Goal: Task Accomplishment & Management: Manage account settings

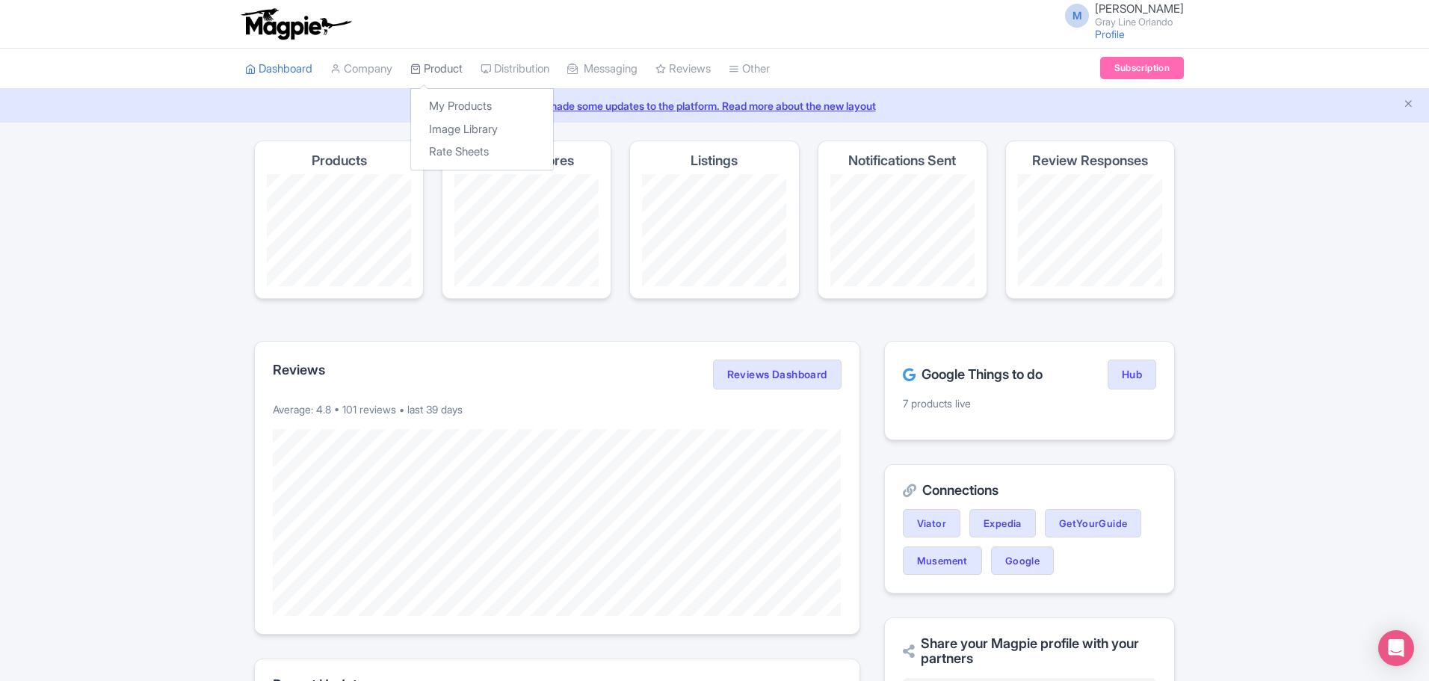
click at [442, 55] on link "Product" at bounding box center [436, 69] width 52 height 41
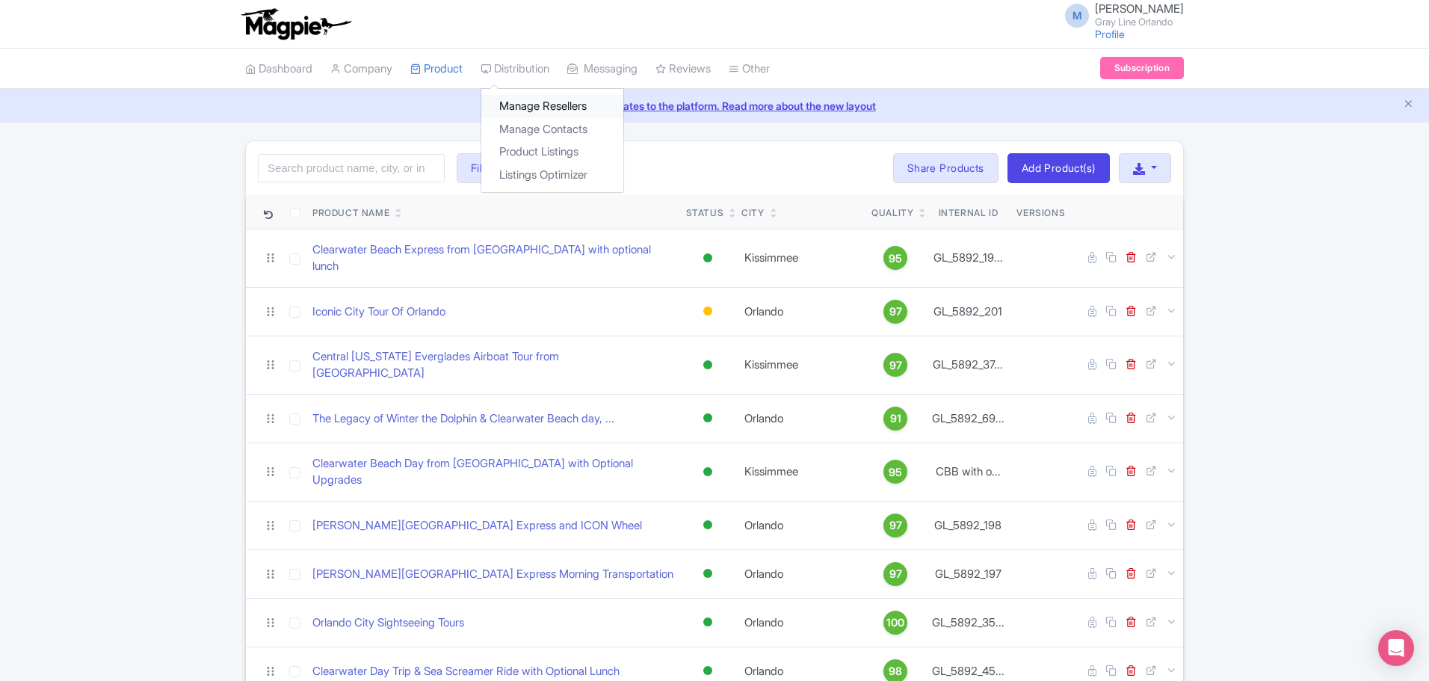
click at [533, 105] on link "Manage Resellers" at bounding box center [552, 106] width 142 height 23
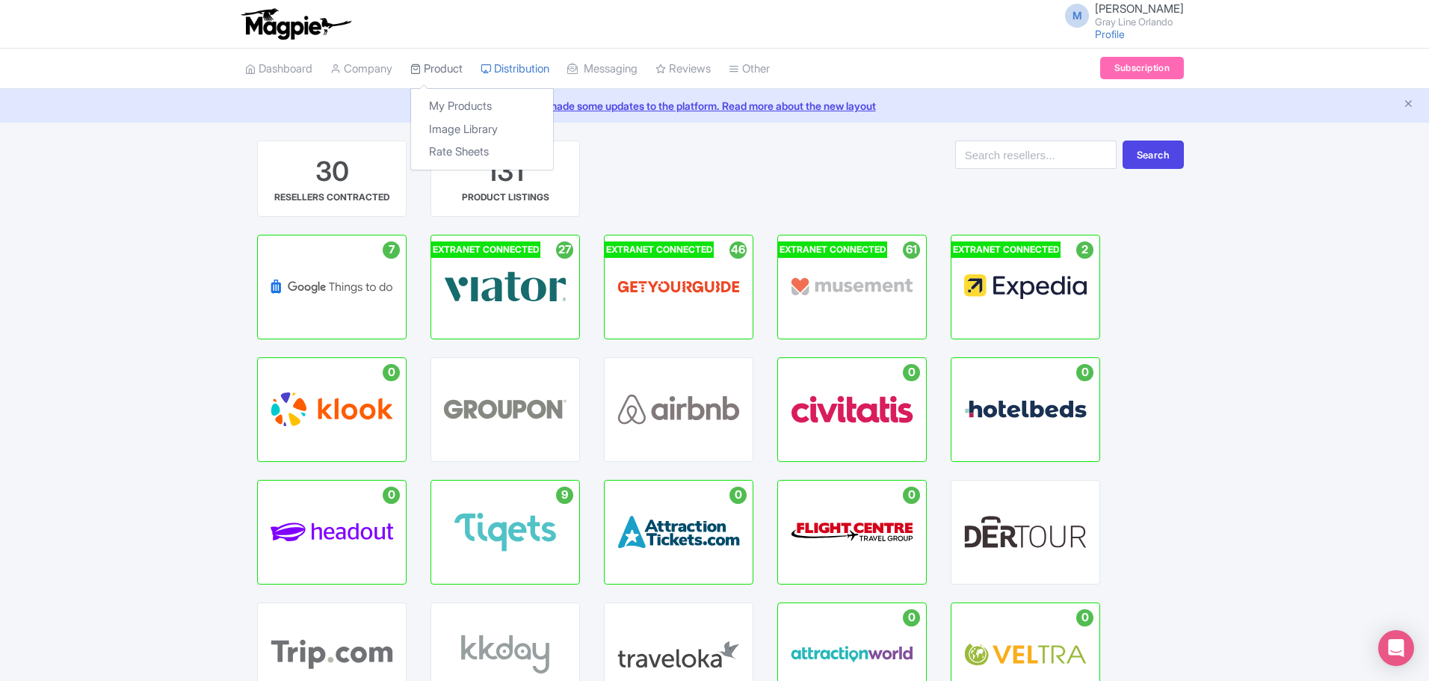
click at [448, 65] on link "Product" at bounding box center [436, 69] width 52 height 41
click at [454, 112] on link "My Products" at bounding box center [482, 106] width 142 height 23
click at [455, 105] on link "My Products" at bounding box center [482, 106] width 142 height 23
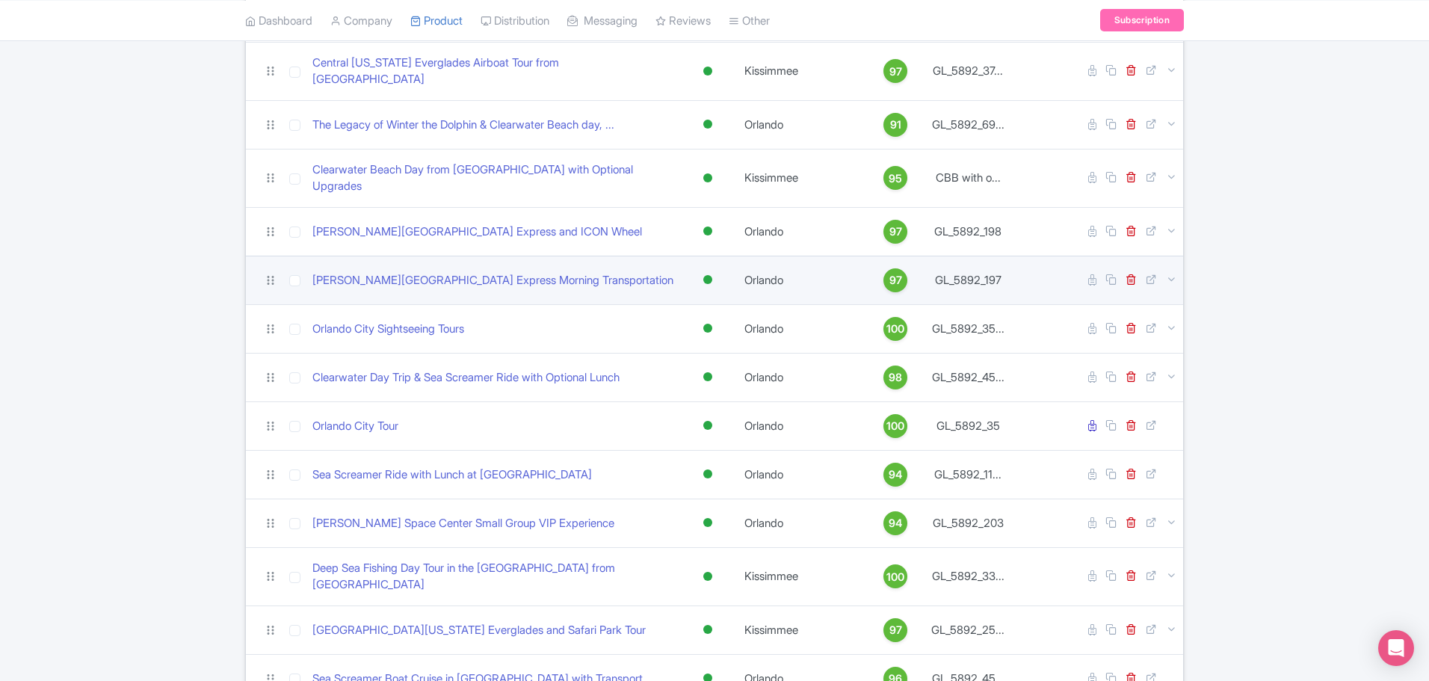
scroll to position [299, 0]
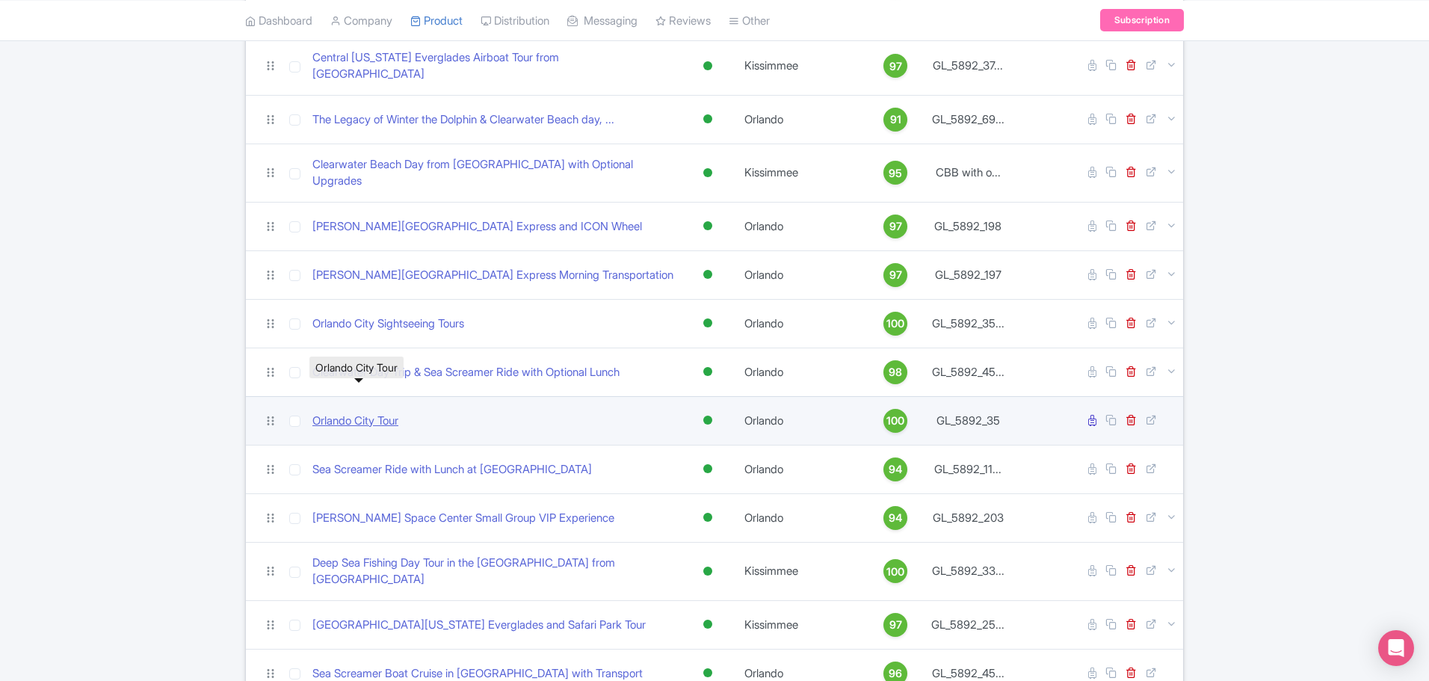
click at [378, 413] on link "Orlando City Tour" at bounding box center [355, 421] width 86 height 17
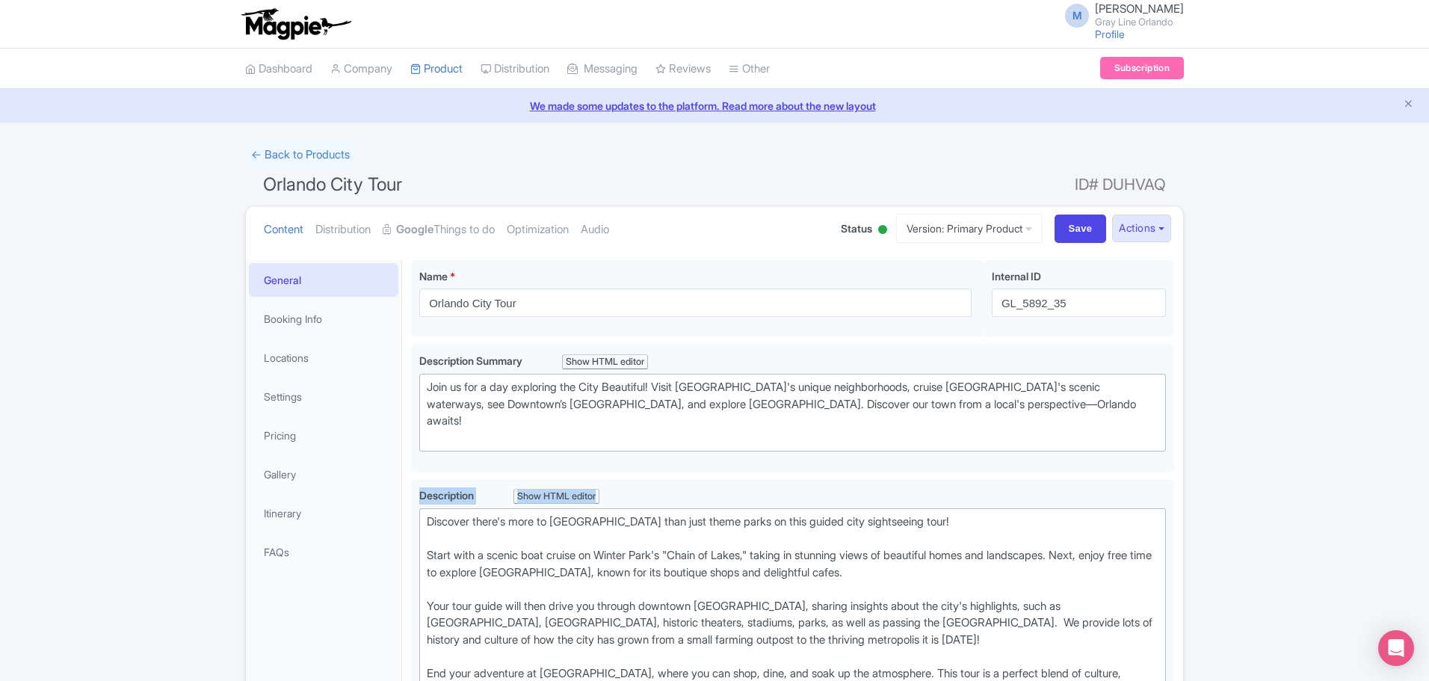
drag, startPoint x: 0, startPoint y: 0, endPoint x: 1324, endPoint y: 456, distance: 1400.1
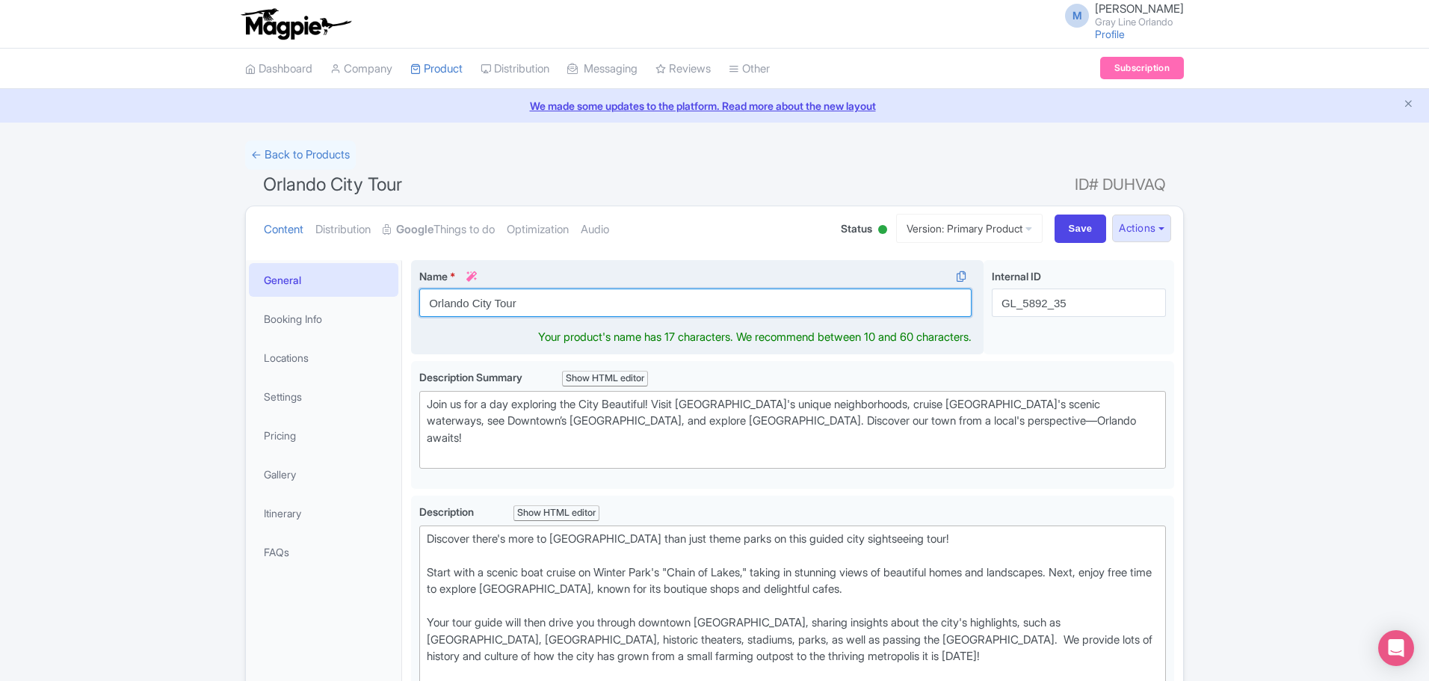
click at [601, 302] on input "Orlando City Tour" at bounding box center [695, 303] width 552 height 28
click at [600, 302] on input "Orlando City Tour" at bounding box center [695, 303] width 552 height 28
paste input "Highlights Tour – Discover Iconic Sites & Hidden Gems"
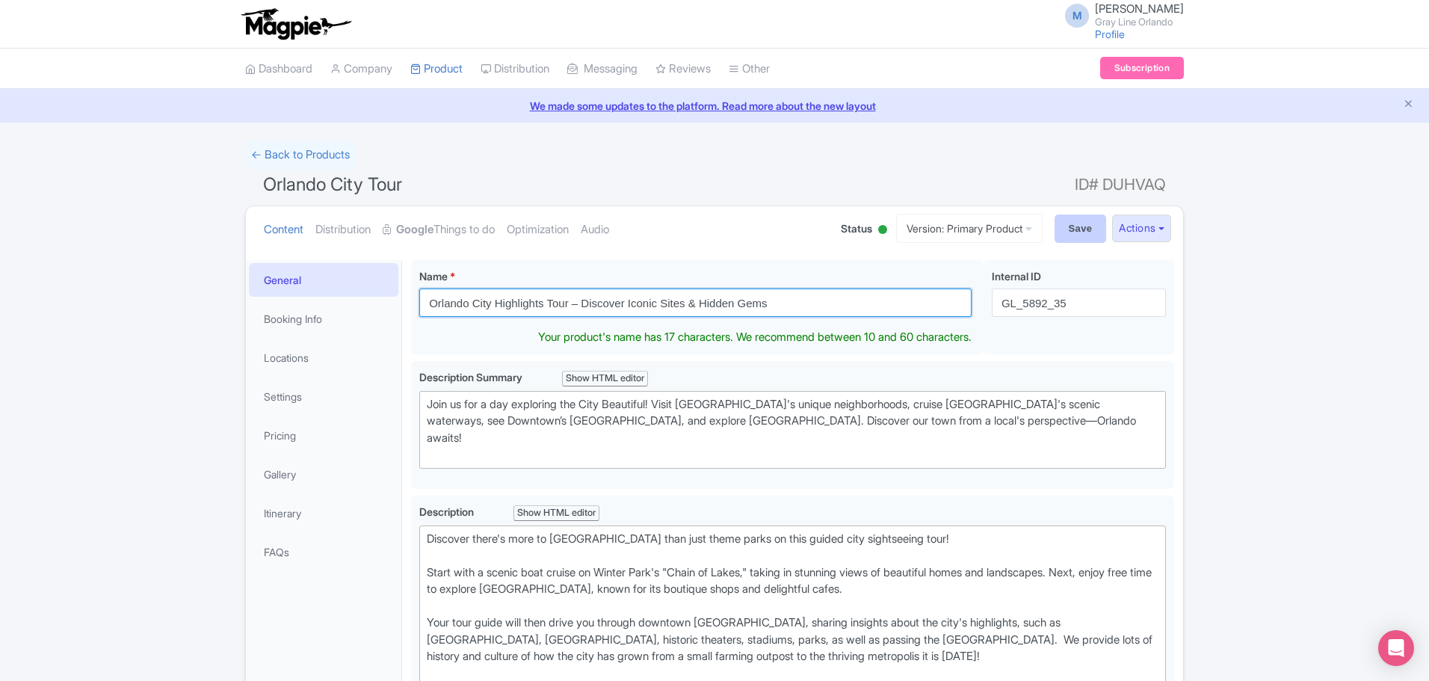
type input "Orlando City Highlights Tour – Discover Iconic Sites & Hidden Gems"
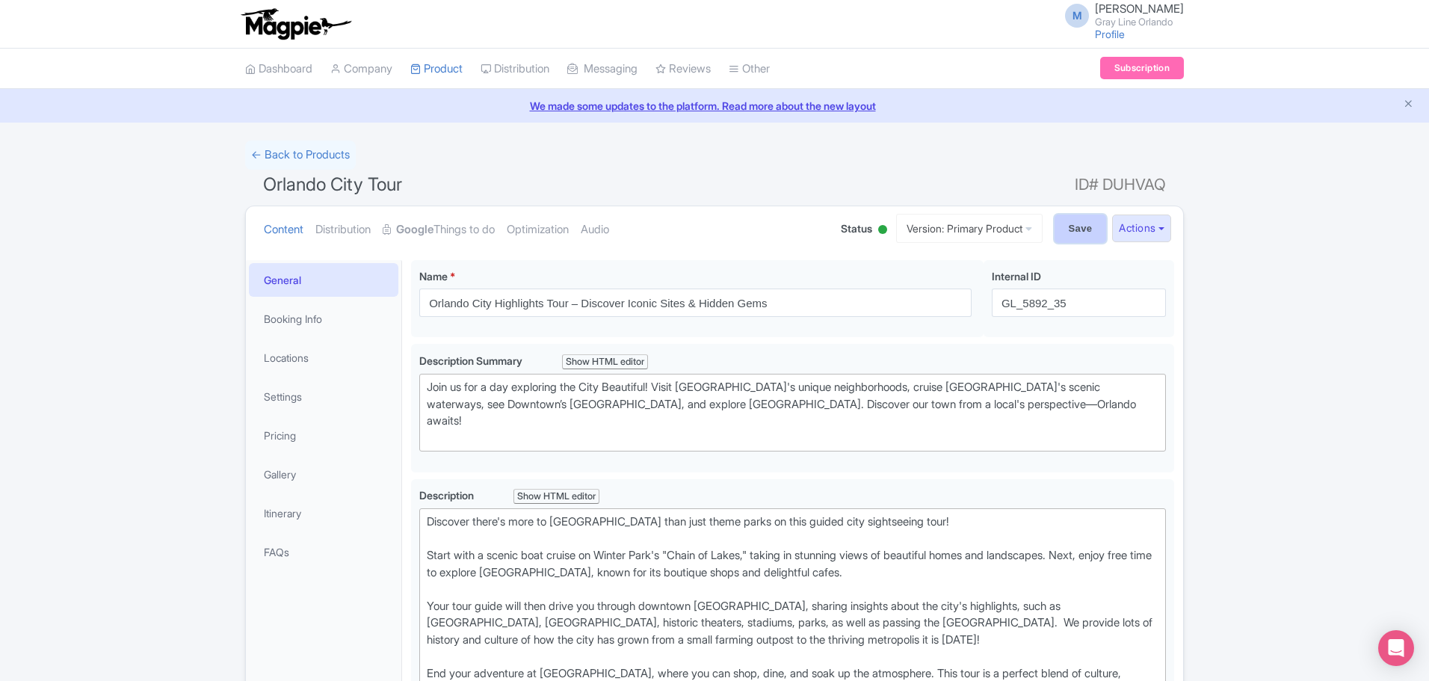
click at [1067, 233] on input "Save" at bounding box center [1081, 229] width 52 height 28
type input "Saving..."
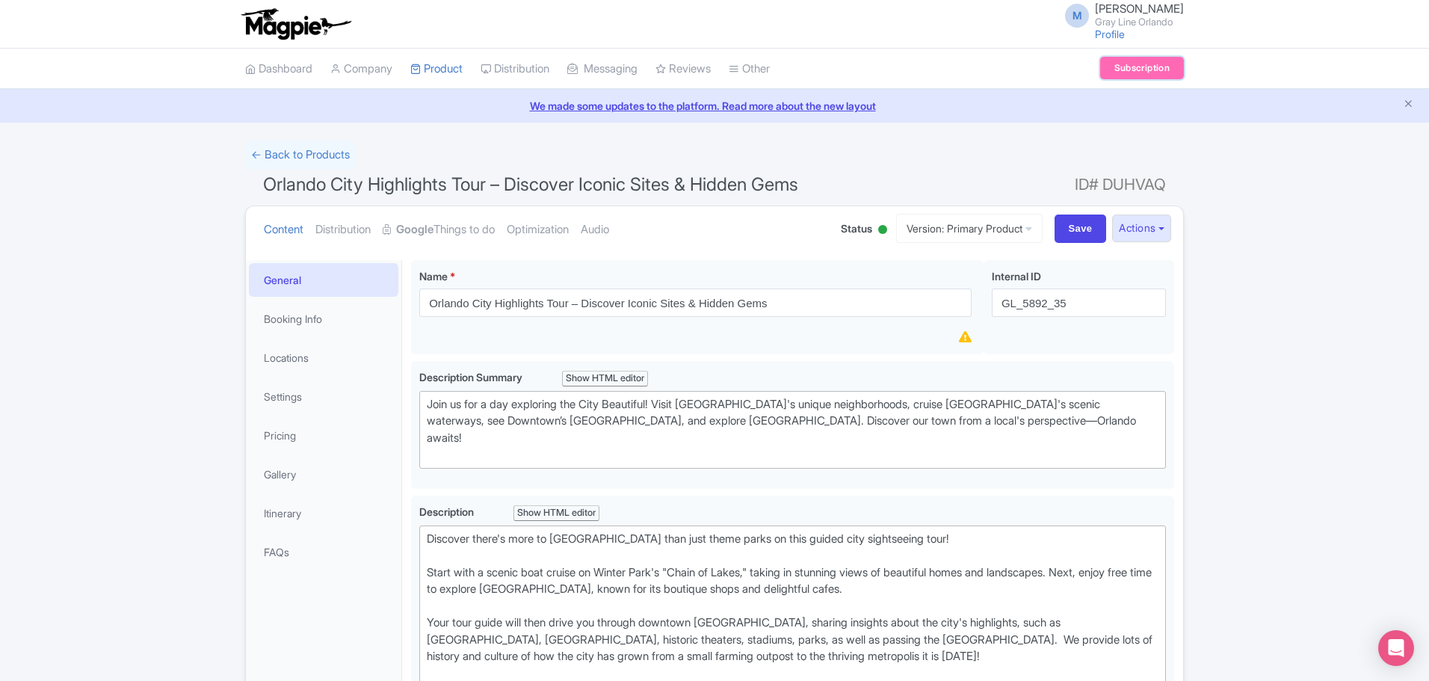
click at [1142, 67] on link "Subscription" at bounding box center [1142, 68] width 84 height 22
click at [466, 218] on link "Google Things to do" at bounding box center [439, 229] width 112 height 47
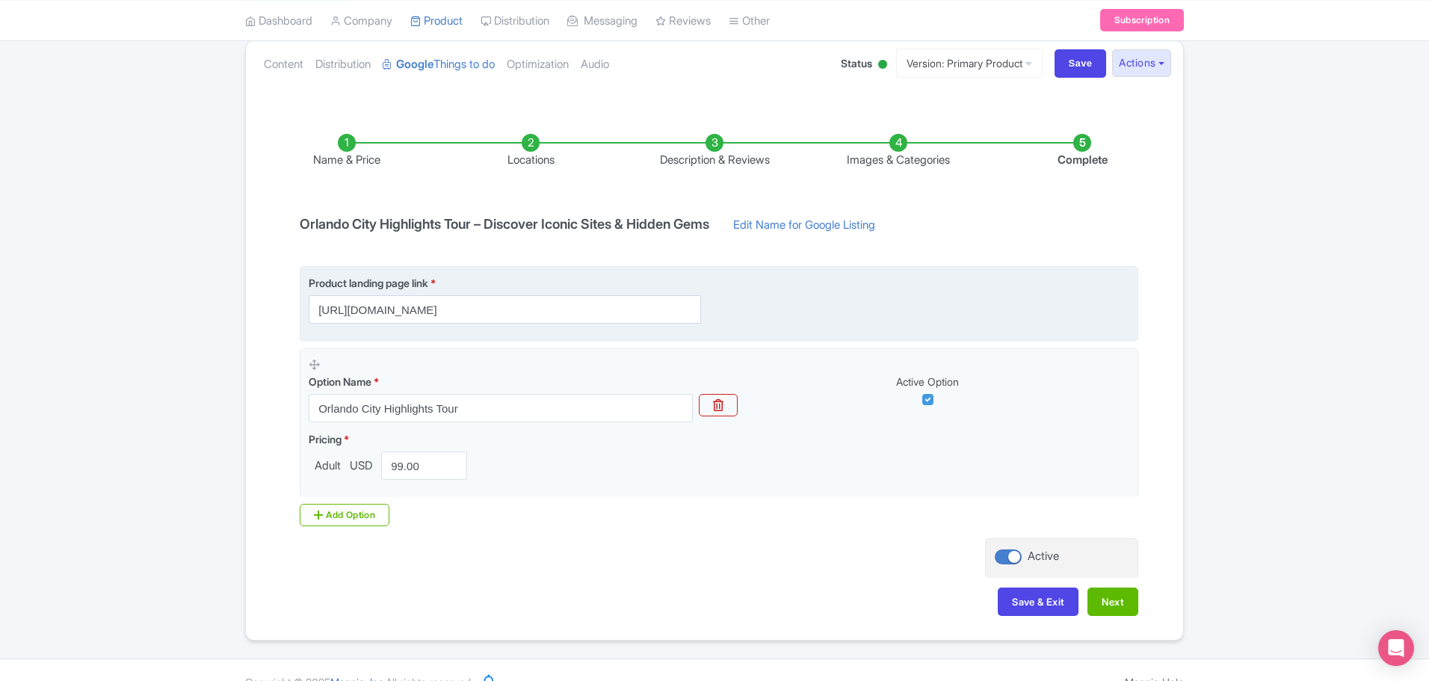
scroll to position [189, 0]
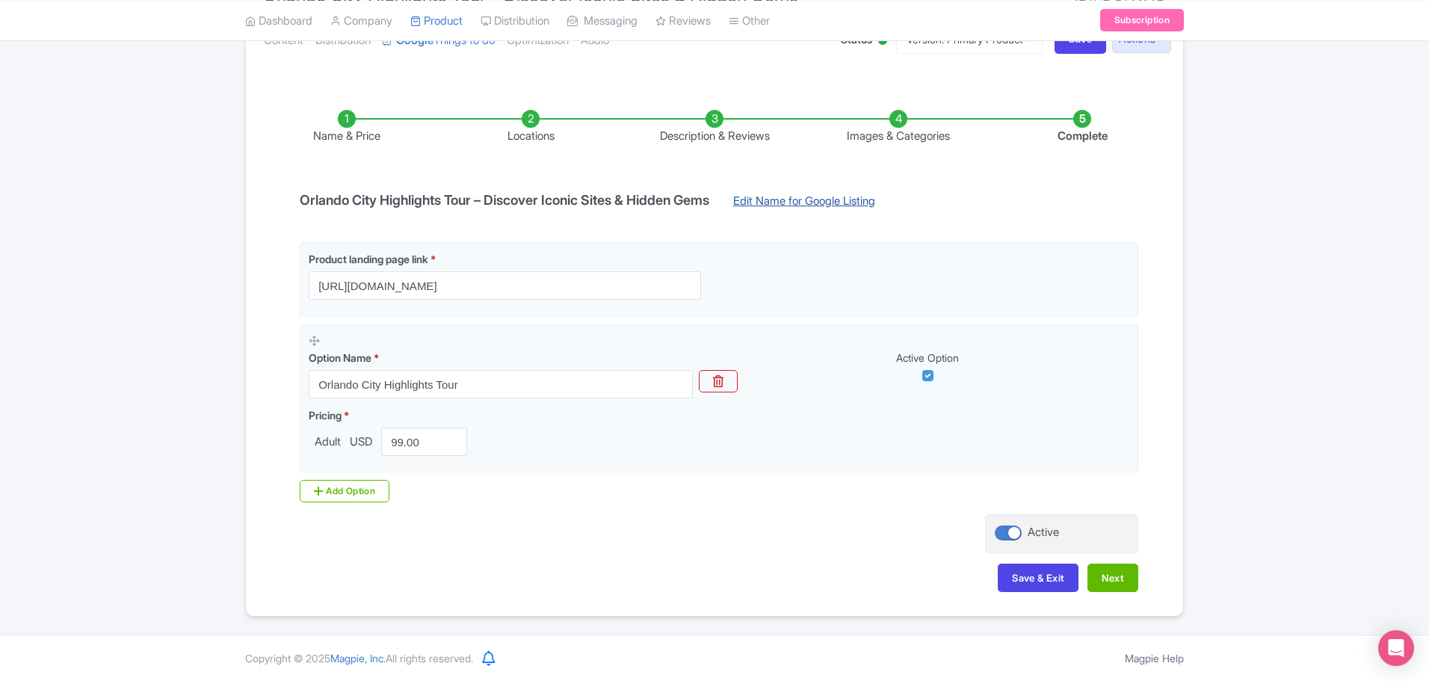
click at [826, 213] on link "Edit Name for Google Listing" at bounding box center [804, 205] width 172 height 24
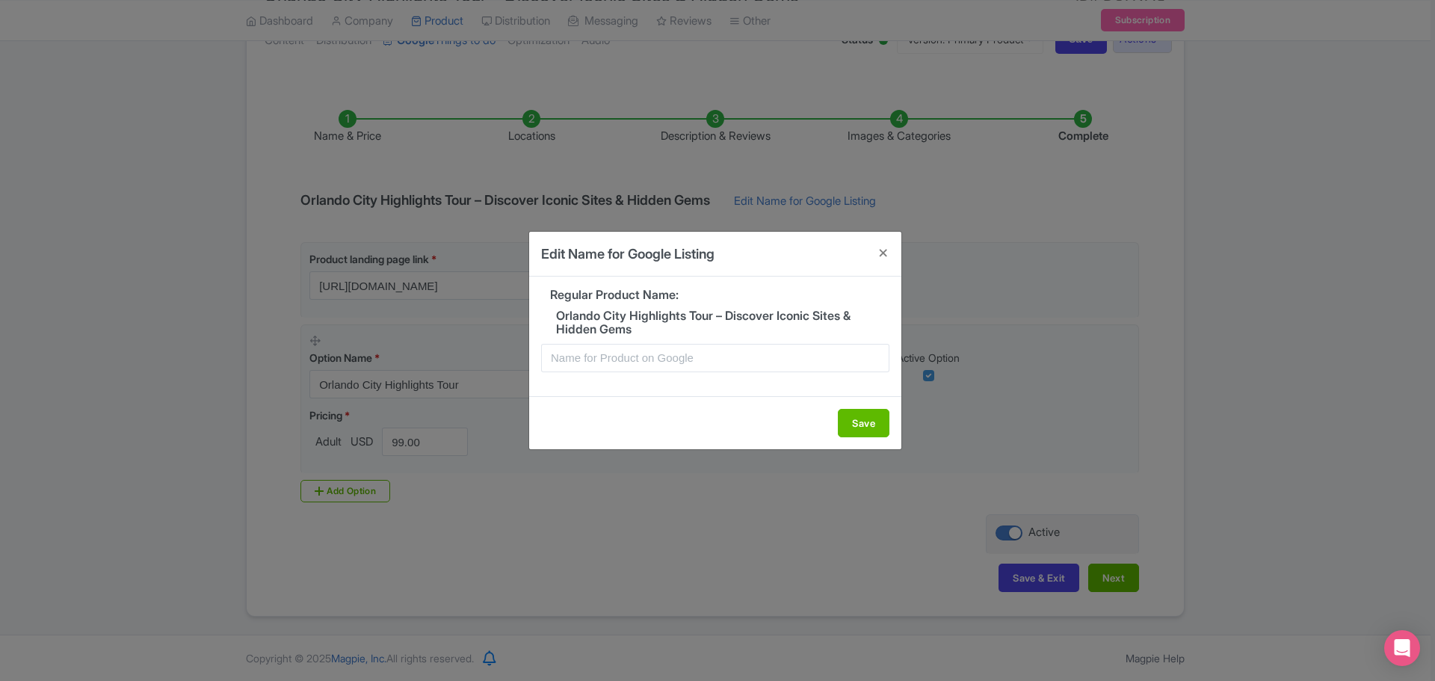
drag, startPoint x: 673, startPoint y: 337, endPoint x: 603, endPoint y: 327, distance: 70.2
click at [589, 330] on div "Regular Product Name: Orlando City Highlights Tour – Discover Iconic Sites & Hi…" at bounding box center [715, 337] width 372 height 120
click at [645, 337] on div "Regular Product Name: Orlando City Highlights Tour – Discover Iconic Sites & Hi…" at bounding box center [715, 337] width 372 height 120
drag, startPoint x: 634, startPoint y: 333, endPoint x: 546, endPoint y: 317, distance: 89.6
click at [546, 317] on h5 "Orlando City Highlights Tour – Discover Iconic Sites & Hidden Gems" at bounding box center [715, 322] width 348 height 26
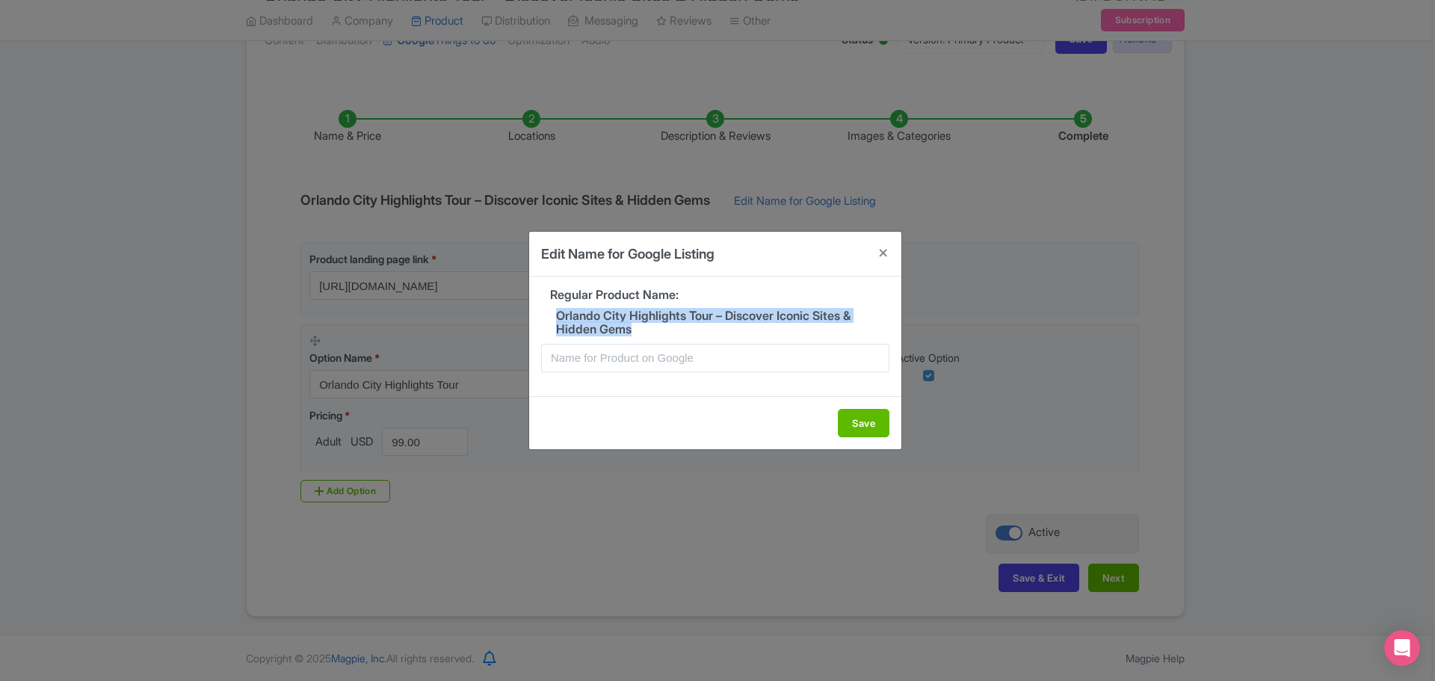
drag, startPoint x: 613, startPoint y: 315, endPoint x: 579, endPoint y: 330, distance: 37.8
click at [579, 330] on h5 "Orlando City Highlights Tour – Discover Iconic Sites & Hidden Gems" at bounding box center [715, 322] width 348 height 26
click at [651, 324] on h5 "Orlando City Highlights Tour – Discover Iconic Sites & Hidden Gems" at bounding box center [715, 322] width 348 height 26
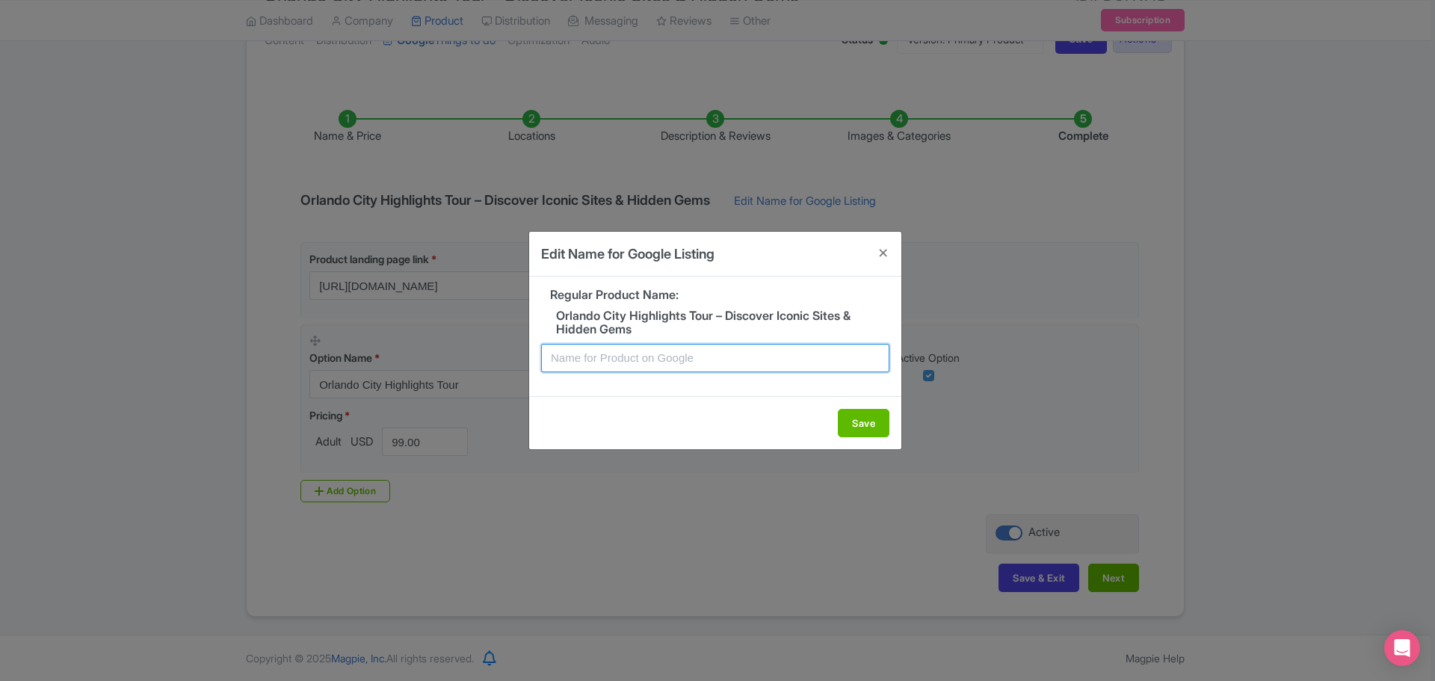
click at [662, 359] on input "text" at bounding box center [715, 358] width 348 height 28
type input "Orlando Highlights & Hidden Gems City Tour"
click at [855, 431] on button "Save" at bounding box center [864, 423] width 52 height 28
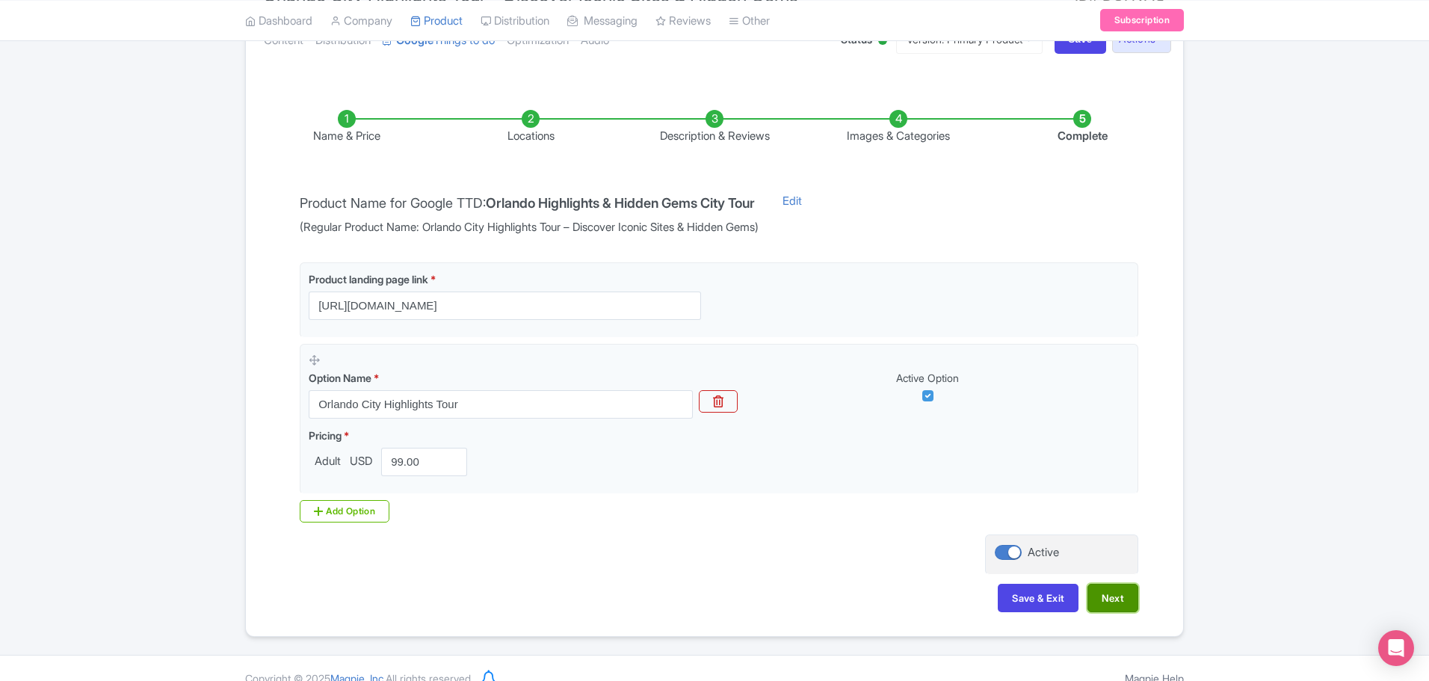
click at [1123, 606] on button "Next" at bounding box center [1113, 598] width 51 height 28
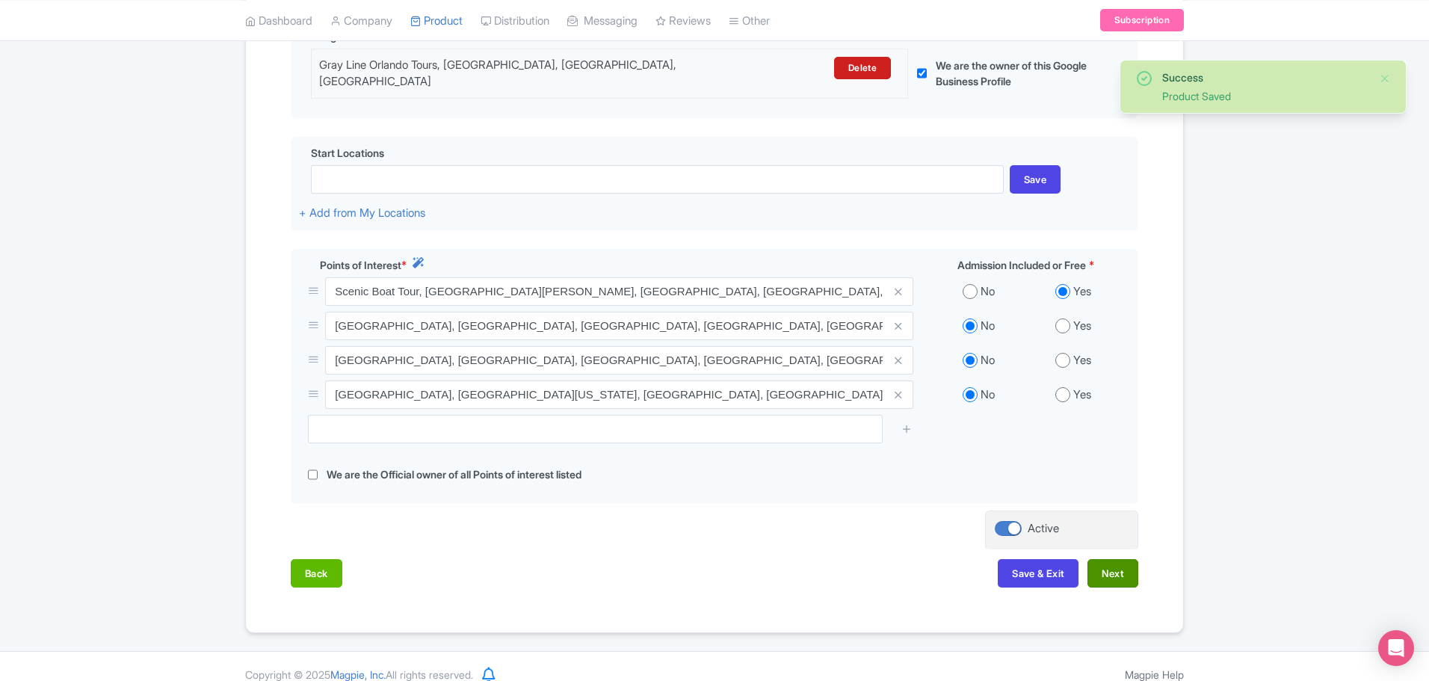
scroll to position [393, 0]
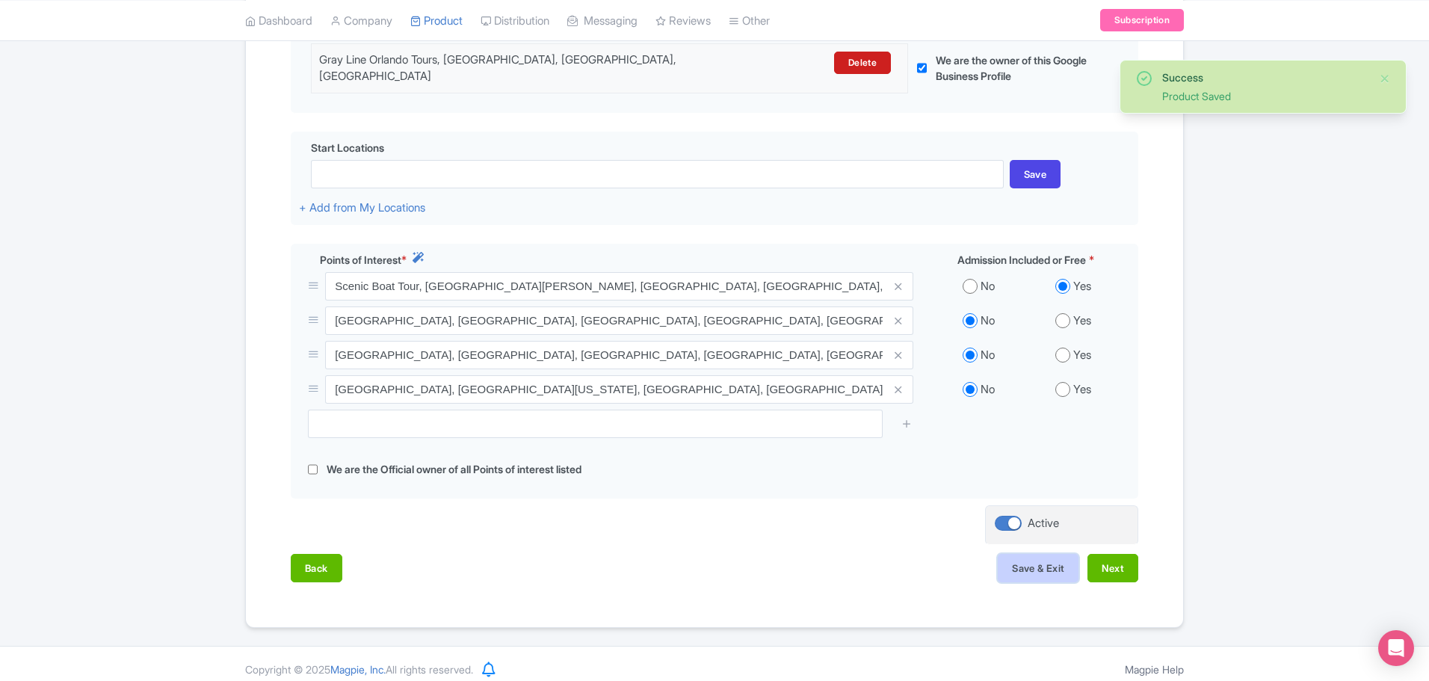
click at [1066, 562] on button "Save & Exit" at bounding box center [1038, 568] width 81 height 28
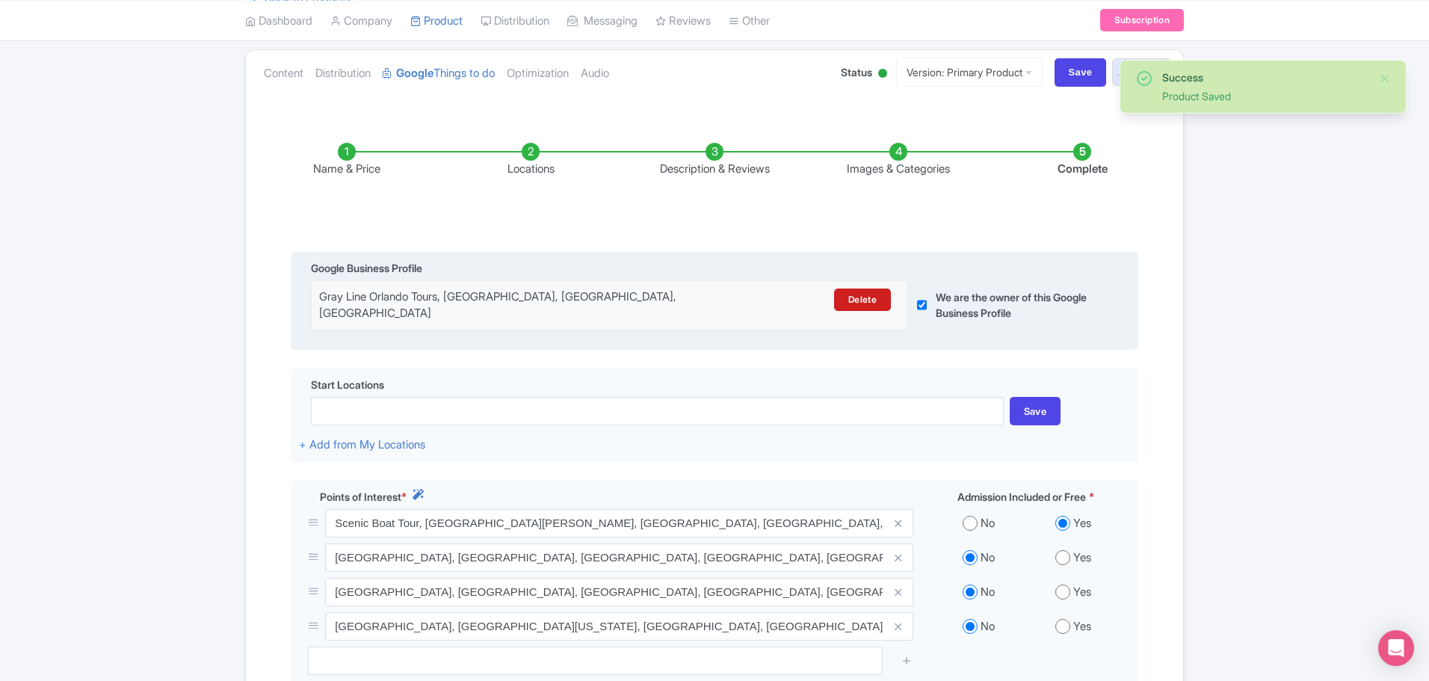
scroll to position [0, 0]
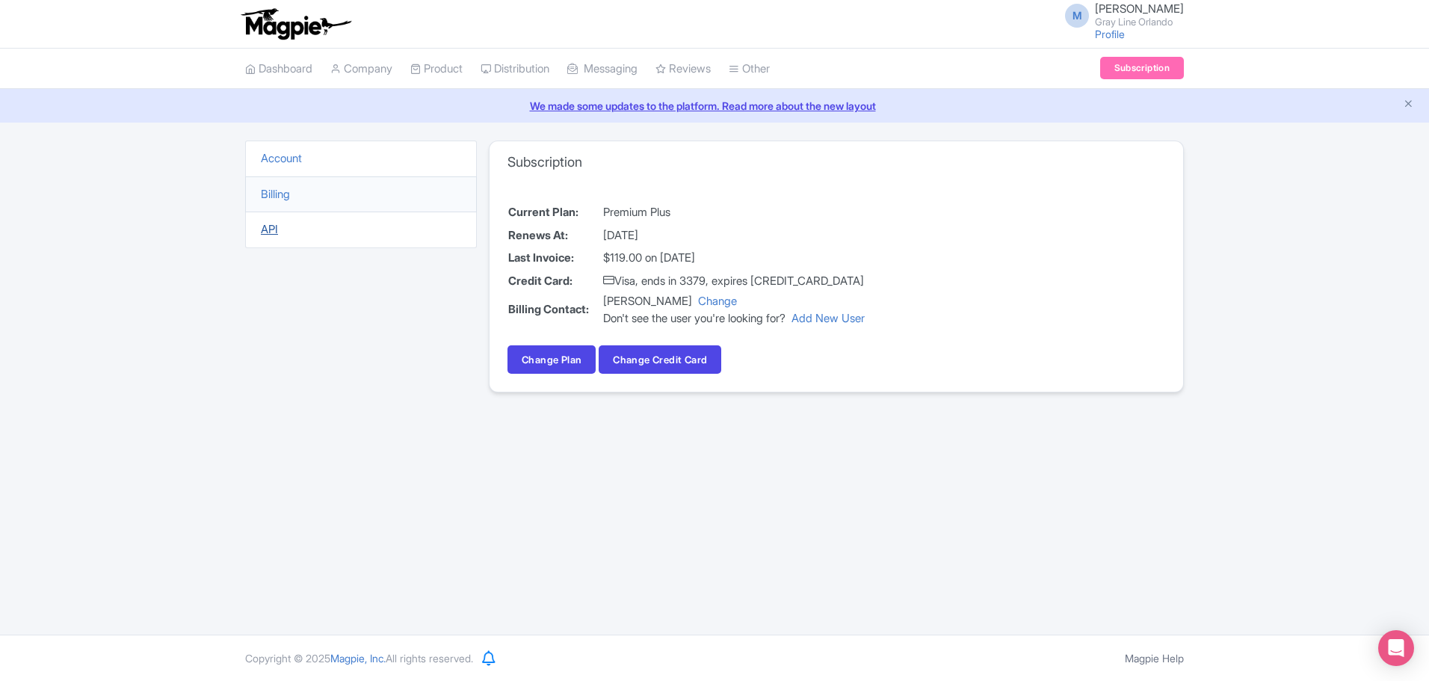
click at [270, 228] on link "API" at bounding box center [269, 229] width 17 height 14
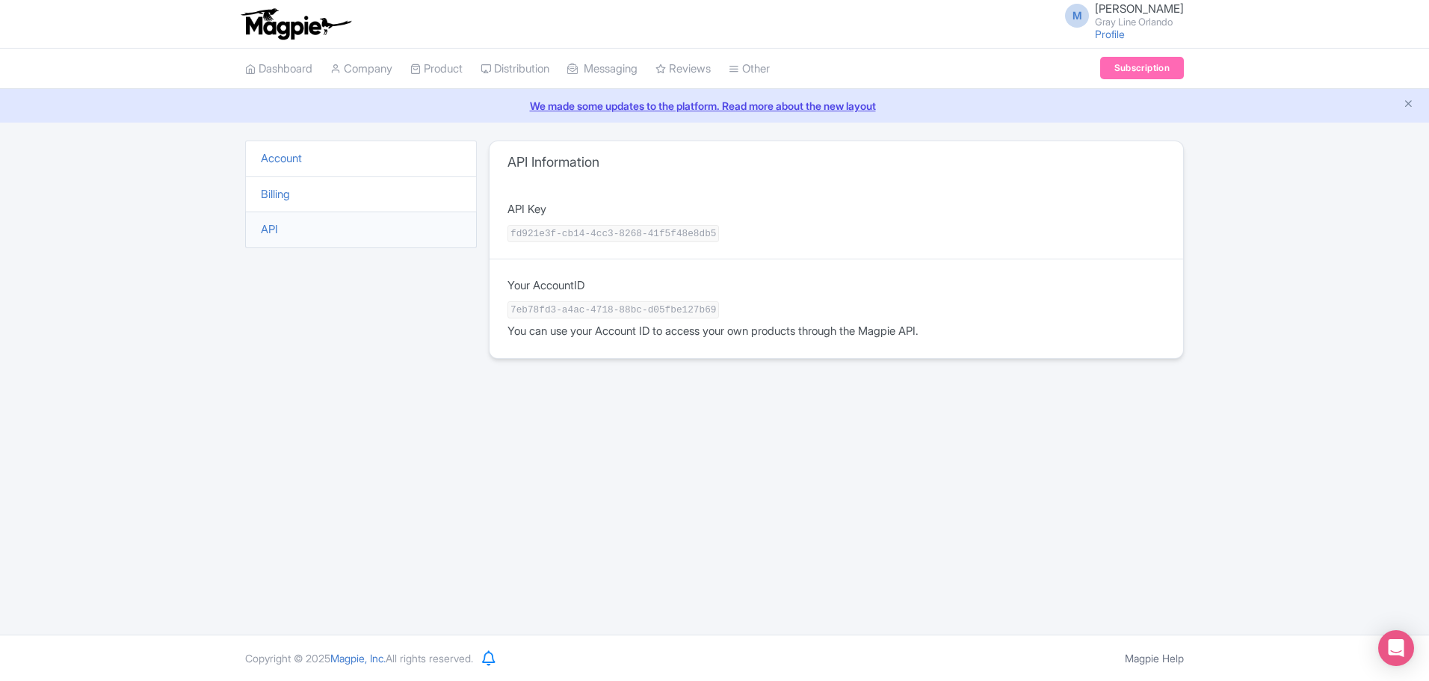
drag, startPoint x: 0, startPoint y: 0, endPoint x: 152, endPoint y: 174, distance: 231.0
click at [152, 173] on div "Account Billing API API Information API Key fd921e3f-cb14-4cc3-8268-41f5f48e8db…" at bounding box center [714, 259] width 1429 height 236
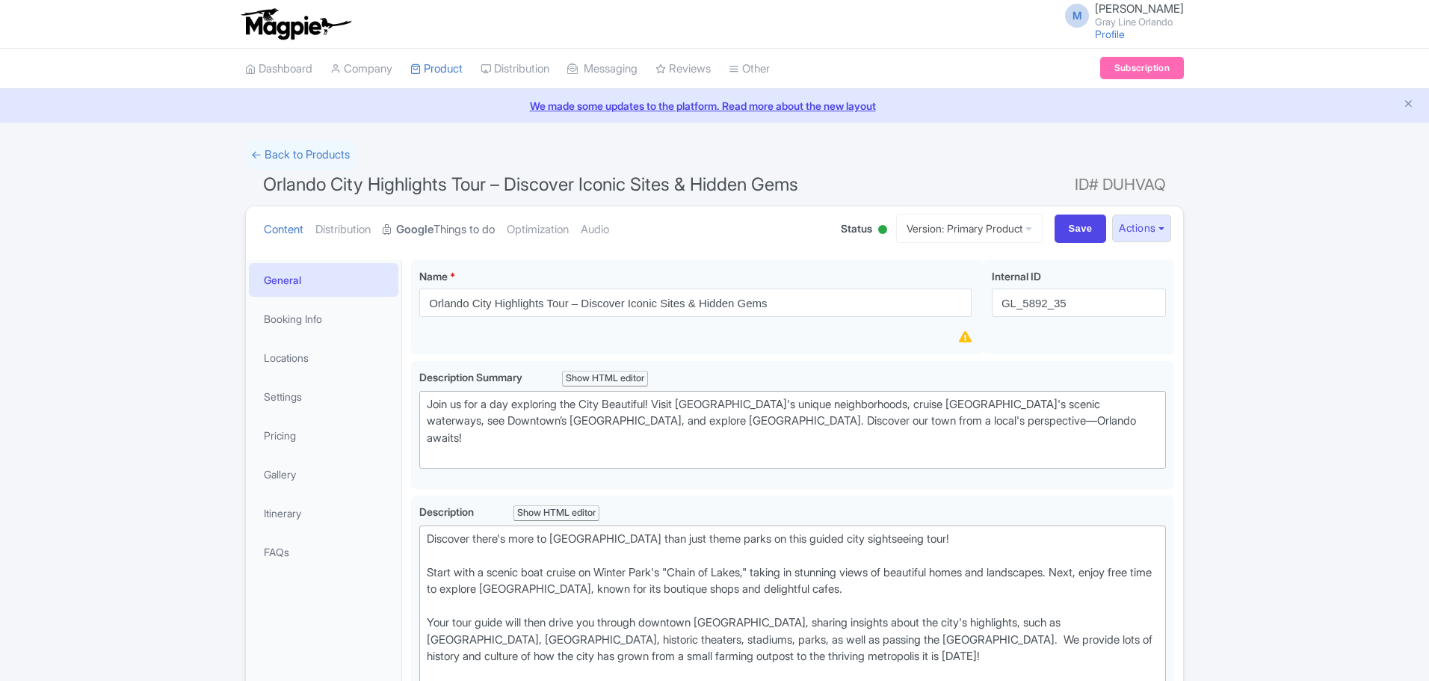
click at [461, 224] on link "Google Things to do" at bounding box center [439, 229] width 112 height 47
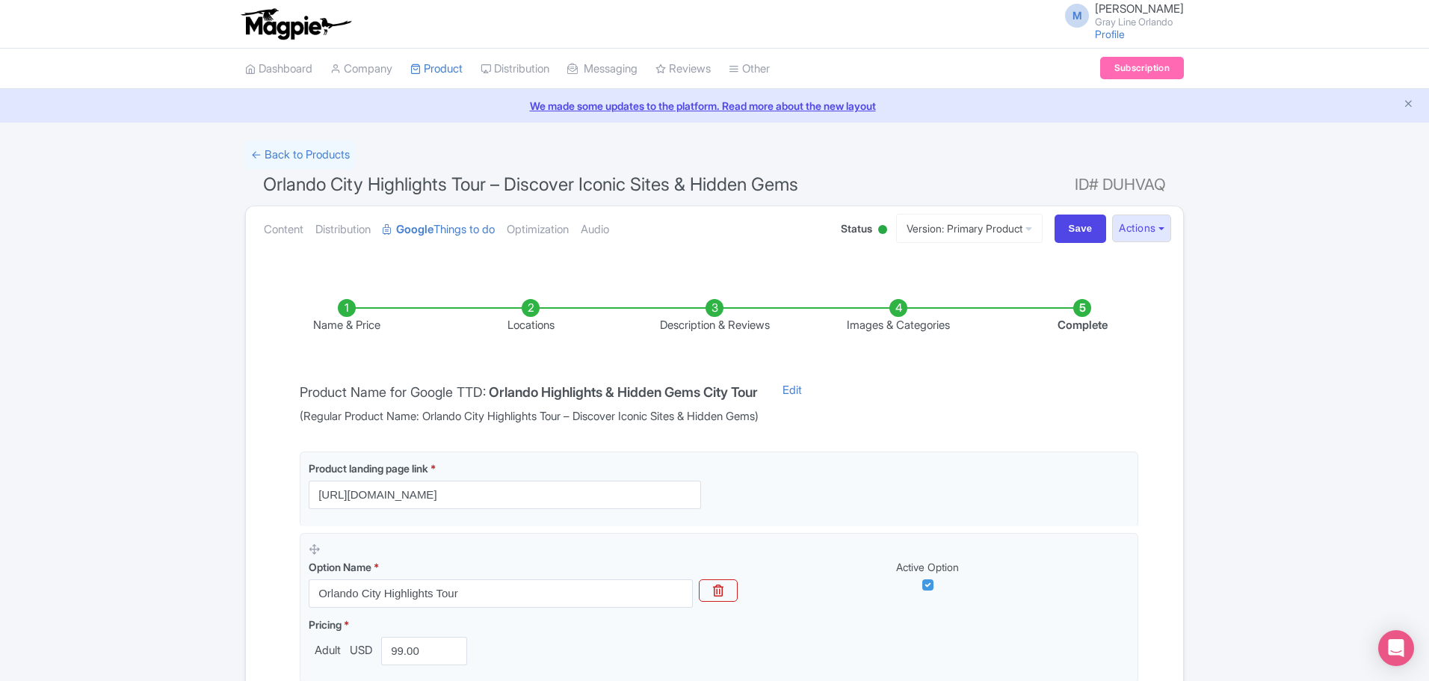
drag, startPoint x: 786, startPoint y: 78, endPoint x: 827, endPoint y: 82, distance: 41.4
drag, startPoint x: 827, startPoint y: 82, endPoint x: 470, endPoint y: 77, distance: 357.3
click at [463, 77] on link "Product" at bounding box center [436, 69] width 52 height 41
click at [538, 69] on link "Distribution" at bounding box center [515, 69] width 69 height 41
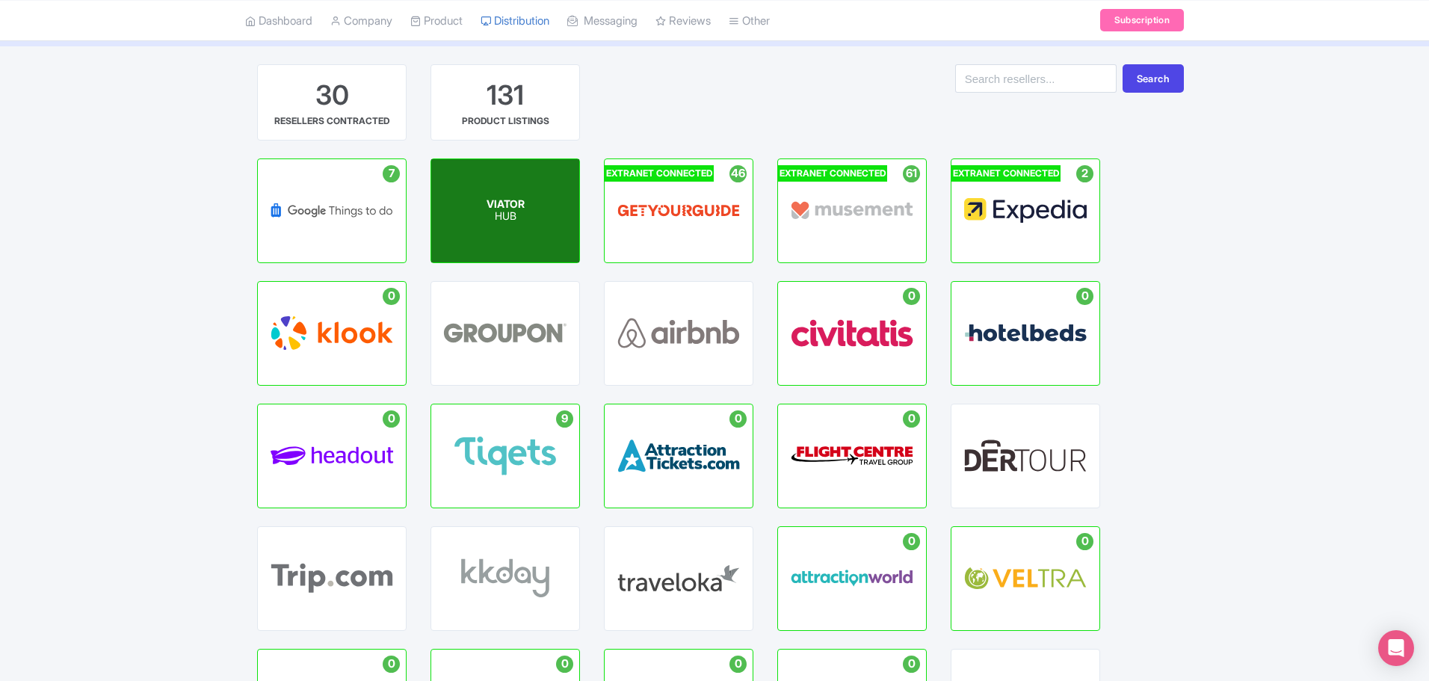
scroll to position [75, 0]
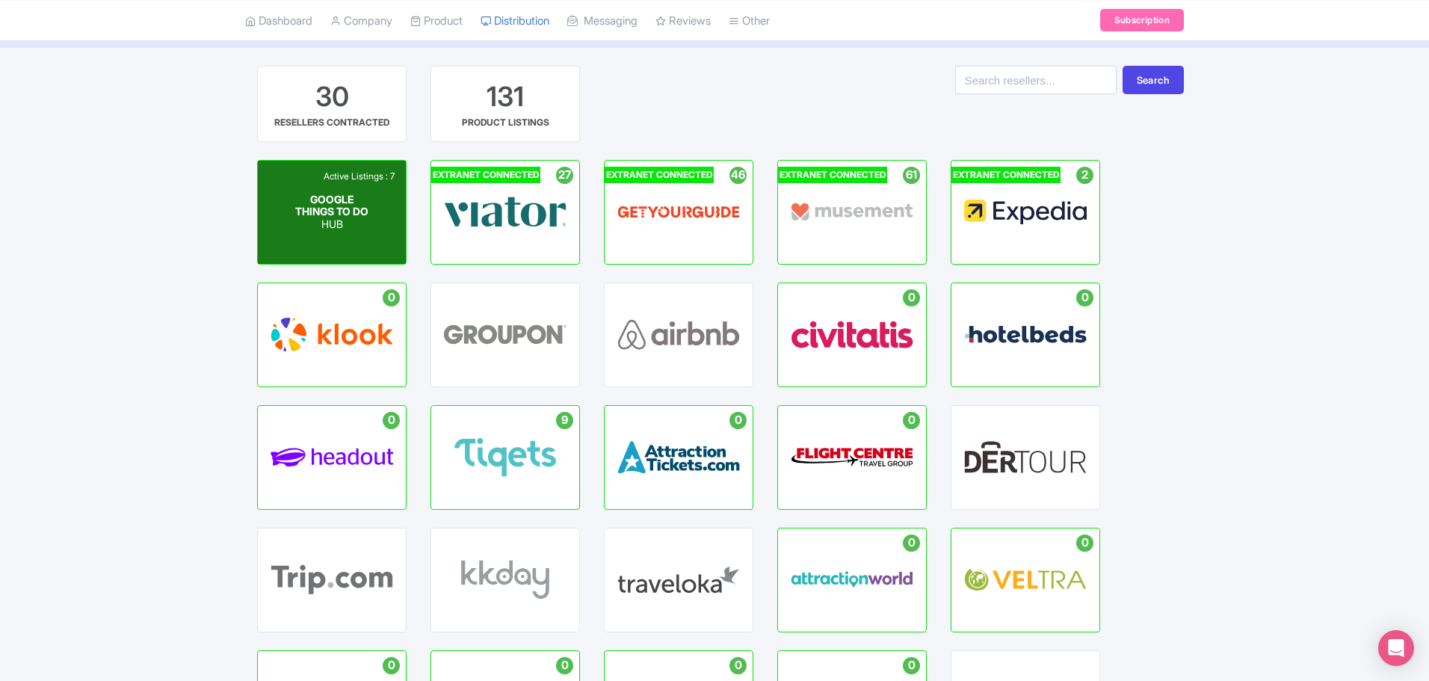
click at [336, 215] on span "GOOGLE THINGS TO DO" at bounding box center [331, 204] width 73 height 25
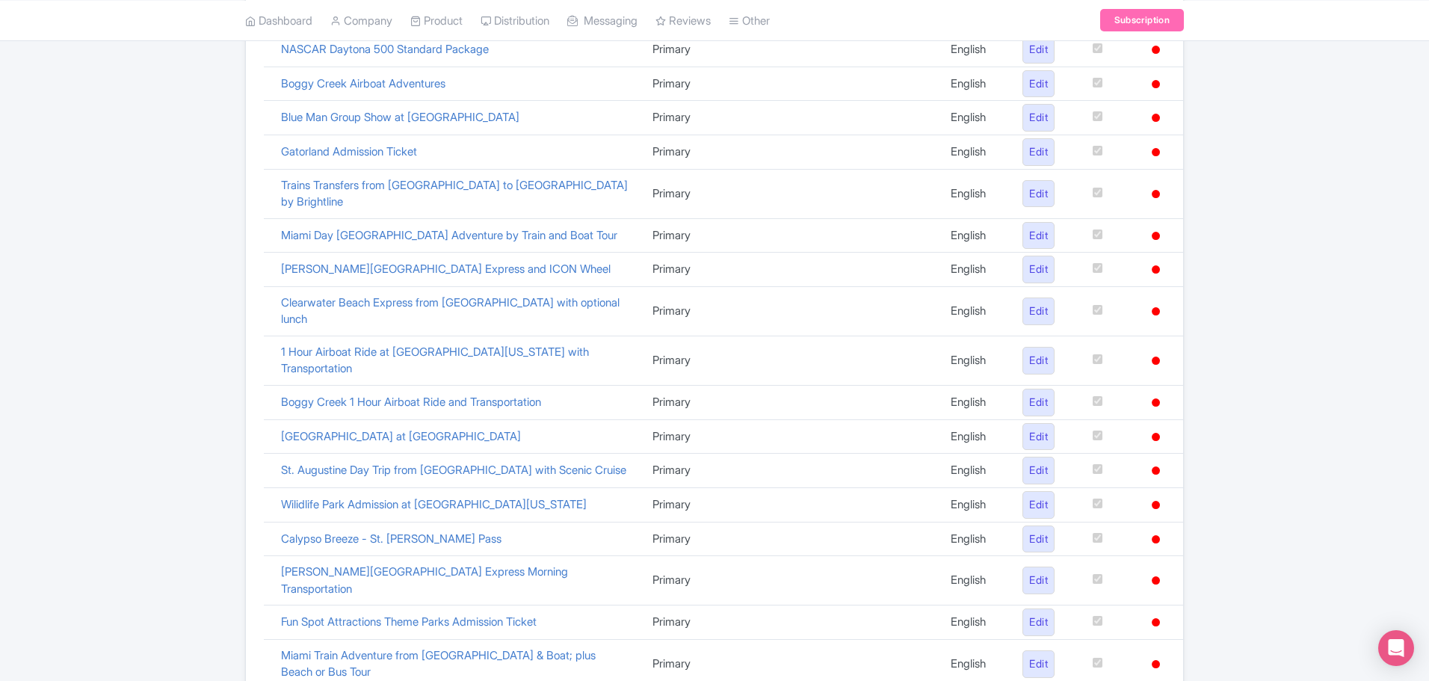
scroll to position [598, 0]
click at [1280, 409] on div "Google Things to do set up guide 7 Live products Search Product name Version We…" at bounding box center [714, 138] width 1429 height 1191
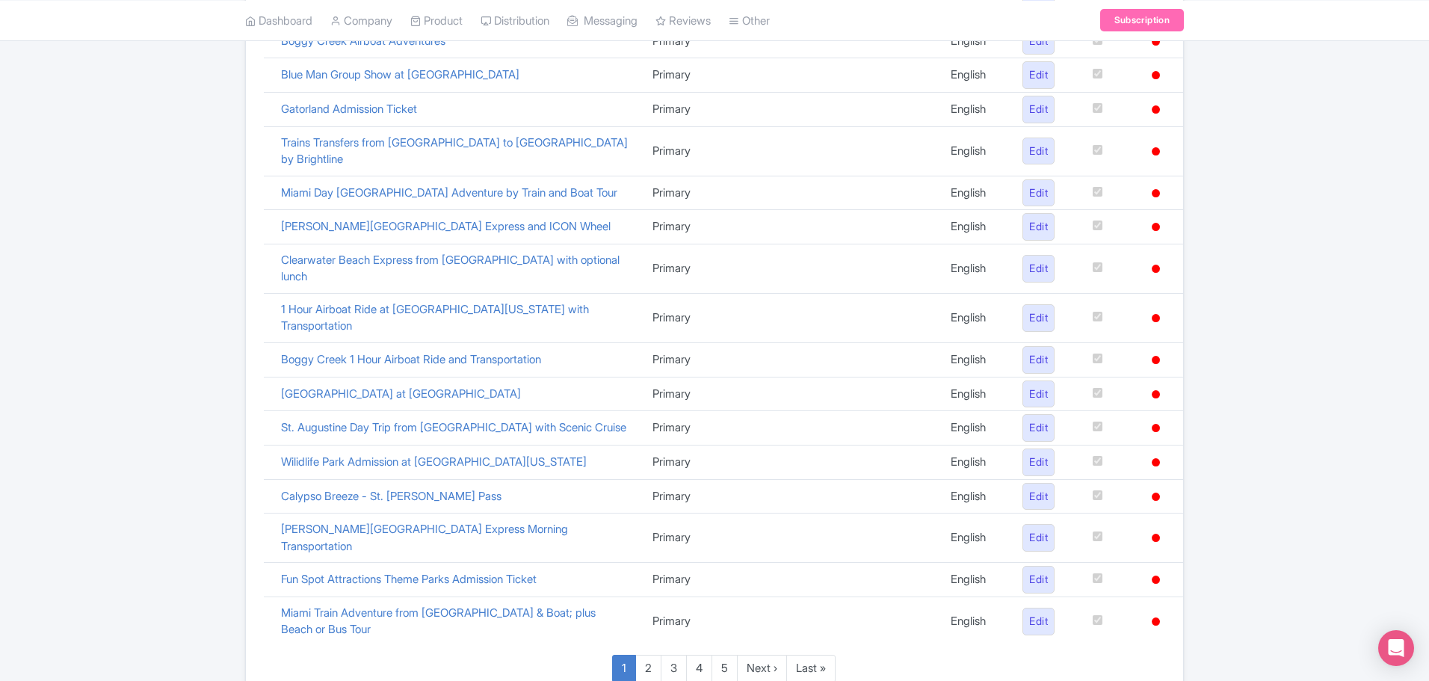
scroll to position [700, 0]
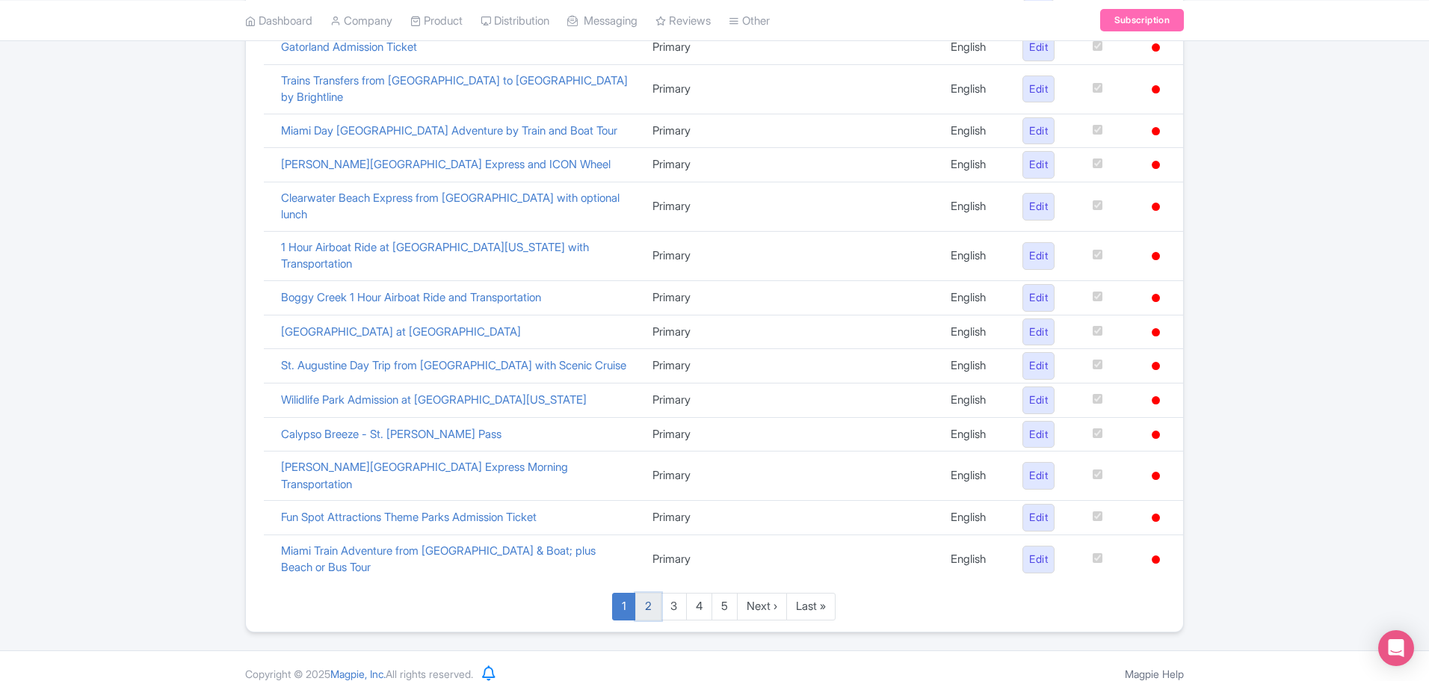
click at [652, 593] on link "2" at bounding box center [648, 607] width 26 height 28
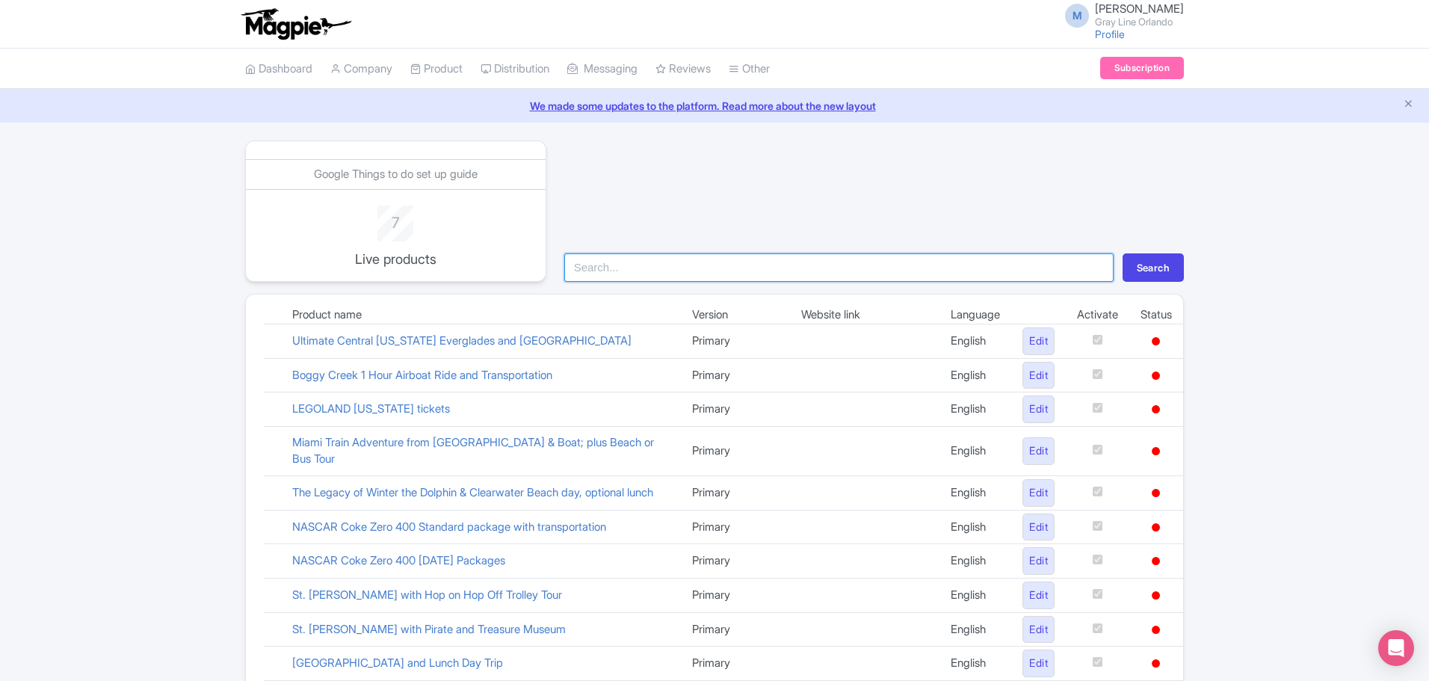
click at [648, 259] on input "search" at bounding box center [838, 267] width 549 height 28
type input "transport"
click at [1123, 253] on button "Search" at bounding box center [1153, 267] width 61 height 28
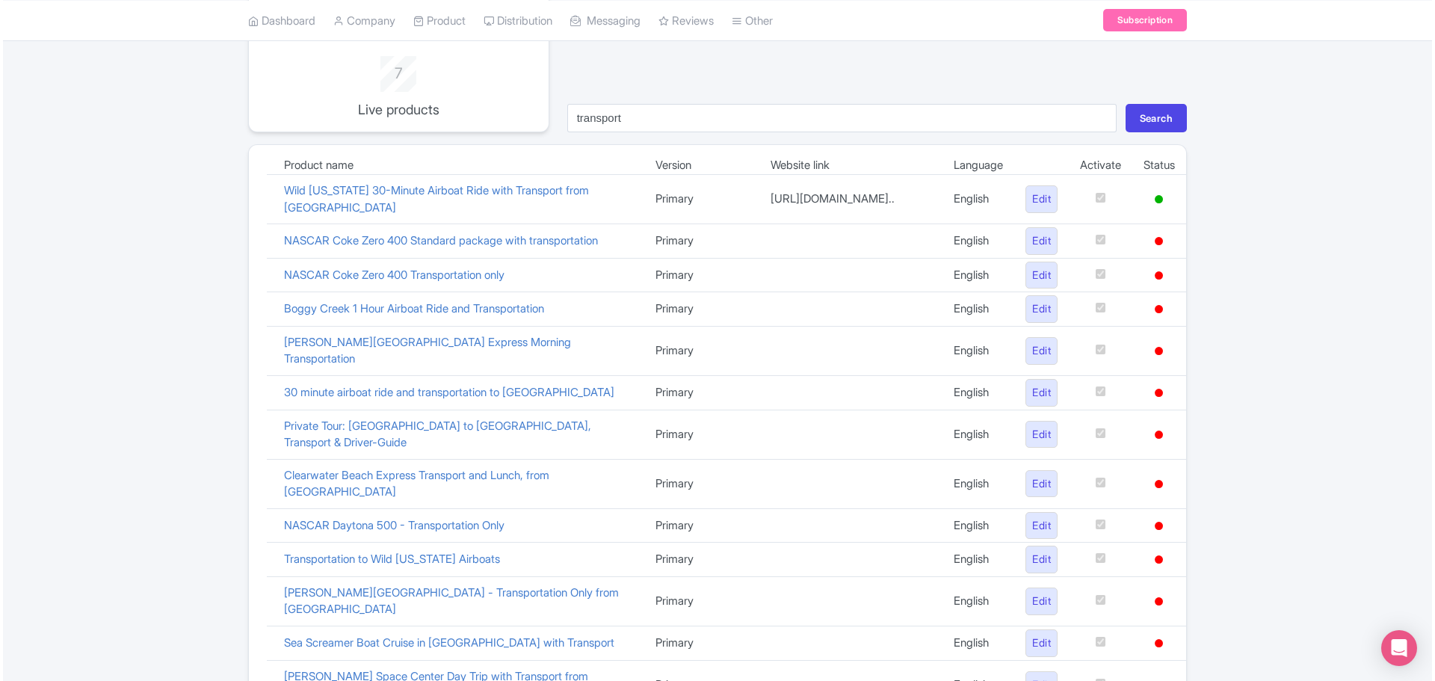
scroll to position [224, 0]
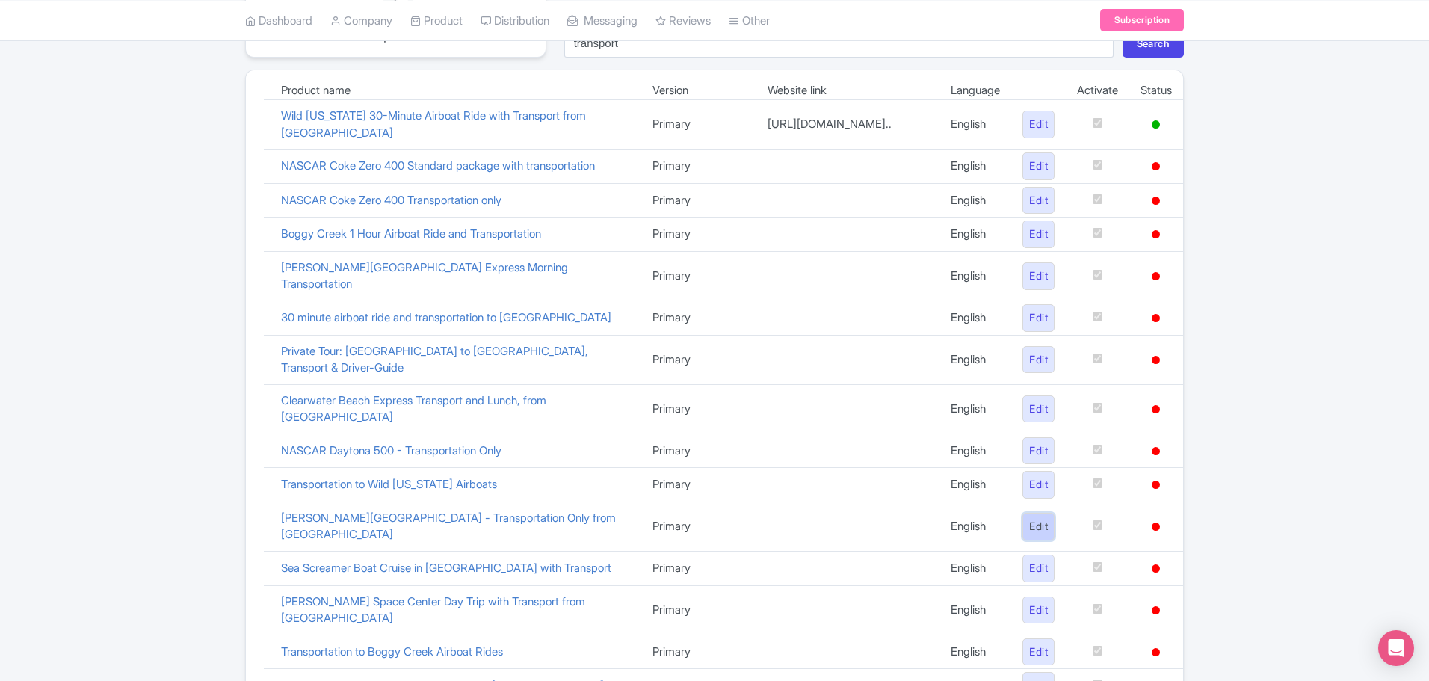
click at [1034, 534] on link "Edit" at bounding box center [1039, 527] width 32 height 28
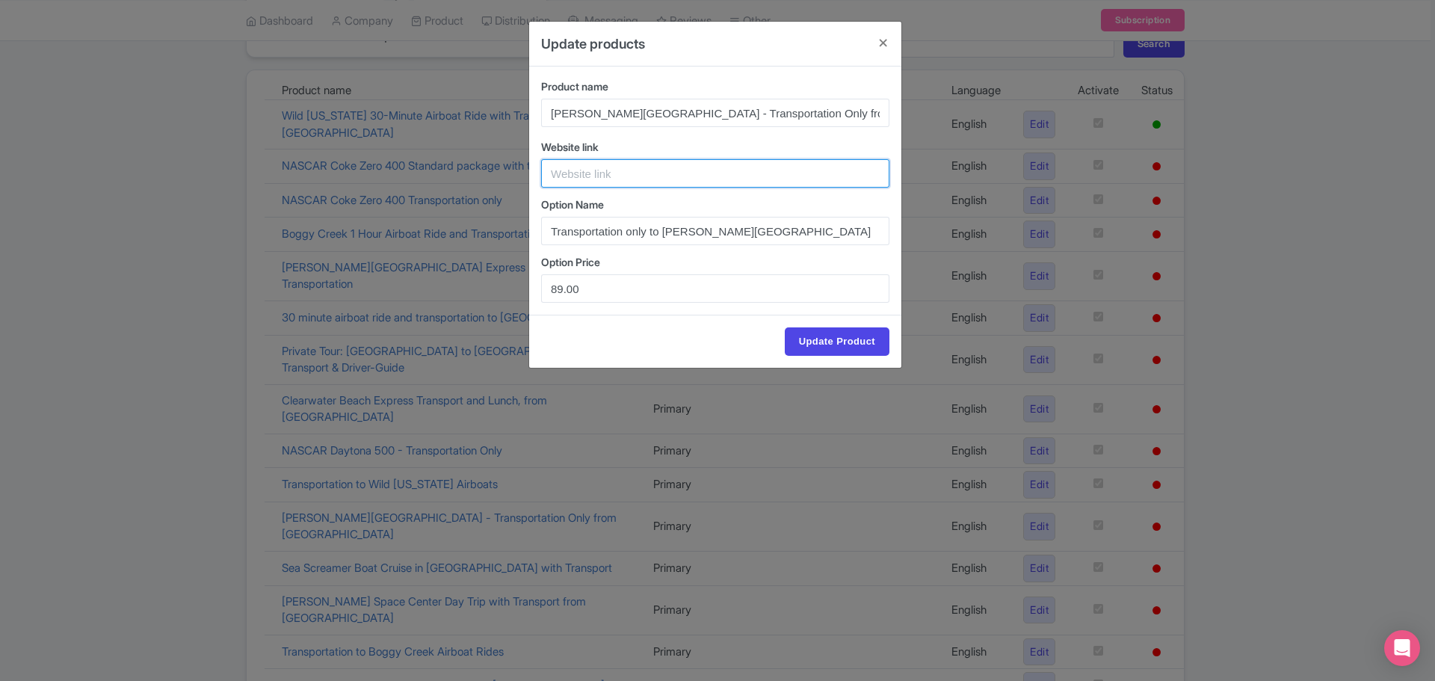
click at [691, 178] on input "text" at bounding box center [715, 173] width 348 height 28
paste input "[URL][DOMAIN_NAME][PERSON_NAME]"
type input "[URL][DOMAIN_NAME][PERSON_NAME]"
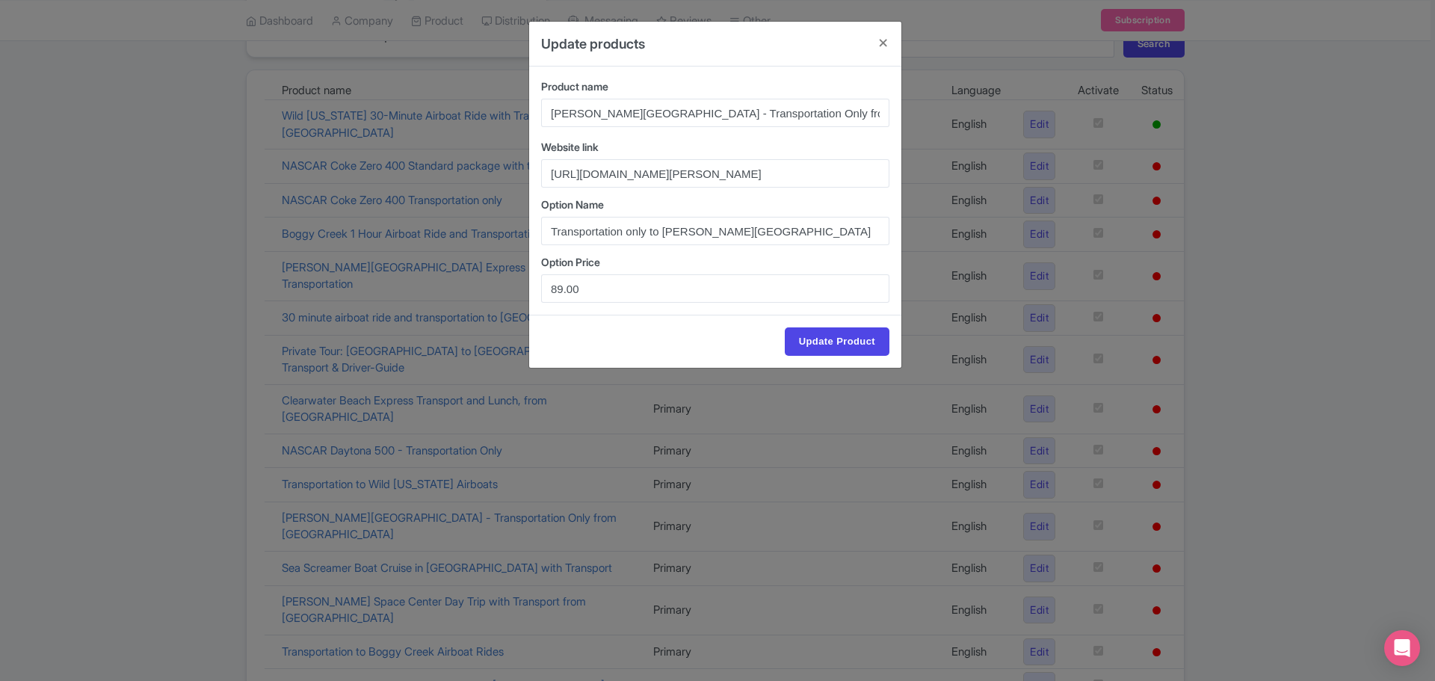
click at [659, 315] on div "Update Product" at bounding box center [715, 341] width 372 height 53
drag, startPoint x: 641, startPoint y: 230, endPoint x: 628, endPoint y: 233, distance: 13.8
click at [628, 233] on input "Transportation only to Kennedy Space Center" at bounding box center [715, 231] width 348 height 28
click at [648, 229] on input "Transportation only to Kennedy Space Center" at bounding box center [715, 231] width 348 height 28
click at [645, 229] on input "Transportation only to Kennedy Space Center" at bounding box center [715, 231] width 348 height 28
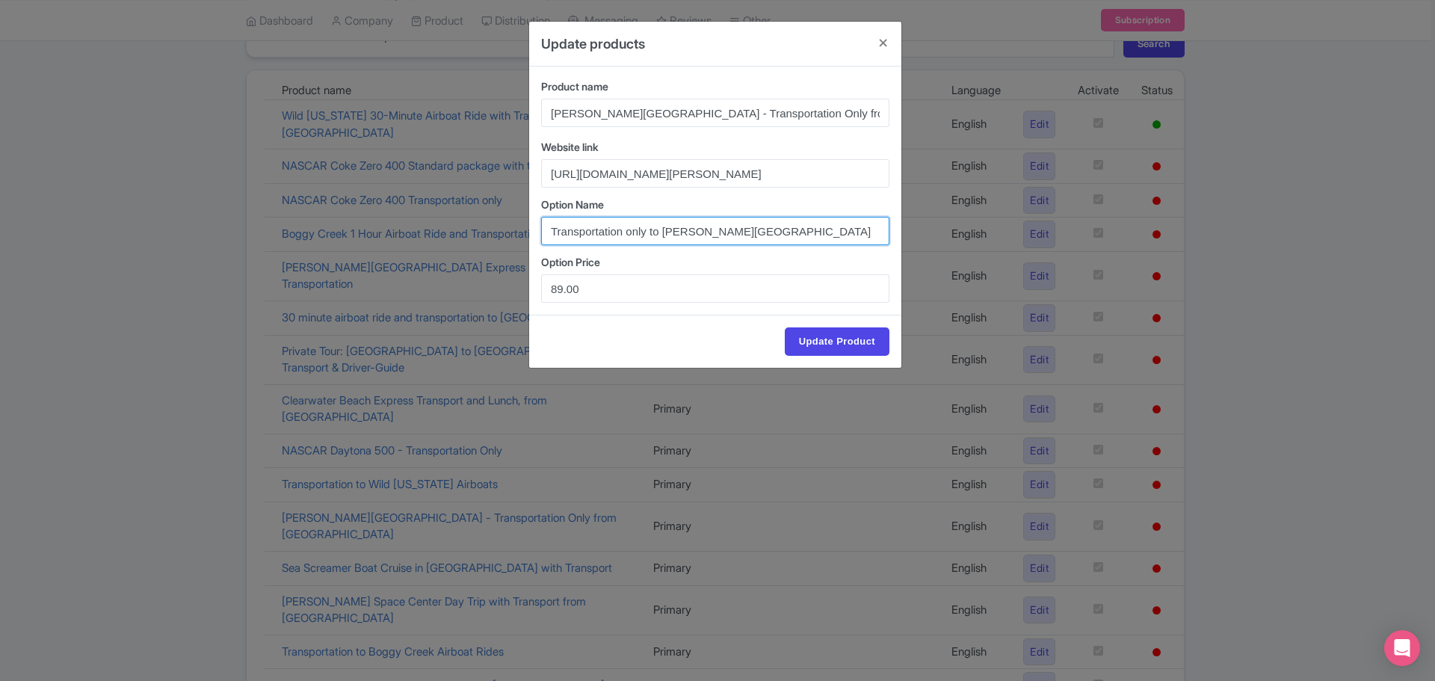
drag, startPoint x: 645, startPoint y: 229, endPoint x: 630, endPoint y: 234, distance: 15.6
click at [630, 234] on input "Transportation only to Kennedy Space Center" at bounding box center [715, 231] width 348 height 28
click at [810, 232] on input "Transportation to Kennedy Space Center" at bounding box center [715, 231] width 348 height 28
type input "Transportation to [PERSON_NAME][GEOGRAPHIC_DATA] (without tickets)"
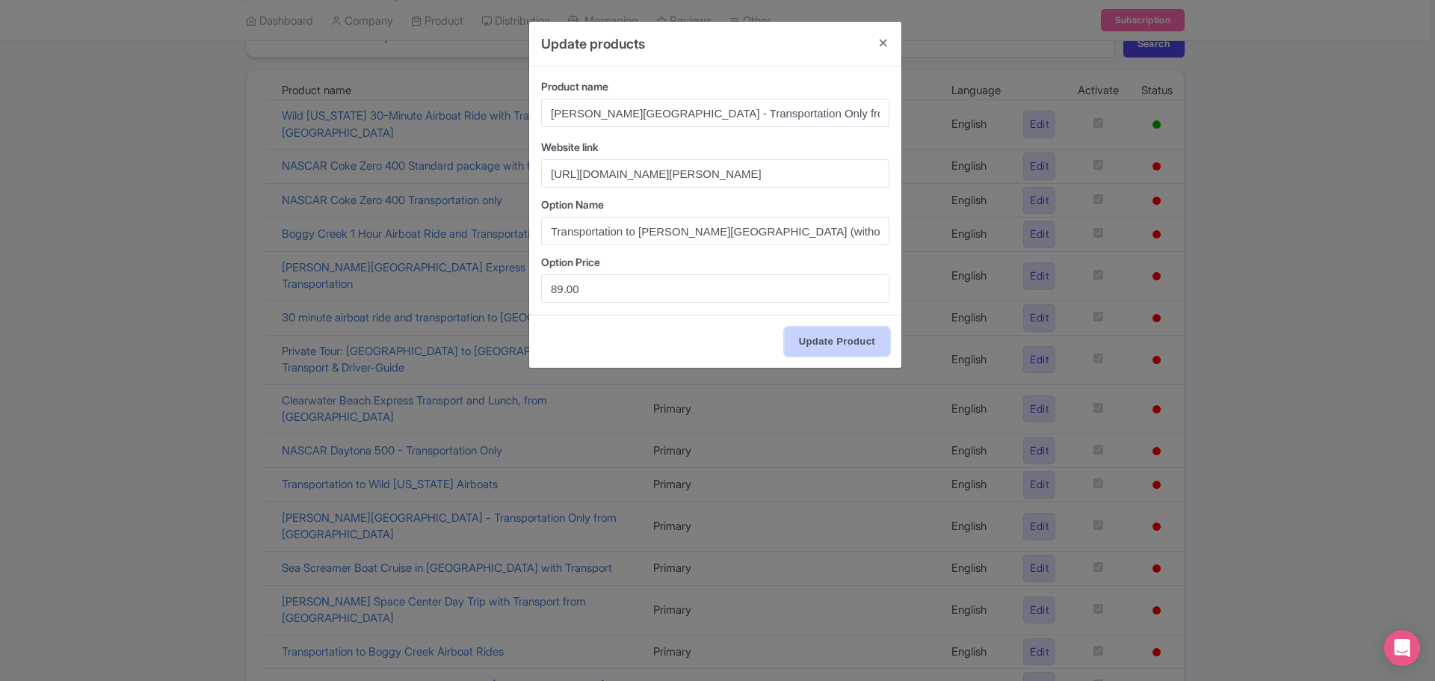
click at [863, 334] on input "Update Product" at bounding box center [837, 341] width 105 height 28
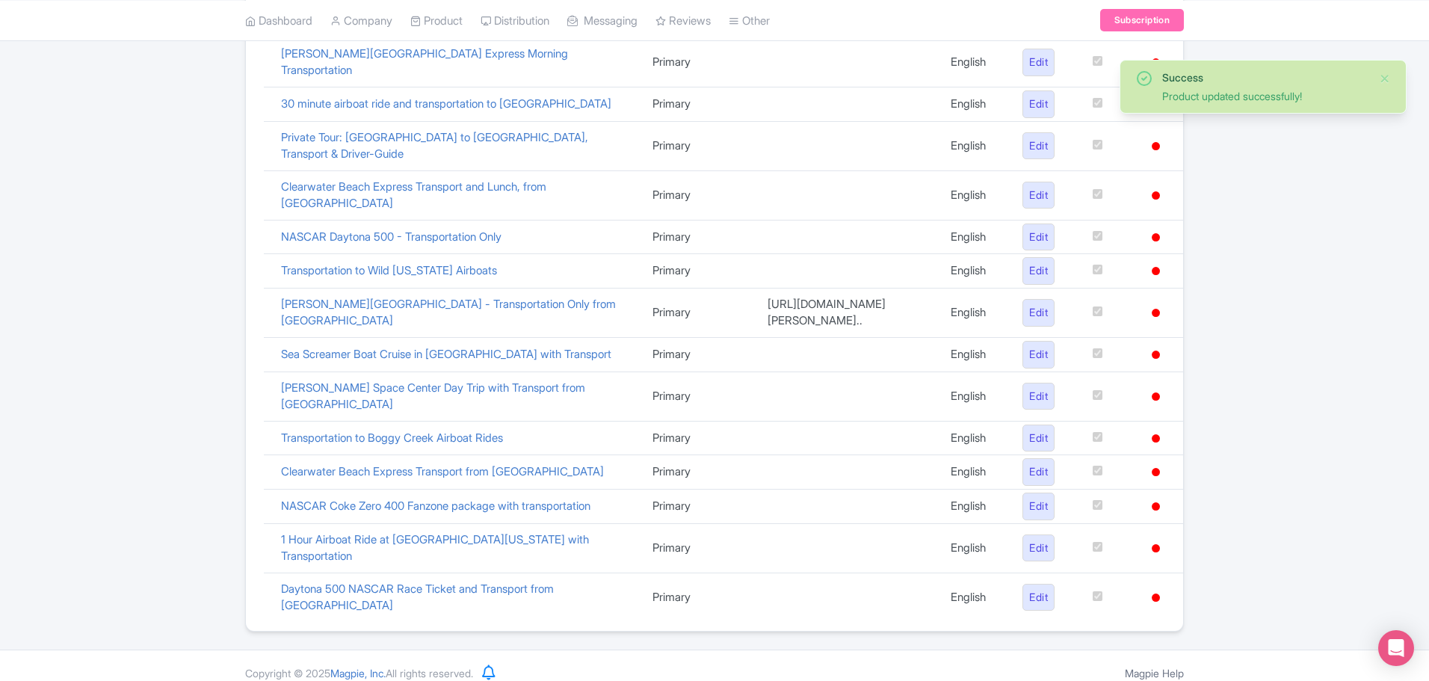
scroll to position [483, 0]
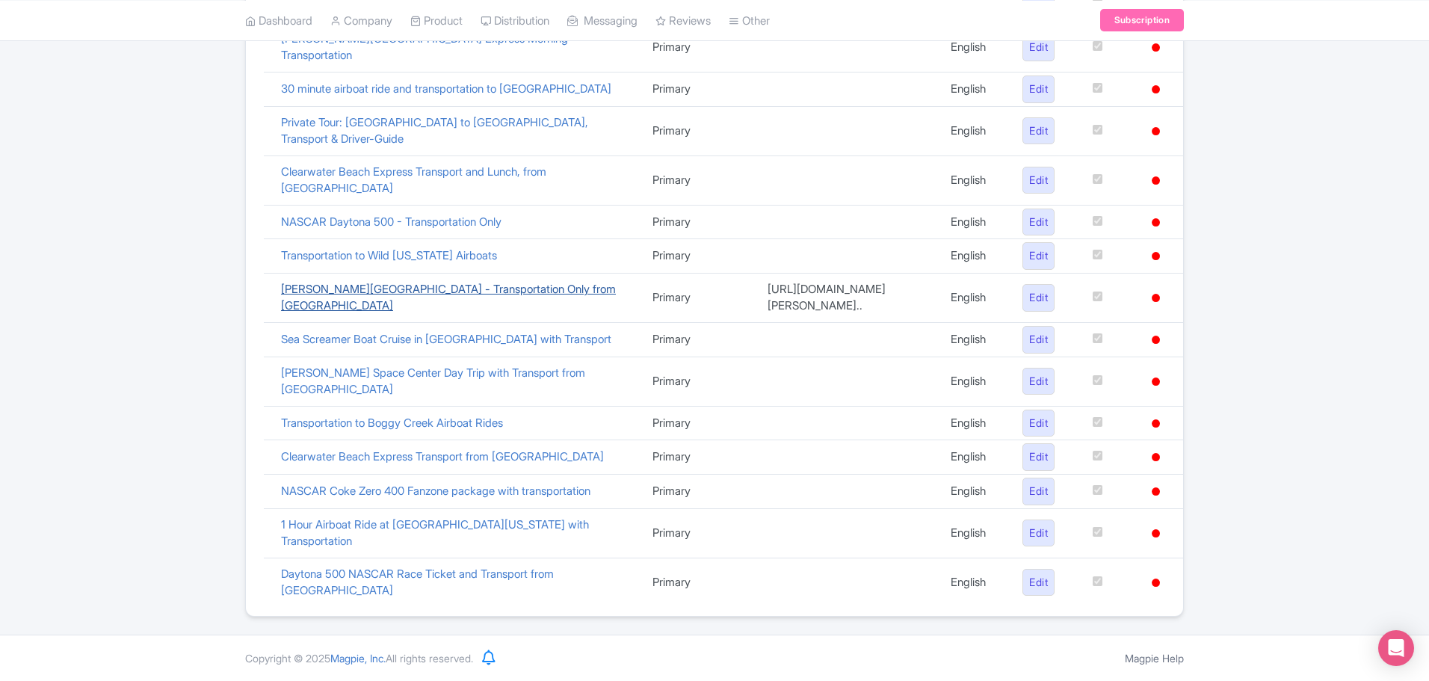
click at [487, 282] on link "[PERSON_NAME][GEOGRAPHIC_DATA] - Transportation Only from [GEOGRAPHIC_DATA]" at bounding box center [448, 297] width 335 height 31
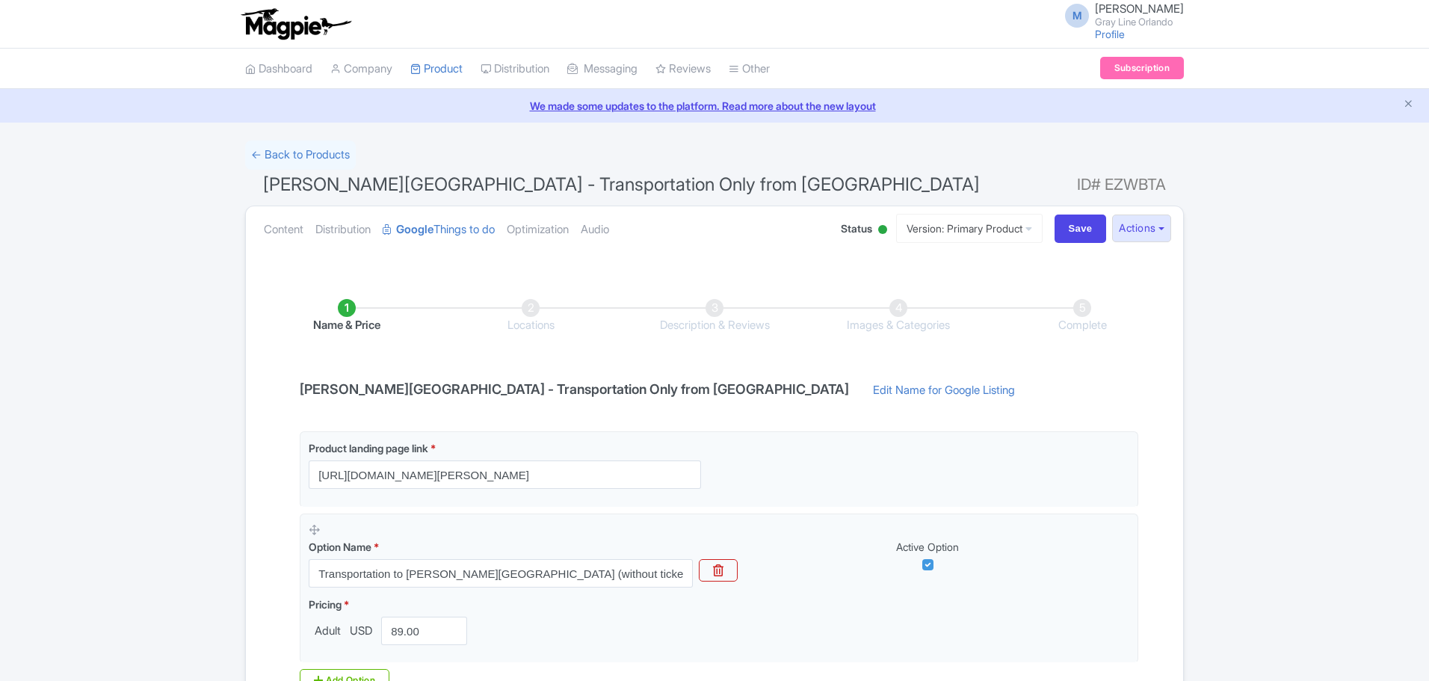
scroll to position [189, 0]
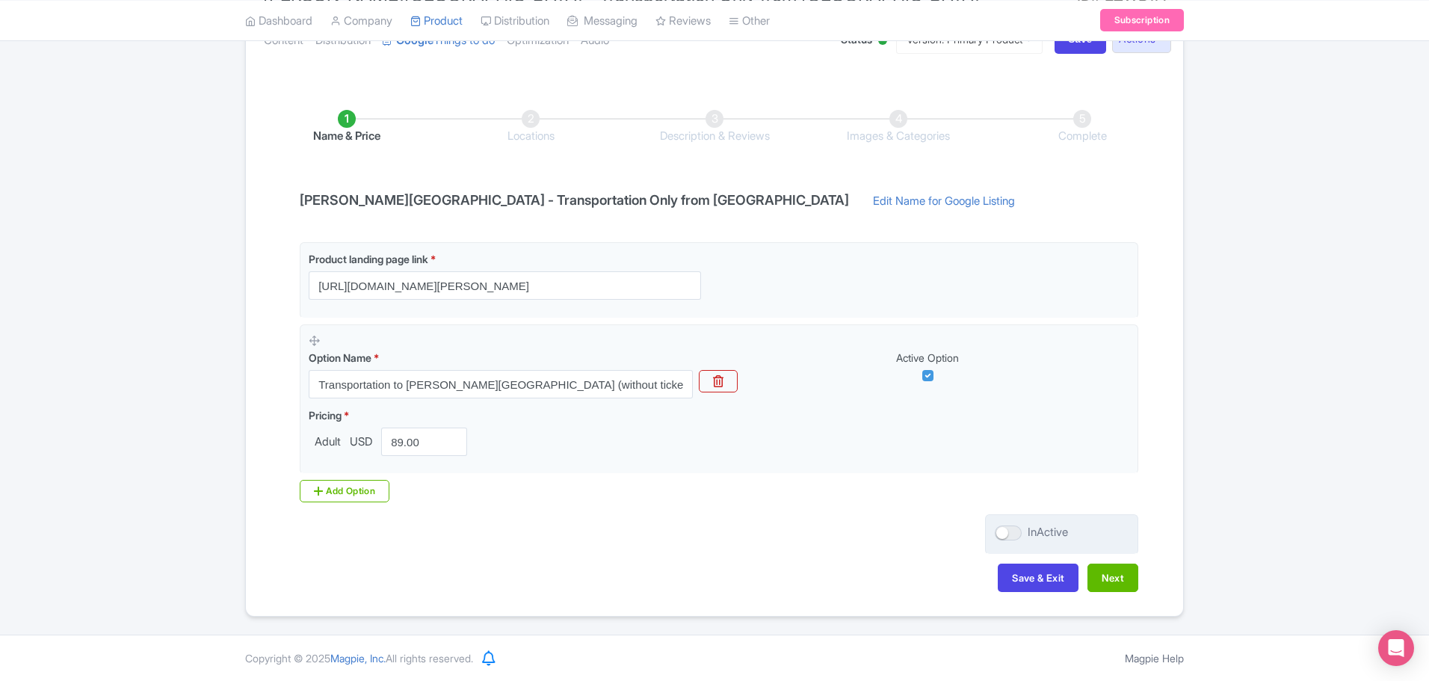
click at [1012, 535] on div at bounding box center [1008, 532] width 27 height 15
click at [1005, 535] on input "InActive" at bounding box center [1000, 533] width 10 height 10
checkbox input "true"
click at [1112, 583] on button "Next" at bounding box center [1113, 578] width 51 height 28
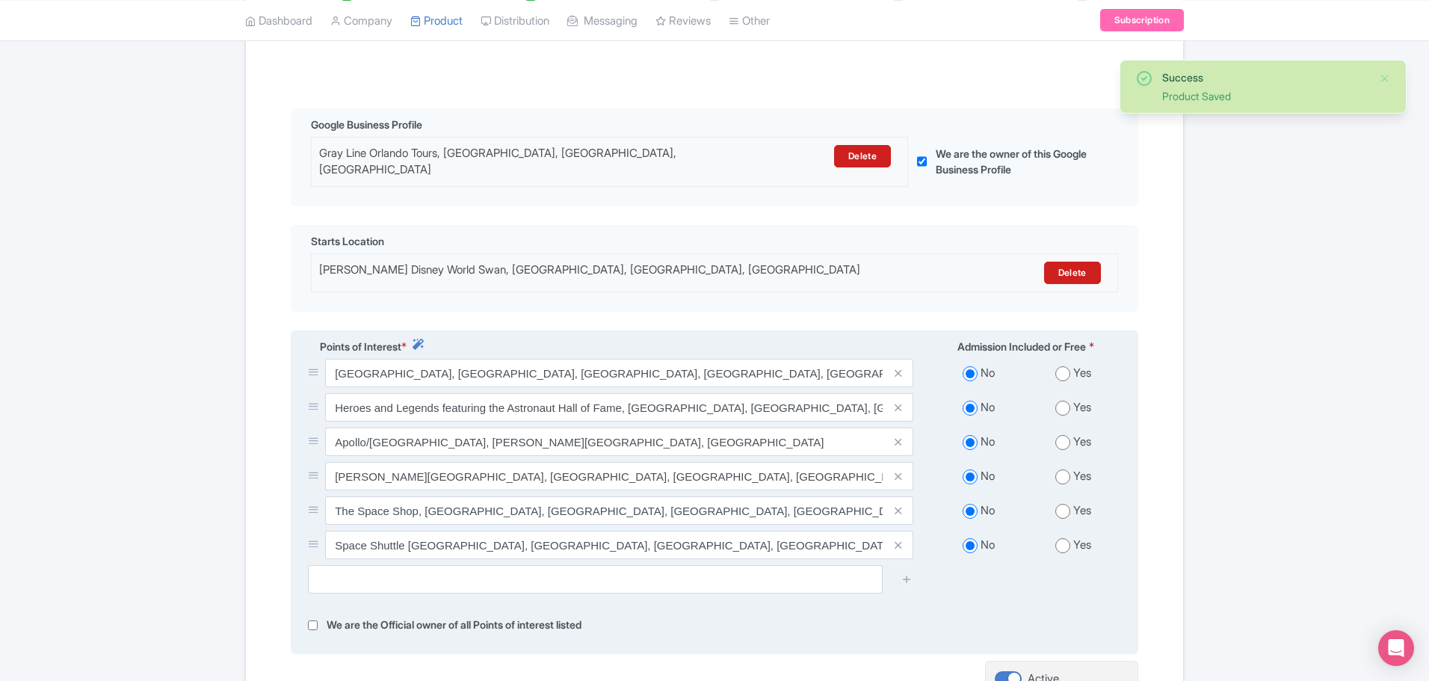
scroll to position [456, 0]
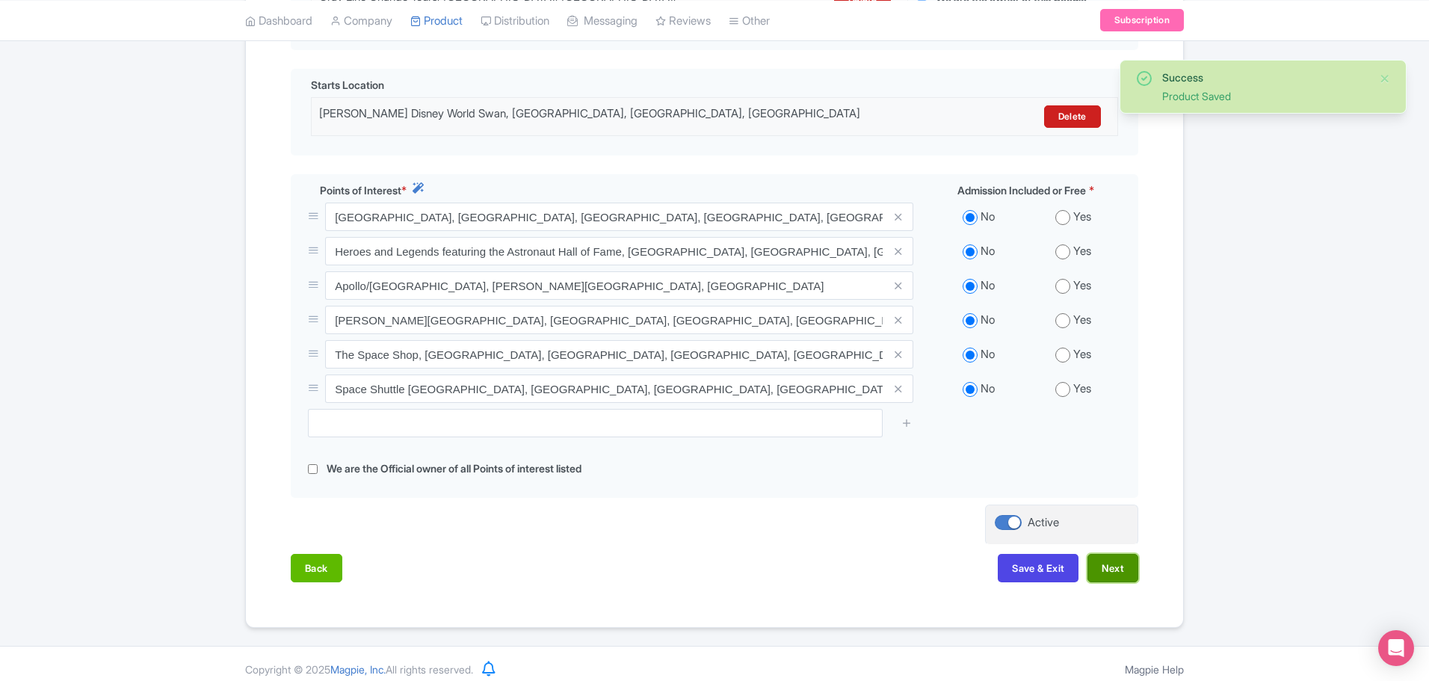
click at [1096, 560] on button "Next" at bounding box center [1113, 568] width 51 height 28
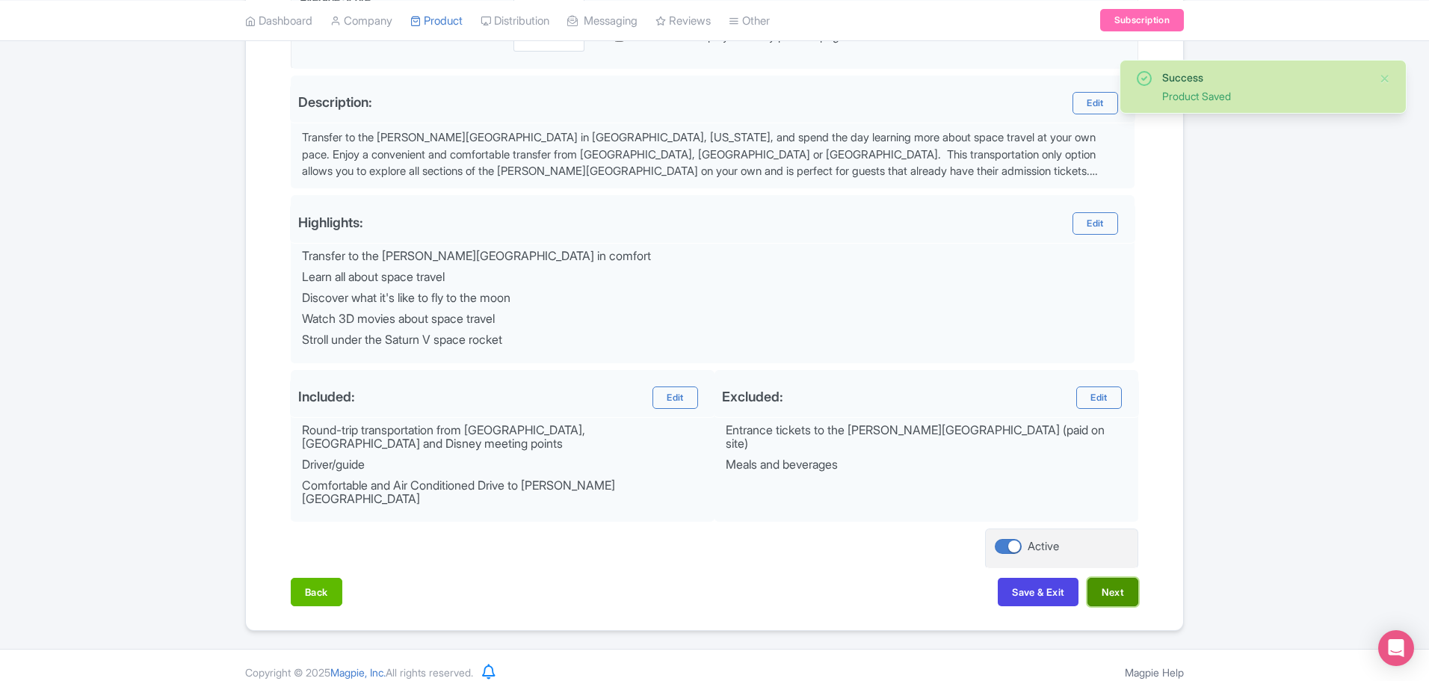
click at [1123, 585] on button "Next" at bounding box center [1113, 592] width 51 height 28
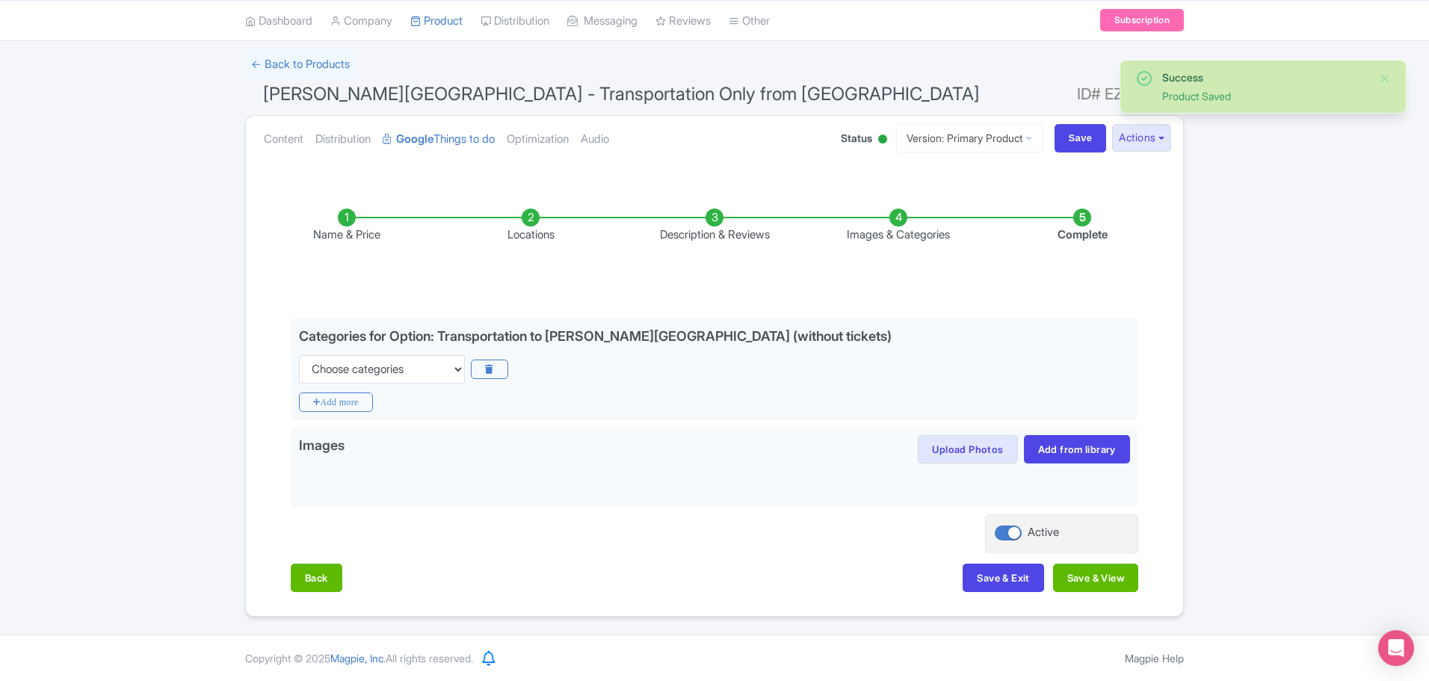
scroll to position [90, 0]
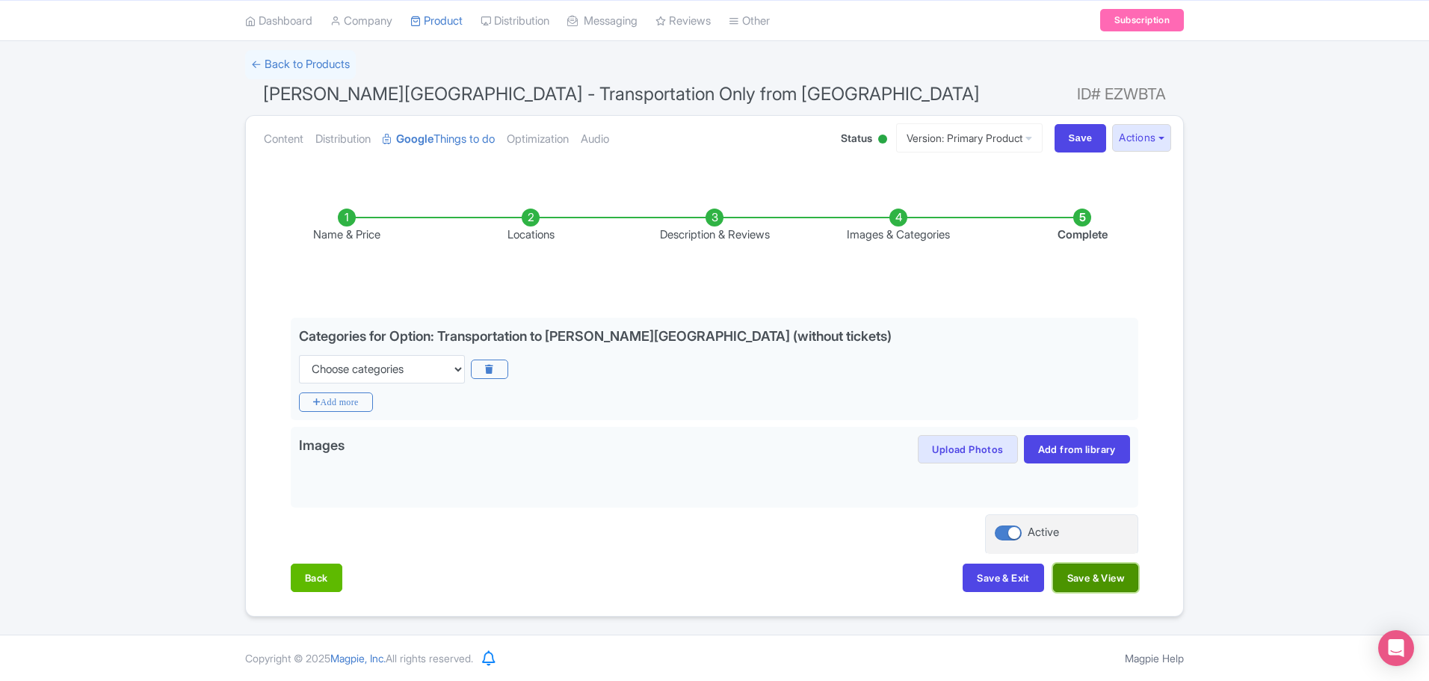
click at [1095, 581] on button "Save & View" at bounding box center [1095, 578] width 85 height 28
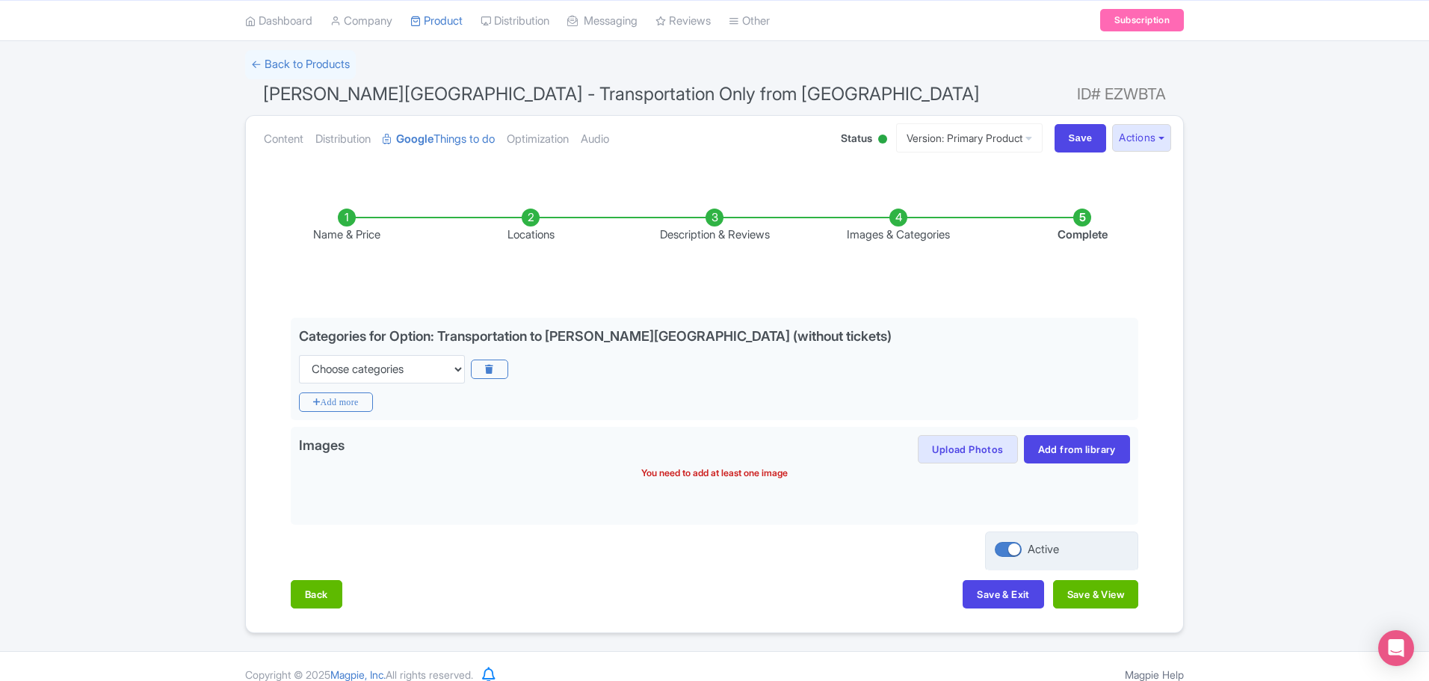
drag, startPoint x: 1077, startPoint y: 579, endPoint x: 997, endPoint y: 564, distance: 81.5
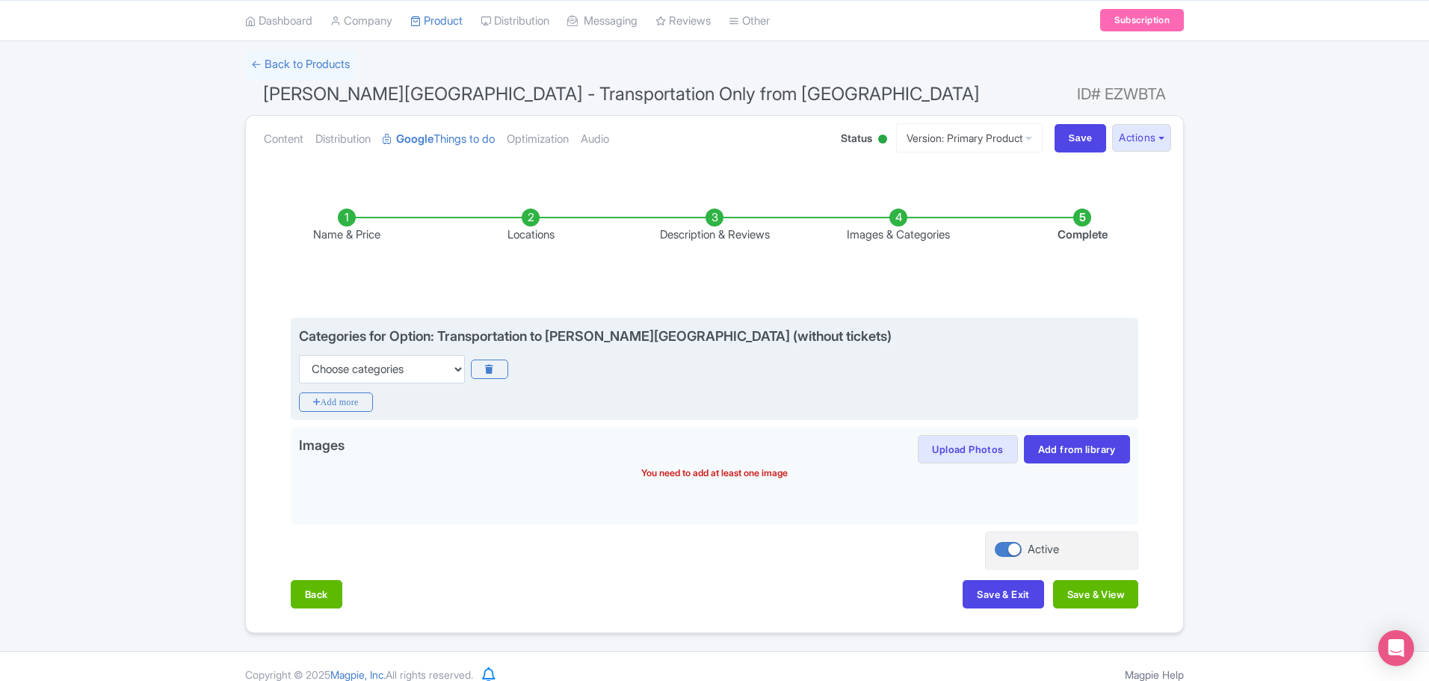
drag, startPoint x: 997, startPoint y: 564, endPoint x: 389, endPoint y: 386, distance: 633.2
click at [389, 386] on div "Categories for Option: Transportation to [PERSON_NAME][GEOGRAPHIC_DATA] (withou…" at bounding box center [715, 369] width 848 height 103
click at [397, 377] on select "Choose categories Adults Only Animals Audio Guide Beaches Bike Tours Boat Tours…" at bounding box center [382, 369] width 166 height 28
click at [299, 355] on select "Choose categories Adults Only Animals Audio Guide Beaches Bike Tours Boat Tours…" at bounding box center [382, 369] width 166 height 28
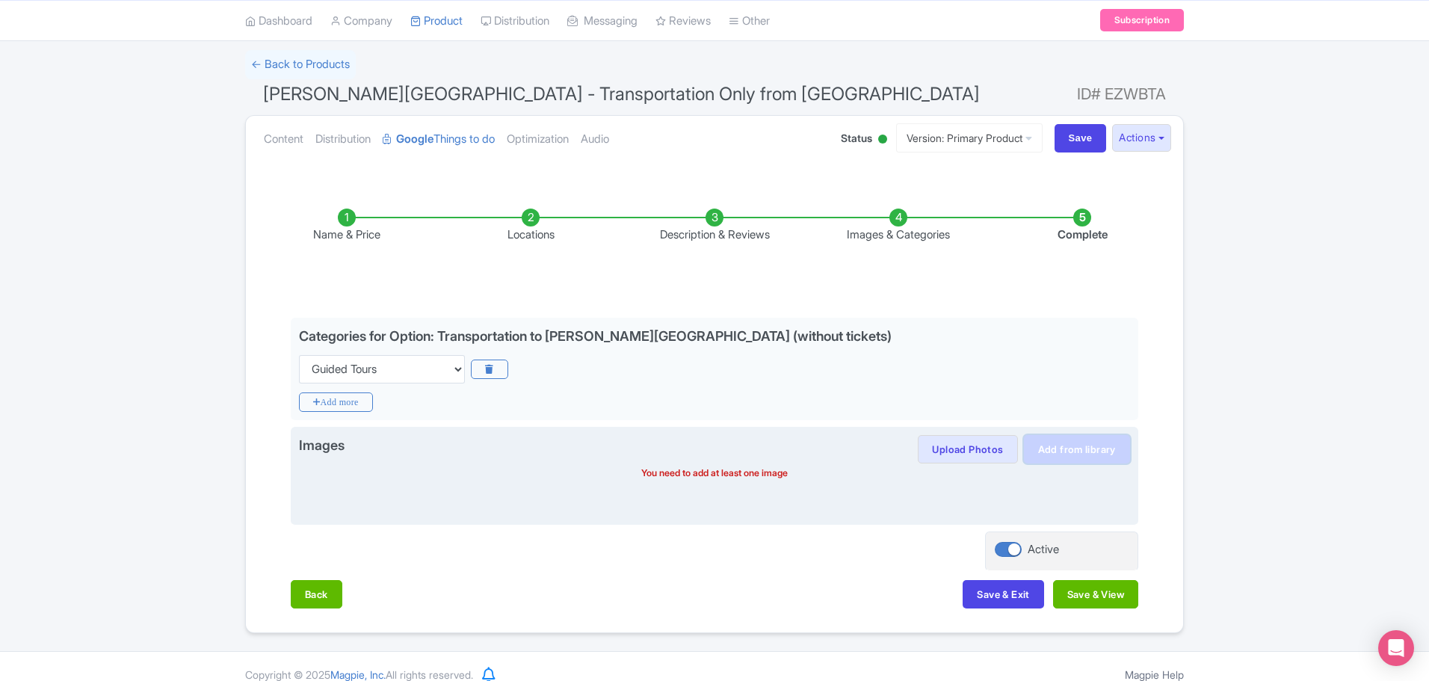
click at [1094, 448] on link "Add from library" at bounding box center [1077, 449] width 106 height 28
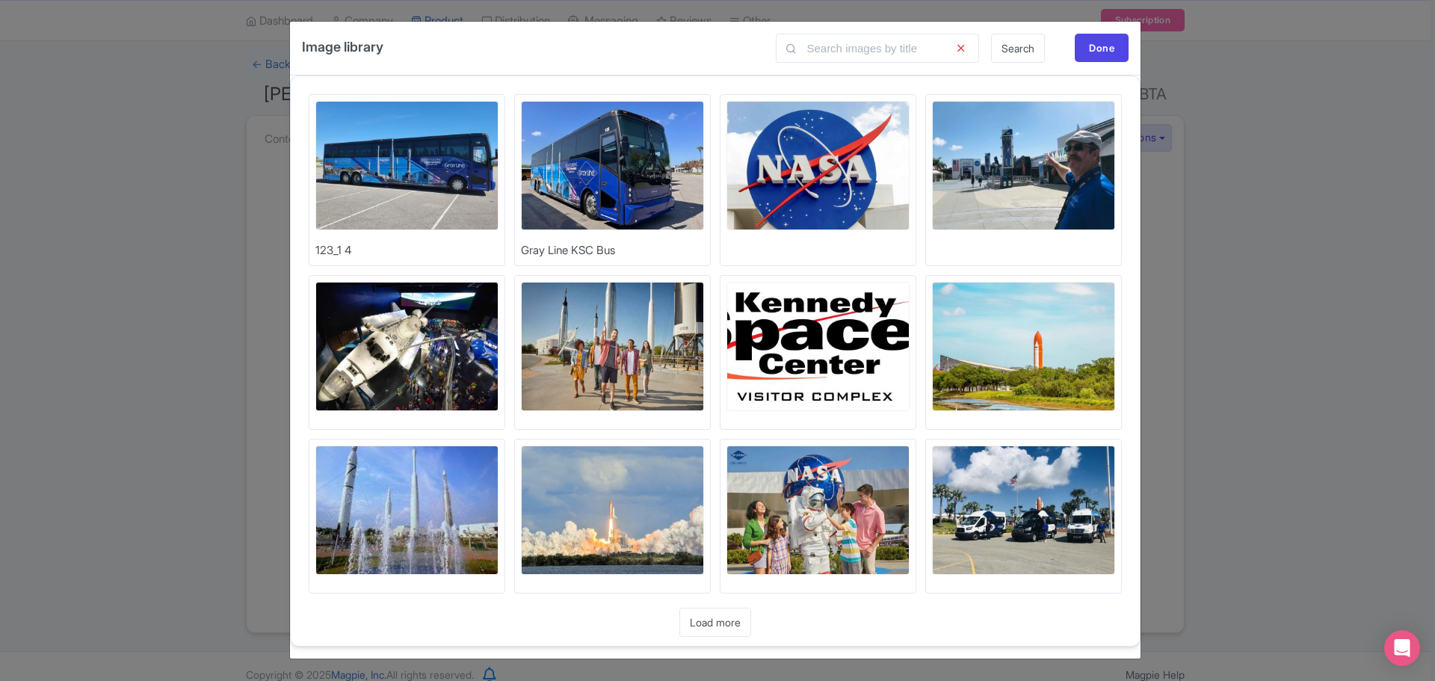
click at [639, 176] on img at bounding box center [612, 165] width 183 height 129
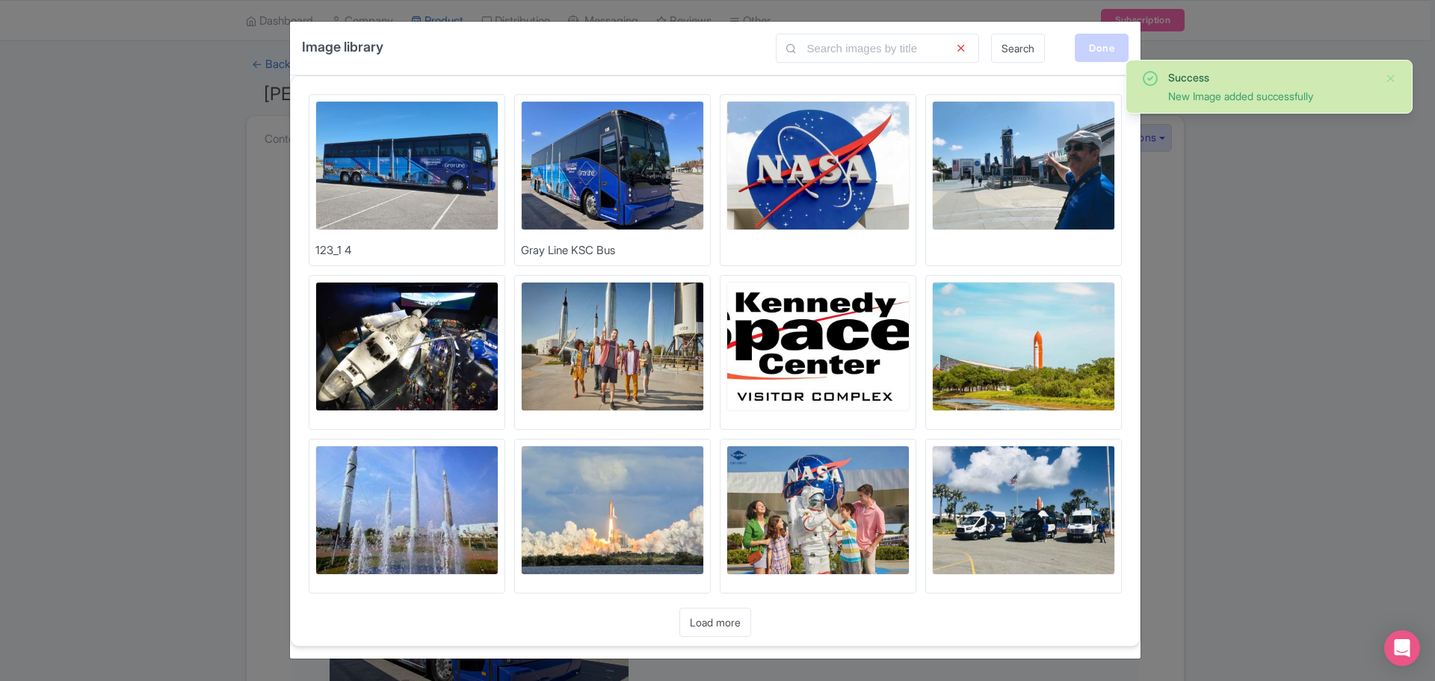
click at [1096, 49] on div "Done" at bounding box center [1102, 48] width 54 height 28
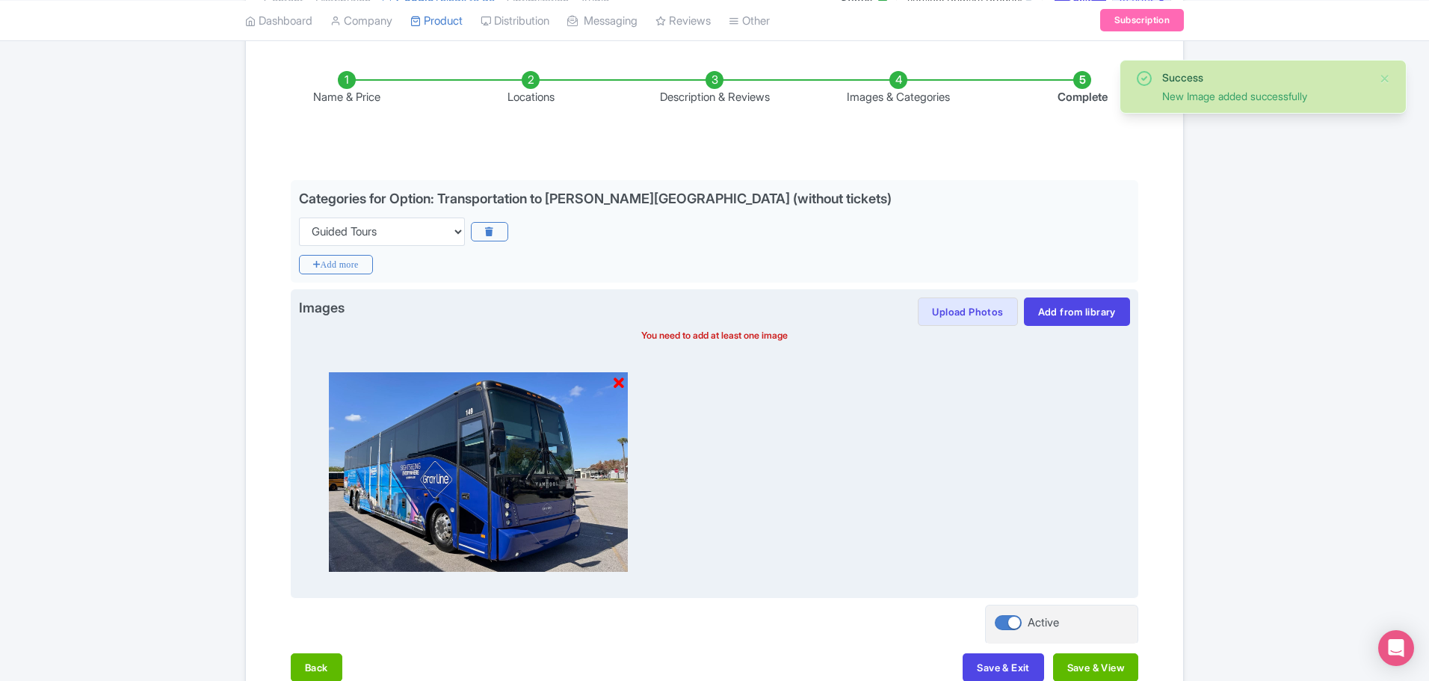
scroll to position [240, 0]
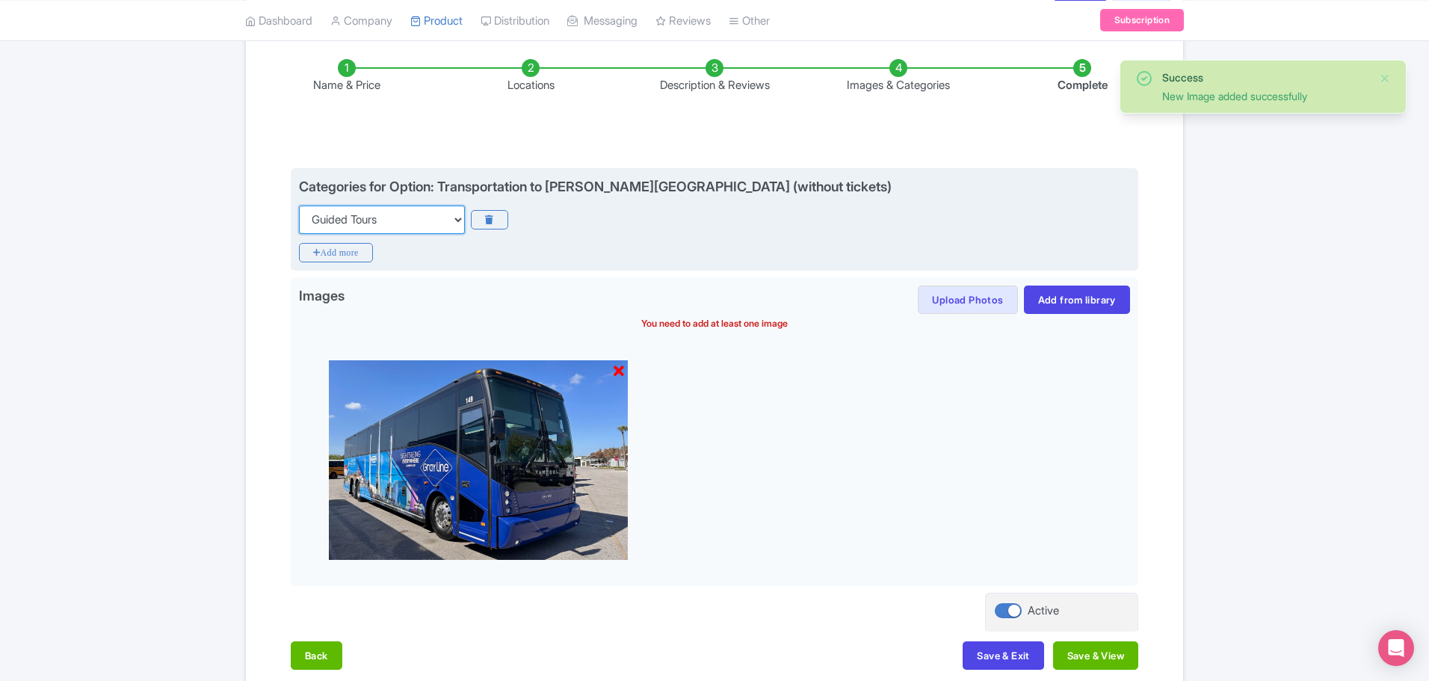
click at [417, 226] on select "Choose categories Adults Only Animals Audio Guide Beaches Bike Tours Boat Tours…" at bounding box center [382, 220] width 166 height 28
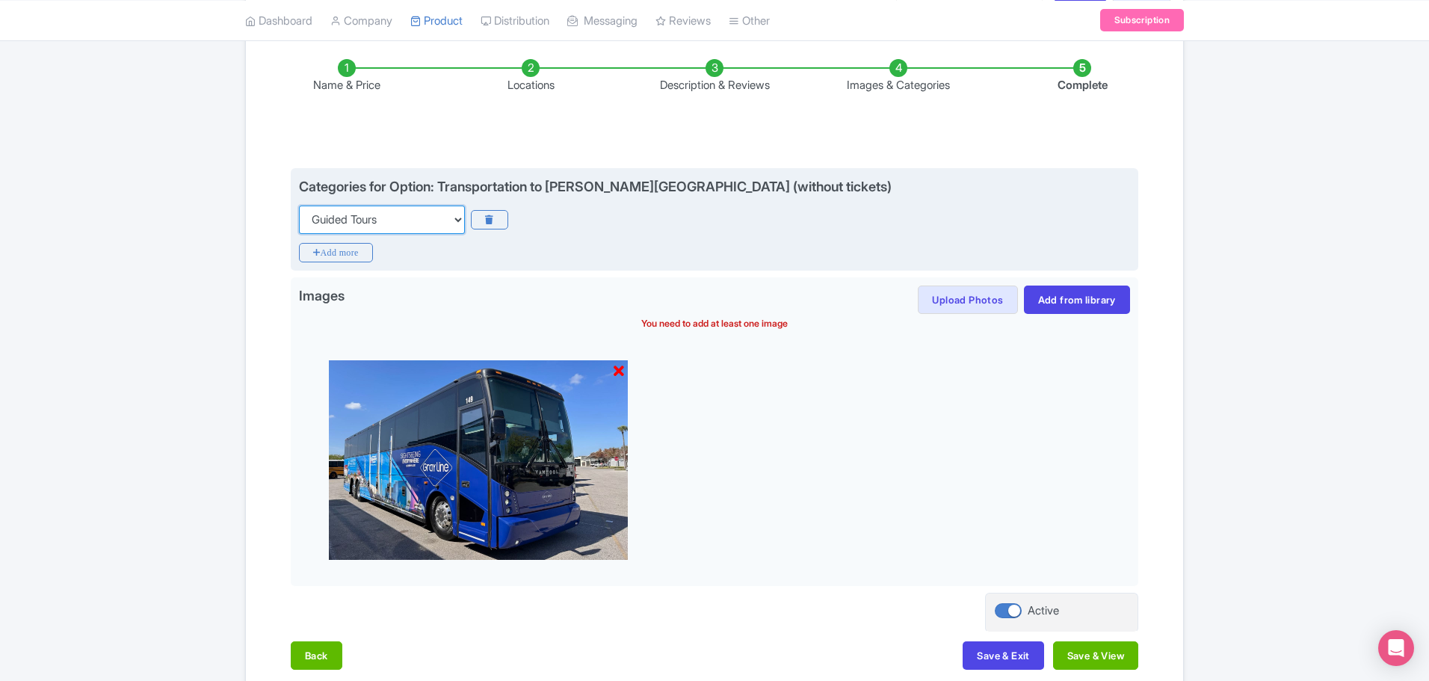
select select "day-trips"
click at [299, 206] on select "Choose categories Adults Only Animals Audio Guide Beaches Bike Tours Boat Tours…" at bounding box center [382, 220] width 166 height 28
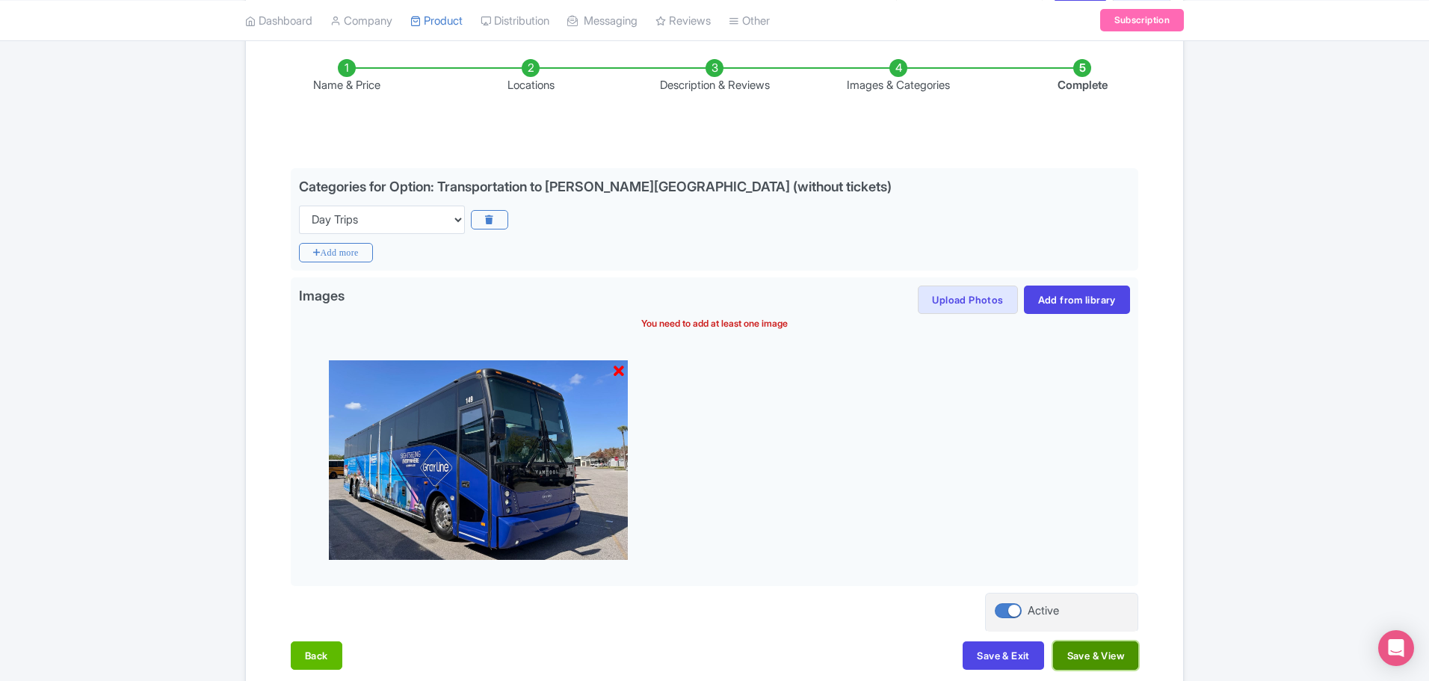
click at [1077, 656] on button "Save & View" at bounding box center [1095, 655] width 85 height 28
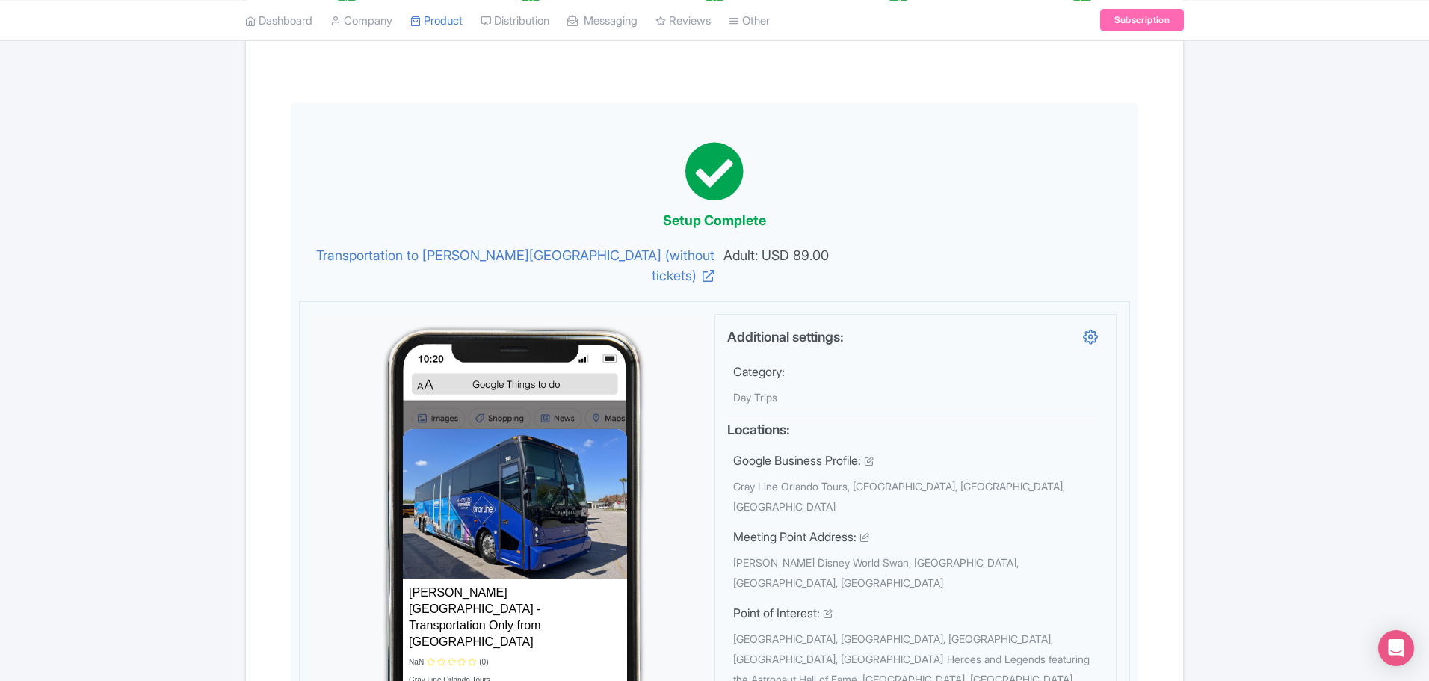
scroll to position [0, 0]
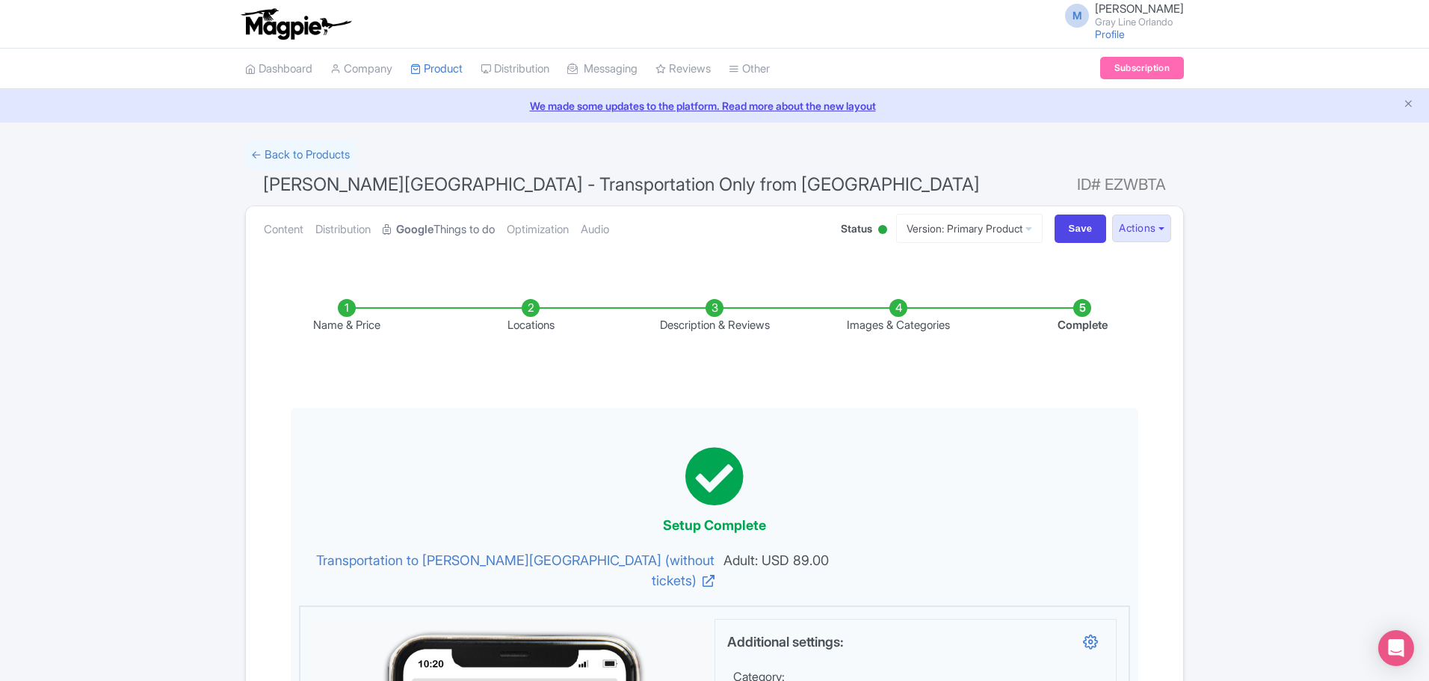
click at [454, 229] on link "Google Things to do" at bounding box center [439, 229] width 112 height 47
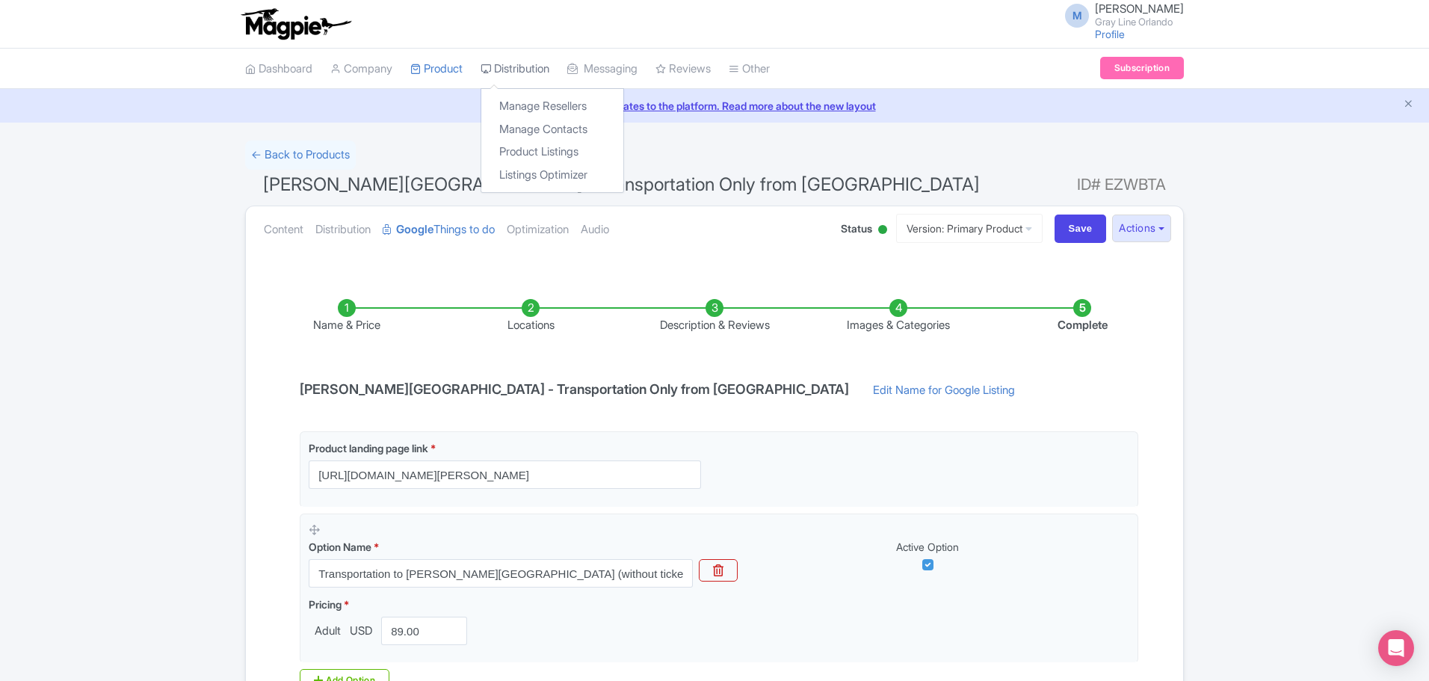
click at [539, 67] on link "Distribution" at bounding box center [515, 69] width 69 height 41
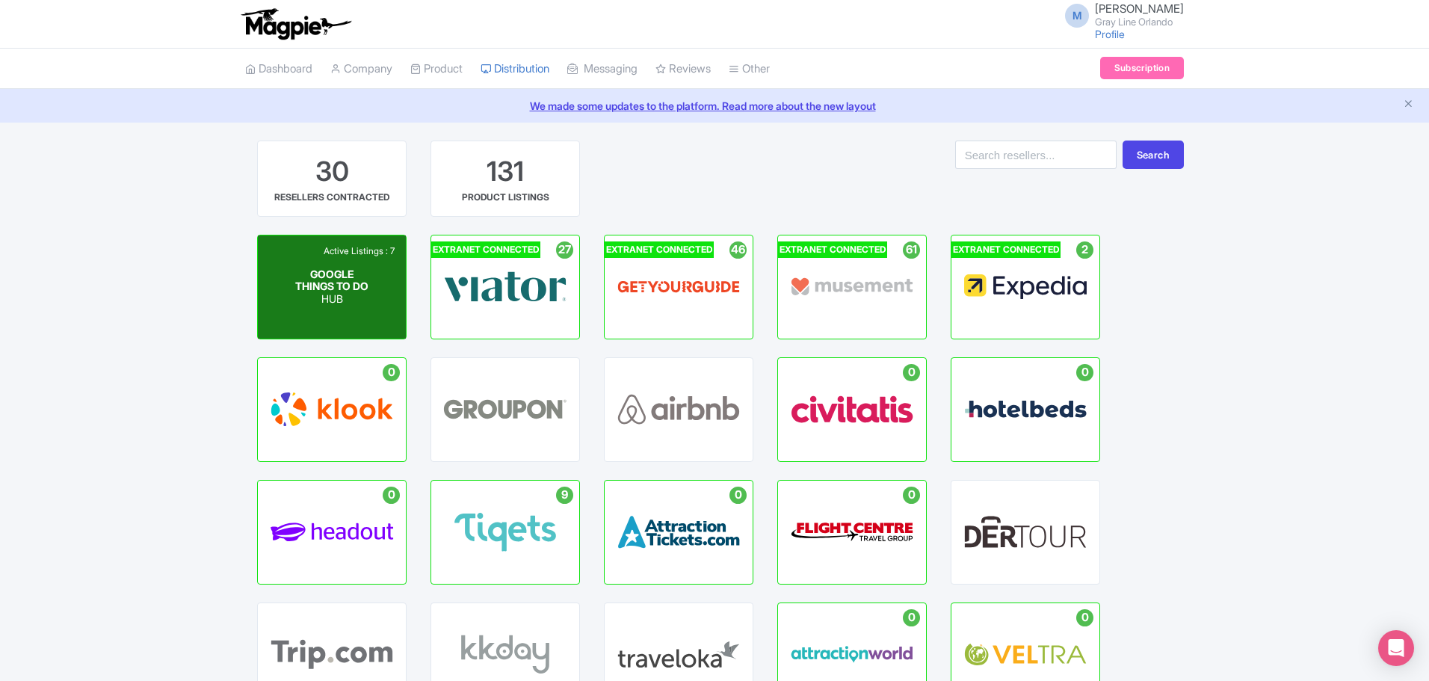
click at [346, 314] on div "Active Listings : 7 GOOGLE THINGS TO DO HUB" at bounding box center [332, 286] width 148 height 103
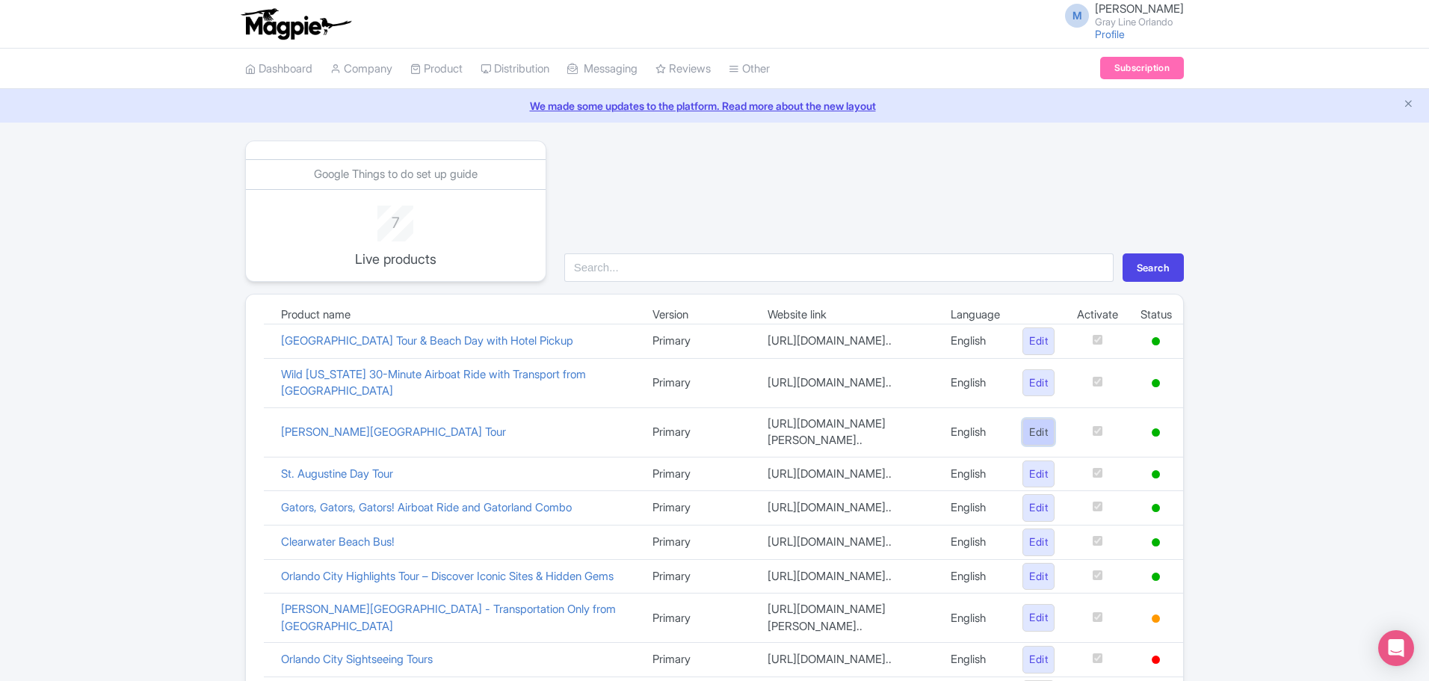
click at [1033, 422] on link "Edit" at bounding box center [1039, 433] width 32 height 28
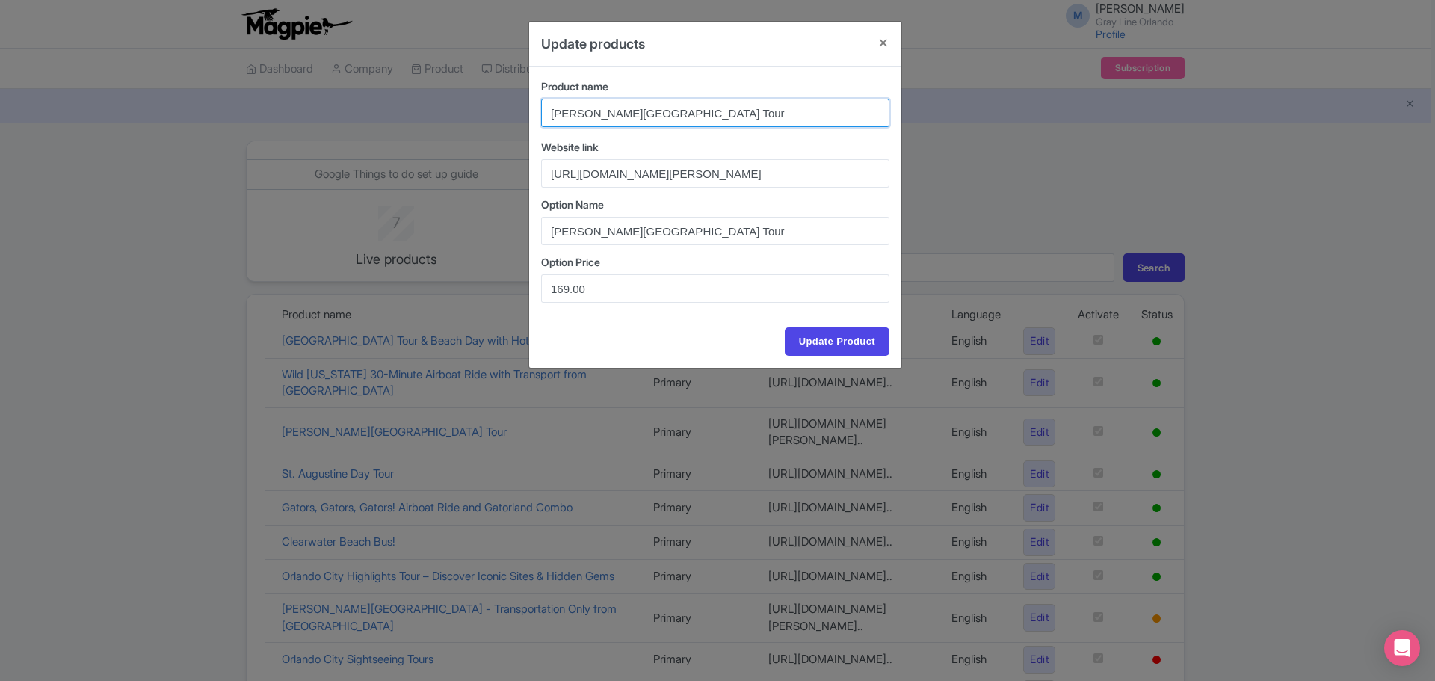
drag, startPoint x: 718, startPoint y: 112, endPoint x: 669, endPoint y: 114, distance: 48.6
click at [669, 114] on input "[PERSON_NAME][GEOGRAPHIC_DATA] Tour" at bounding box center [715, 113] width 348 height 28
click at [815, 119] on input "[PERSON_NAME] Space Center Day Trip with Transportation" at bounding box center [715, 113] width 348 height 28
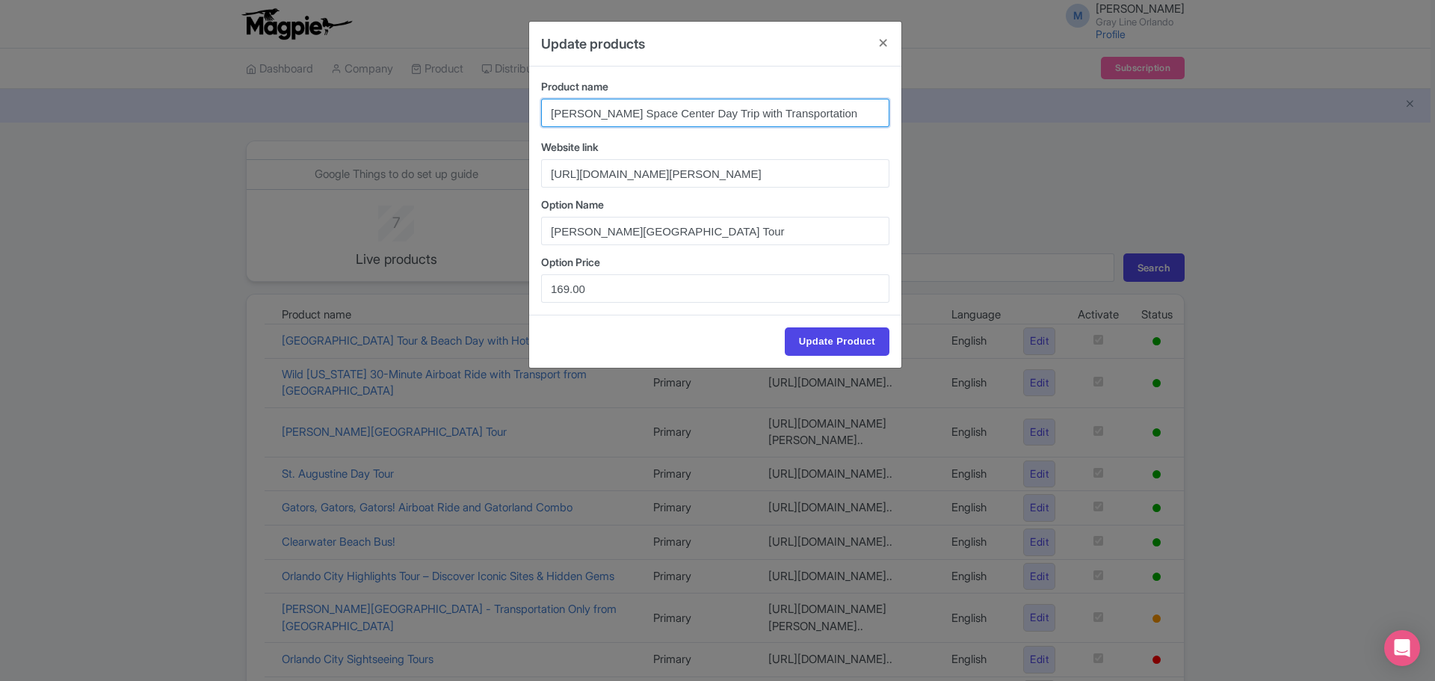
type input "[PERSON_NAME] Space Center Day Trip with Transportation"
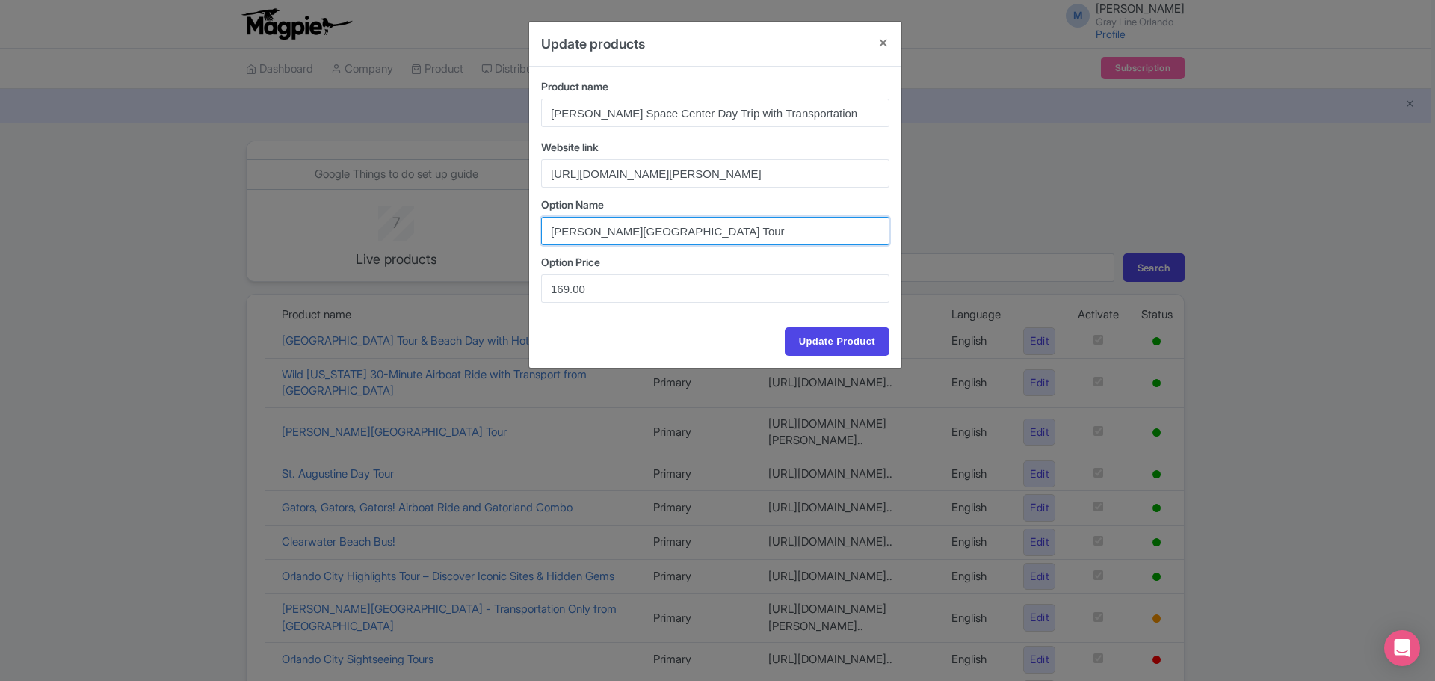
click at [721, 229] on input "Kennedy Space Center Tour" at bounding box center [715, 231] width 348 height 28
click at [720, 229] on input "Kennedy Space Center Tour" at bounding box center [715, 231] width 348 height 28
paste input "Day Trip with Transportation"
type input "[PERSON_NAME] Space Center Day Trip with Transportation"
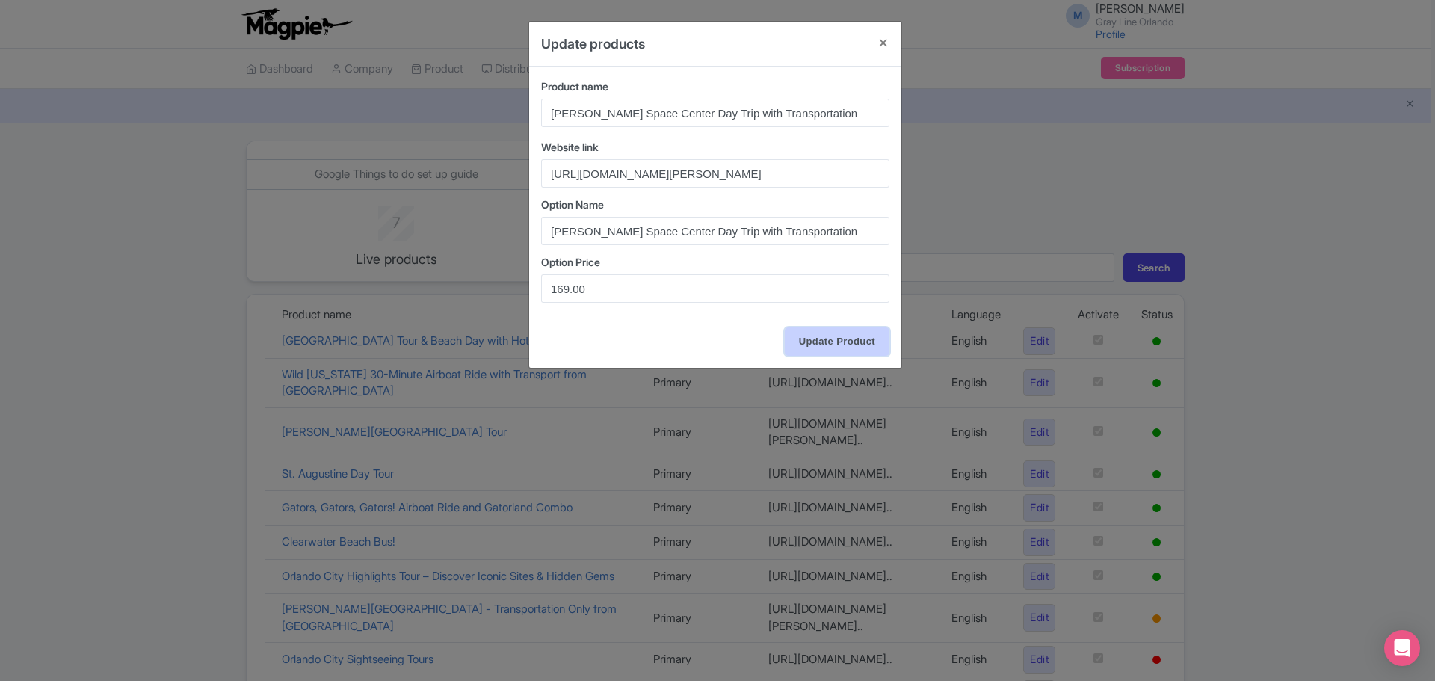
click at [853, 349] on input "Update Product" at bounding box center [837, 341] width 105 height 28
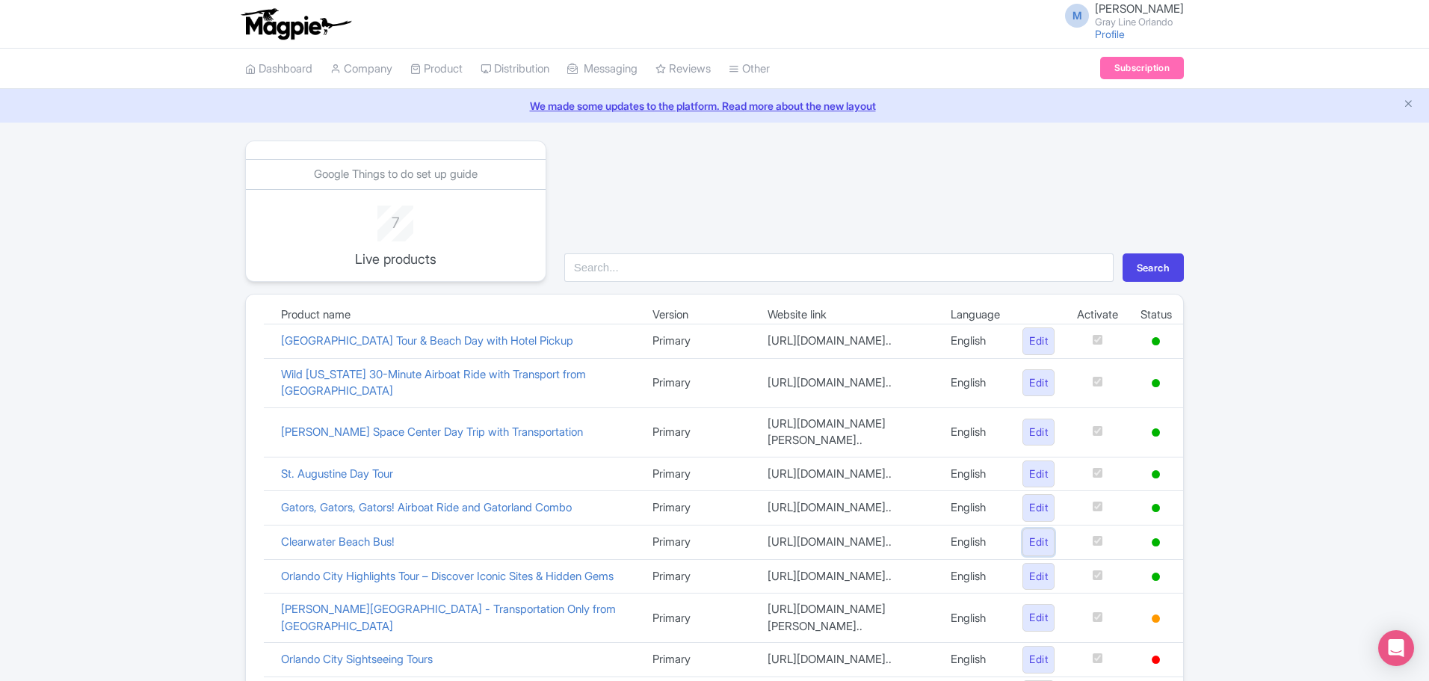
click at [1026, 537] on link "Edit" at bounding box center [1039, 542] width 32 height 28
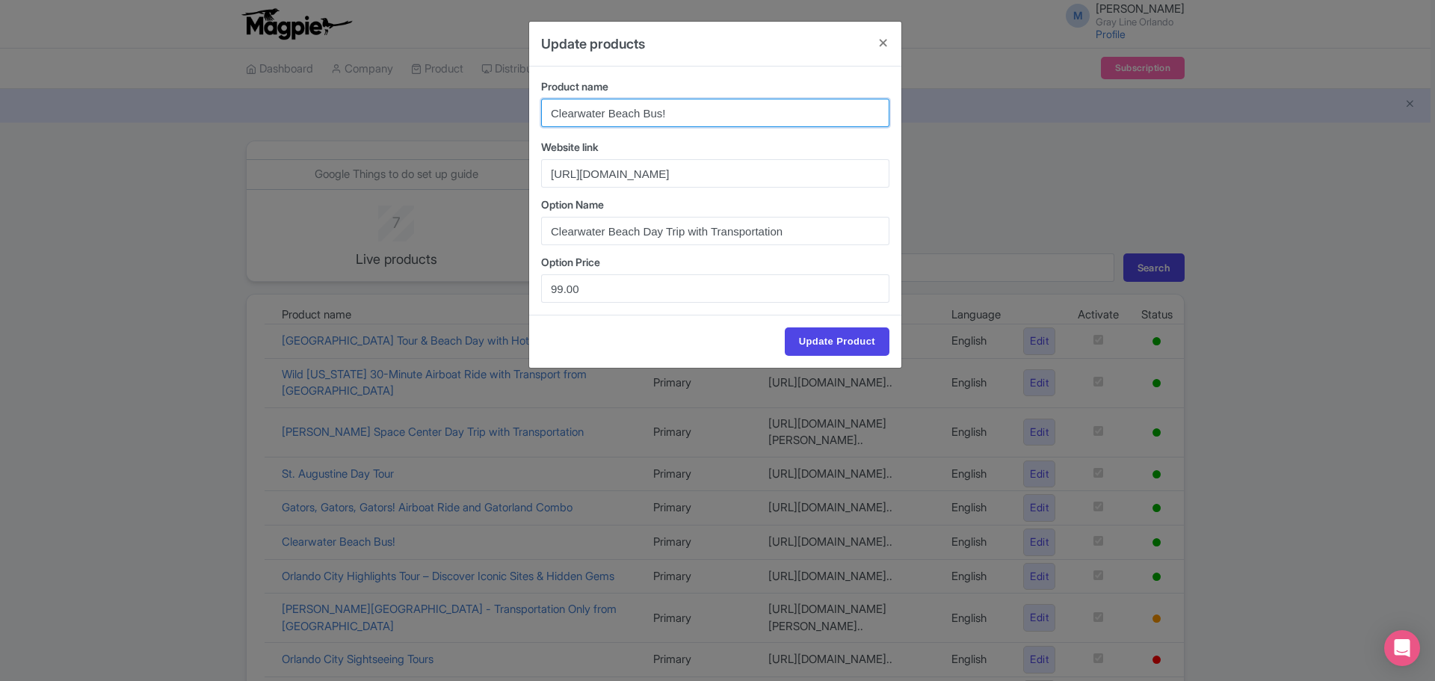
click at [623, 109] on input "Clearwater Beach Bus!" at bounding box center [715, 113] width 348 height 28
paste input "Day Trip with Transportation"
type input "Clearwater Beach Day Trip with Transportation"
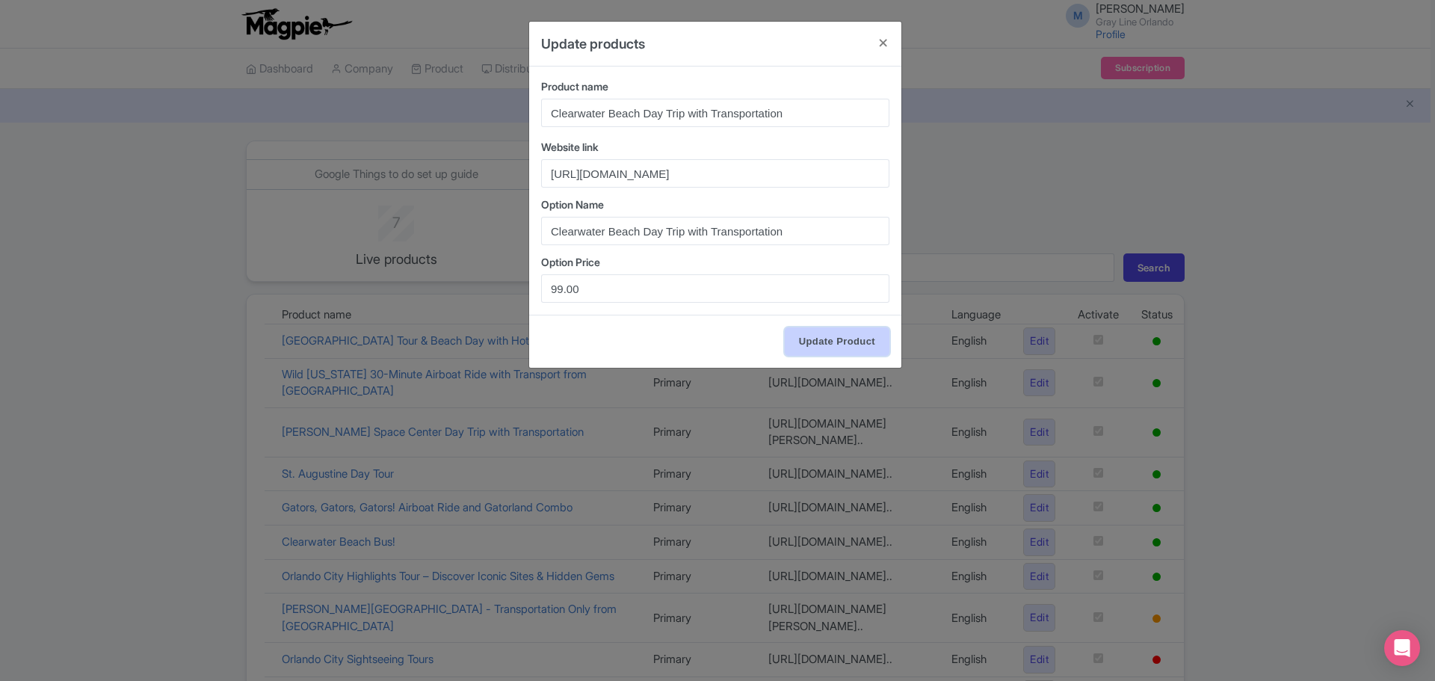
click at [835, 342] on input "Update Product" at bounding box center [837, 341] width 105 height 28
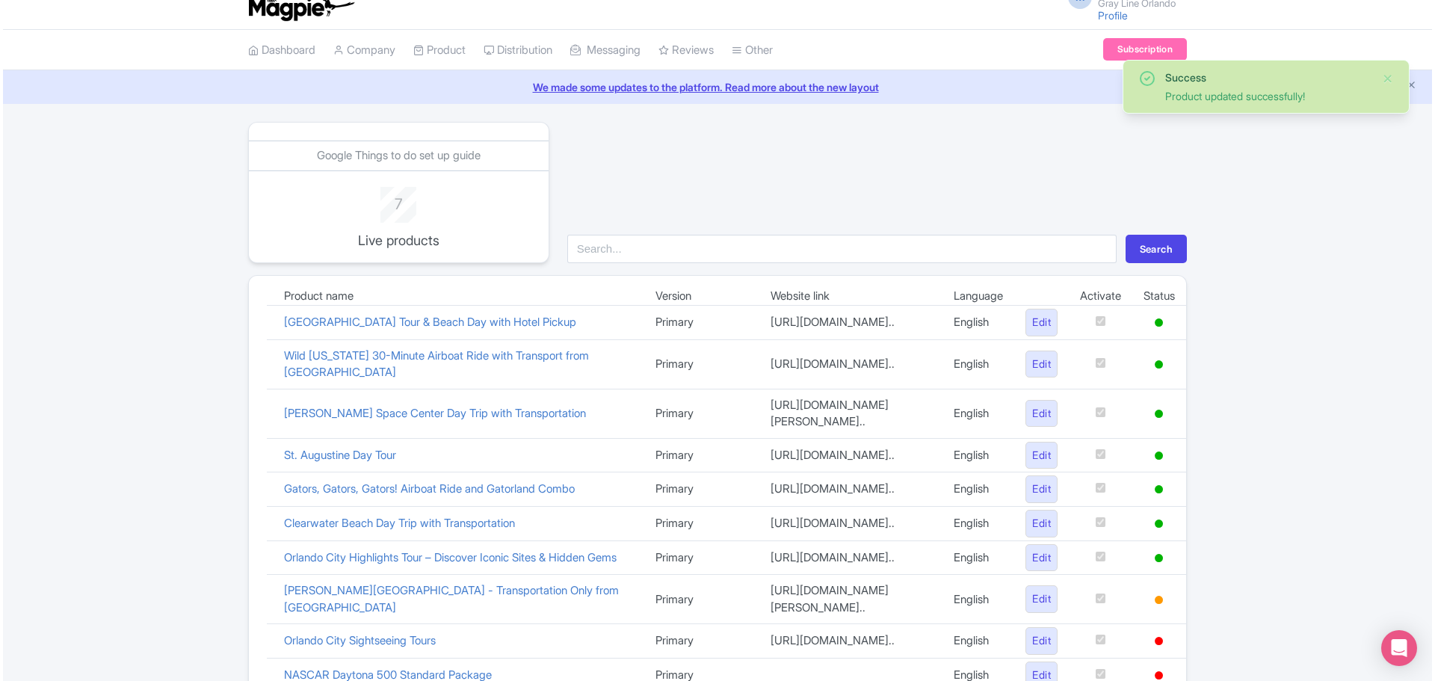
scroll to position [149, 0]
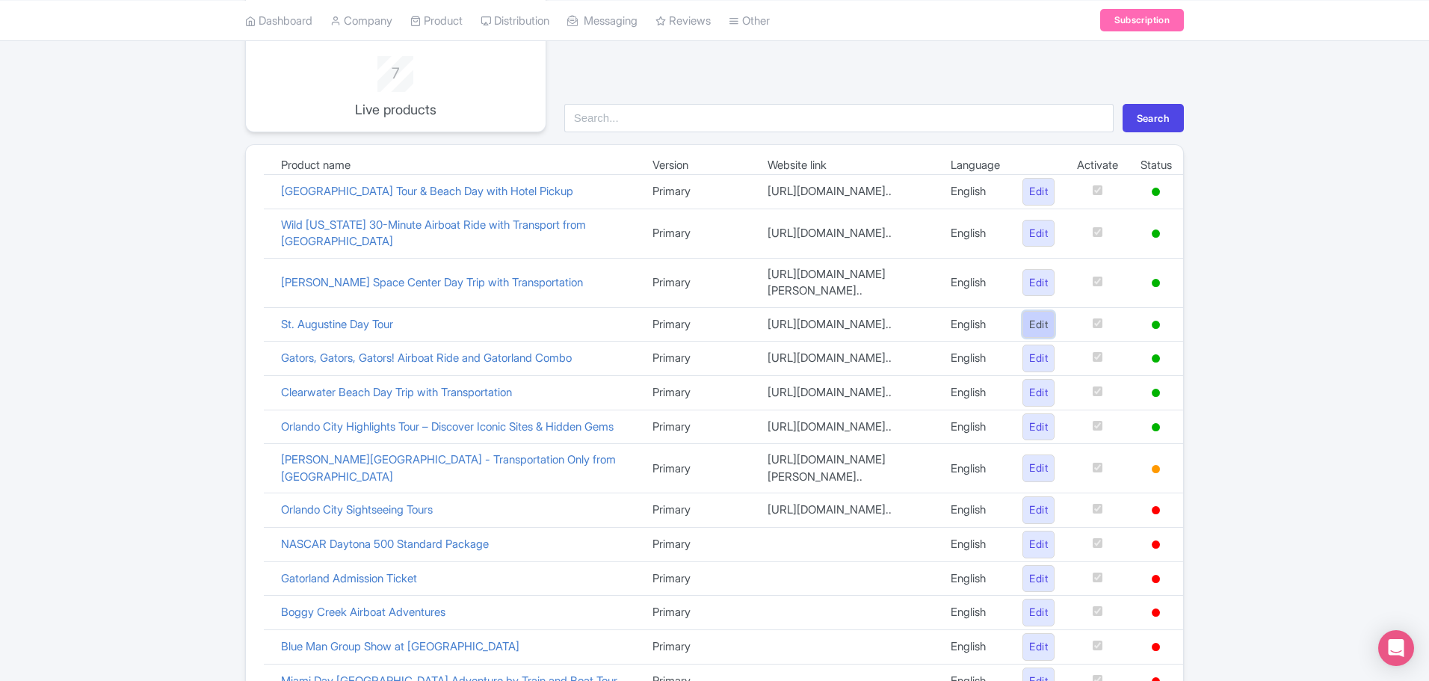
click at [1023, 311] on link "Edit" at bounding box center [1039, 325] width 32 height 28
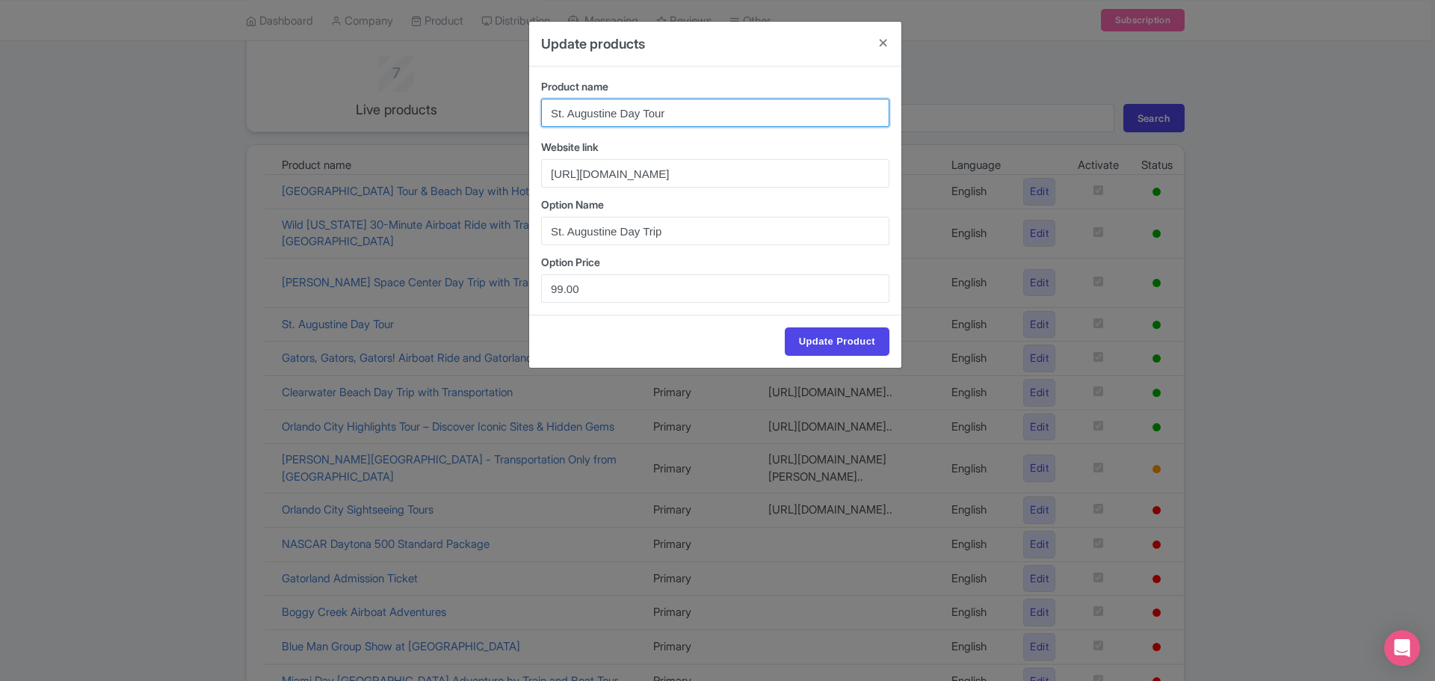
drag, startPoint x: 682, startPoint y: 112, endPoint x: 651, endPoint y: 111, distance: 31.4
click at [651, 111] on input "St. Augustine Day Tour" at bounding box center [715, 113] width 348 height 28
click at [744, 113] on input "St. Augustine Day Trip with Transportation" at bounding box center [715, 113] width 348 height 28
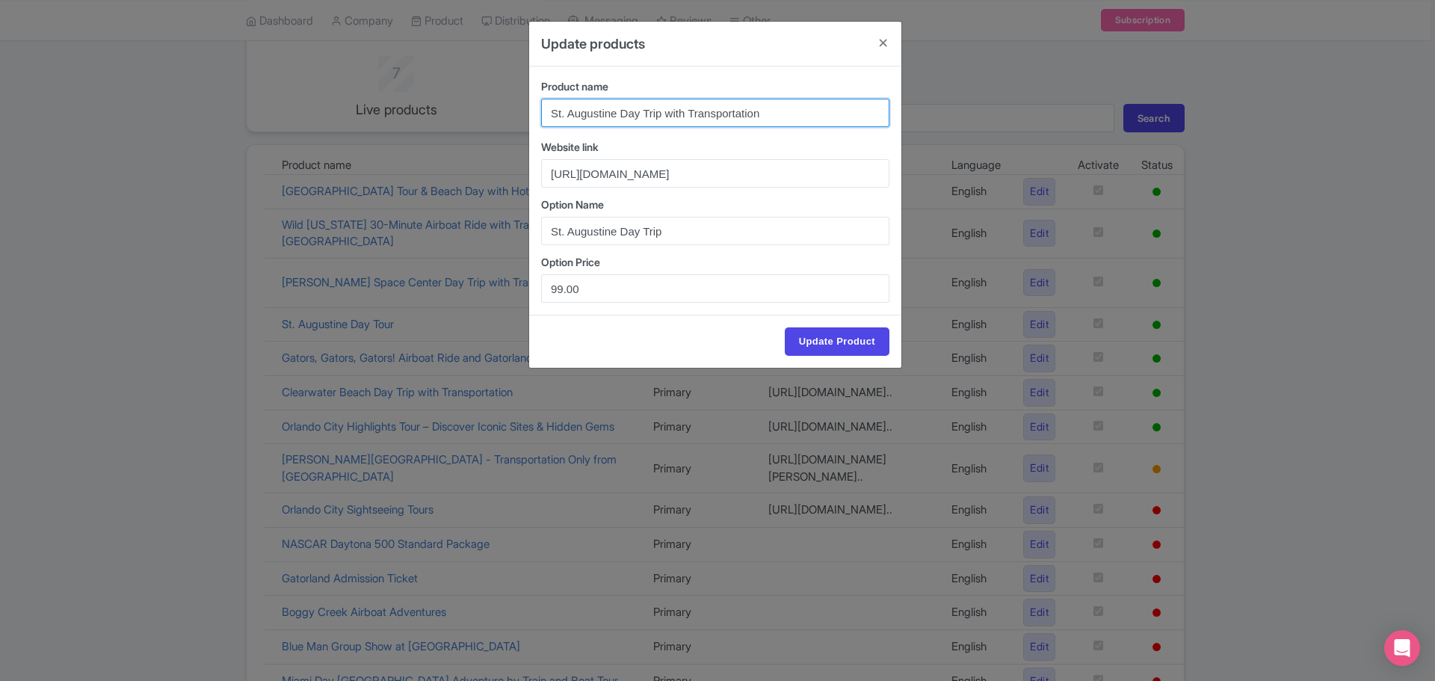
type input "St. Augustine Day Trip with Transportation"
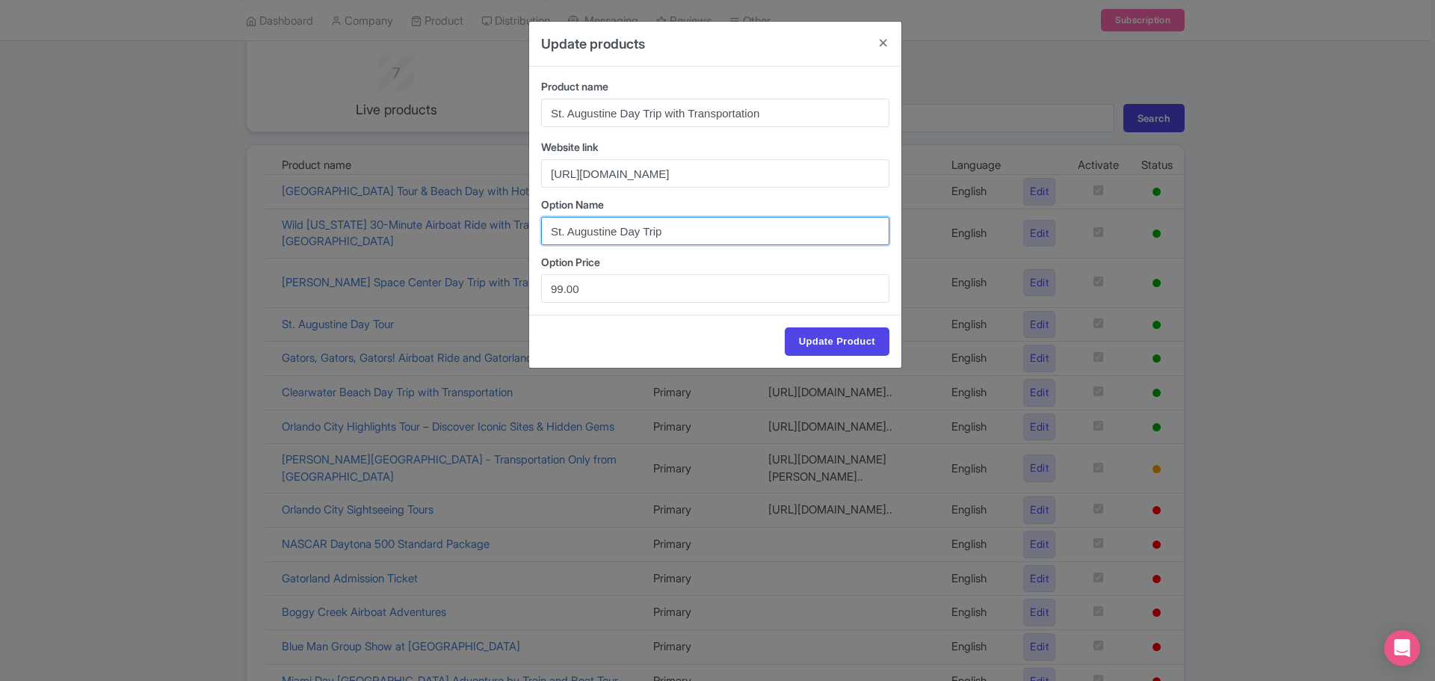
click at [678, 226] on input "St. Augustine Day Trip" at bounding box center [715, 231] width 348 height 28
paste input "with Transportation"
type input "St. Augustine Day Trip with Transportation"
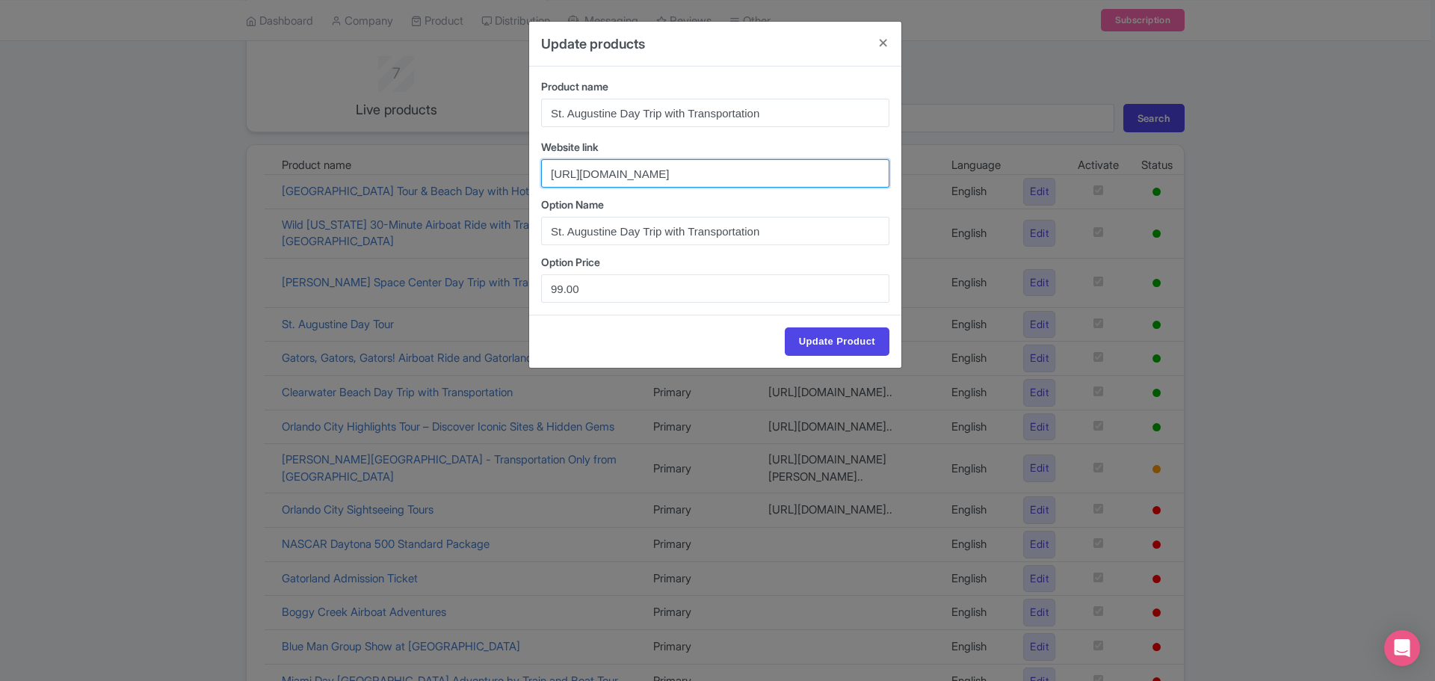
click at [738, 180] on input "https://graylineorlando.com/tours/st-augustine-day-tour/" at bounding box center [715, 173] width 348 height 28
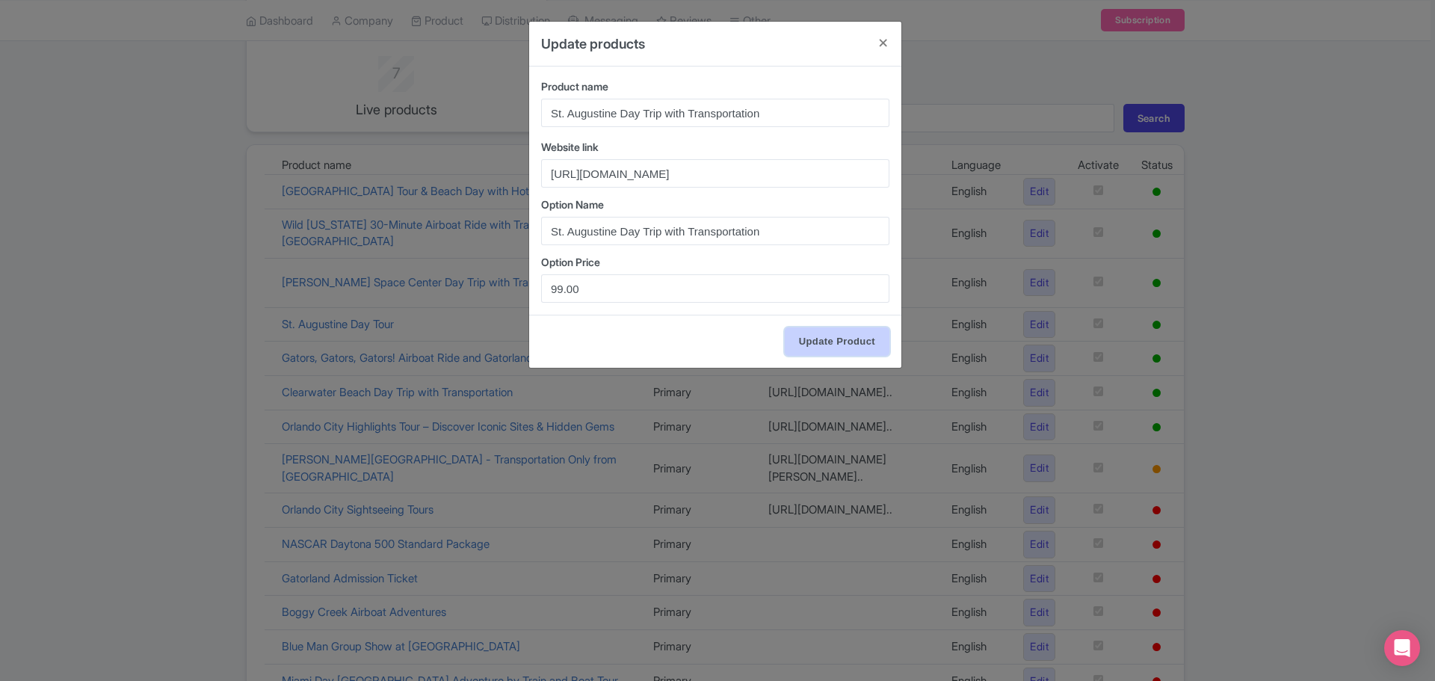
click at [823, 340] on input "Update Product" at bounding box center [837, 341] width 105 height 28
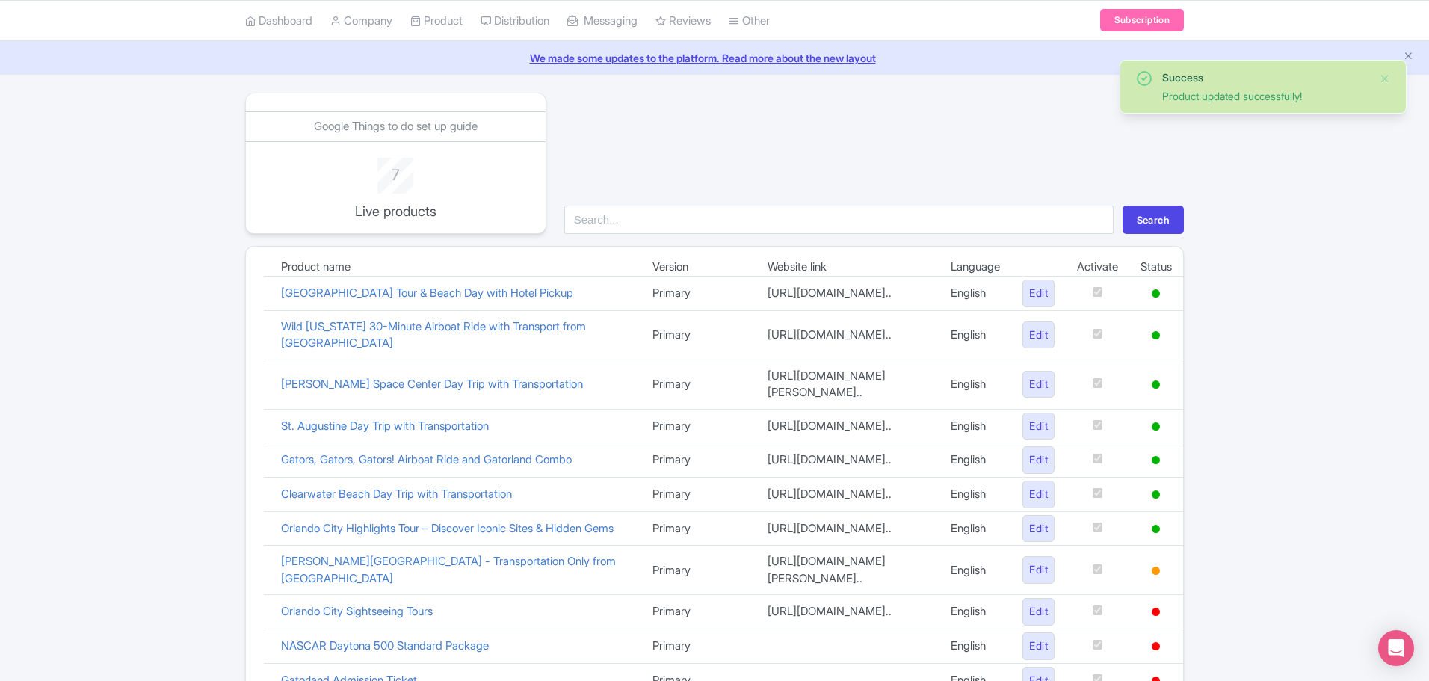
scroll to position [75, 0]
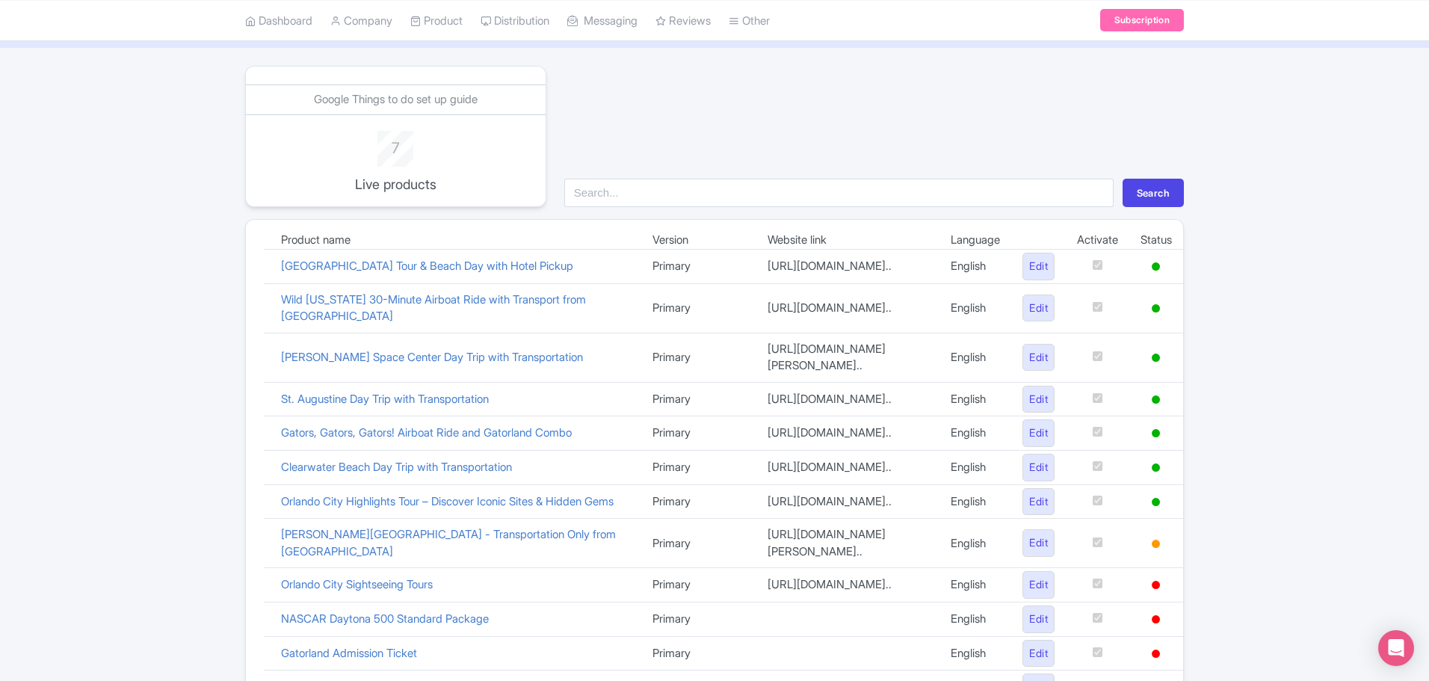
drag, startPoint x: 910, startPoint y: 679, endPoint x: 1261, endPoint y: 187, distance: 605.0
click at [1261, 187] on div "Success Product updated successfully! Google Things to do set up guide 7 Live p…" at bounding box center [714, 661] width 1429 height 1191
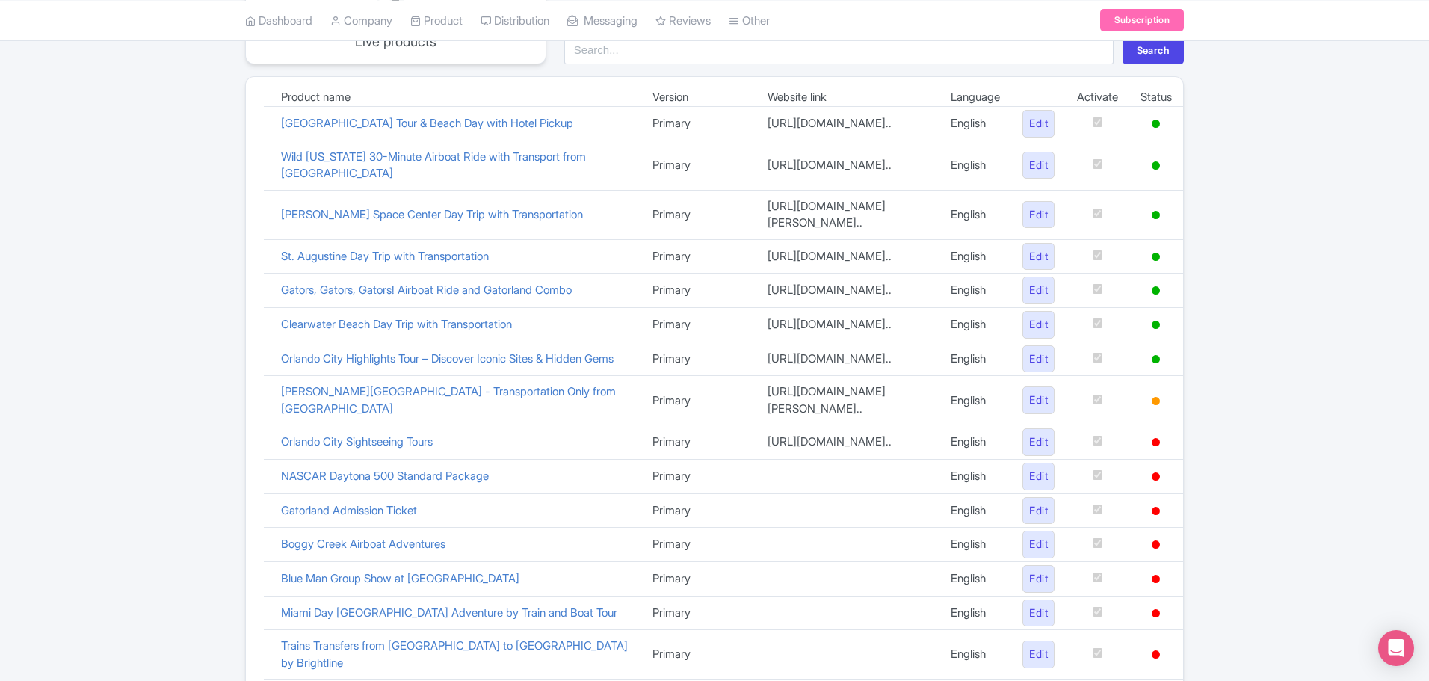
scroll to position [149, 0]
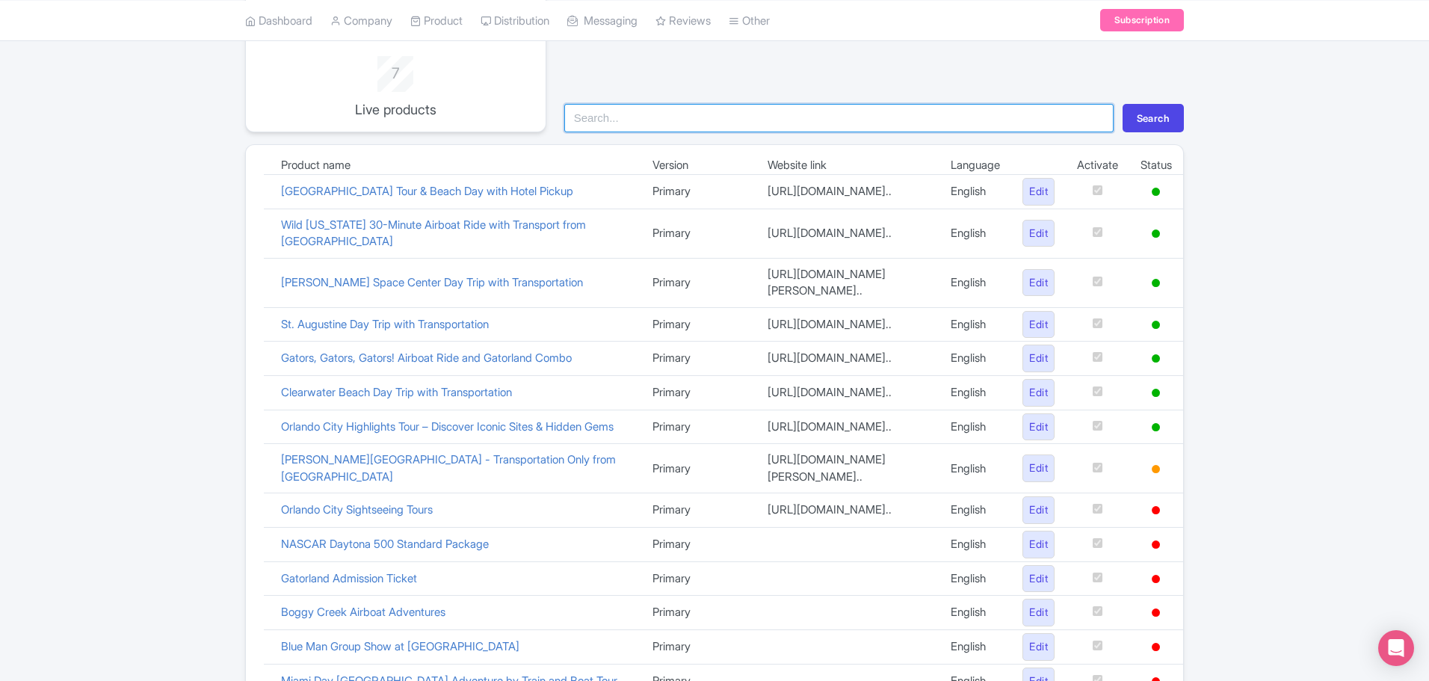
click at [759, 117] on input "search" at bounding box center [838, 118] width 549 height 28
type input "manatees"
click at [1123, 104] on button "Search" at bounding box center [1153, 118] width 61 height 28
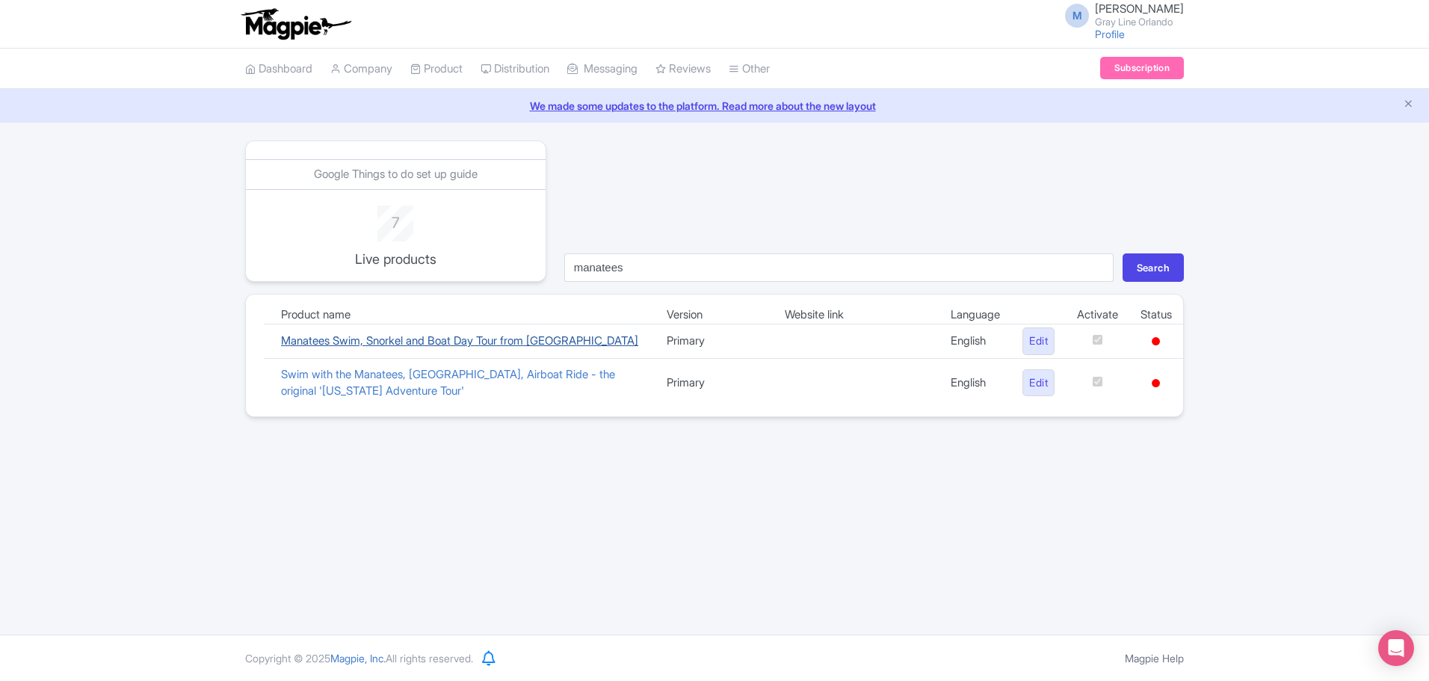
click at [526, 340] on link "Manatees Swim, Snorkel and Boat Day Tour from [GEOGRAPHIC_DATA]" at bounding box center [459, 340] width 357 height 14
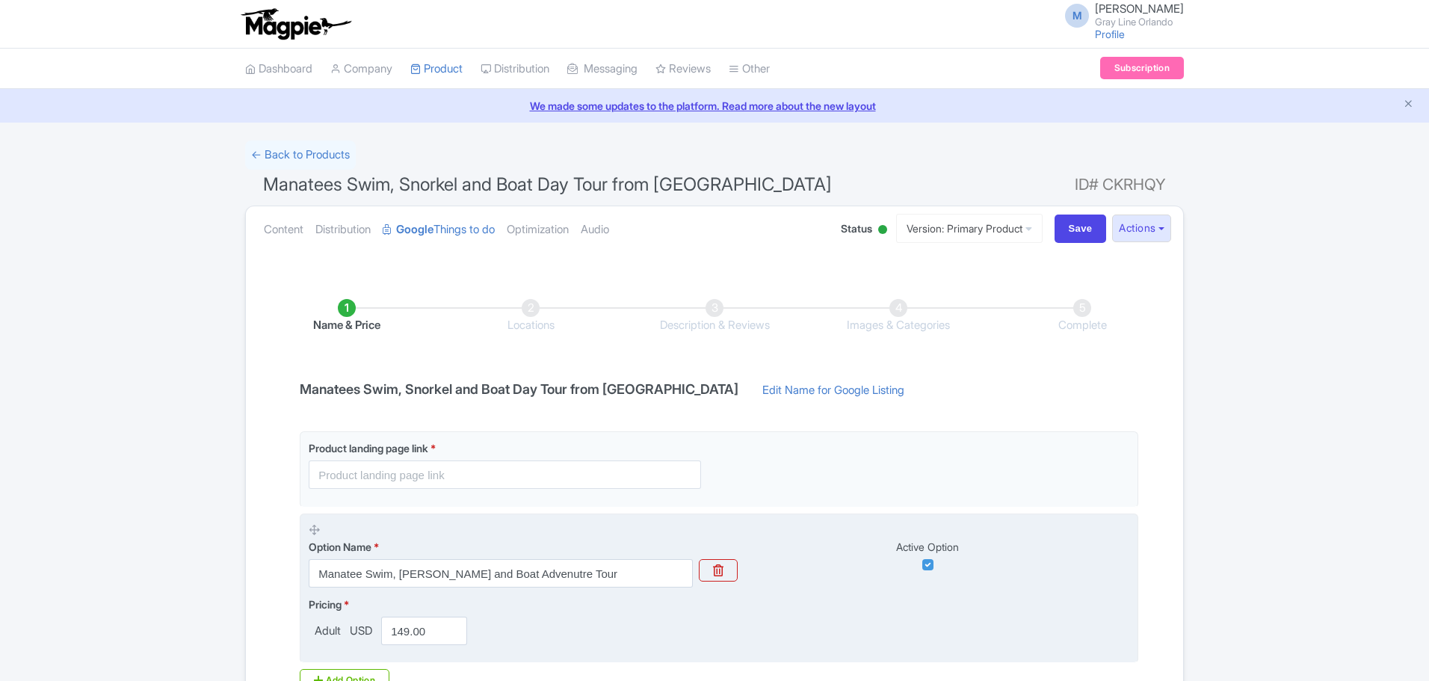
scroll to position [189, 0]
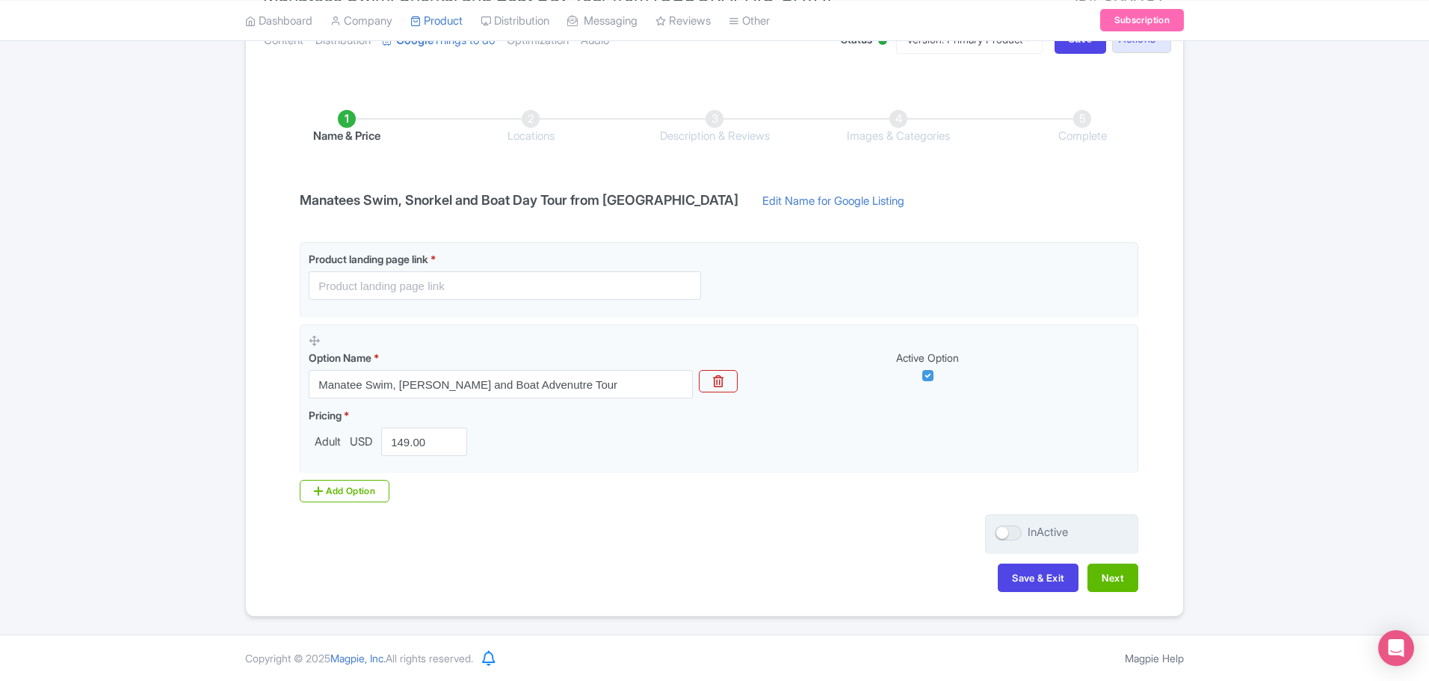
click at [1019, 533] on div at bounding box center [1008, 532] width 27 height 15
click at [1005, 533] on input "InActive" at bounding box center [1000, 533] width 10 height 10
checkbox input "true"
drag, startPoint x: 1040, startPoint y: 584, endPoint x: 1136, endPoint y: 563, distance: 97.9
click at [1136, 563] on div "Name & Price Locations Description & Reviews Images & Categories Complete Manat…" at bounding box center [714, 343] width 919 height 527
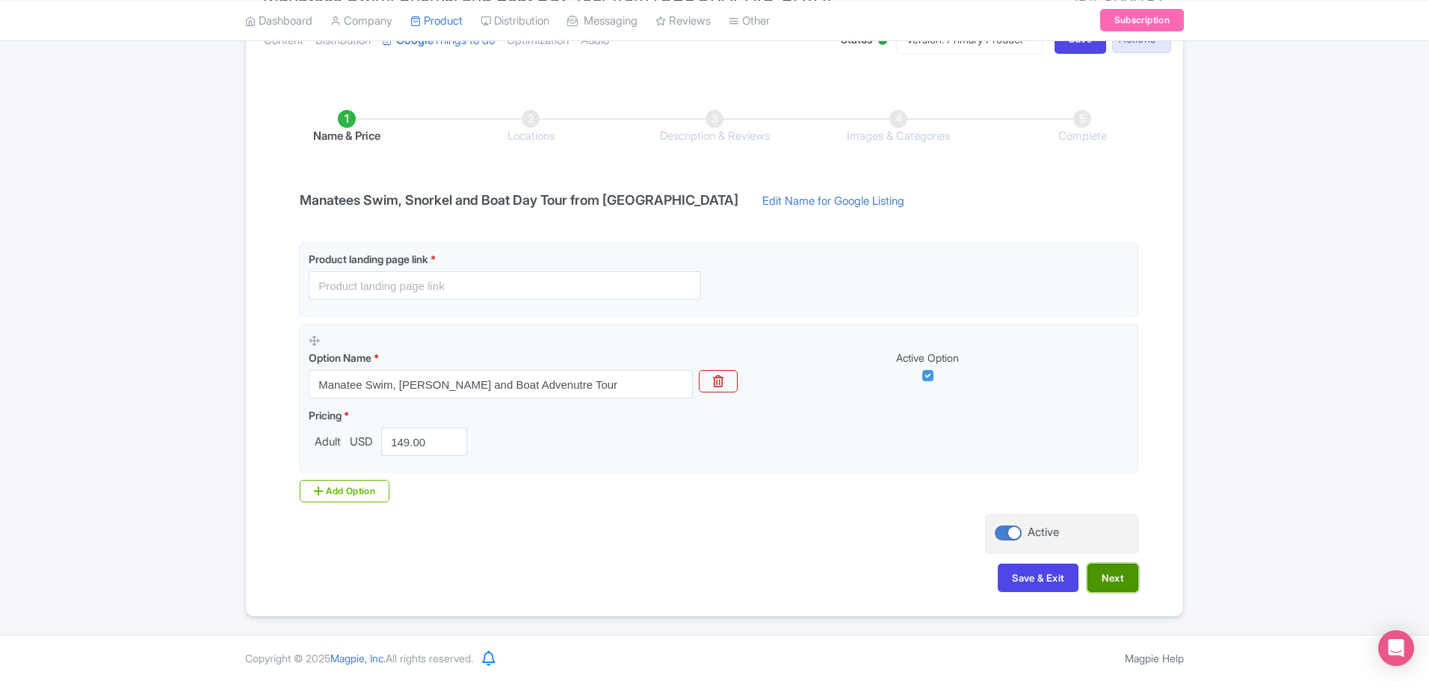
click at [1128, 578] on button "Next" at bounding box center [1113, 578] width 51 height 28
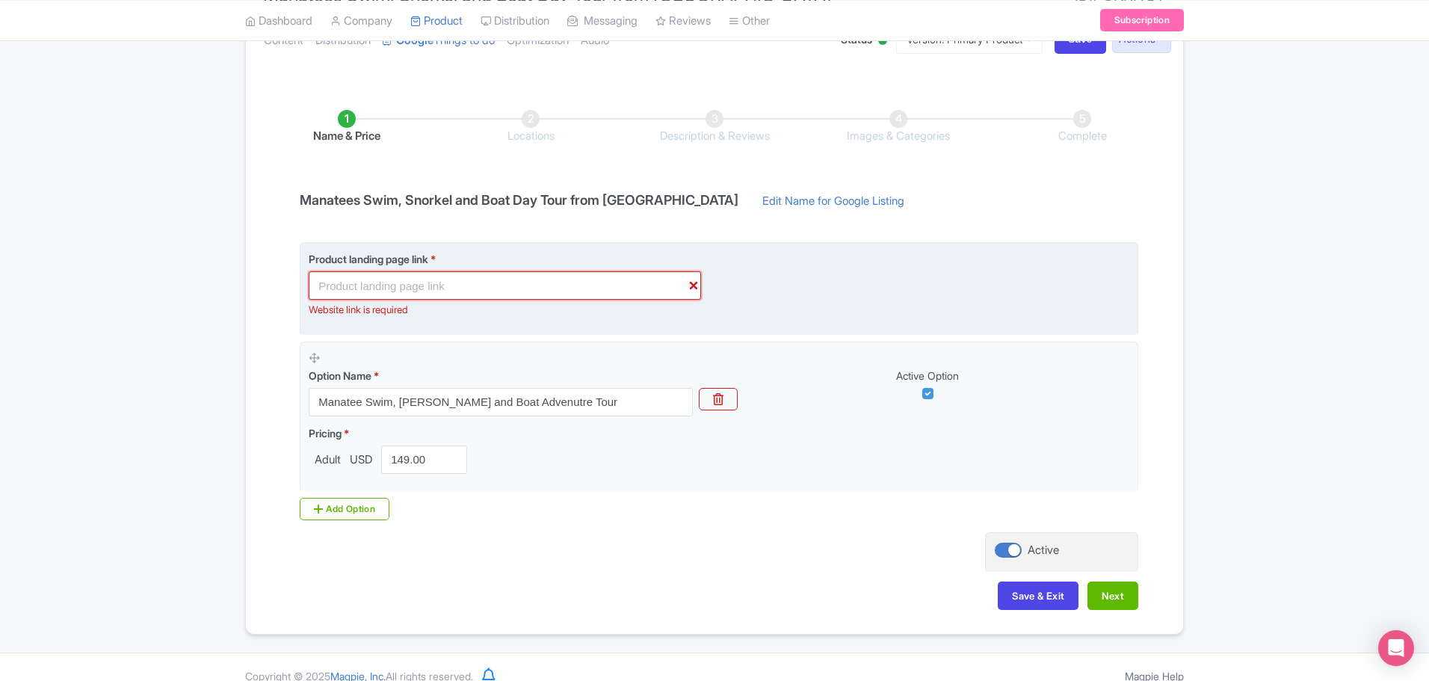
paste input "https://graylineorlando.com/tours/manatees-swim-snorkel-and-boat-day-tour-from-…"
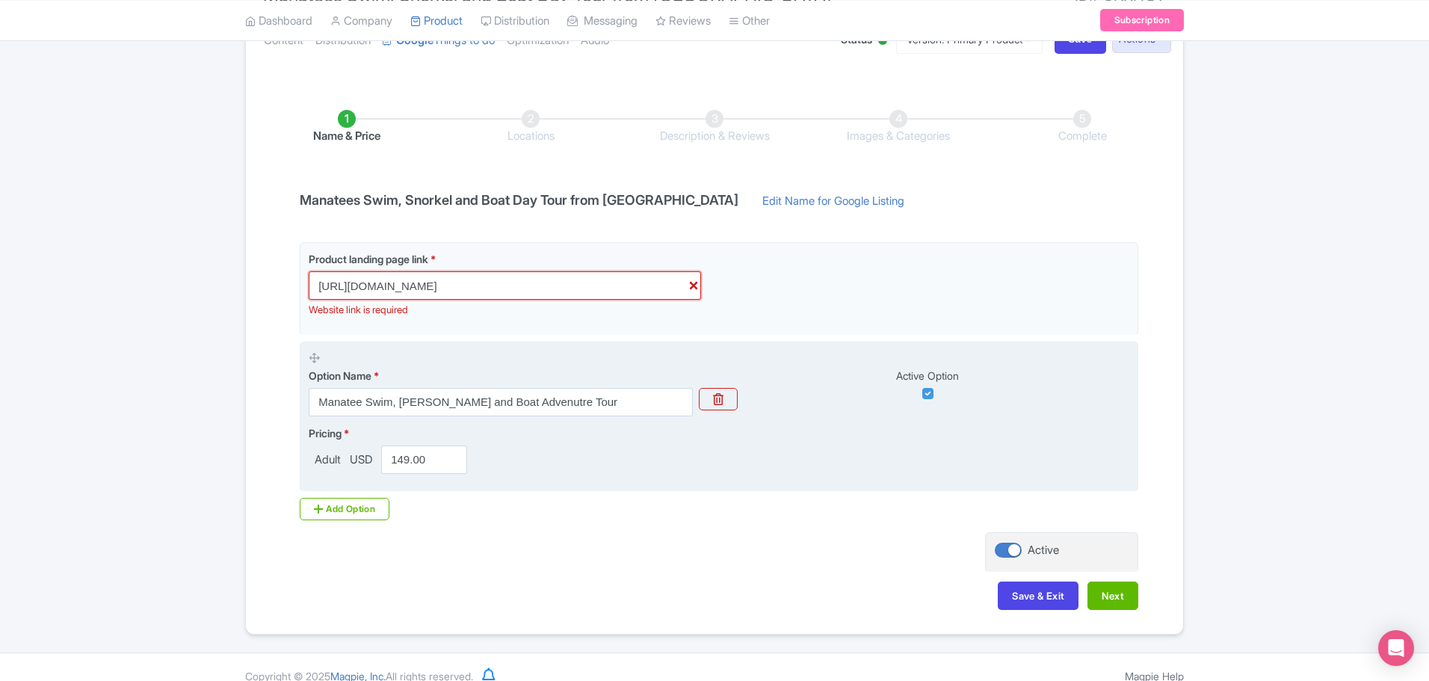
scroll to position [0, 93]
type input "https://graylineorlando.com/tours/manatees-swim-snorkel-and-boat-day-tour-from-…"
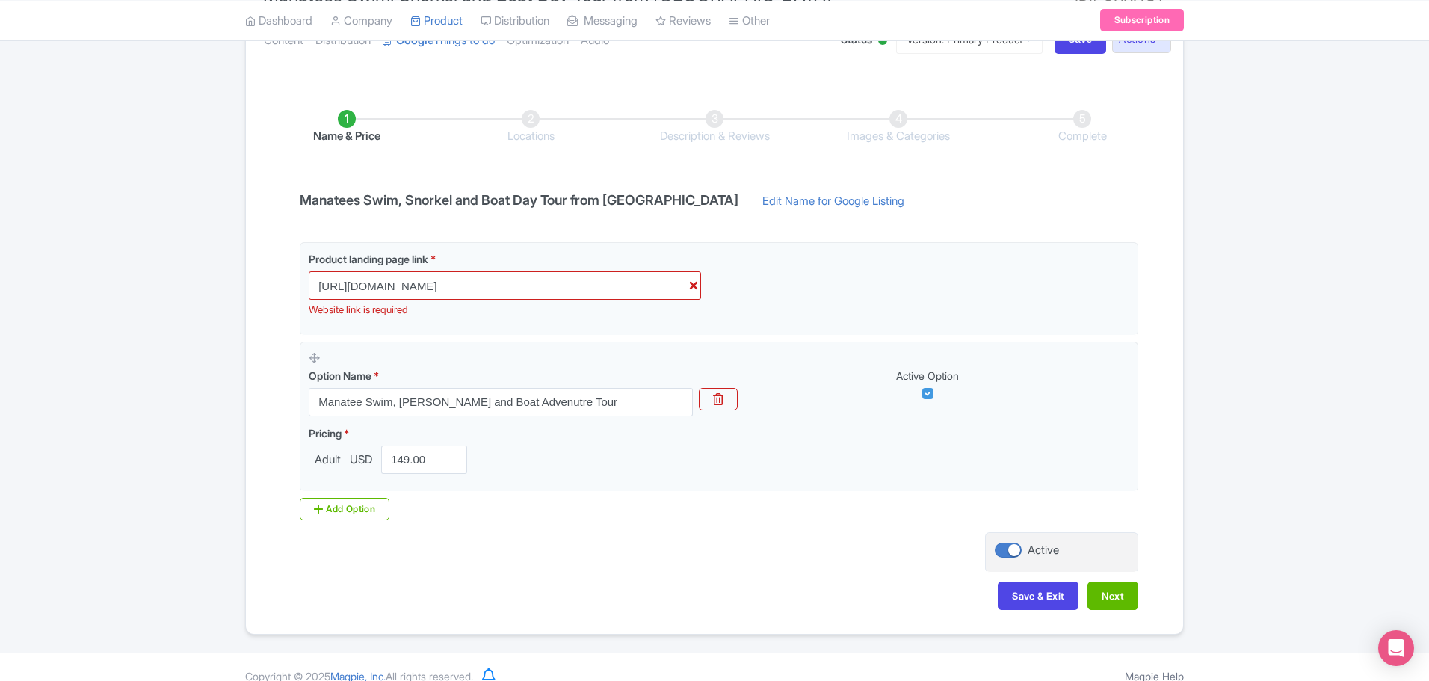
scroll to position [0, 0]
drag, startPoint x: 458, startPoint y: 469, endPoint x: 566, endPoint y: 493, distance: 110.3
click at [566, 493] on div "Product landing page link * https://graylineorlando.com/tours/manatees-swim-sno…" at bounding box center [715, 381] width 848 height 278
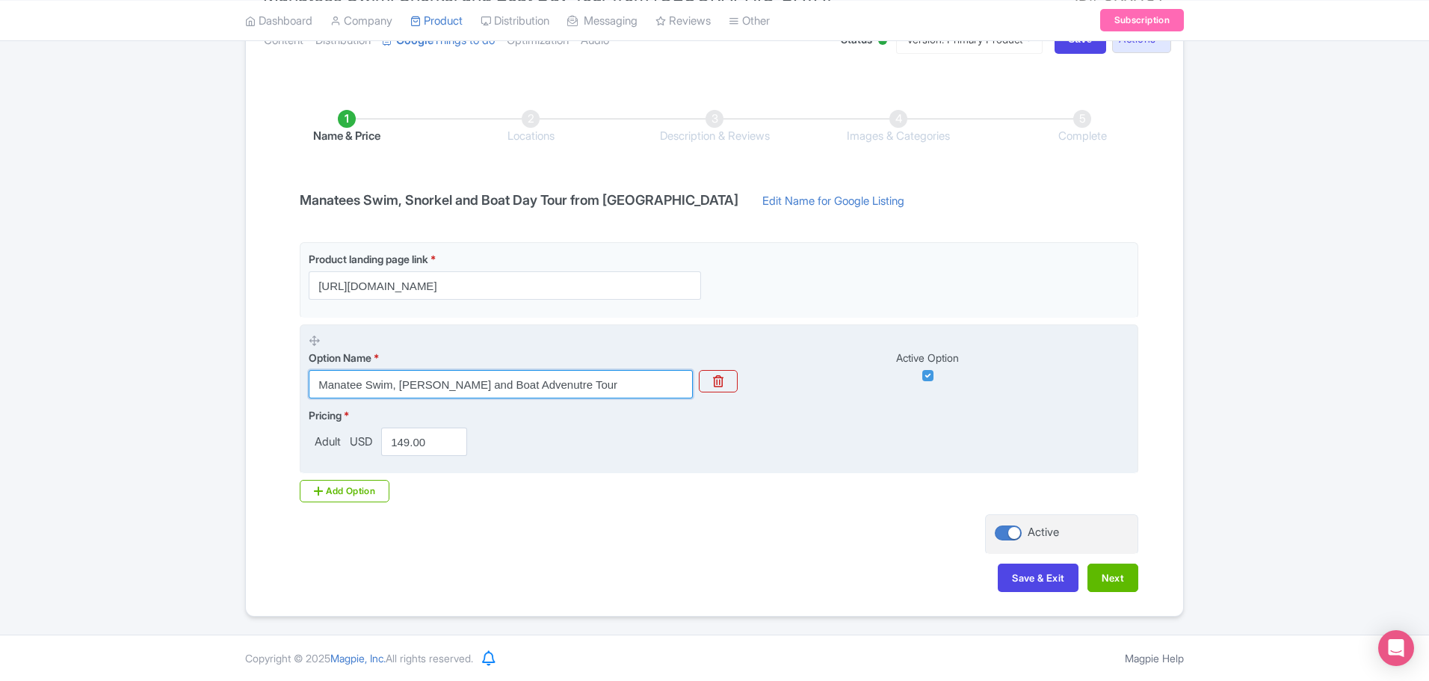
click at [531, 375] on input "Manatee Swim, Snorkel and Boat Advenutre Tour" at bounding box center [501, 384] width 384 height 28
drag, startPoint x: 535, startPoint y: 383, endPoint x: 518, endPoint y: 385, distance: 17.3
click at [518, 385] on input "Manatee Swim, Snorkel and Boat Advenutre Tour" at bounding box center [501, 384] width 384 height 28
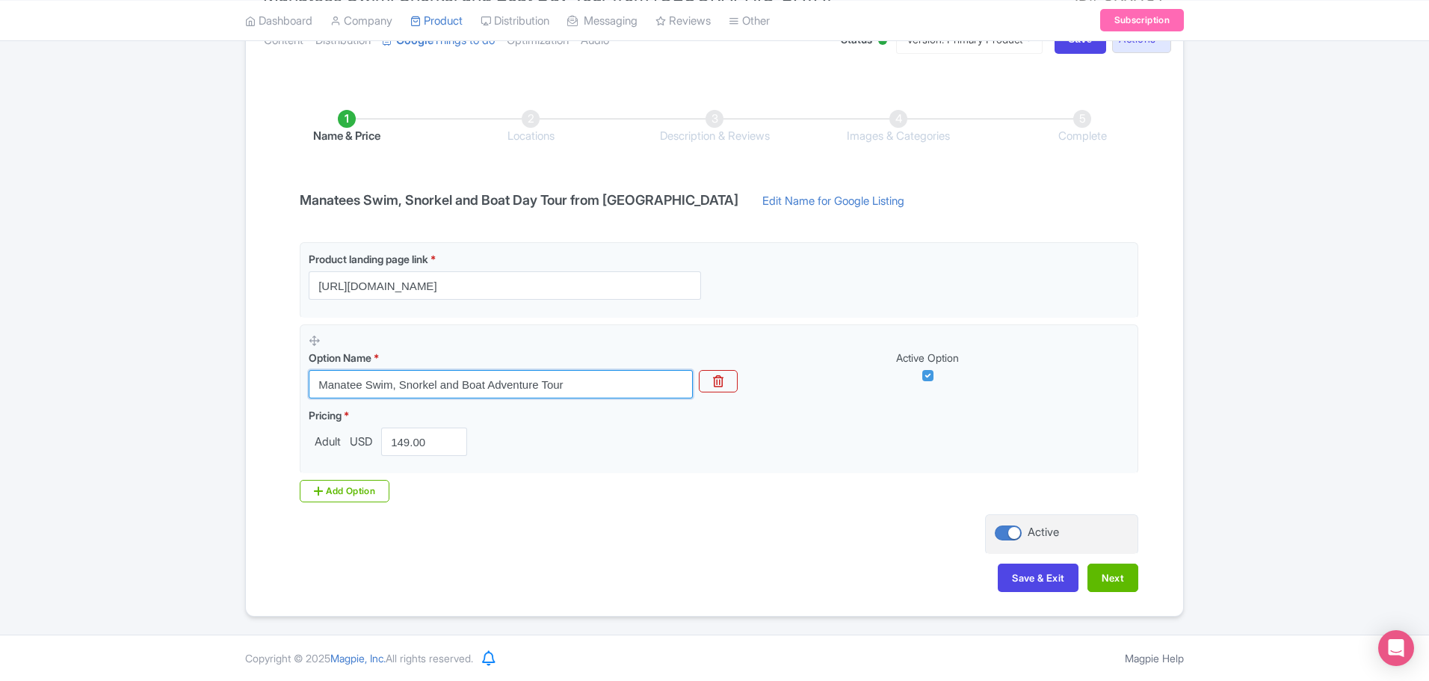
type input "Manatee Swim, Snorkel and Boat Adventure Tour"
click at [636, 475] on div "Product landing page link * https://graylineorlando.com/tours/manatees-swim-sno…" at bounding box center [715, 372] width 848 height 260
click at [1040, 586] on button "Save & Exit" at bounding box center [1038, 578] width 81 height 28
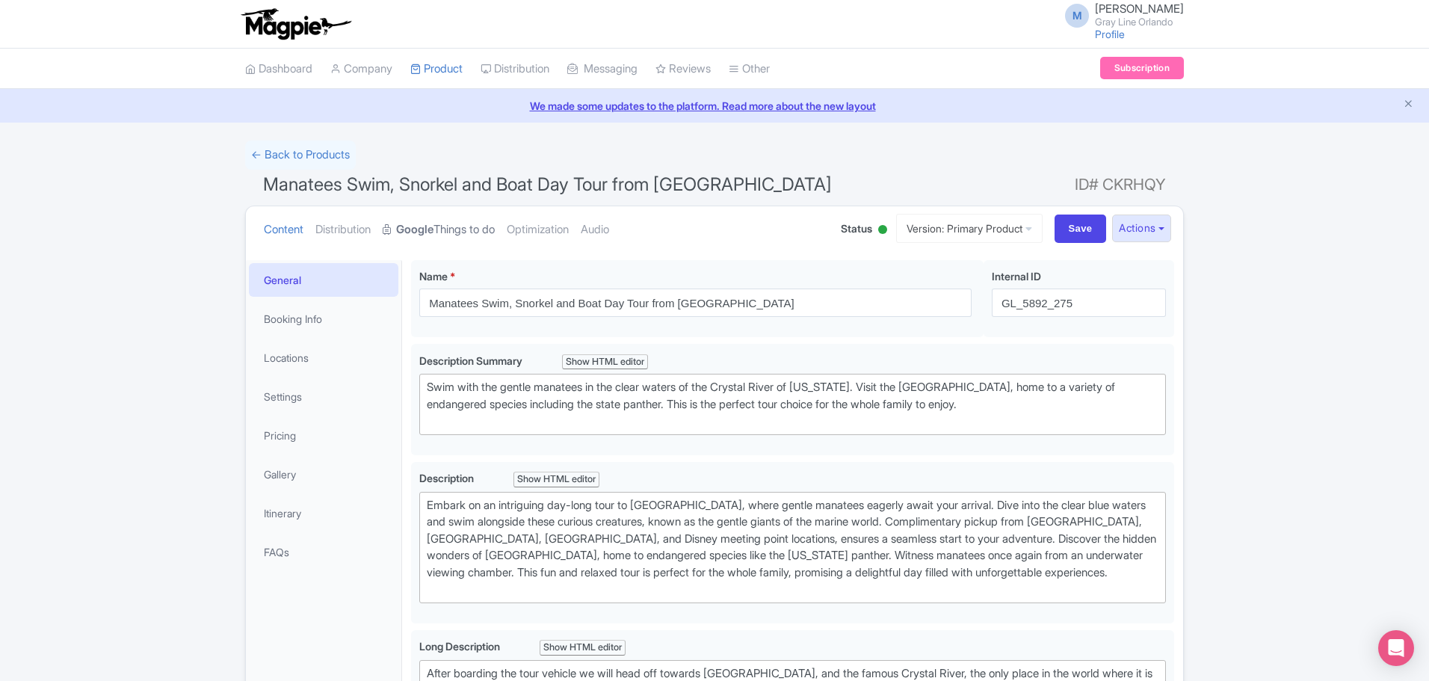
click at [469, 229] on link "Google Things to do" at bounding box center [439, 229] width 112 height 47
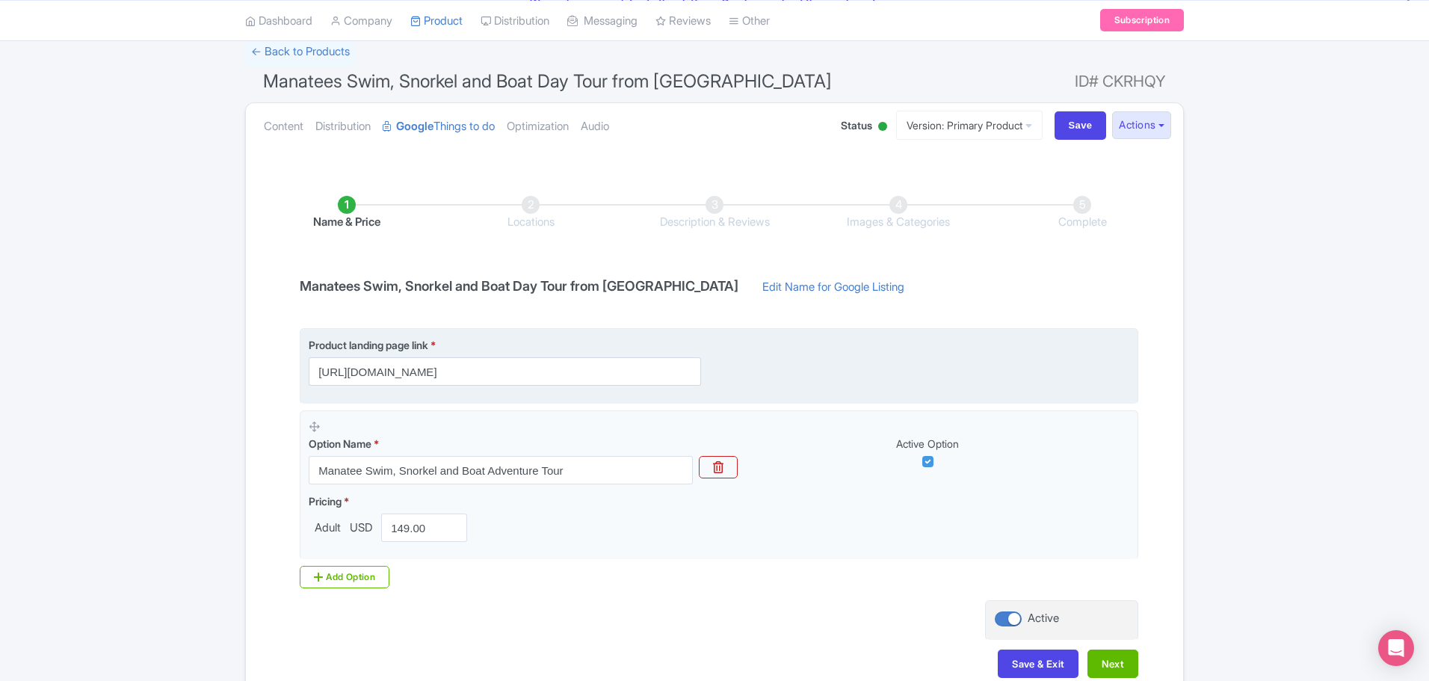
scroll to position [189, 0]
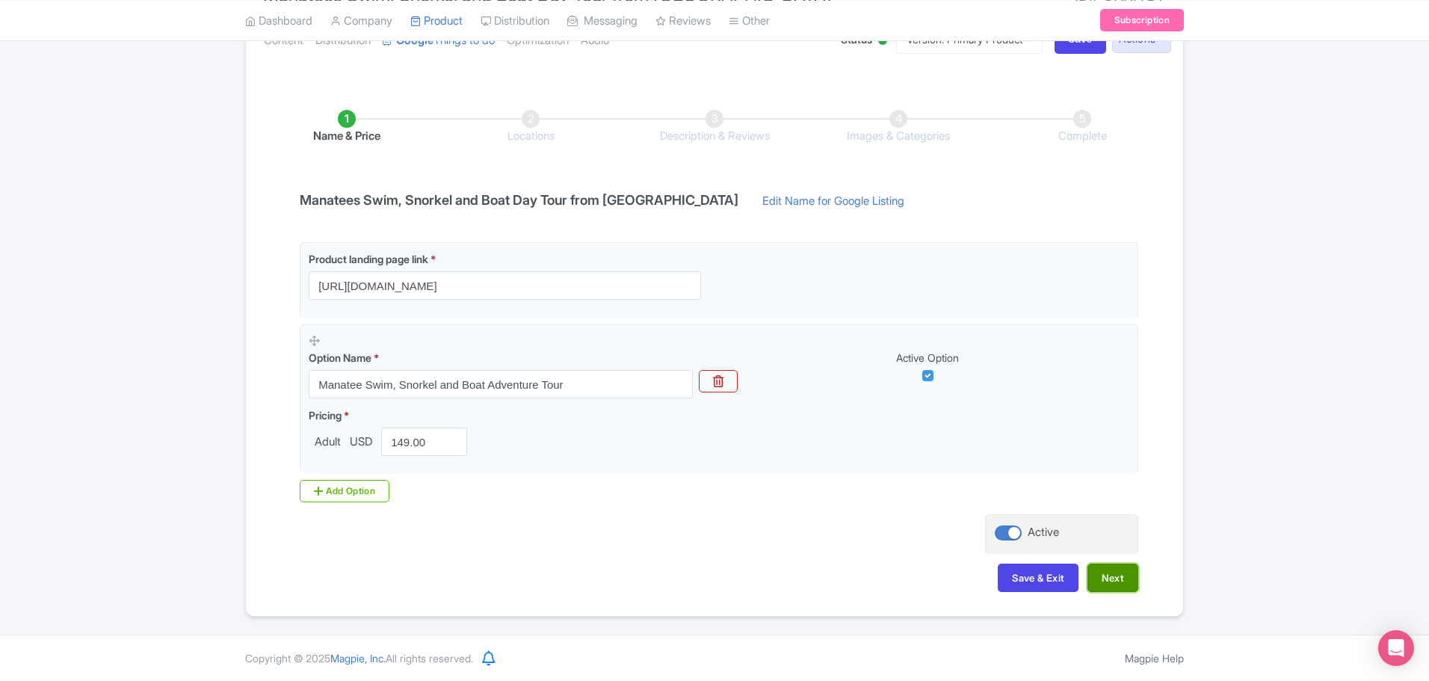
click at [1106, 585] on button "Next" at bounding box center [1113, 578] width 51 height 28
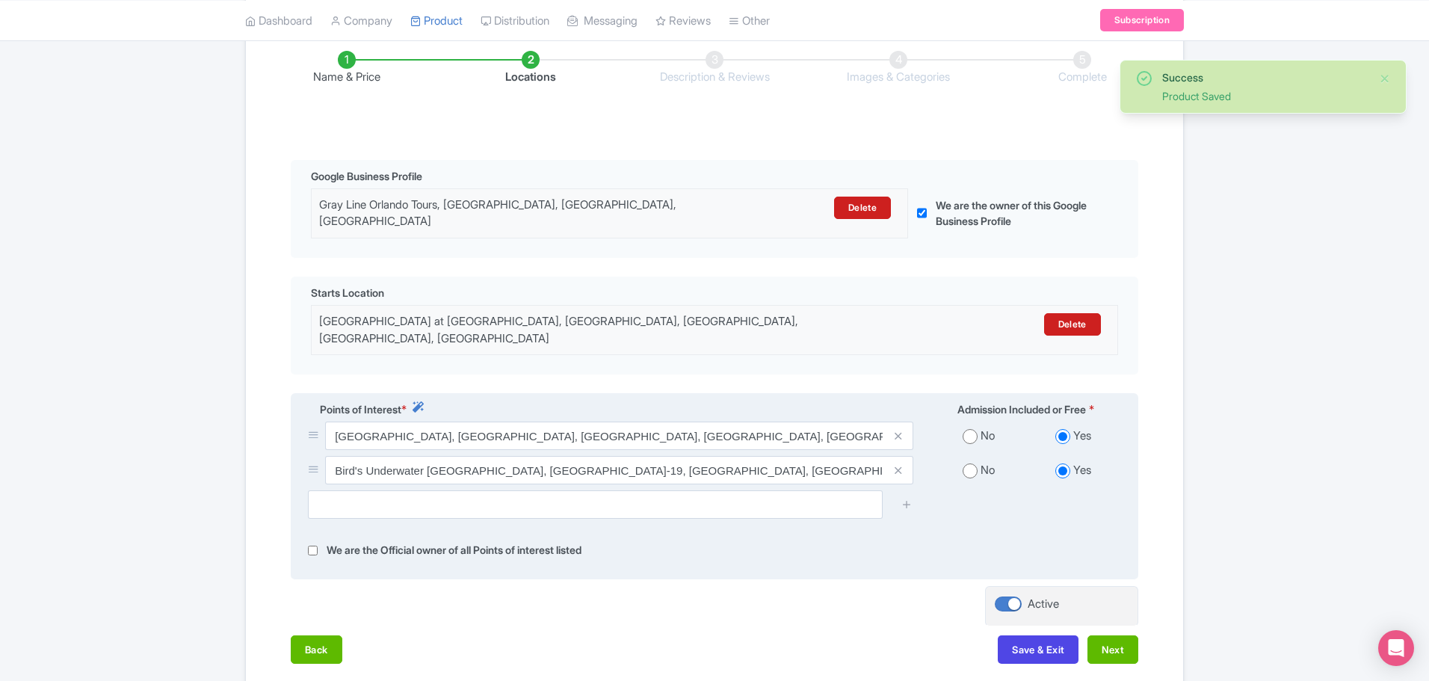
scroll to position [264, 0]
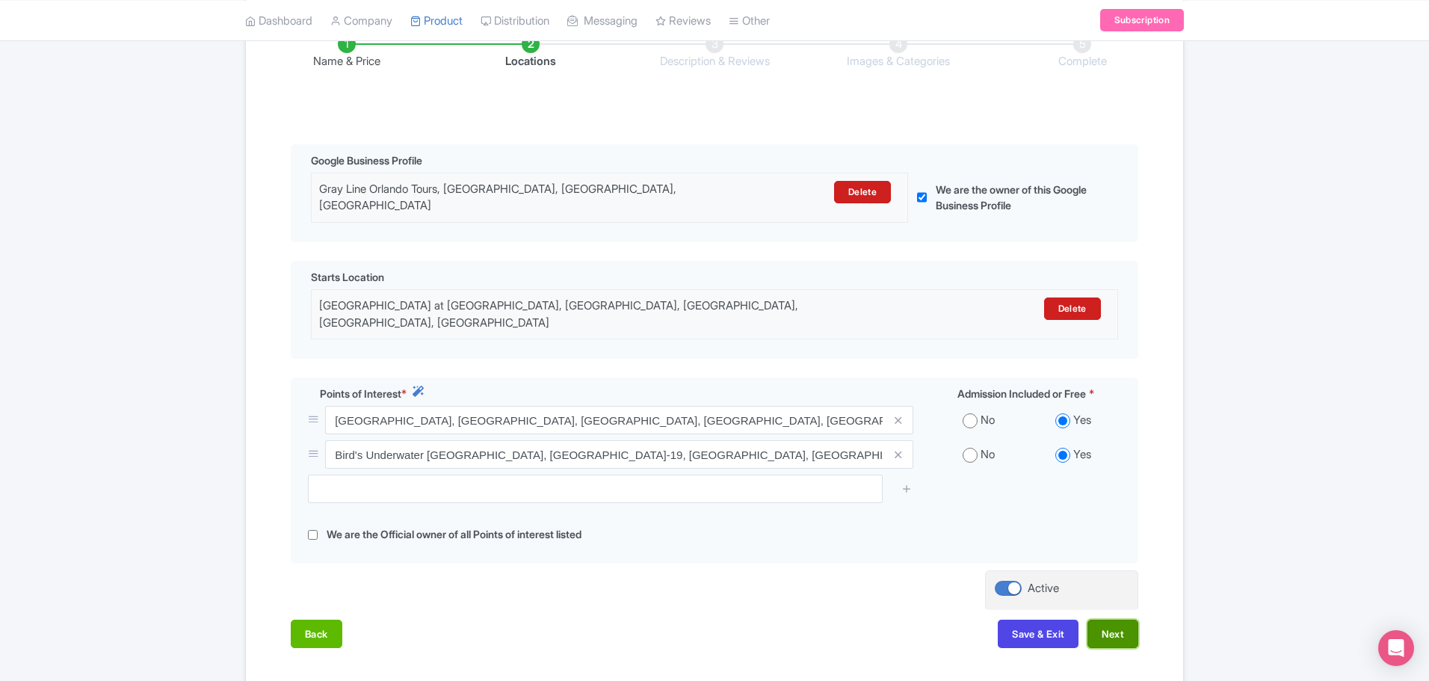
click at [1117, 620] on button "Next" at bounding box center [1113, 634] width 51 height 28
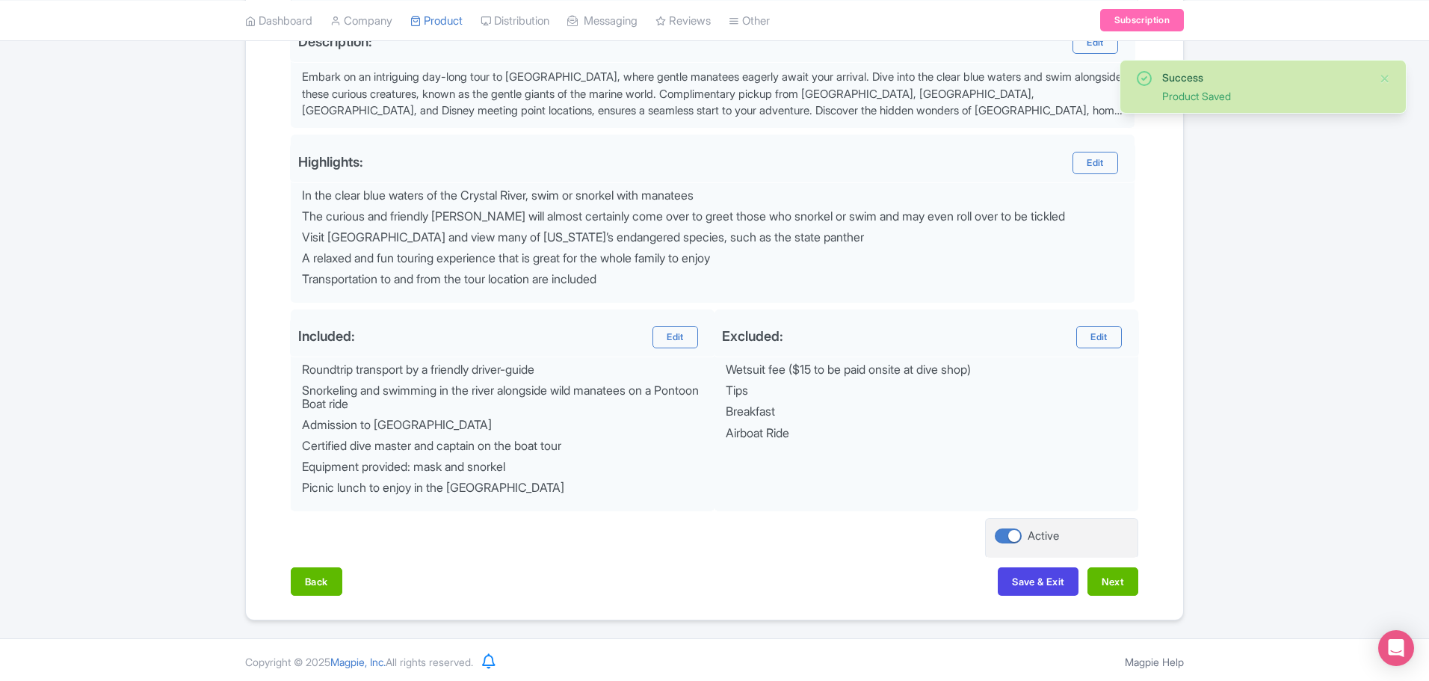
scroll to position [520, 0]
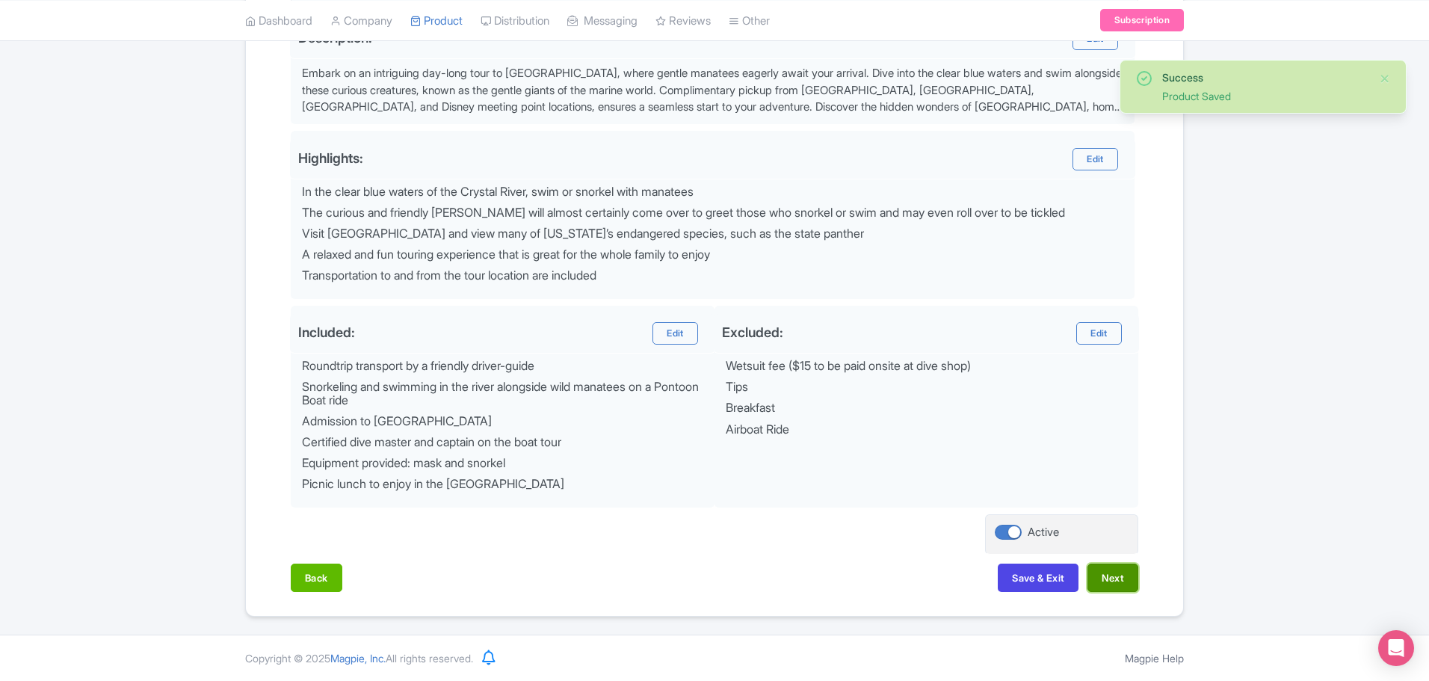
click at [1116, 576] on button "Next" at bounding box center [1113, 578] width 51 height 28
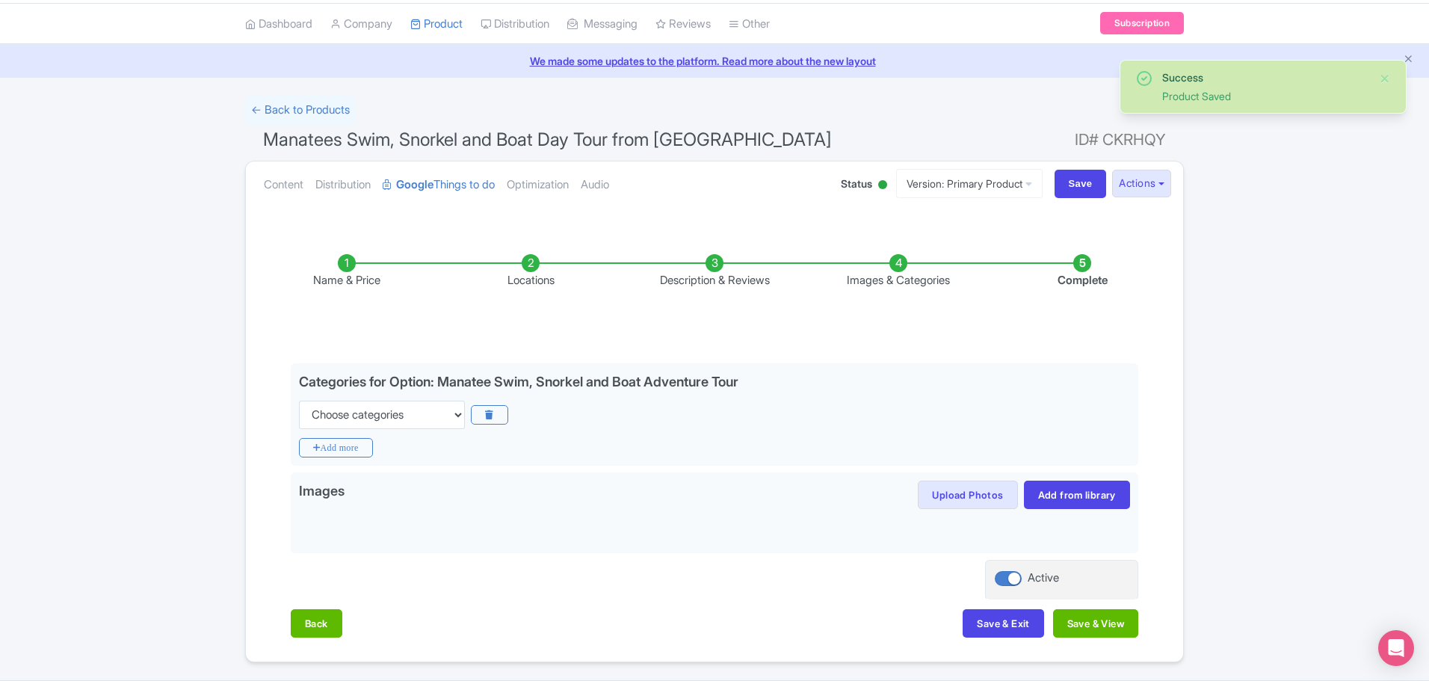
scroll to position [0, 0]
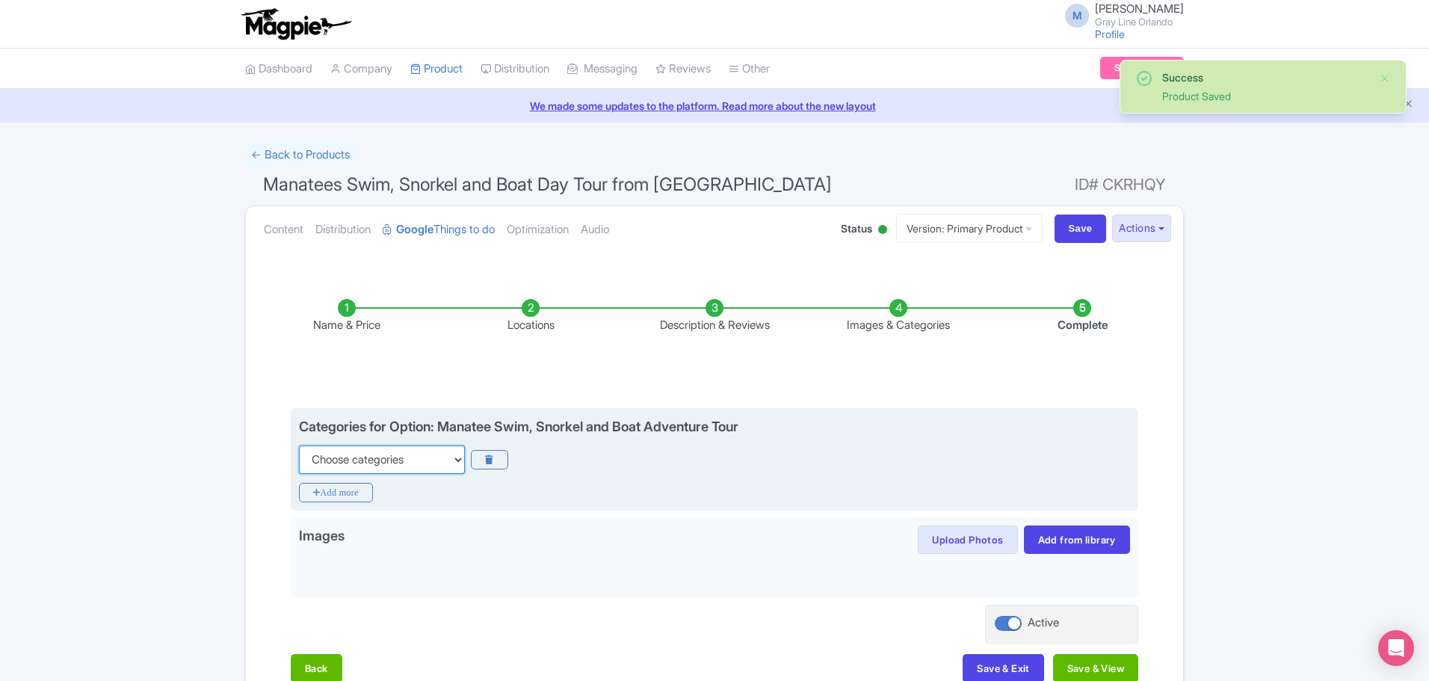
click at [382, 451] on select "Choose categories Adults Only Animals Audio Guide Beaches Bike Tours Boat Tours…" at bounding box center [382, 459] width 166 height 28
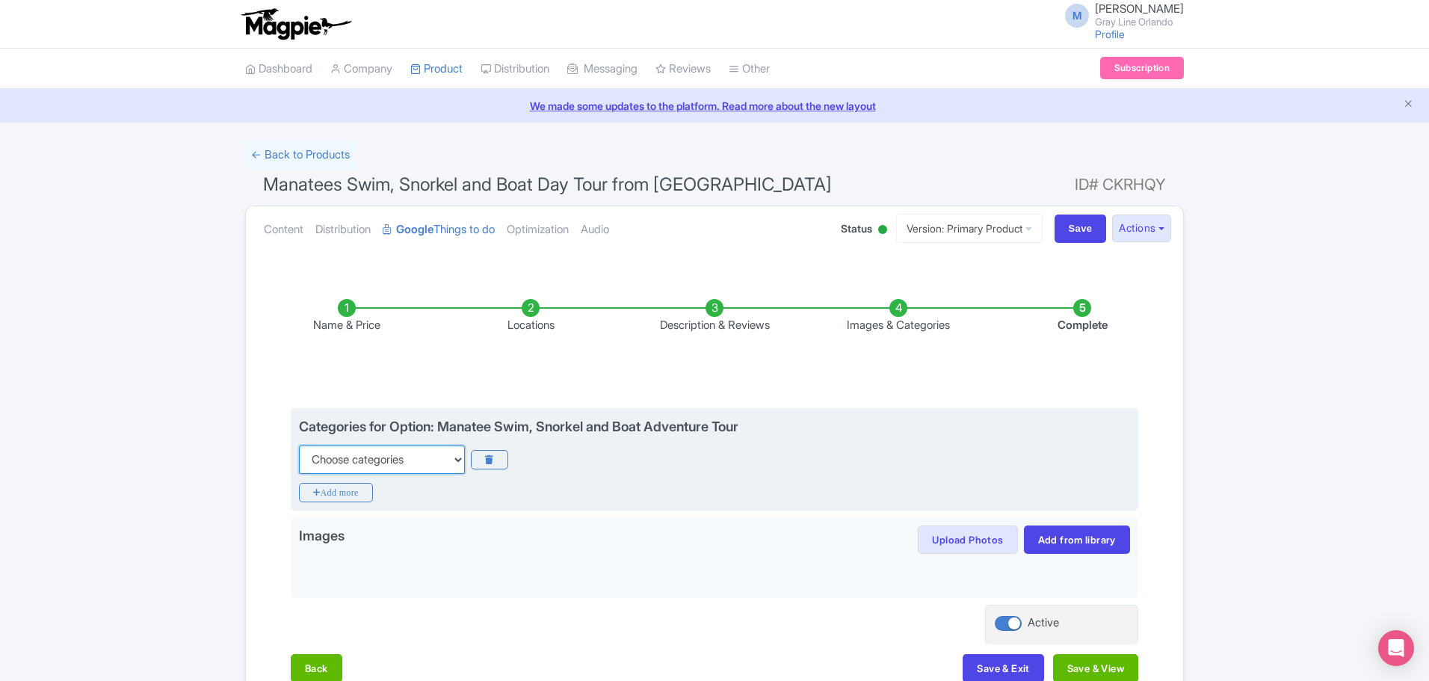
select select "day-trips"
click at [299, 445] on select "Choose categories Adults Only Animals Audio Guide Beaches Bike Tours Boat Tours…" at bounding box center [382, 459] width 166 height 28
click at [338, 491] on icon "Add more" at bounding box center [336, 492] width 74 height 19
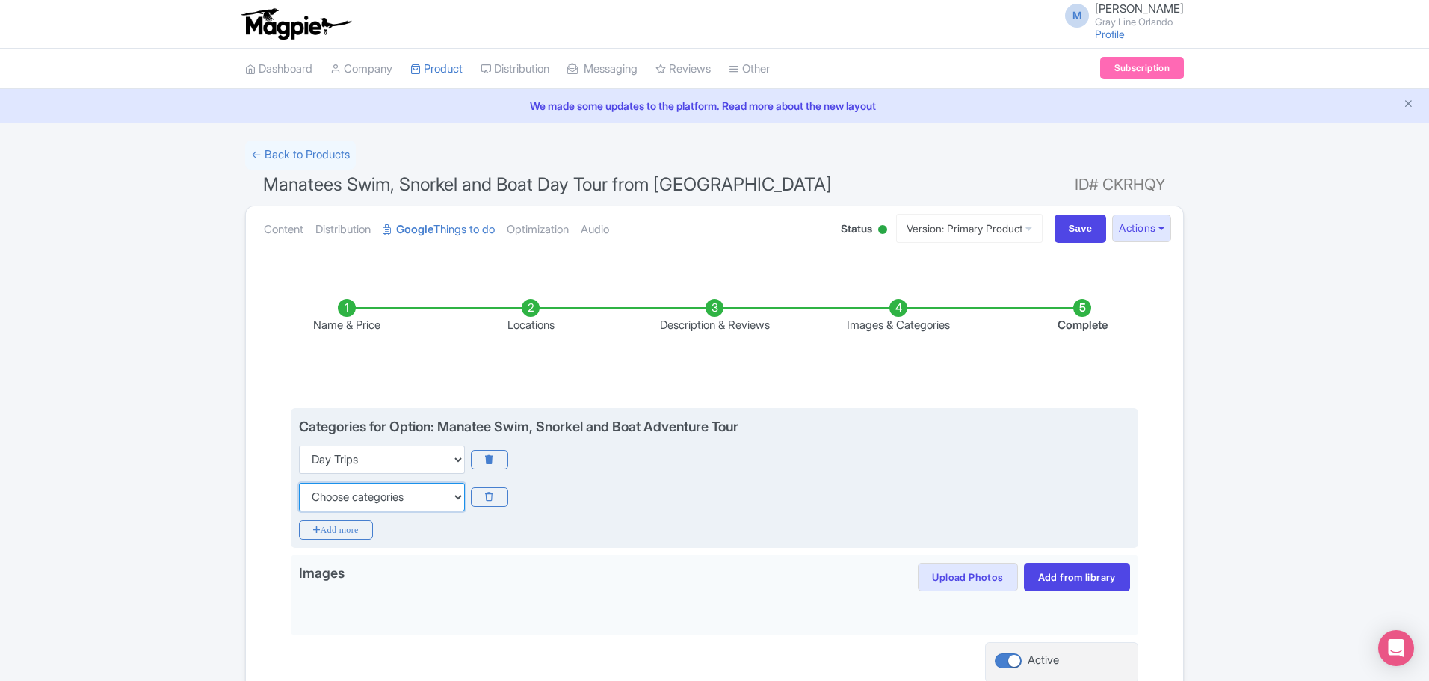
click at [374, 491] on select "Choose categories Adults Only Animals Audio Guide Beaches Bike Tours Boat Tours…" at bounding box center [382, 497] width 166 height 28
select select "animals"
click at [299, 483] on select "Choose categories Adults Only Animals Audio Guide Beaches Bike Tours Boat Tours…" at bounding box center [382, 497] width 166 height 28
click at [360, 525] on icon "Add more" at bounding box center [336, 529] width 74 height 19
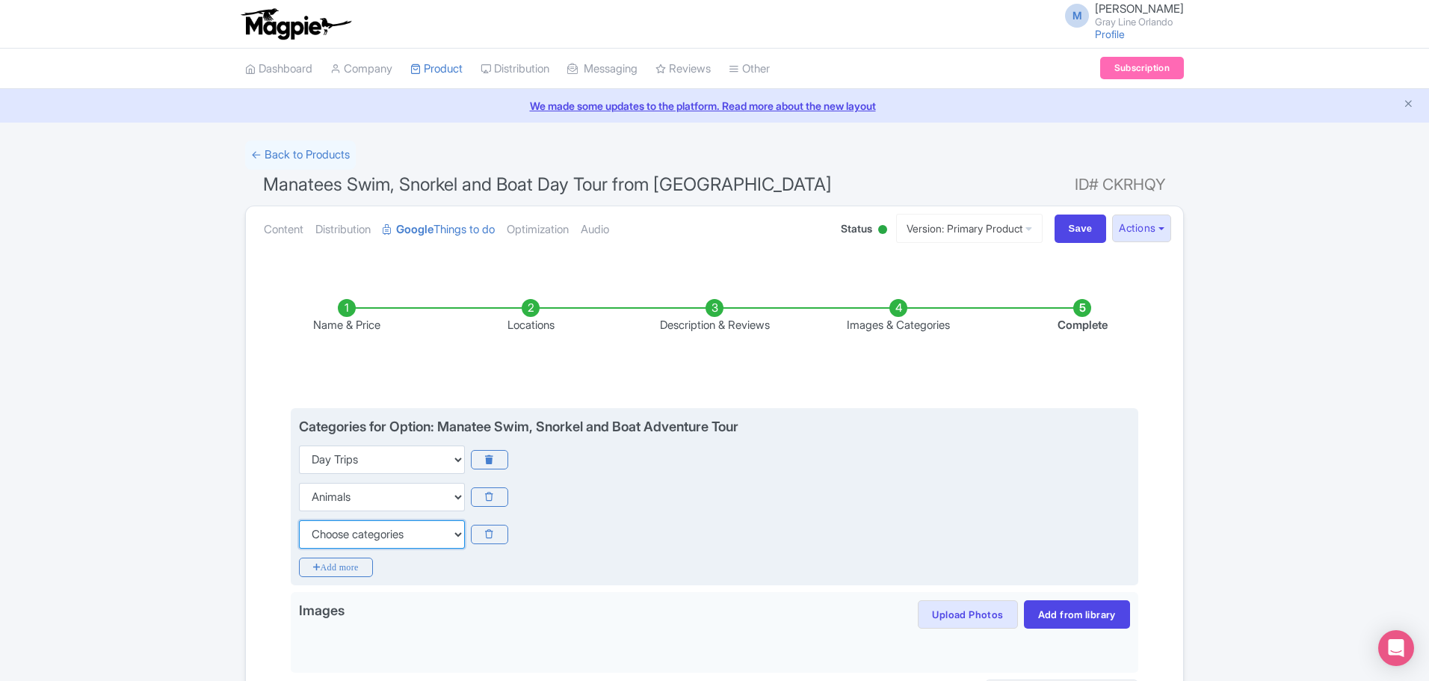
click at [380, 538] on select "Choose categories Adults Only Animals Audio Guide Beaches Bike Tours Boat Tours…" at bounding box center [382, 534] width 166 height 28
select select "guided-tours"
click at [299, 520] on select "Choose categories Adults Only Animals Audio Guide Beaches Bike Tours Boat Tours…" at bounding box center [382, 534] width 166 height 28
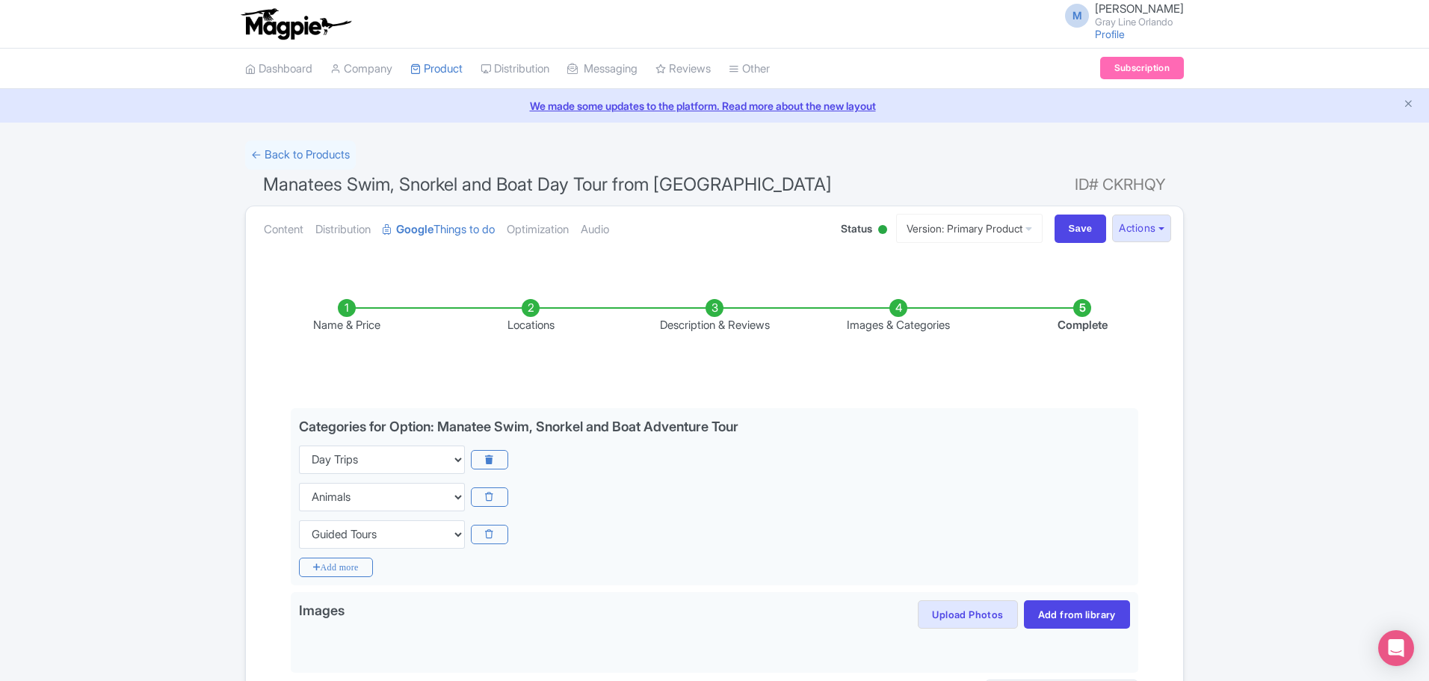
click at [151, 487] on div "Success Product Saved ← Back to Products Manatees Swim, Snorkel and Boat Day To…" at bounding box center [714, 461] width 1429 height 641
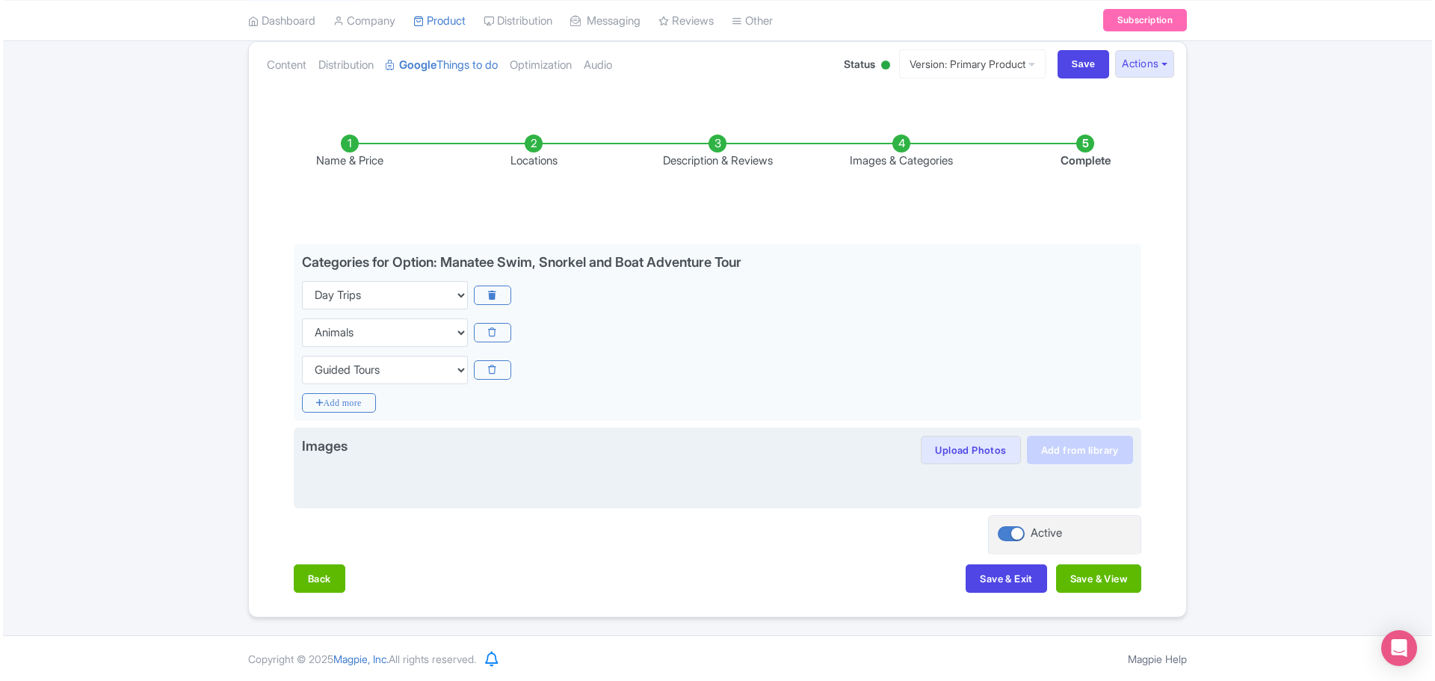
scroll to position [165, 0]
click at [1064, 432] on div "Images Upload Photos Save image to library? Yes No Images in library can be reu…" at bounding box center [715, 467] width 848 height 81
click at [1088, 449] on link "Add from library" at bounding box center [1077, 449] width 106 height 28
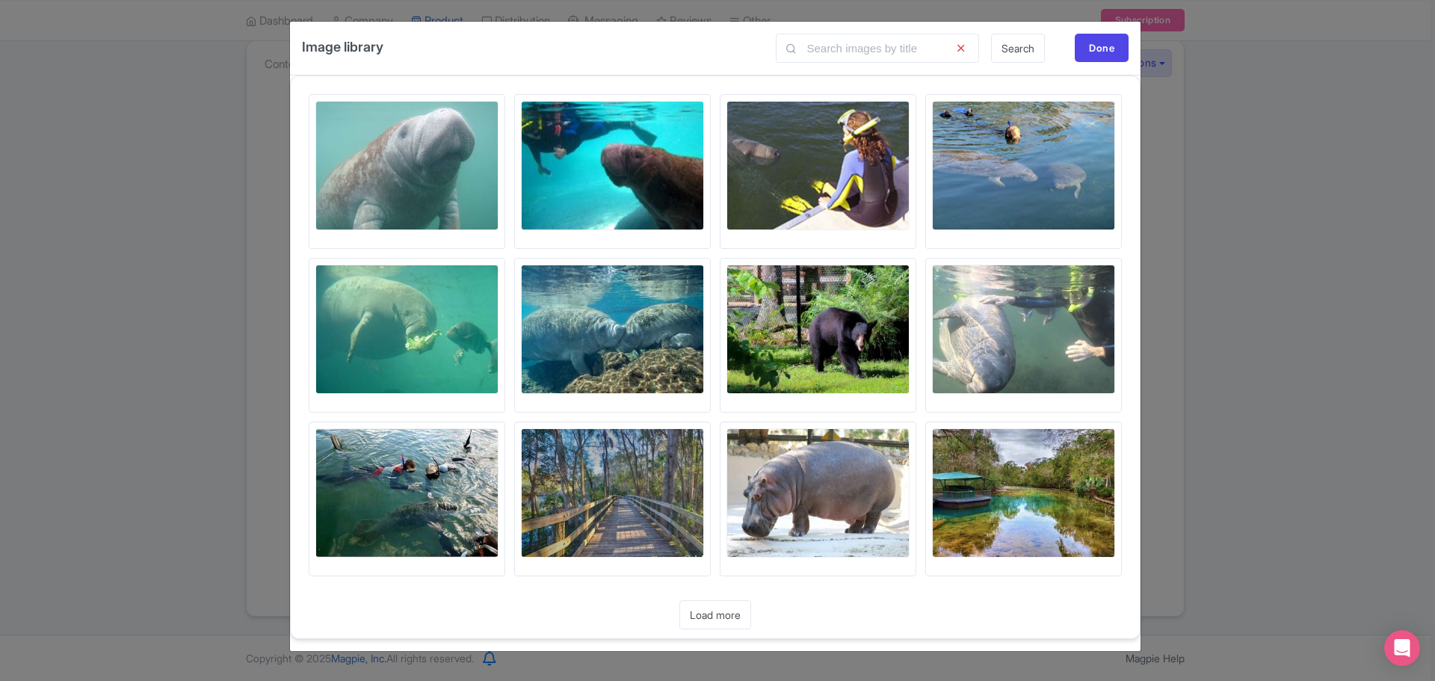
click at [653, 174] on img at bounding box center [612, 165] width 183 height 129
click at [732, 613] on link "Load more" at bounding box center [715, 614] width 72 height 29
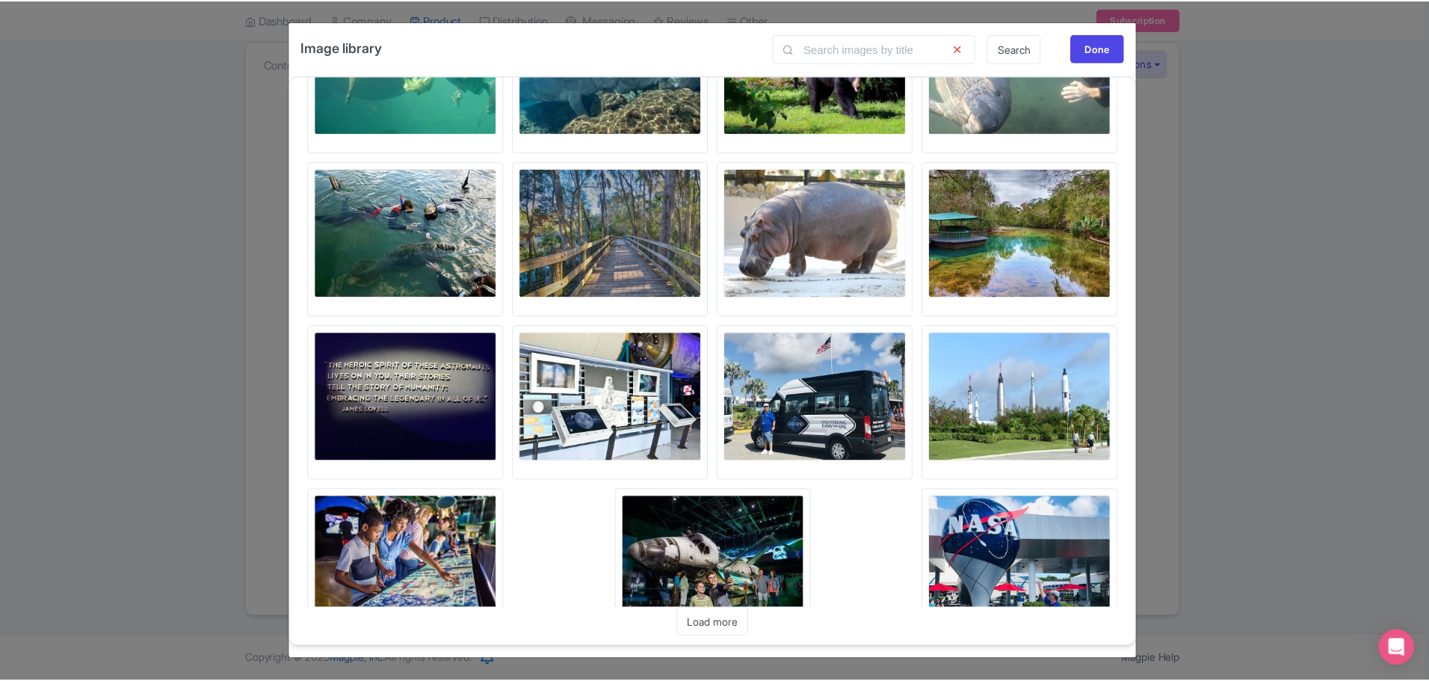
scroll to position [0, 0]
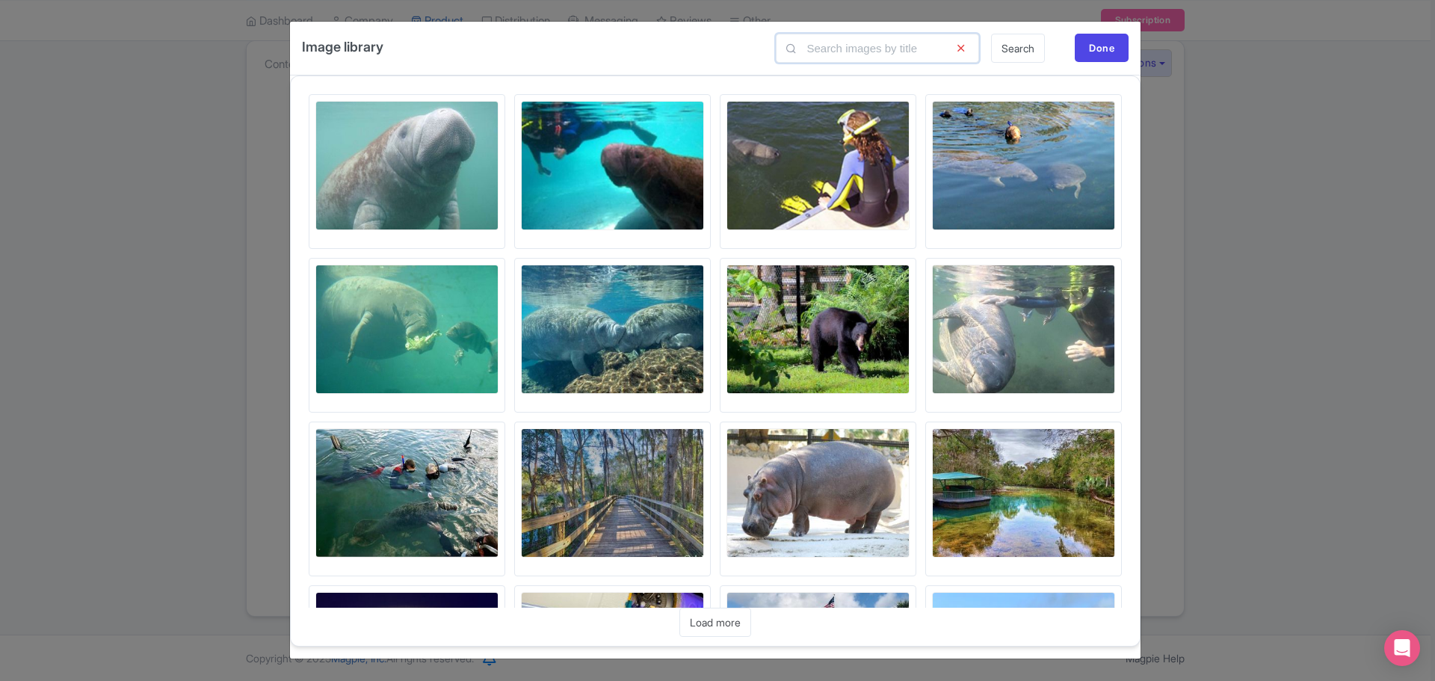
click at [868, 44] on input "text" at bounding box center [877, 48] width 203 height 29
type input "manatee"
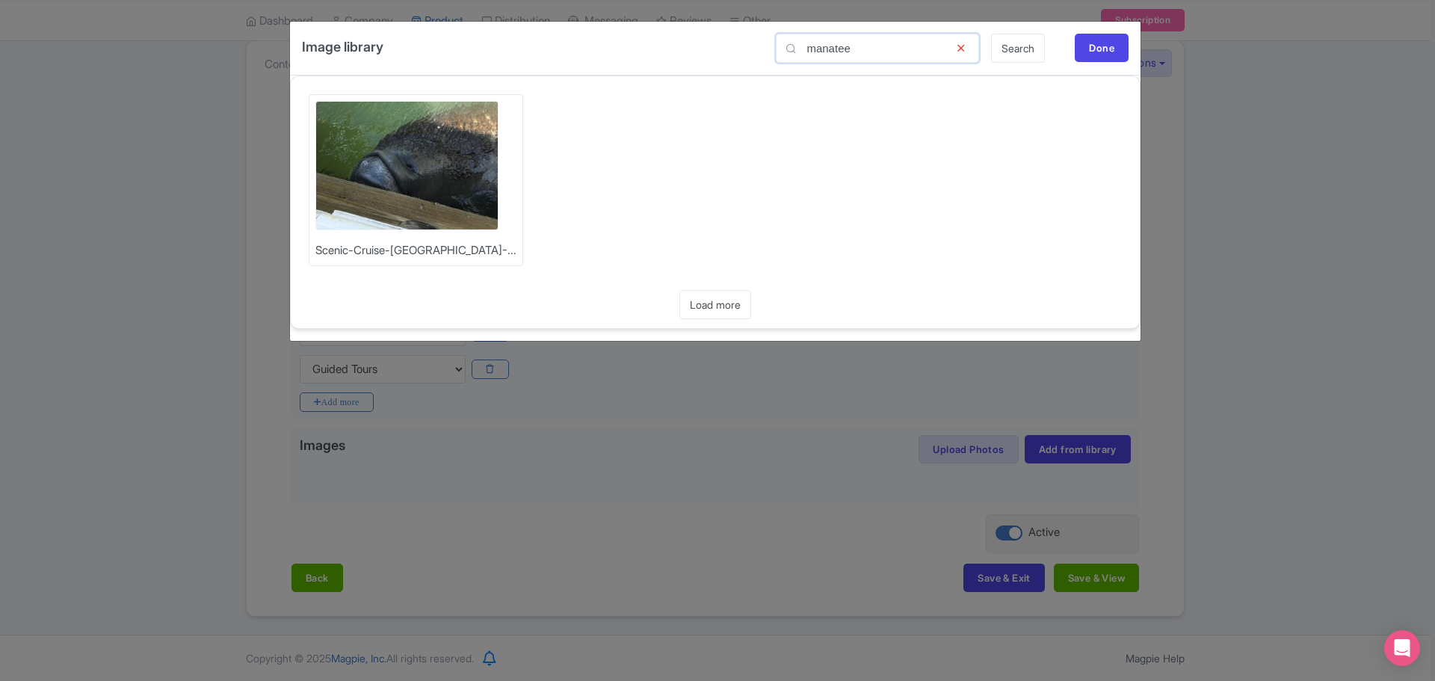
drag, startPoint x: 884, startPoint y: 49, endPoint x: 752, endPoint y: 37, distance: 132.8
click at [753, 37] on div "Image library manatee Search Done" at bounding box center [715, 49] width 851 height 54
click at [1114, 52] on div "Done" at bounding box center [1102, 48] width 54 height 28
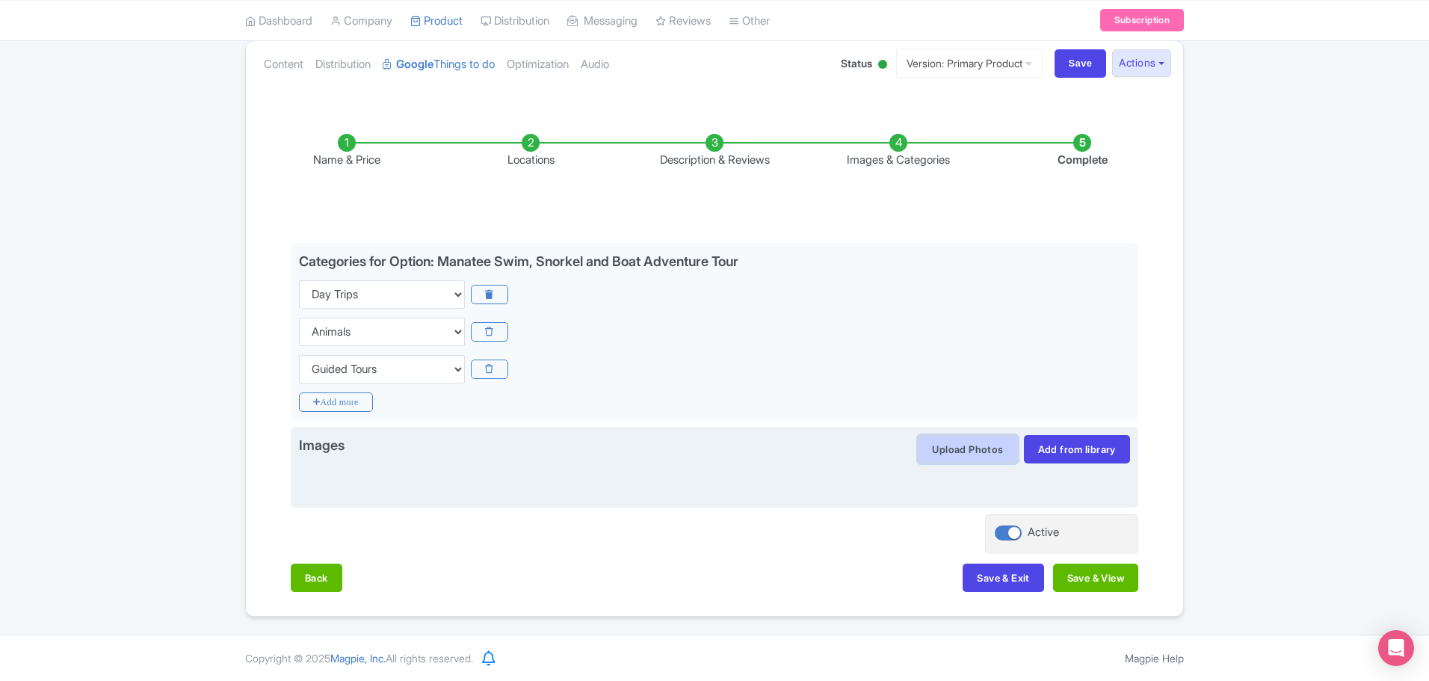
click at [961, 448] on button "Upload Photos" at bounding box center [967, 449] width 99 height 28
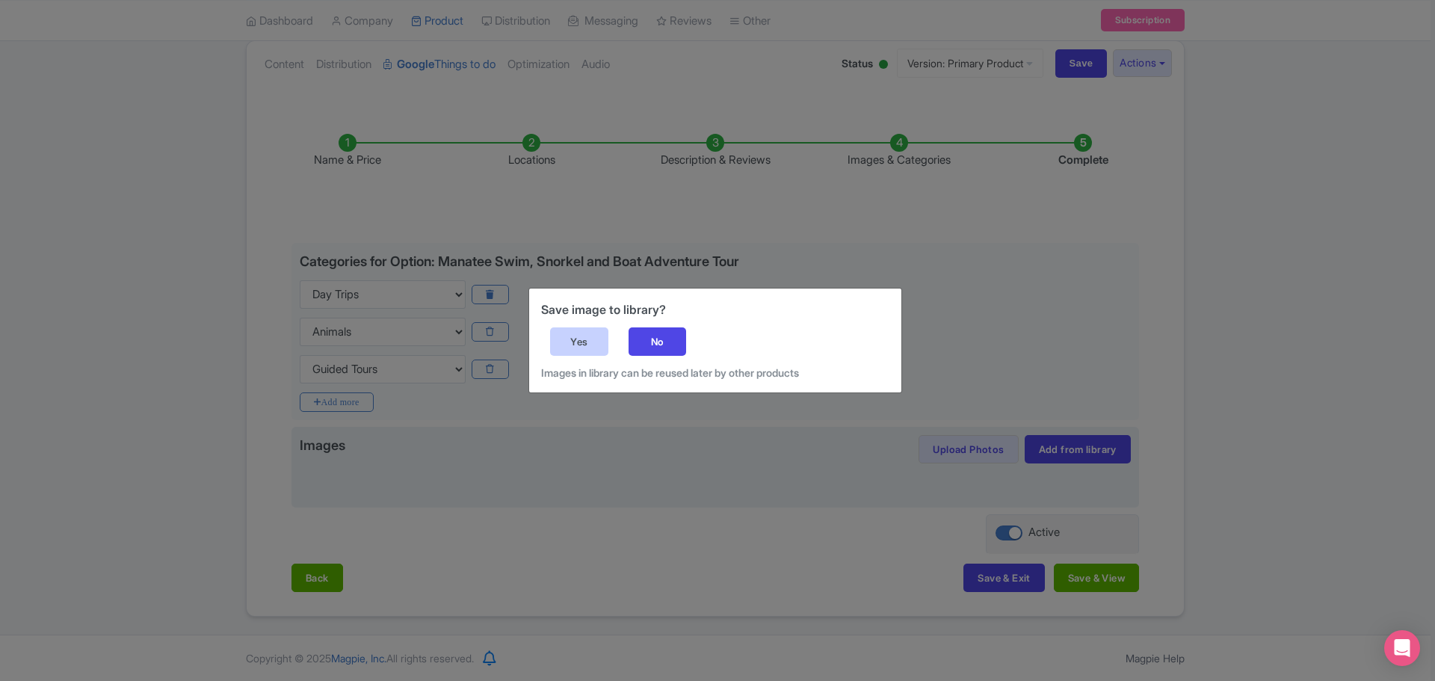
click at [587, 345] on div "Yes" at bounding box center [579, 341] width 58 height 28
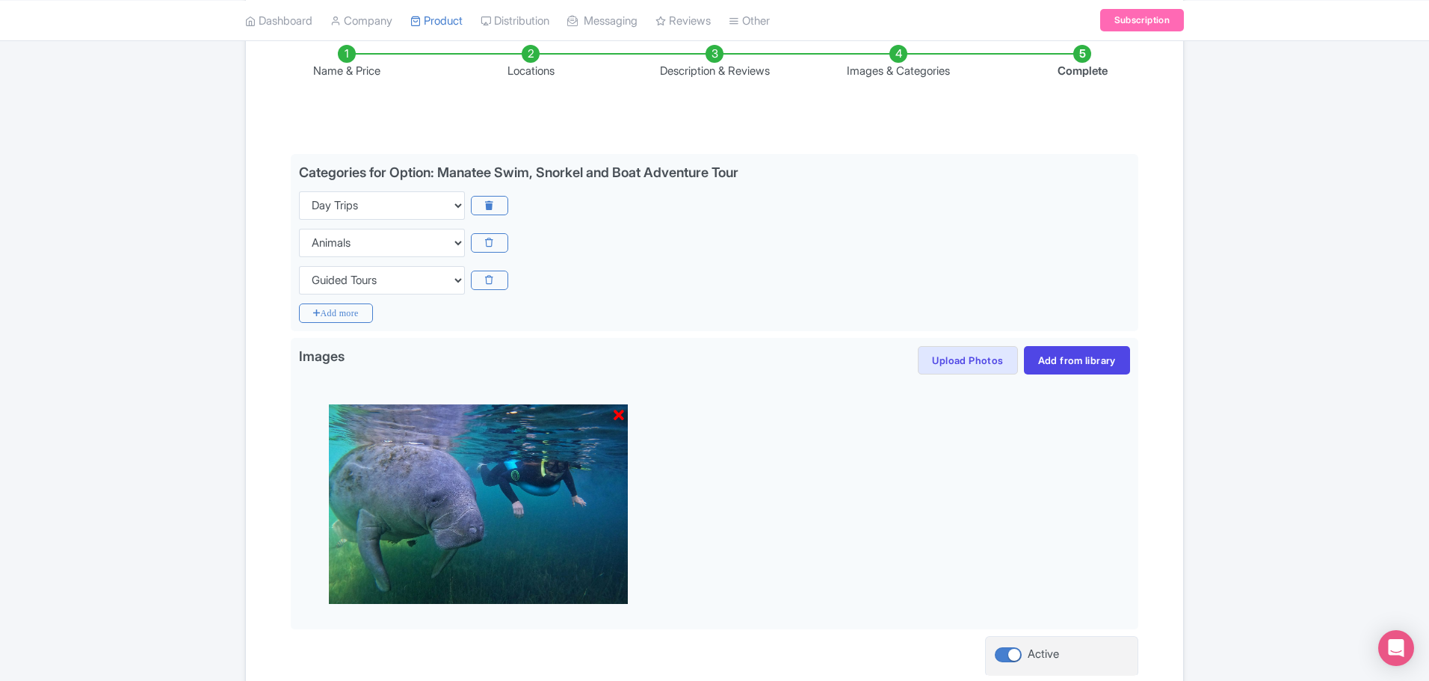
scroll to position [376, 0]
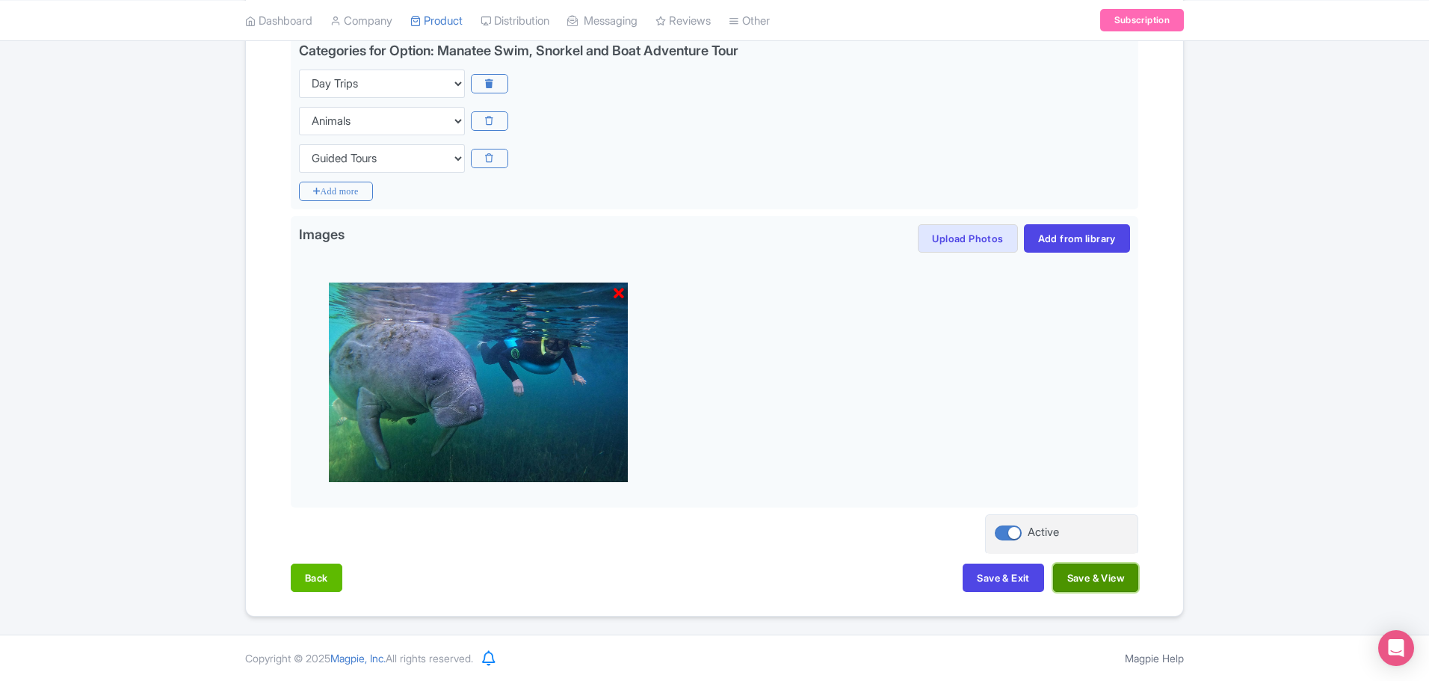
click at [1105, 582] on button "Save & View" at bounding box center [1095, 578] width 85 height 28
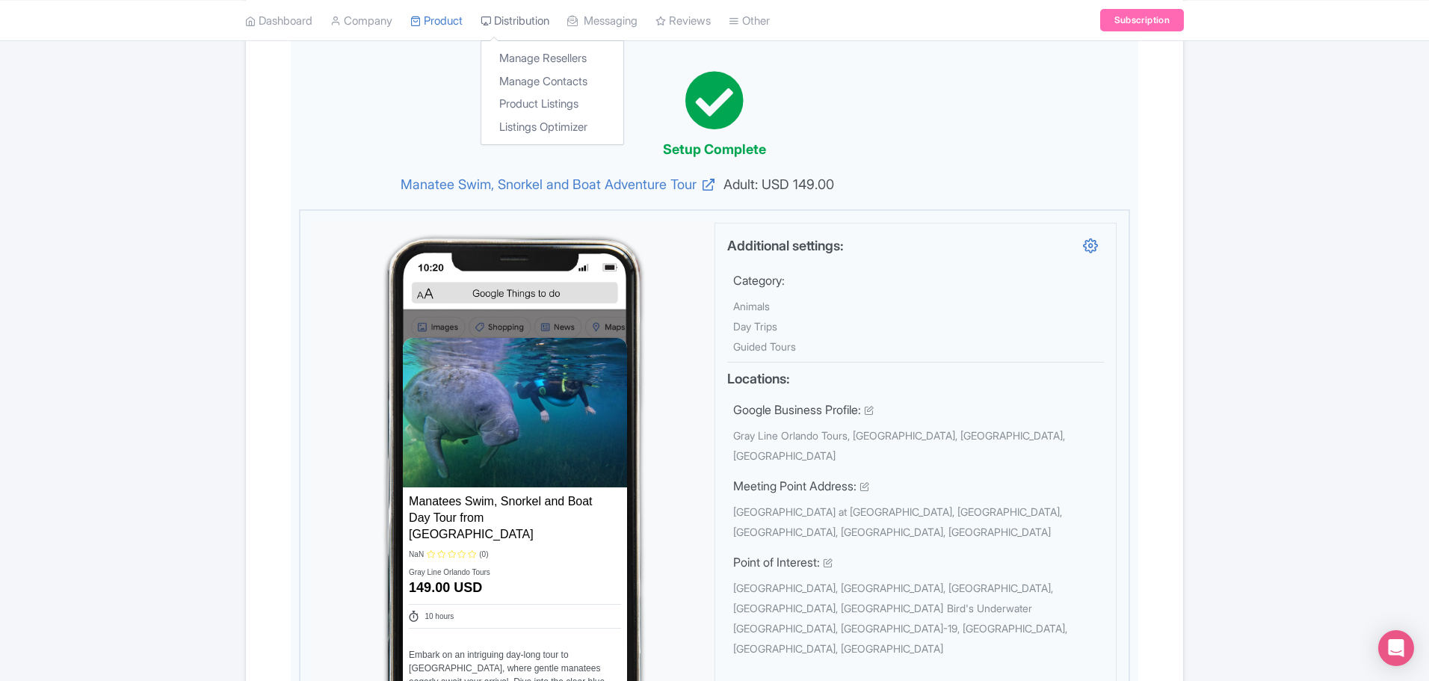
click at [519, 10] on link "Distribution" at bounding box center [515, 20] width 69 height 41
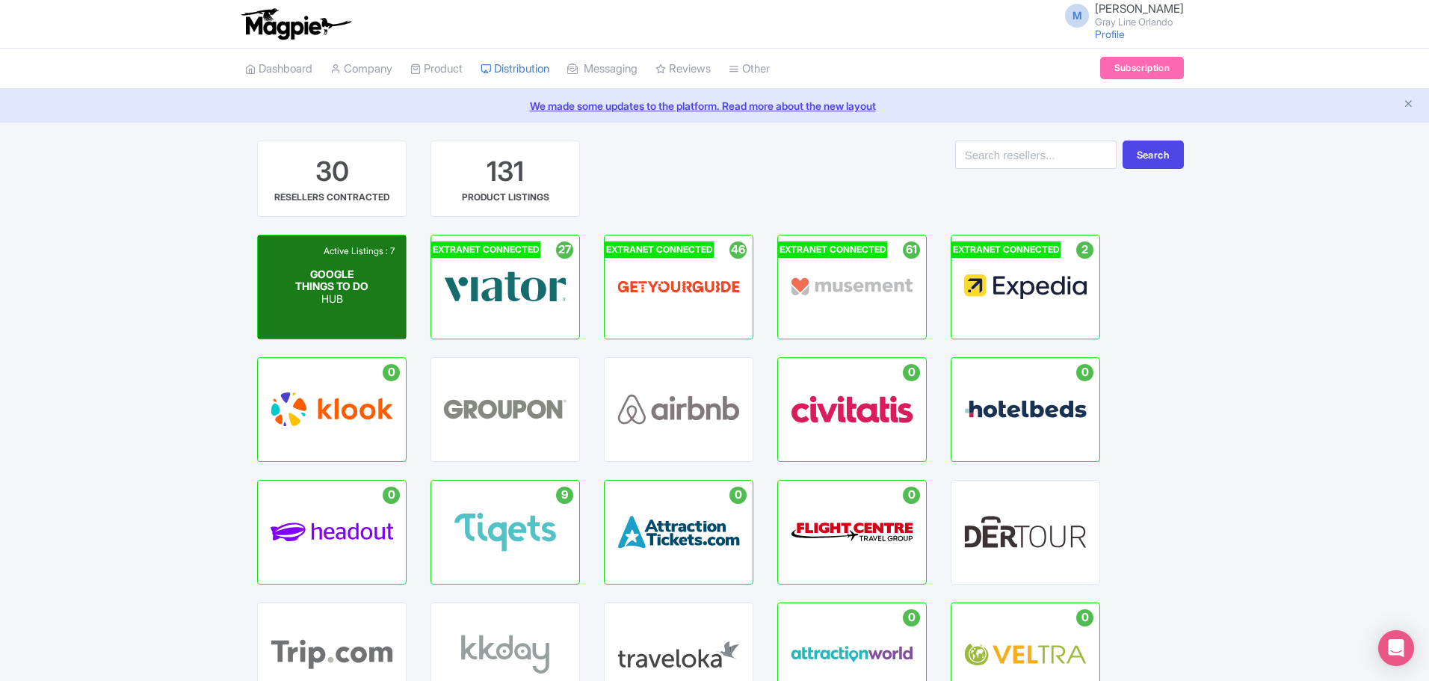
click at [356, 290] on div "GOOGLE THINGS TO DO HUB" at bounding box center [332, 286] width 74 height 37
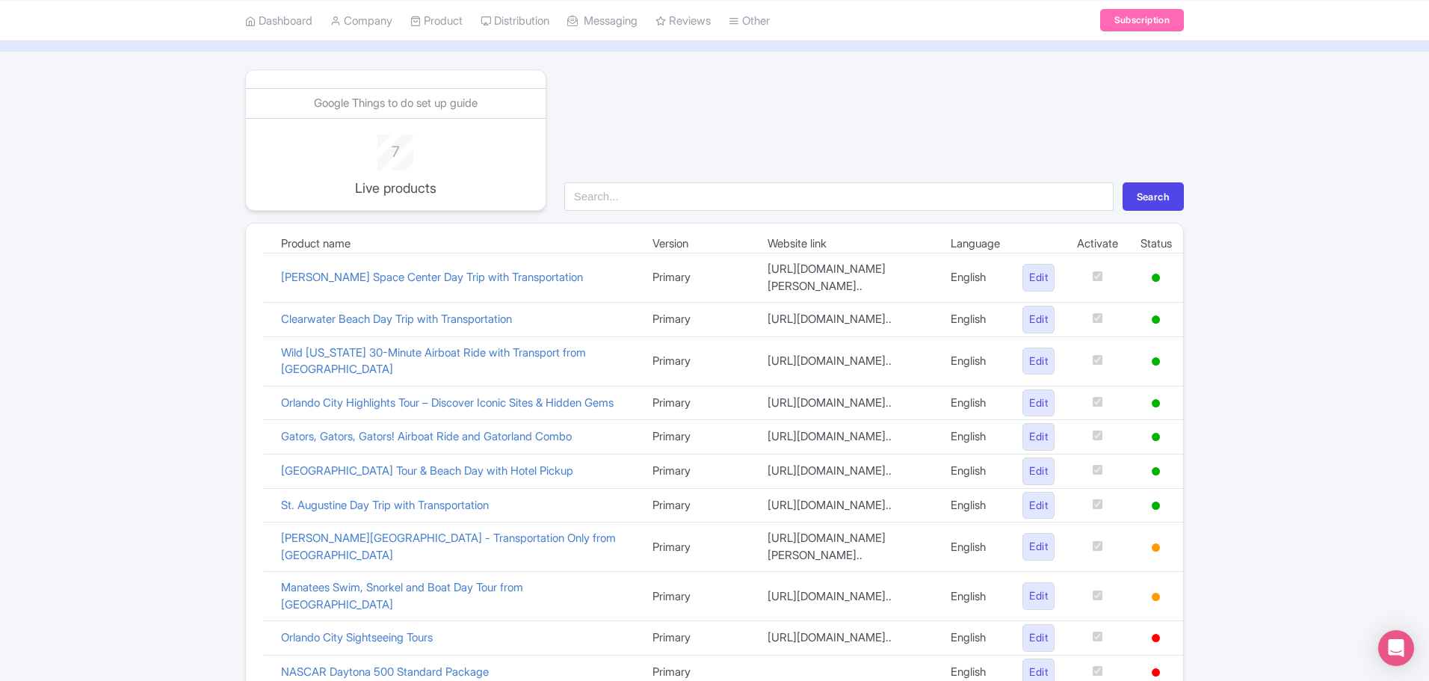
scroll to position [224, 0]
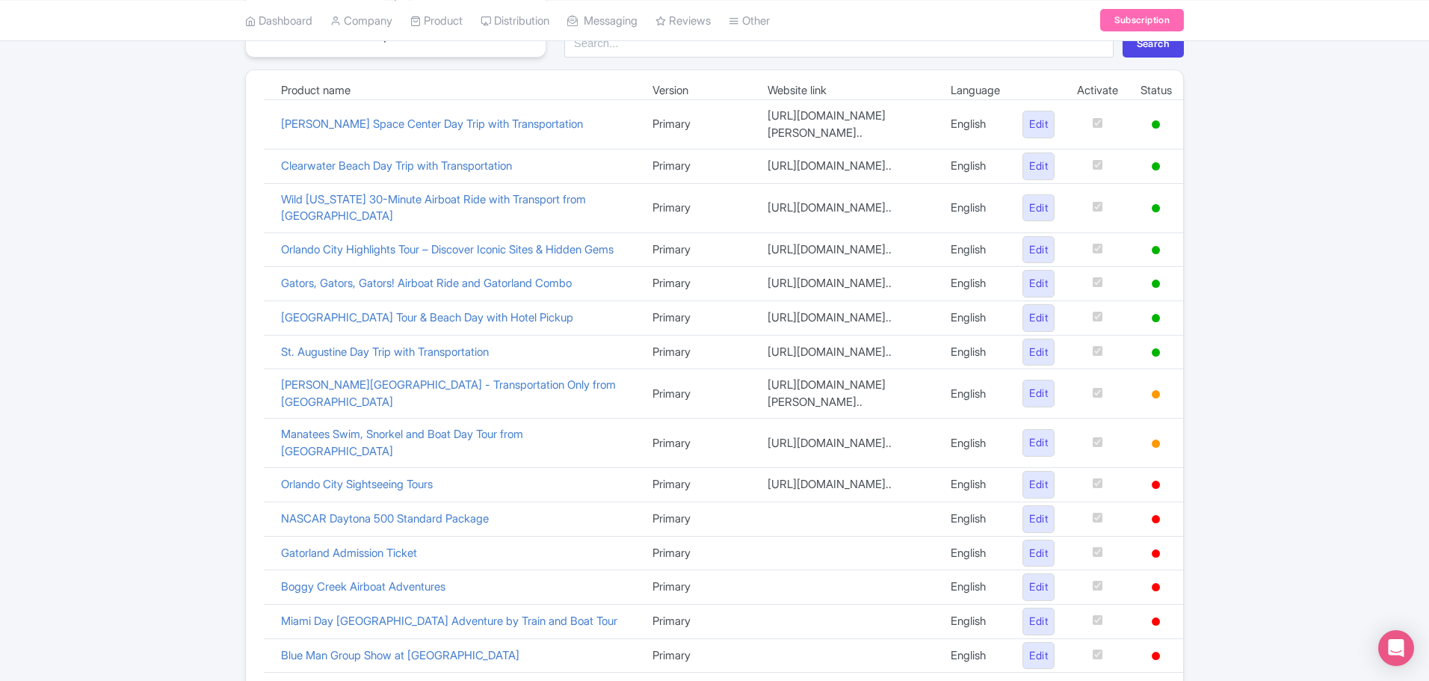
drag, startPoint x: 270, startPoint y: 434, endPoint x: 241, endPoint y: 433, distance: 28.4
click at [241, 433] on div "Google Things to do set up guide 7 Live products Search Product name Version We…" at bounding box center [714, 519] width 957 height 1206
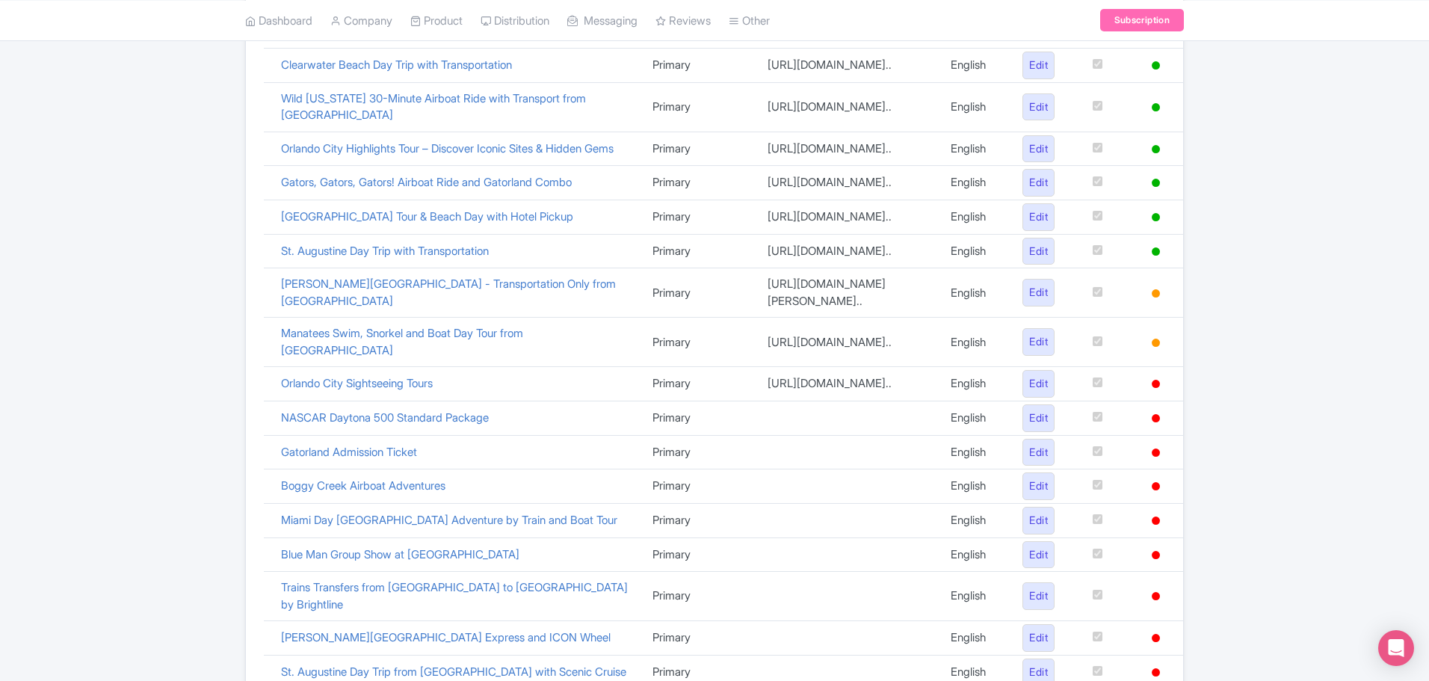
scroll to position [43, 0]
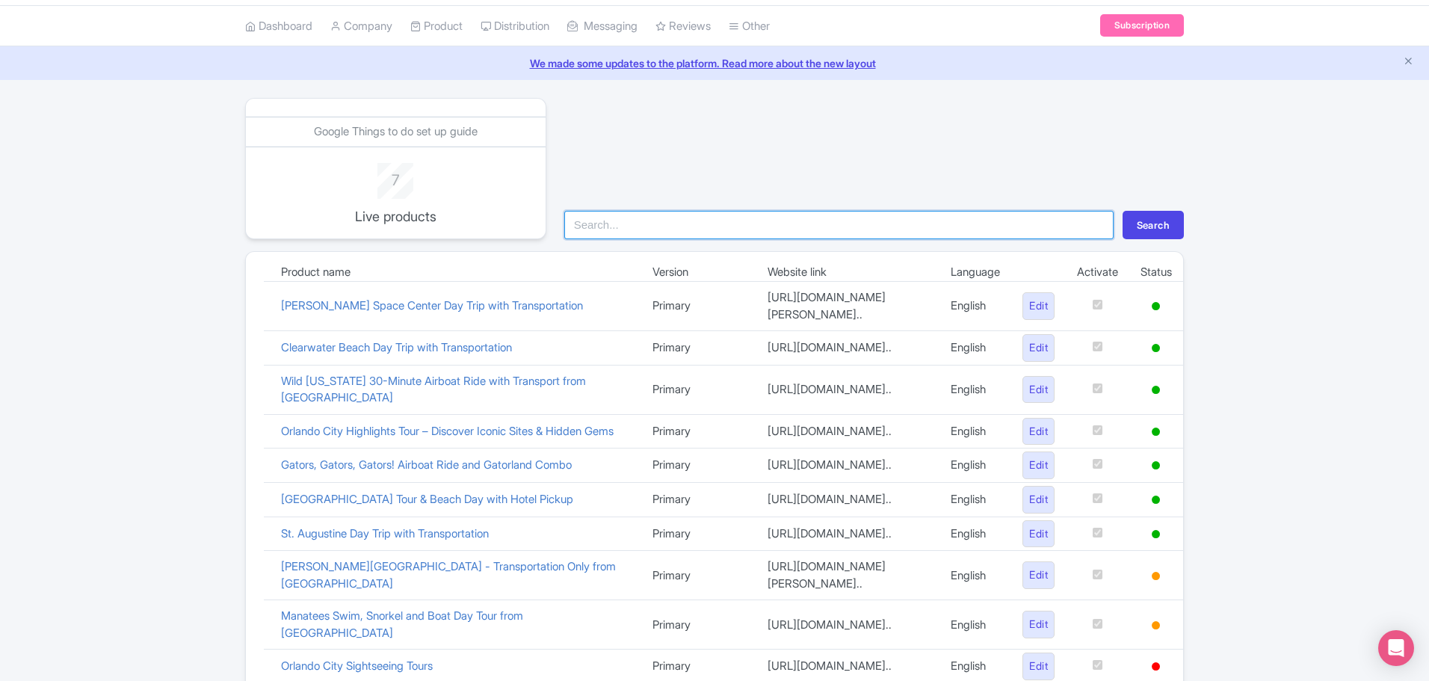
click at [741, 226] on input "search" at bounding box center [838, 225] width 549 height 28
type input "tour"
click at [1123, 211] on button "Search" at bounding box center [1153, 225] width 61 height 28
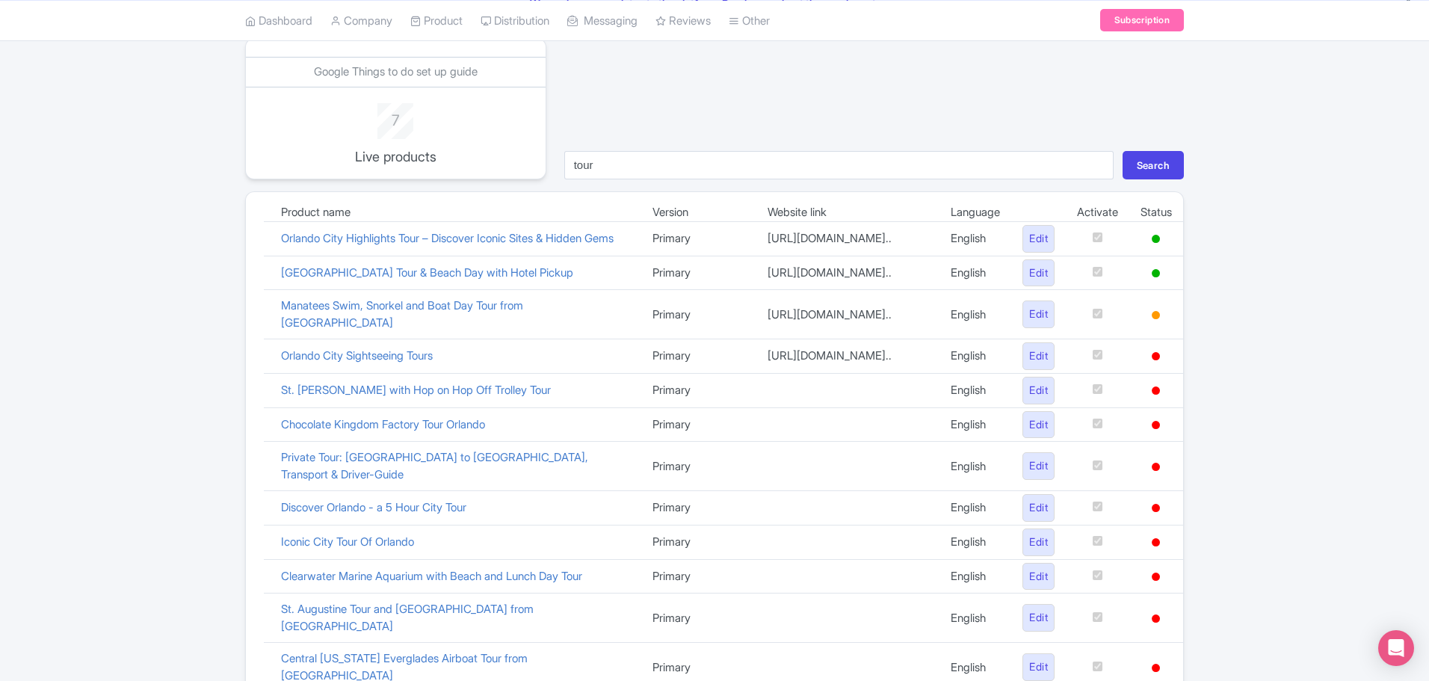
scroll to position [30, 0]
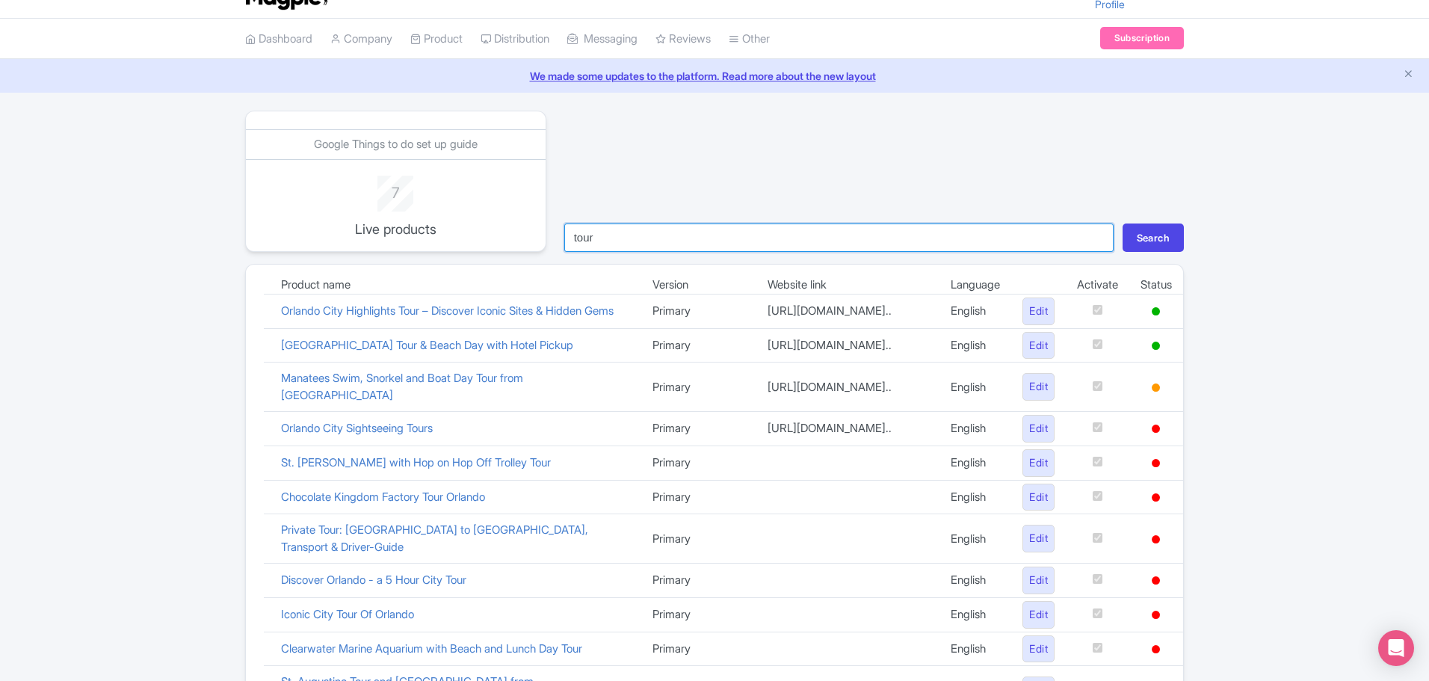
click at [641, 244] on input "tour" at bounding box center [838, 237] width 549 height 28
click at [640, 246] on input "tour" at bounding box center [838, 237] width 549 height 28
type input "daytona"
click at [1123, 223] on button "Search" at bounding box center [1153, 237] width 61 height 28
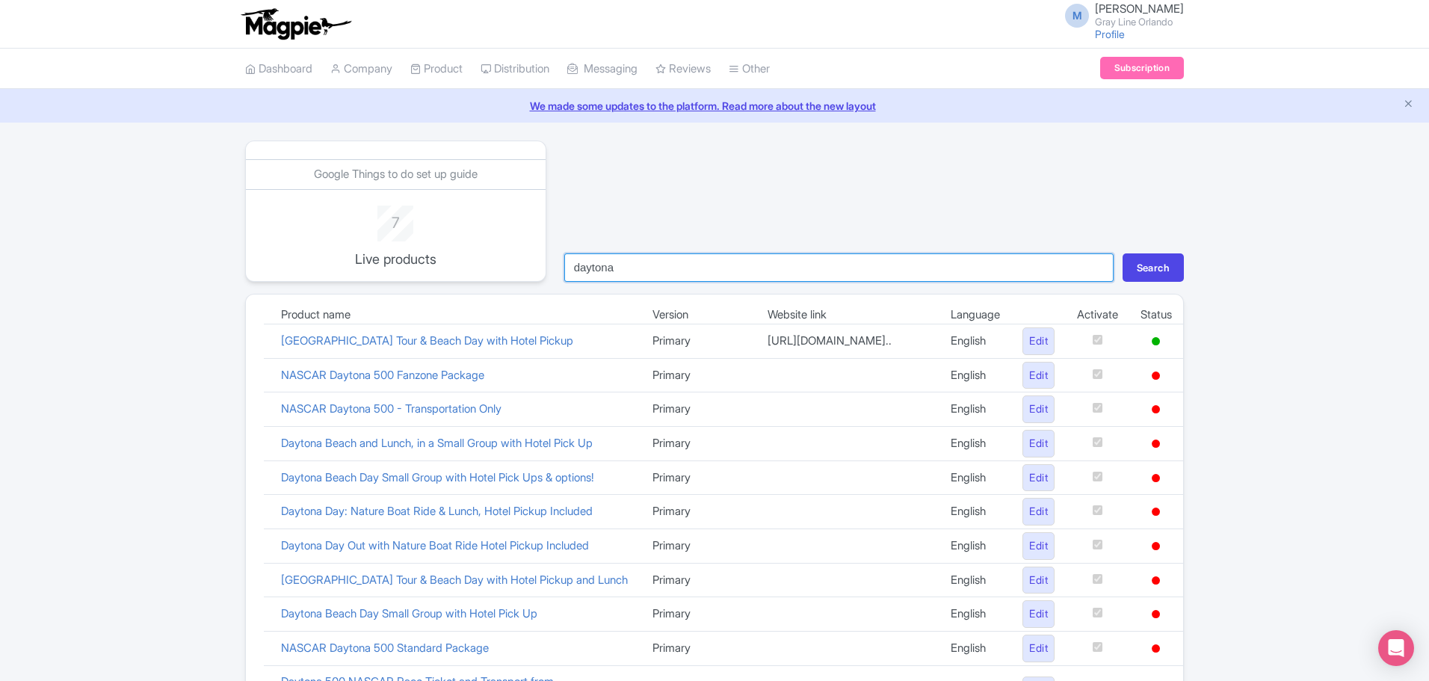
click at [607, 272] on input "daytona" at bounding box center [838, 267] width 549 height 28
click at [606, 272] on input "daytona" at bounding box center [838, 267] width 549 height 28
type input "VIP"
click at [1123, 253] on button "Search" at bounding box center [1153, 267] width 61 height 28
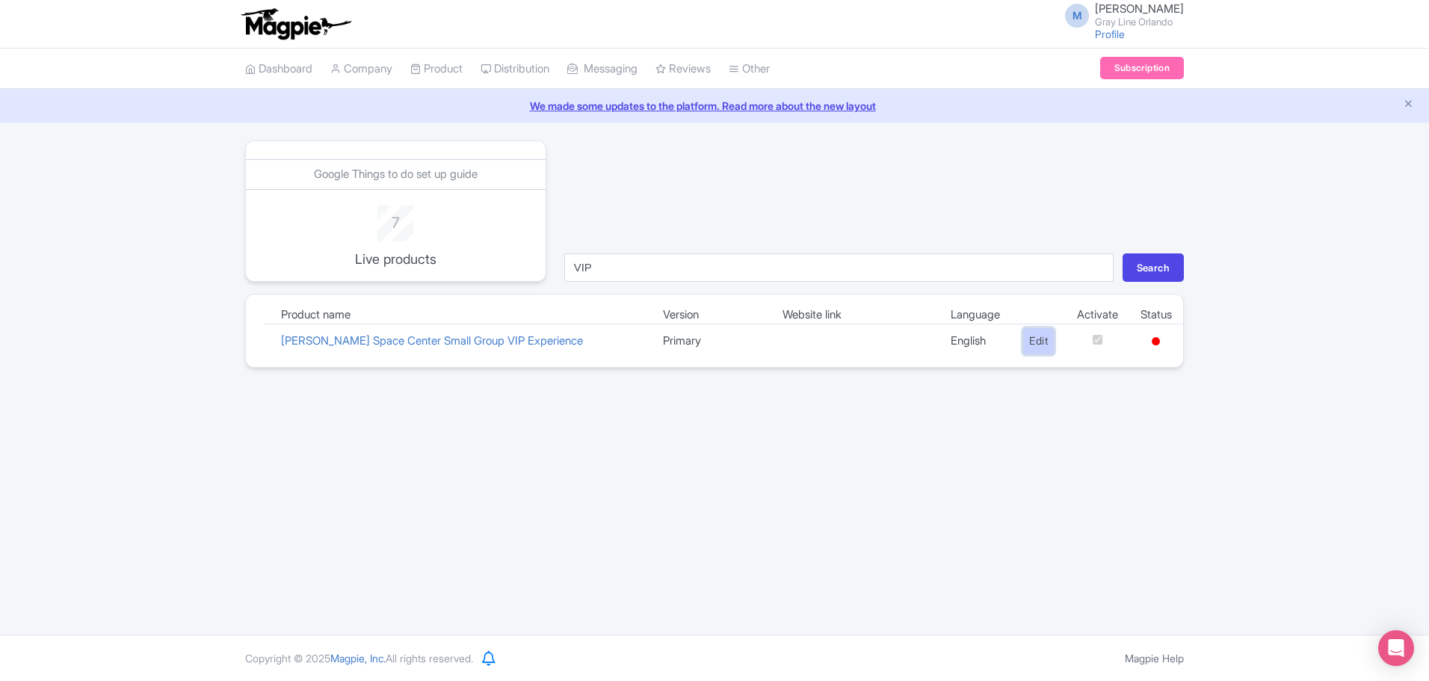
click at [1023, 348] on link "Edit" at bounding box center [1039, 341] width 32 height 28
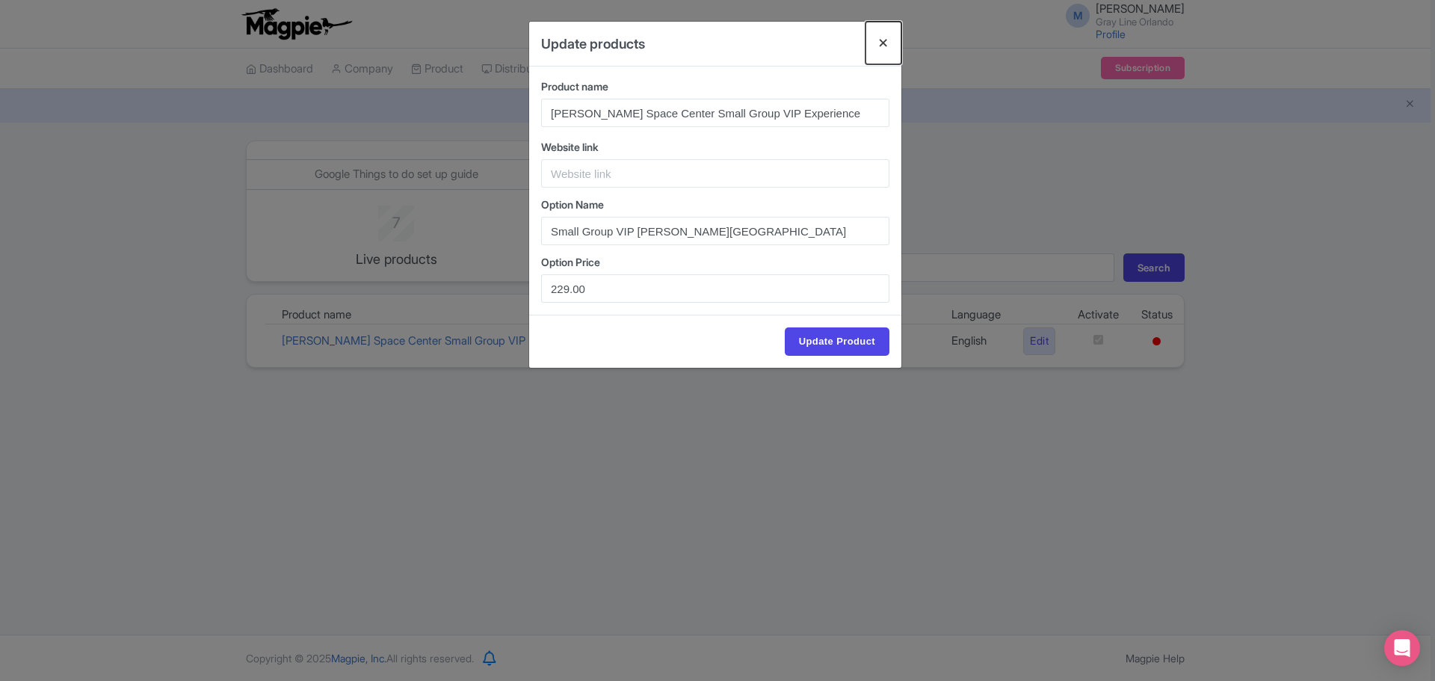
click at [881, 39] on button "Close" at bounding box center [884, 43] width 36 height 43
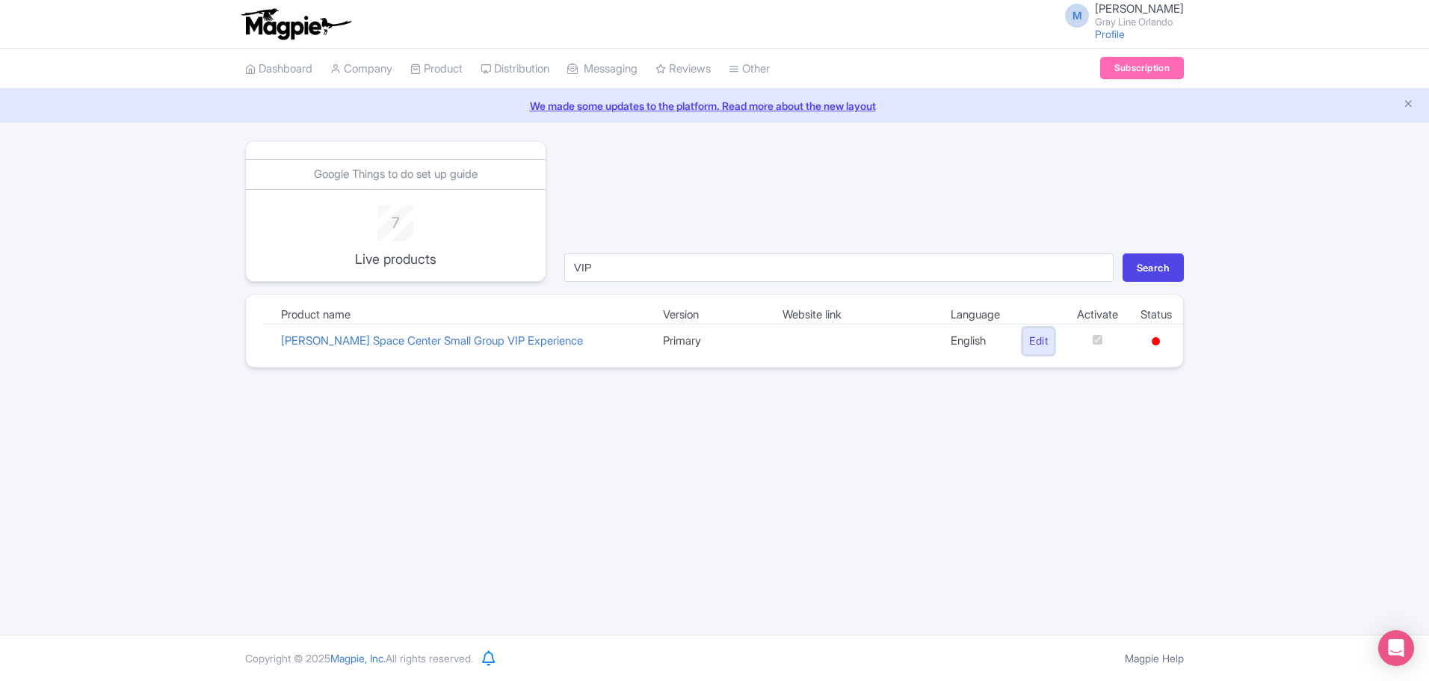
click at [1023, 348] on link "Edit" at bounding box center [1039, 341] width 32 height 28
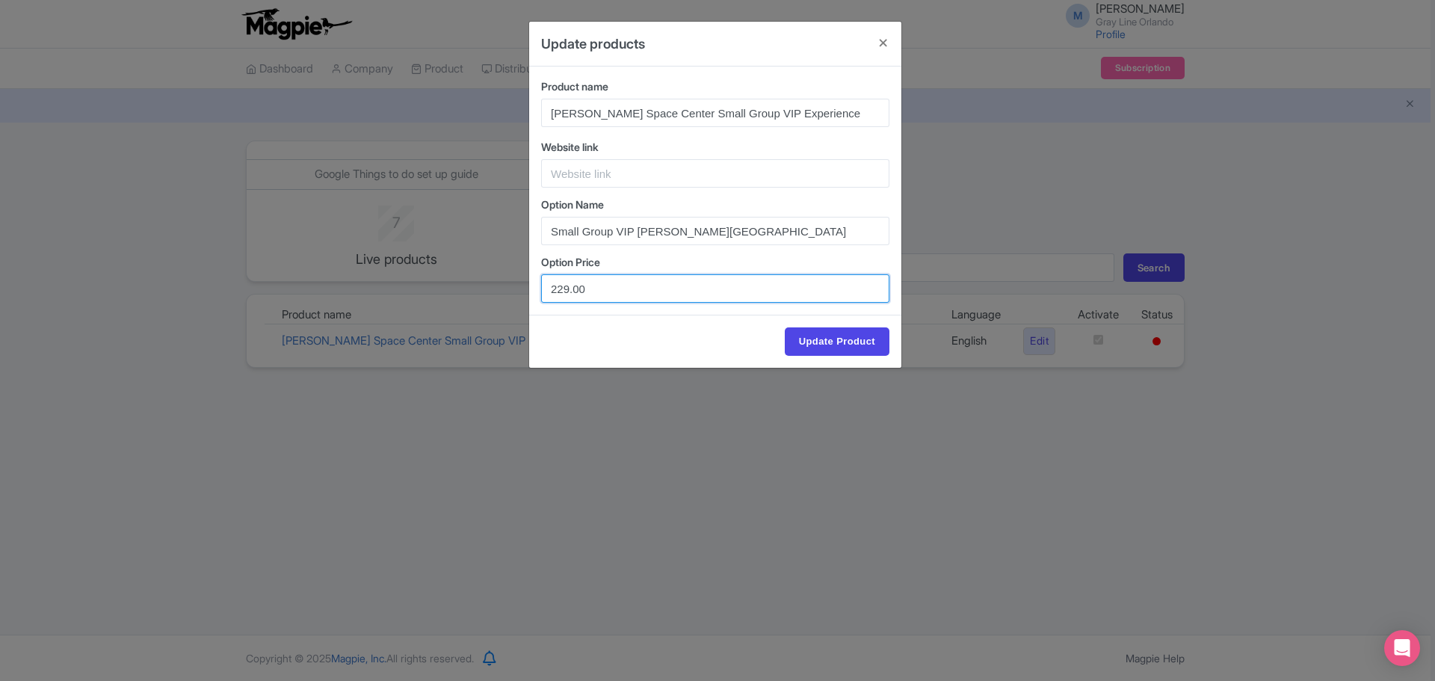
click at [577, 289] on input "229.00" at bounding box center [715, 288] width 348 height 28
type input "234.00"
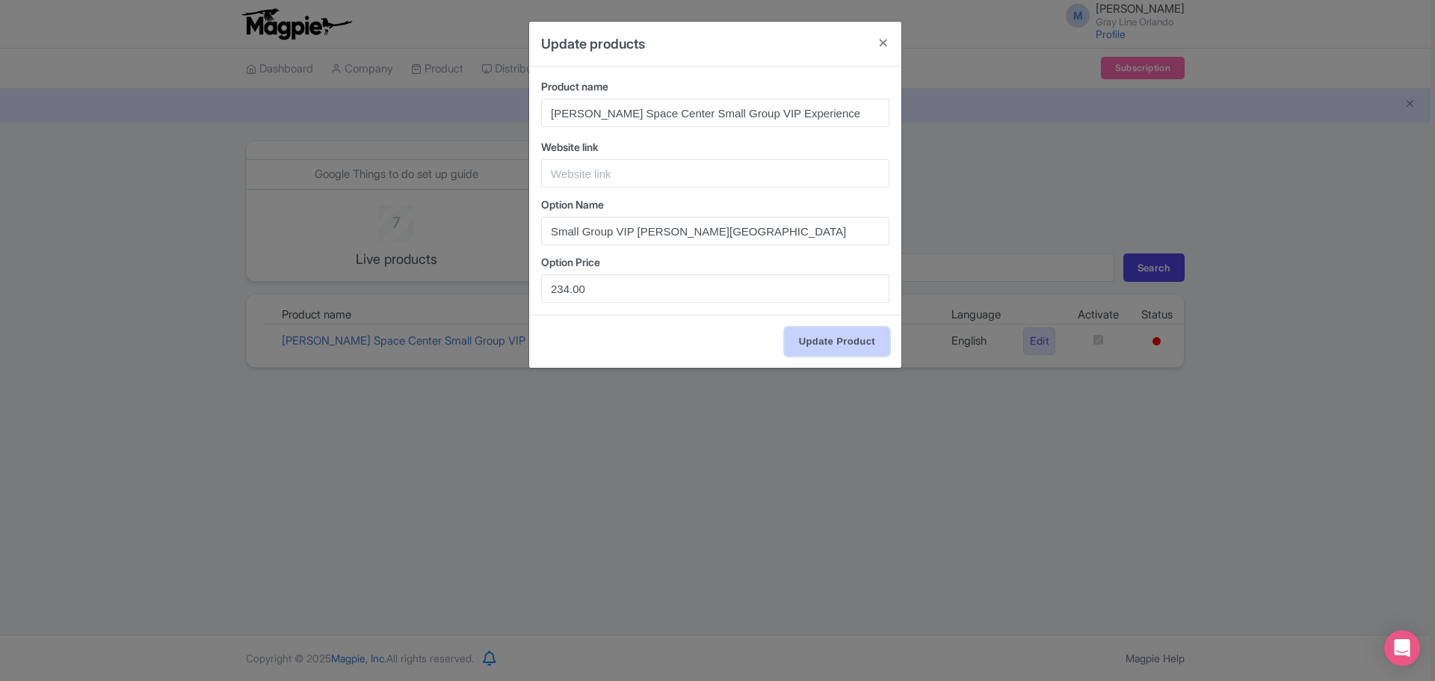
click at [800, 338] on input "Update Product" at bounding box center [837, 341] width 105 height 28
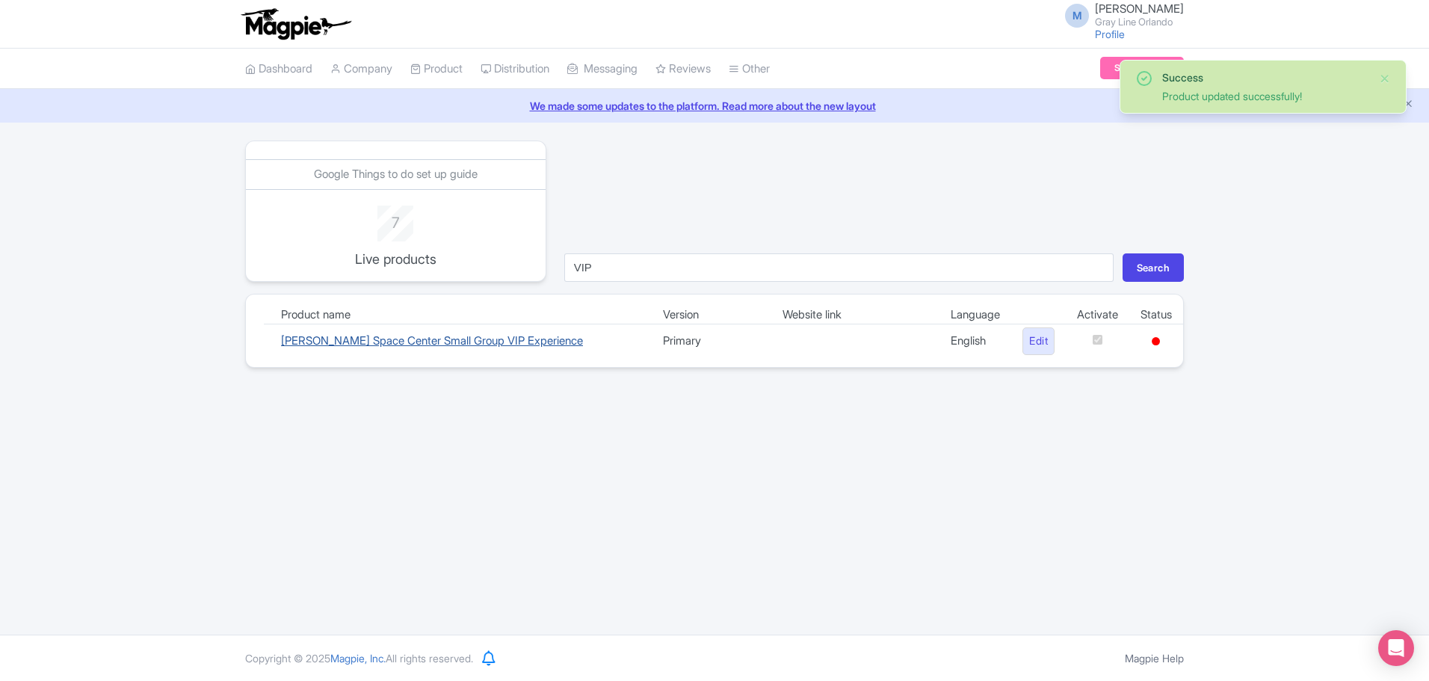
click at [395, 339] on link "[PERSON_NAME] Space Center Small Group VIP Experience" at bounding box center [432, 340] width 302 height 14
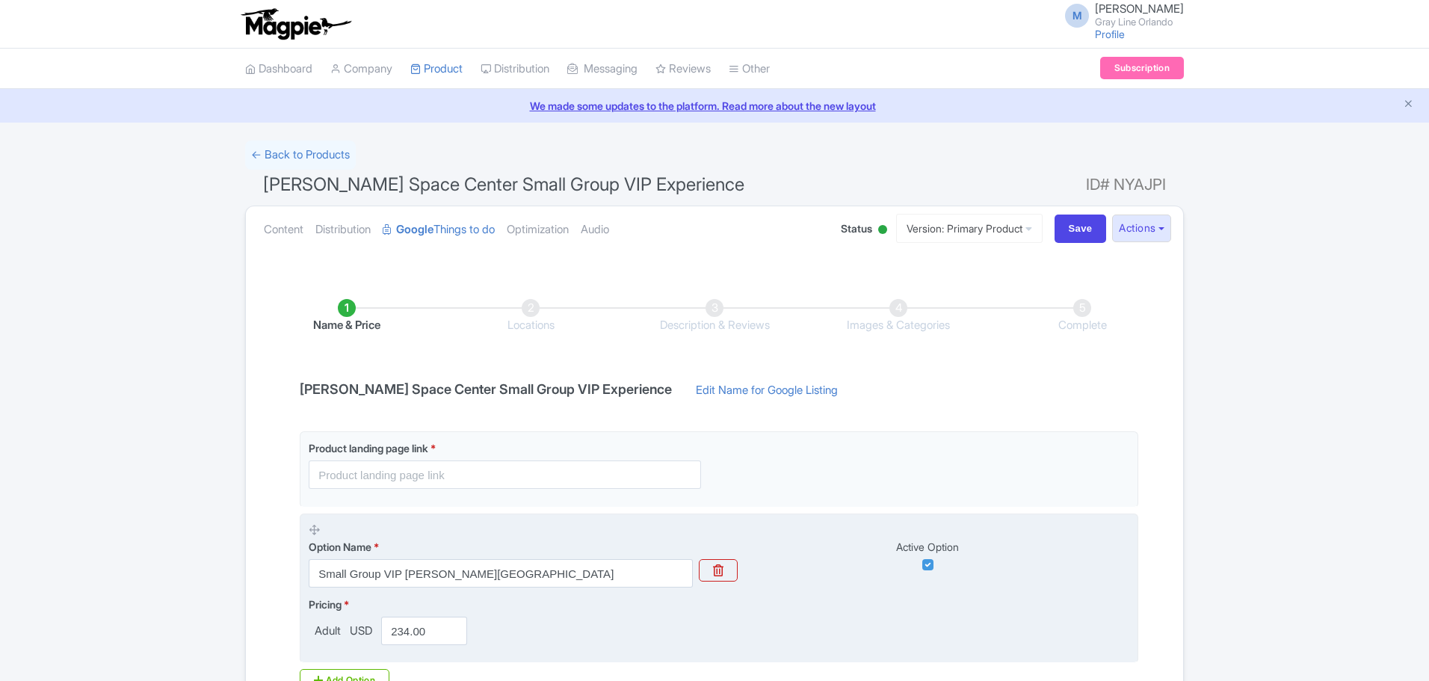
scroll to position [189, 0]
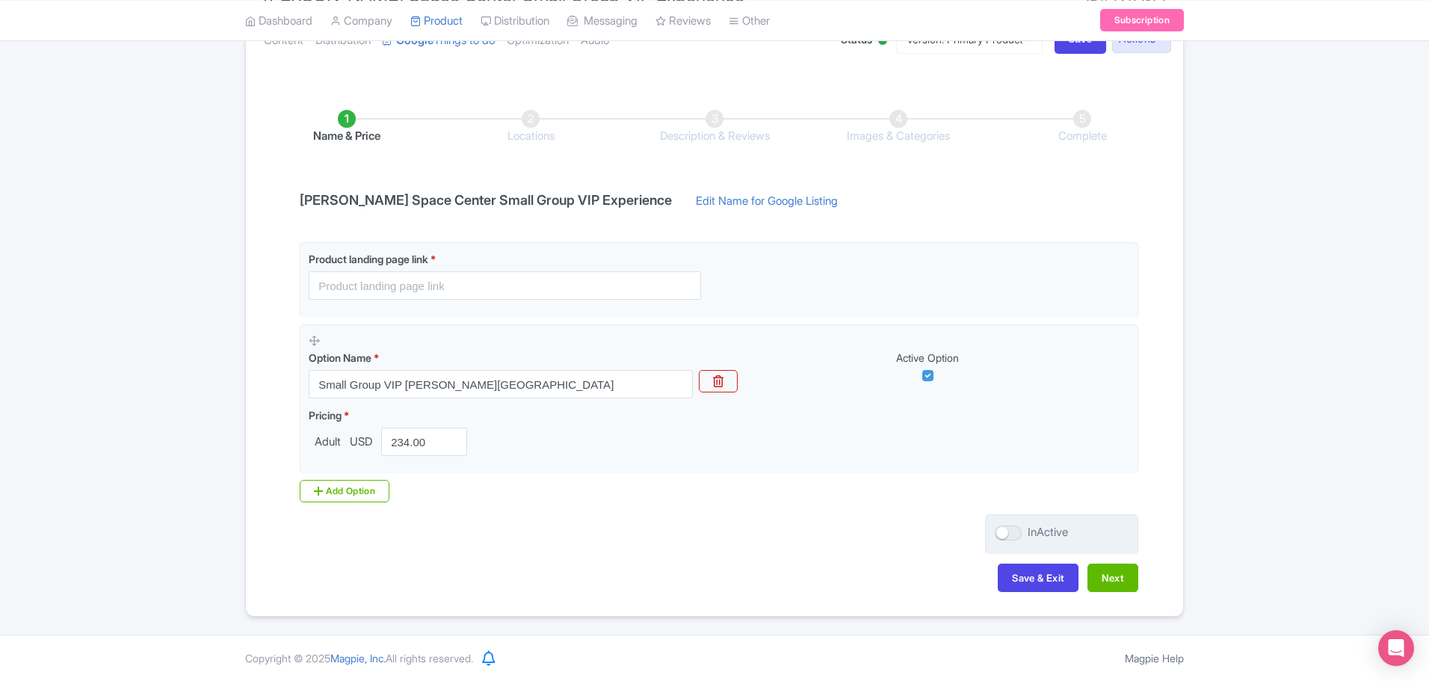
click at [1006, 521] on div "InActive" at bounding box center [1061, 534] width 153 height 40
click at [1008, 529] on div at bounding box center [1008, 532] width 27 height 15
click at [1005, 529] on input "InActive" at bounding box center [1000, 533] width 10 height 10
checkbox input "true"
click at [1121, 577] on button "Next" at bounding box center [1113, 578] width 51 height 28
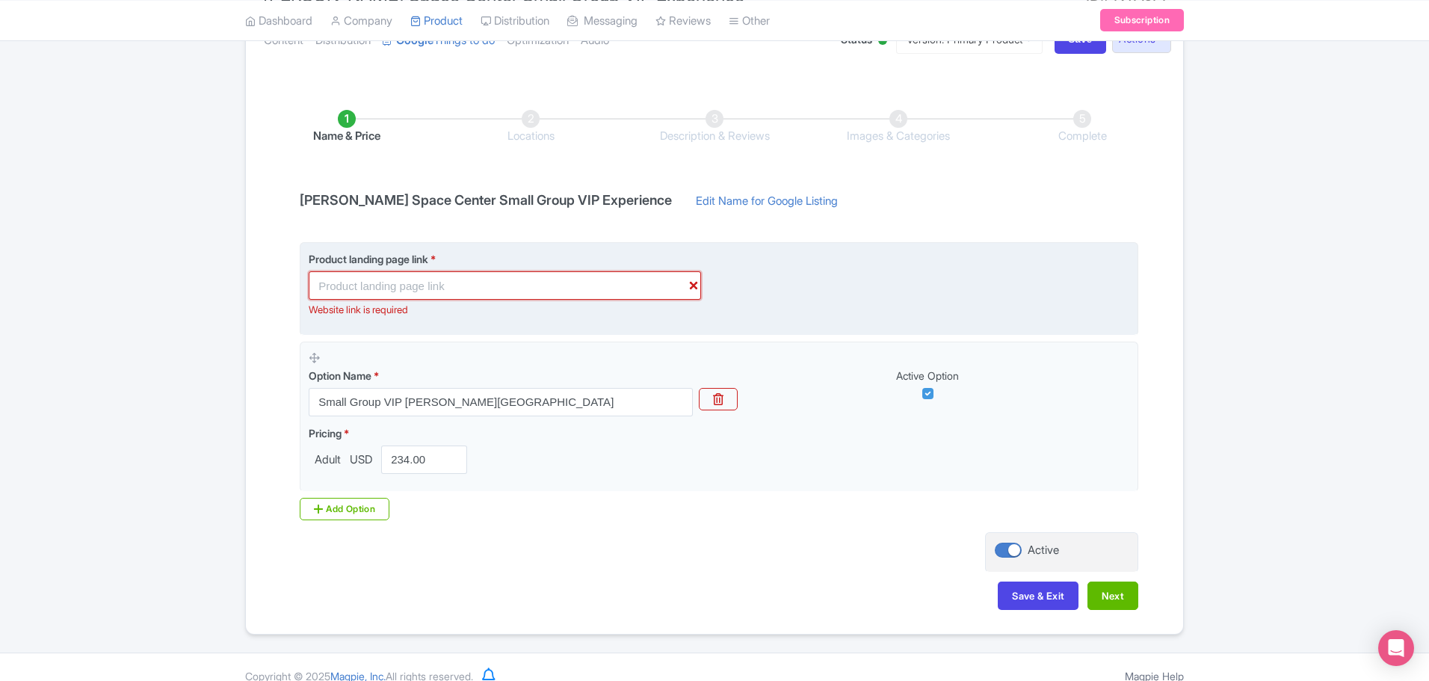
drag, startPoint x: 1110, startPoint y: 8, endPoint x: 484, endPoint y: 268, distance: 677.3
click at [484, 274] on input "text" at bounding box center [505, 285] width 392 height 28
paste input "https://graylineorlando.com/tours/kennedy-space-center-small-group-vip-experien…"
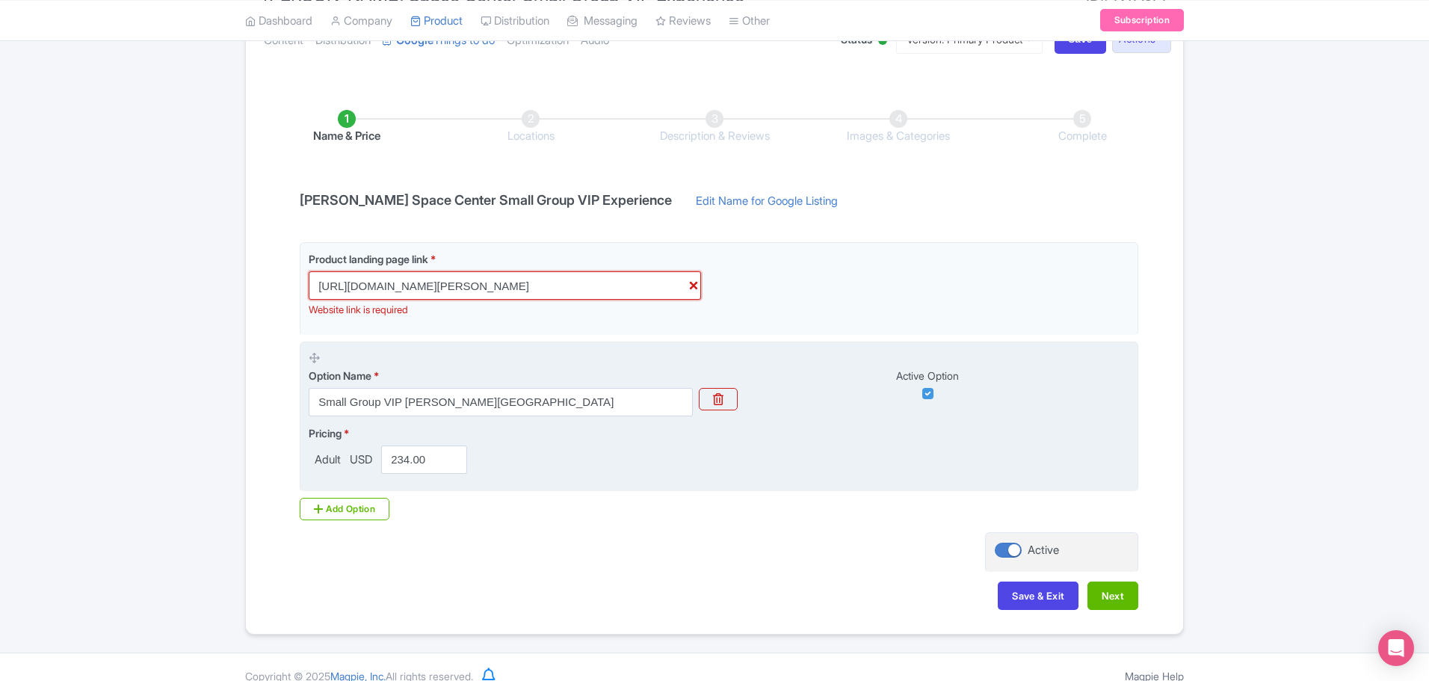
scroll to position [0, 64]
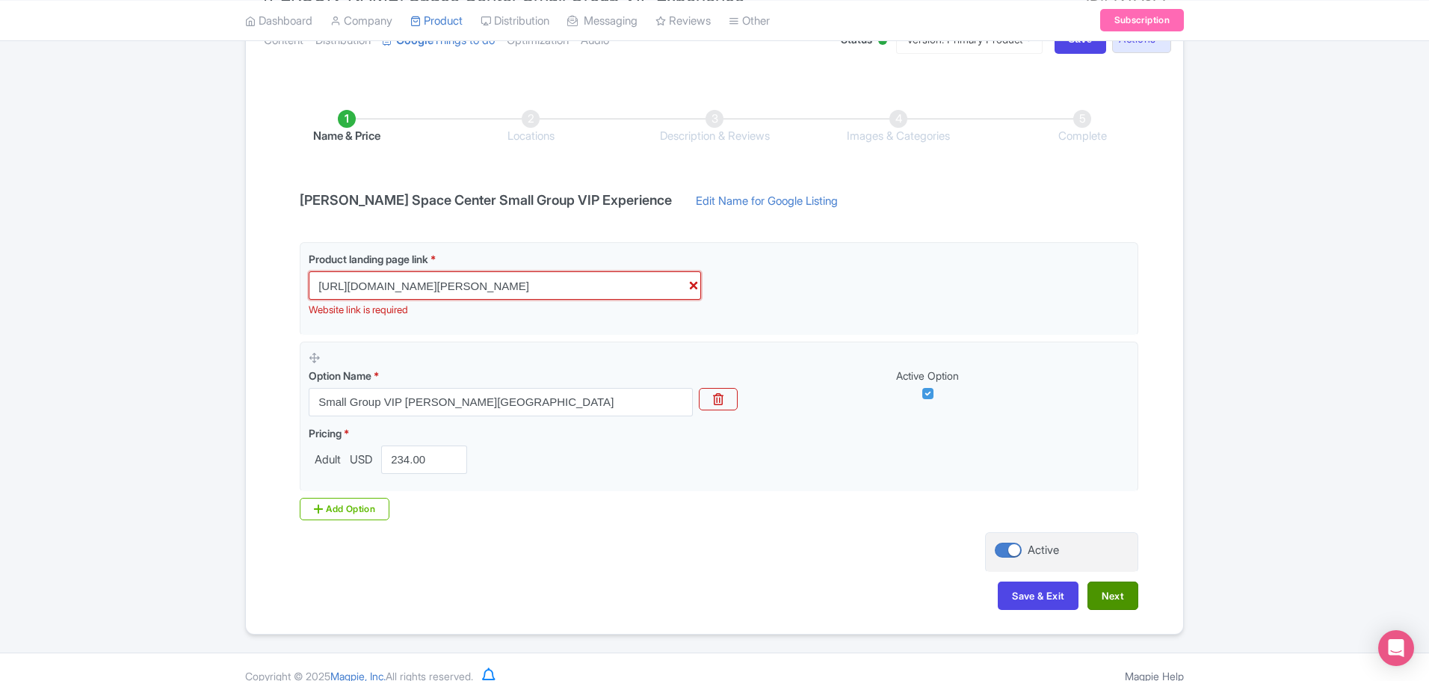
type input "https://graylineorlando.com/tours/kennedy-space-center-small-group-vip-experien…"
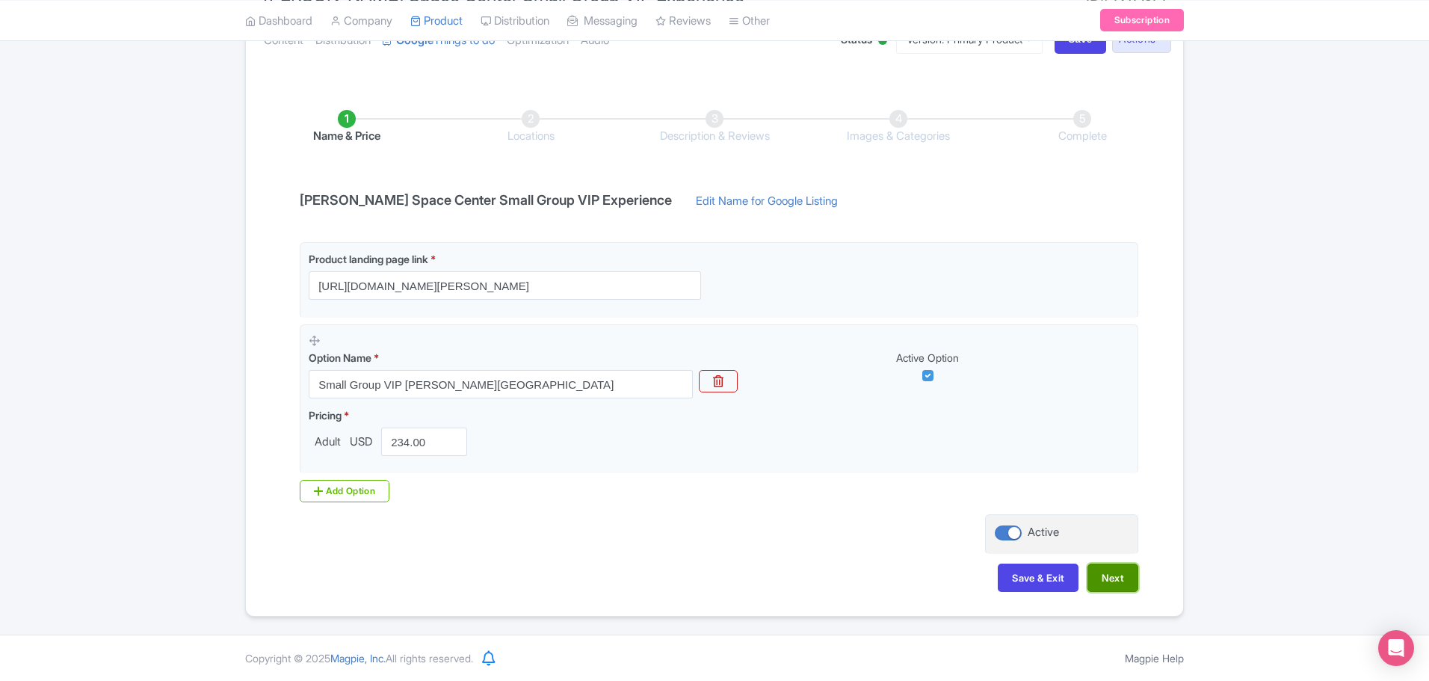
click at [1103, 597] on div "Save & Exit Next" at bounding box center [715, 585] width 848 height 43
click at [1094, 583] on button "Next" at bounding box center [1113, 578] width 51 height 28
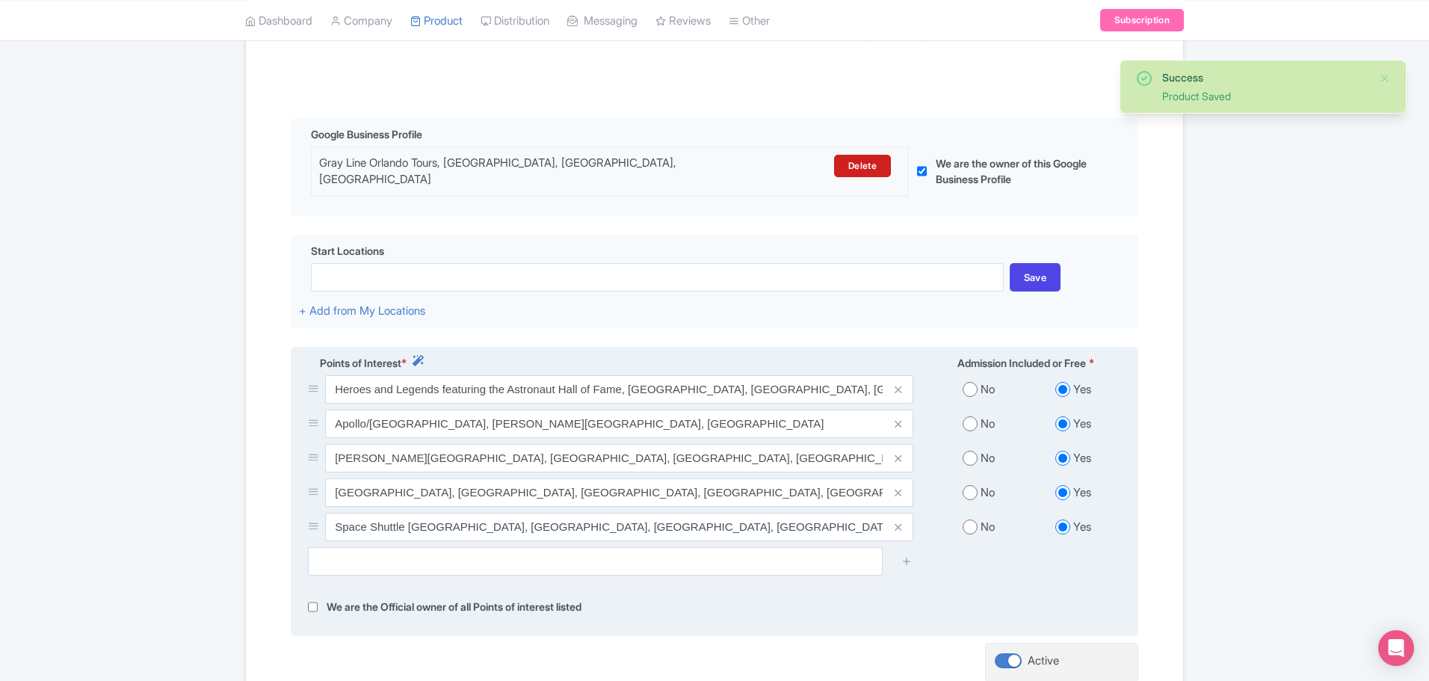
scroll to position [428, 0]
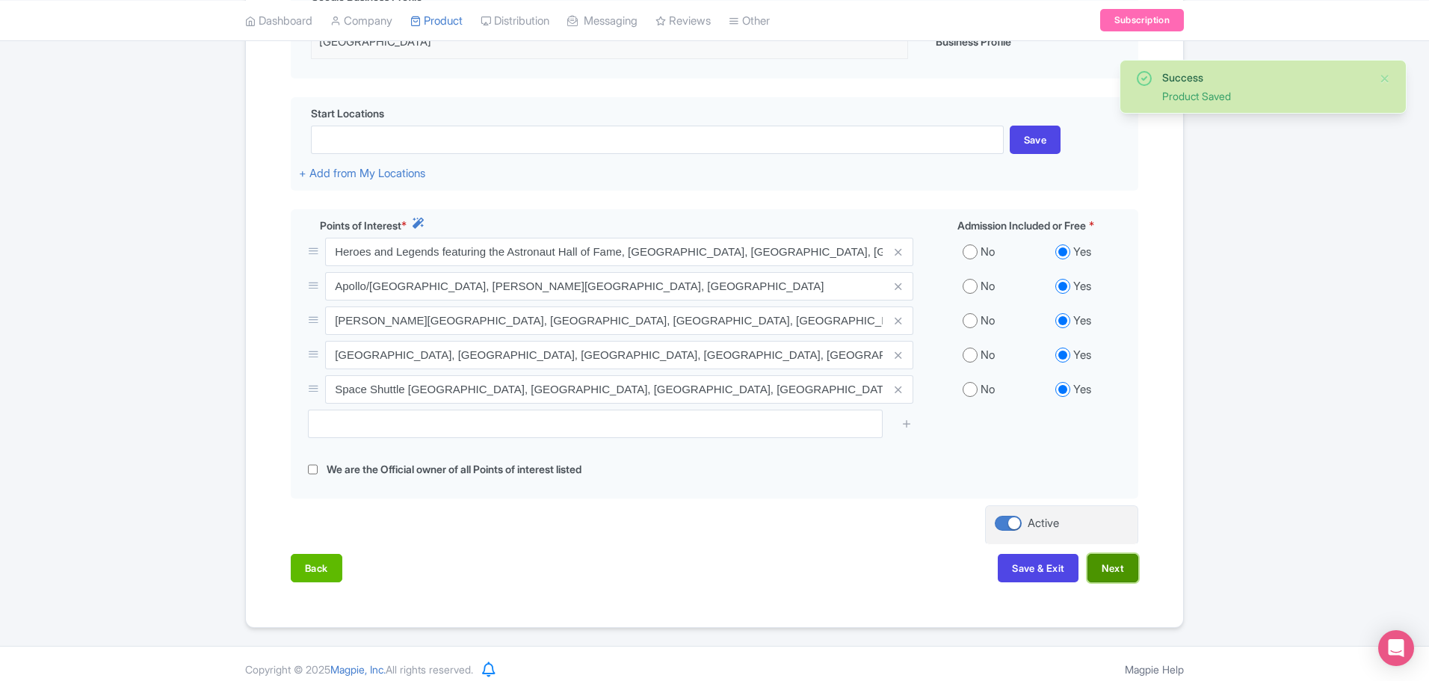
click at [1121, 566] on button "Next" at bounding box center [1113, 568] width 51 height 28
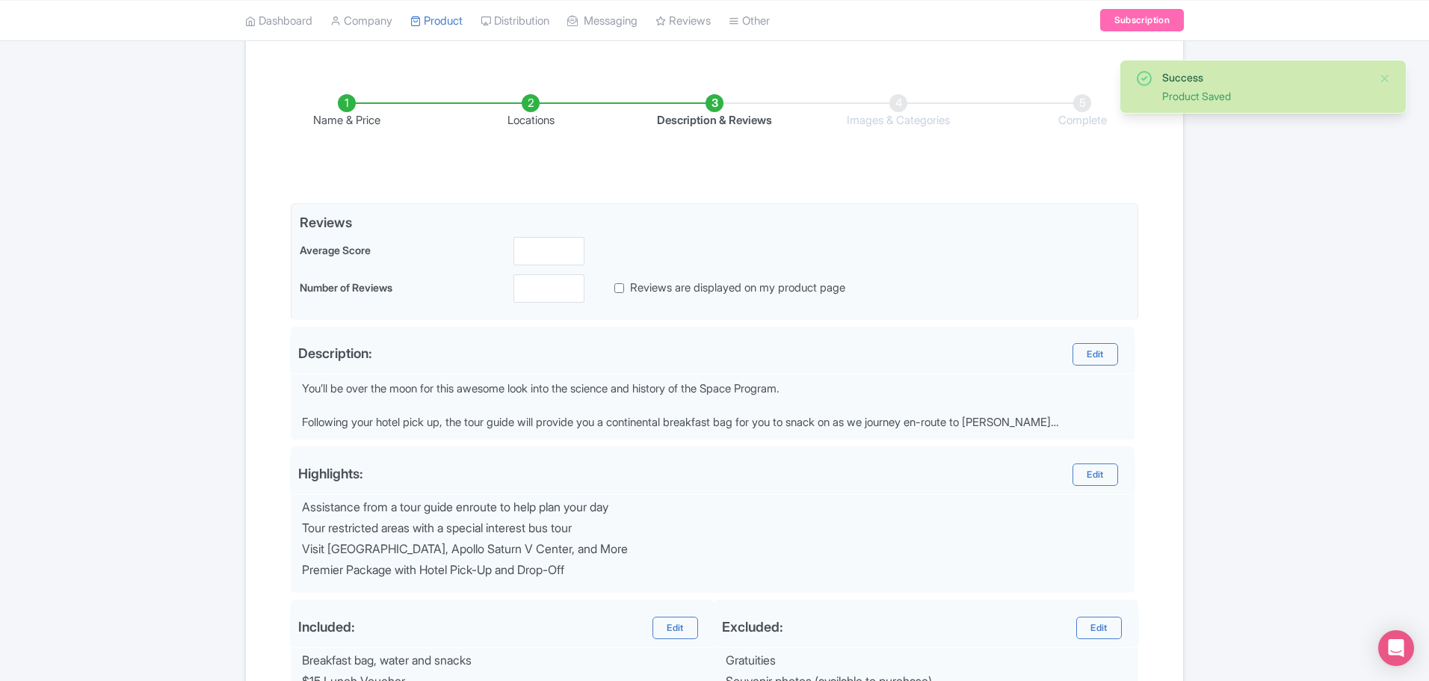
scroll to position [203, 0]
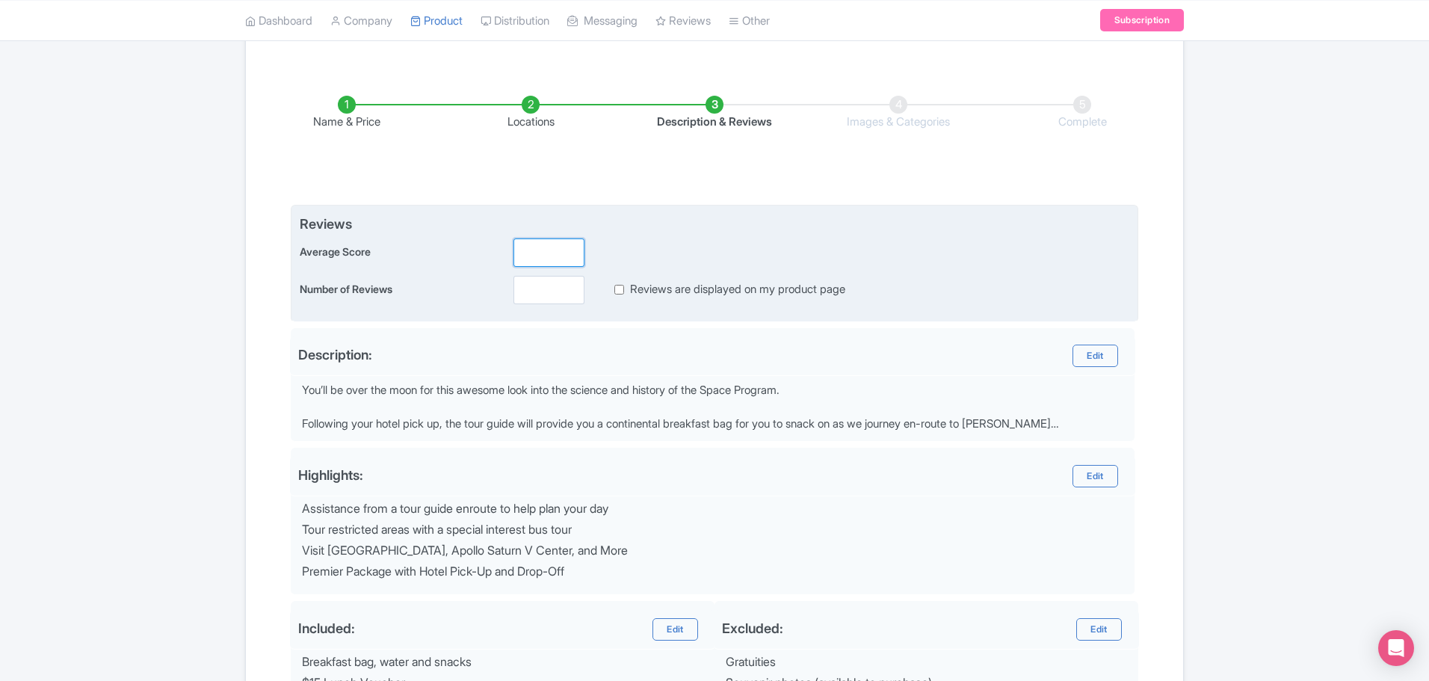
click at [542, 247] on input "number" at bounding box center [549, 252] width 71 height 28
type input "4.7"
click at [542, 294] on input "number" at bounding box center [549, 290] width 71 height 28
type input "57"
click at [719, 289] on label "Reviews are displayed on my product page" at bounding box center [737, 289] width 215 height 17
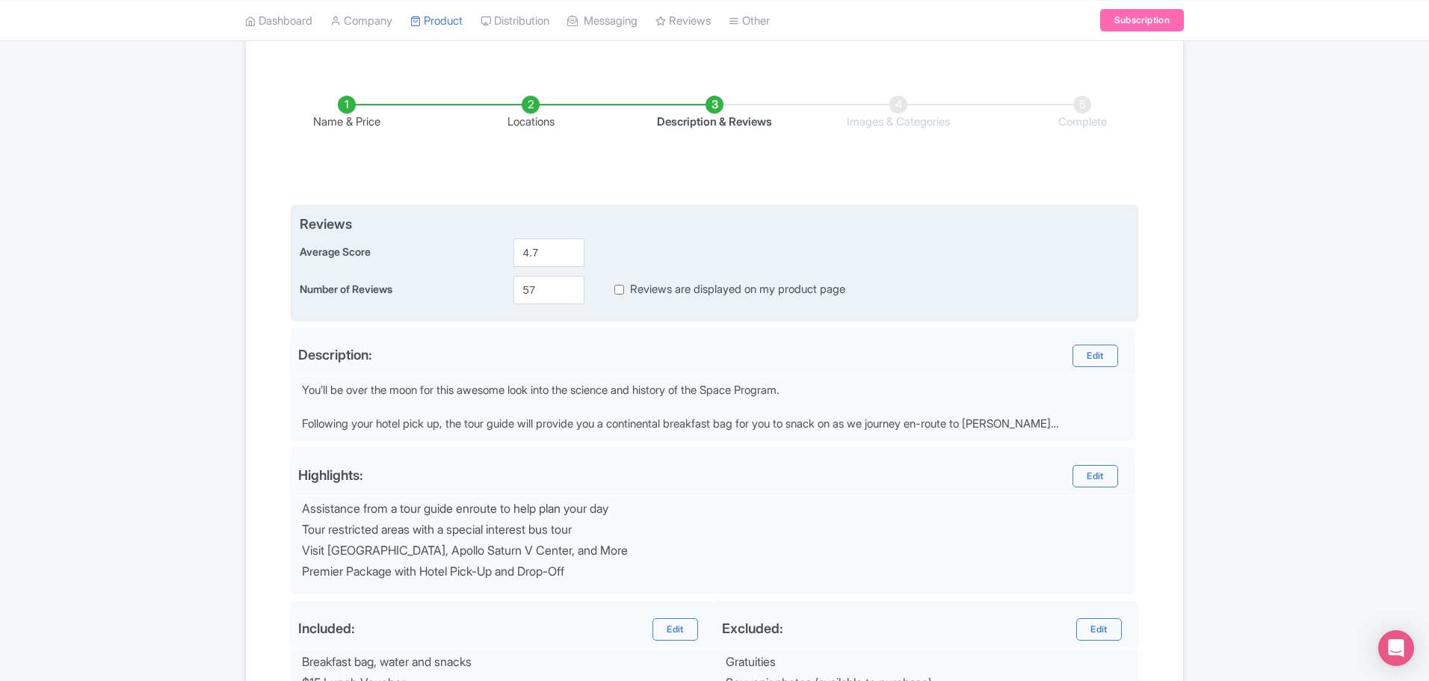
click at [624, 289] on input "Reviews are displayed on my product page" at bounding box center [619, 289] width 10 height 17
checkbox input "true"
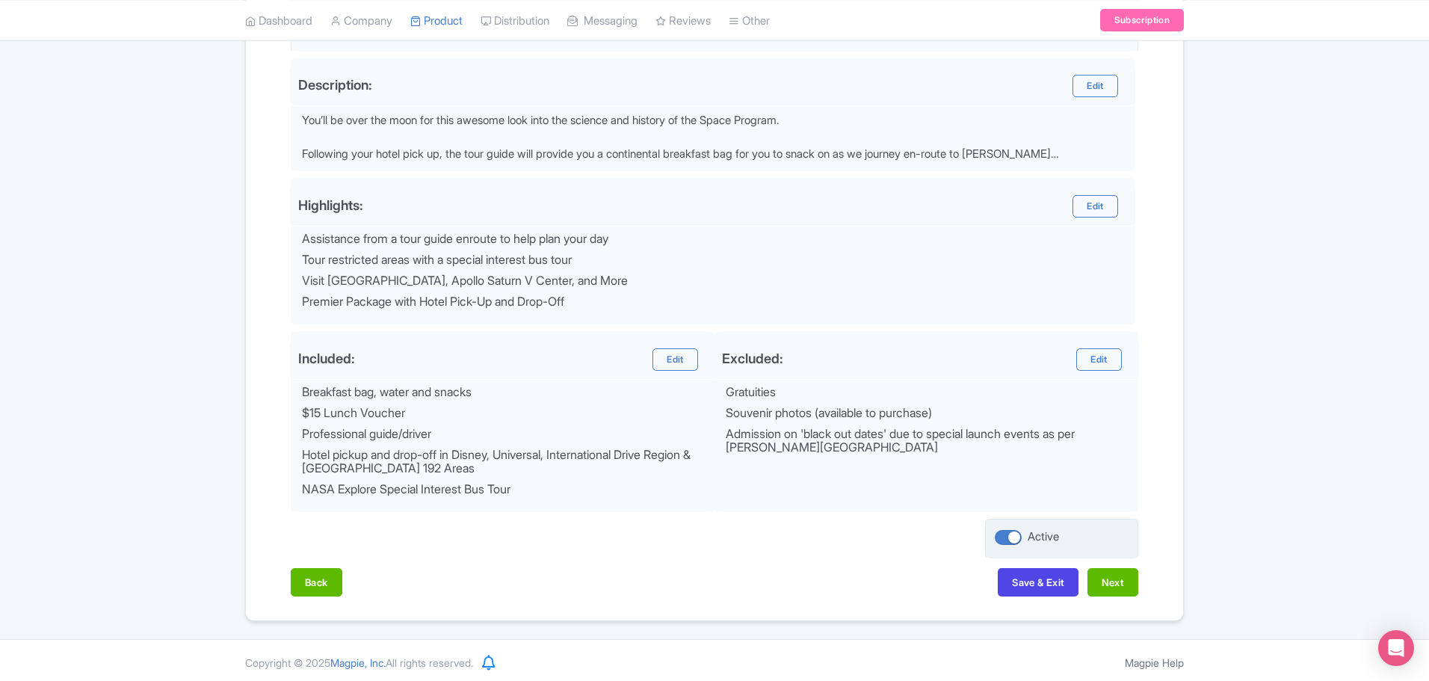
scroll to position [478, 0]
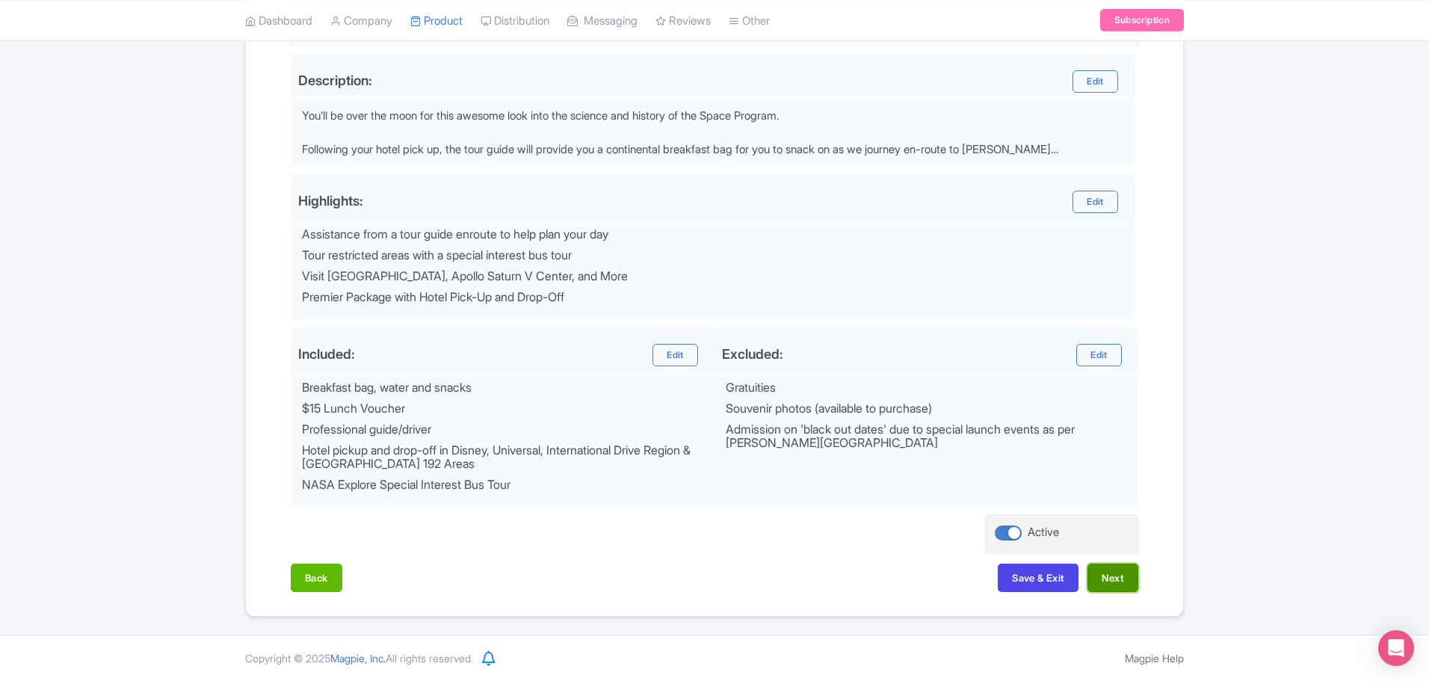
click at [1118, 588] on button "Next" at bounding box center [1113, 578] width 51 height 28
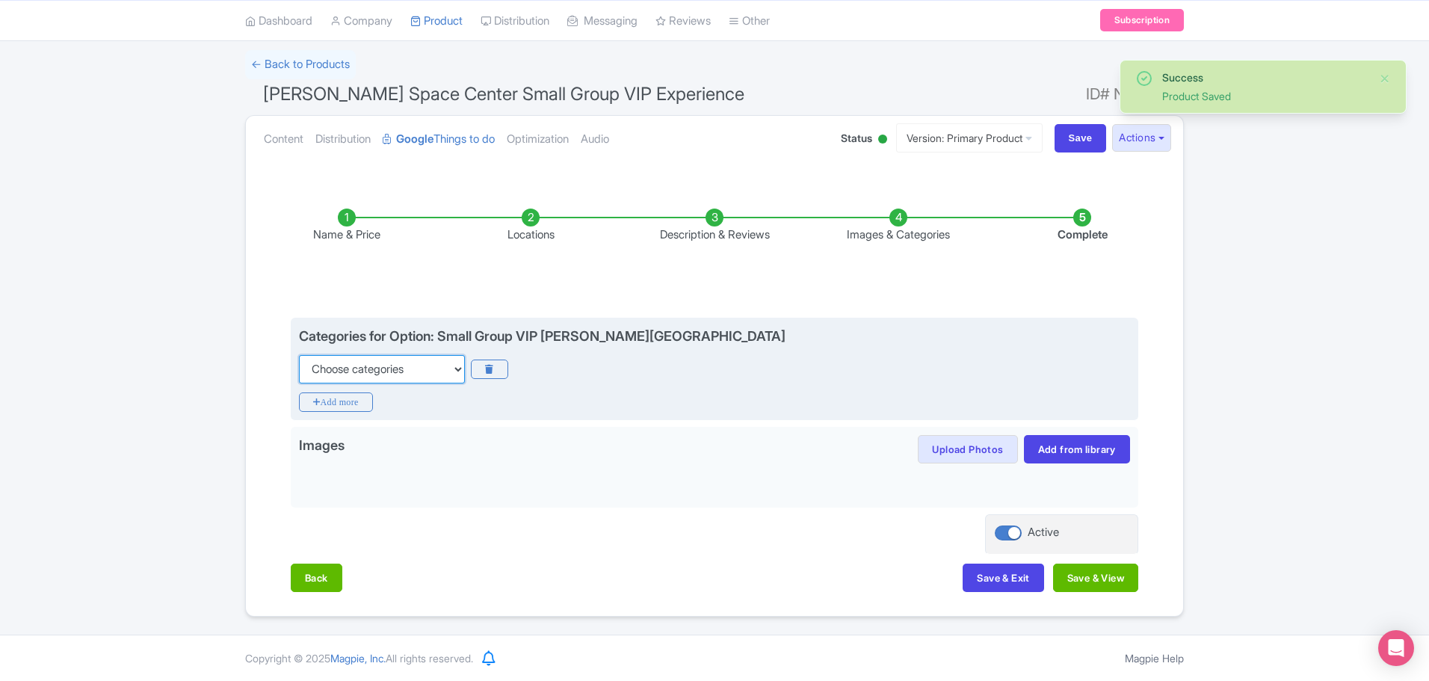
click at [407, 367] on select "Choose categories Adults Only Animals Audio Guide Beaches Bike Tours Boat Tours…" at bounding box center [382, 369] width 166 height 28
select select "small-group-tours"
click at [299, 355] on select "Choose categories Adults Only Animals Audio Guide Beaches Bike Tours Boat Tours…" at bounding box center [382, 369] width 166 height 28
click at [336, 401] on icon "Add more" at bounding box center [336, 401] width 74 height 19
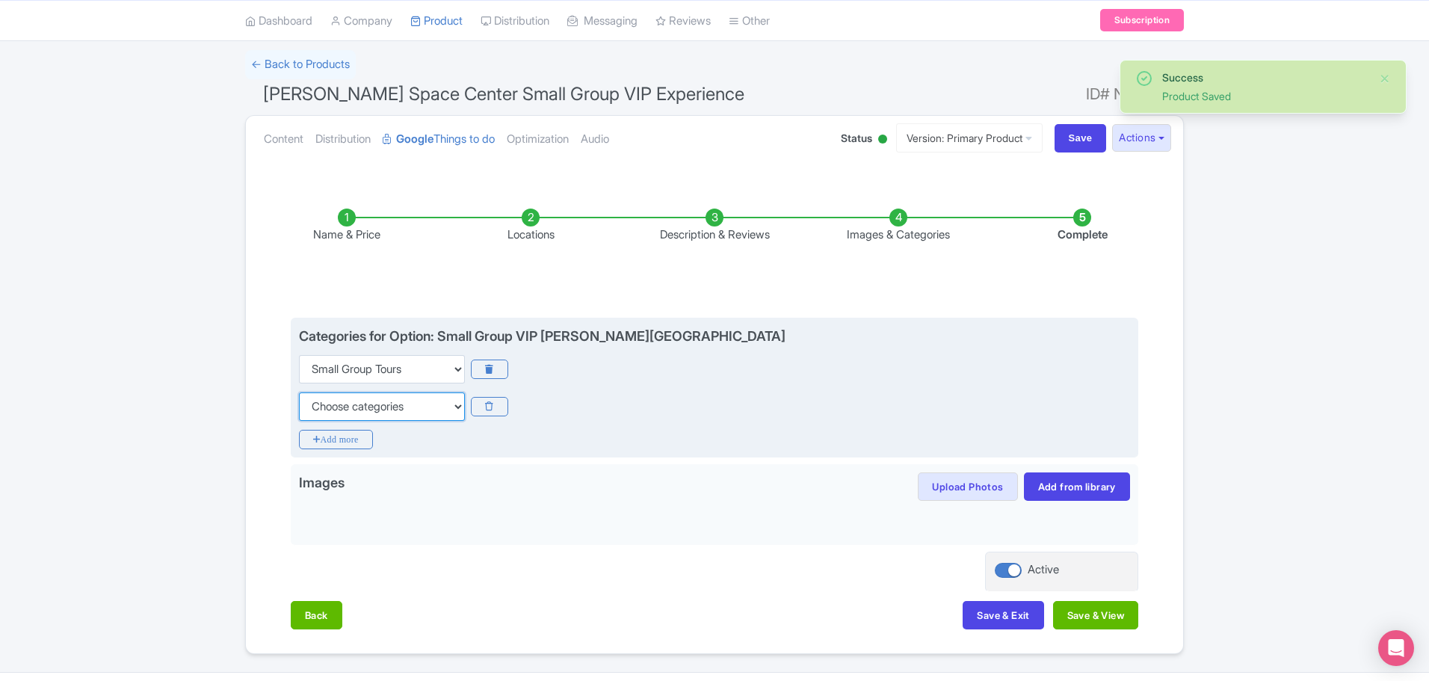
drag, startPoint x: 390, startPoint y: 407, endPoint x: 390, endPoint y: 398, distance: 9.7
click at [390, 408] on select "Choose categories Adults Only Animals Audio Guide Beaches Bike Tours Boat Tours…" at bounding box center [382, 406] width 166 height 28
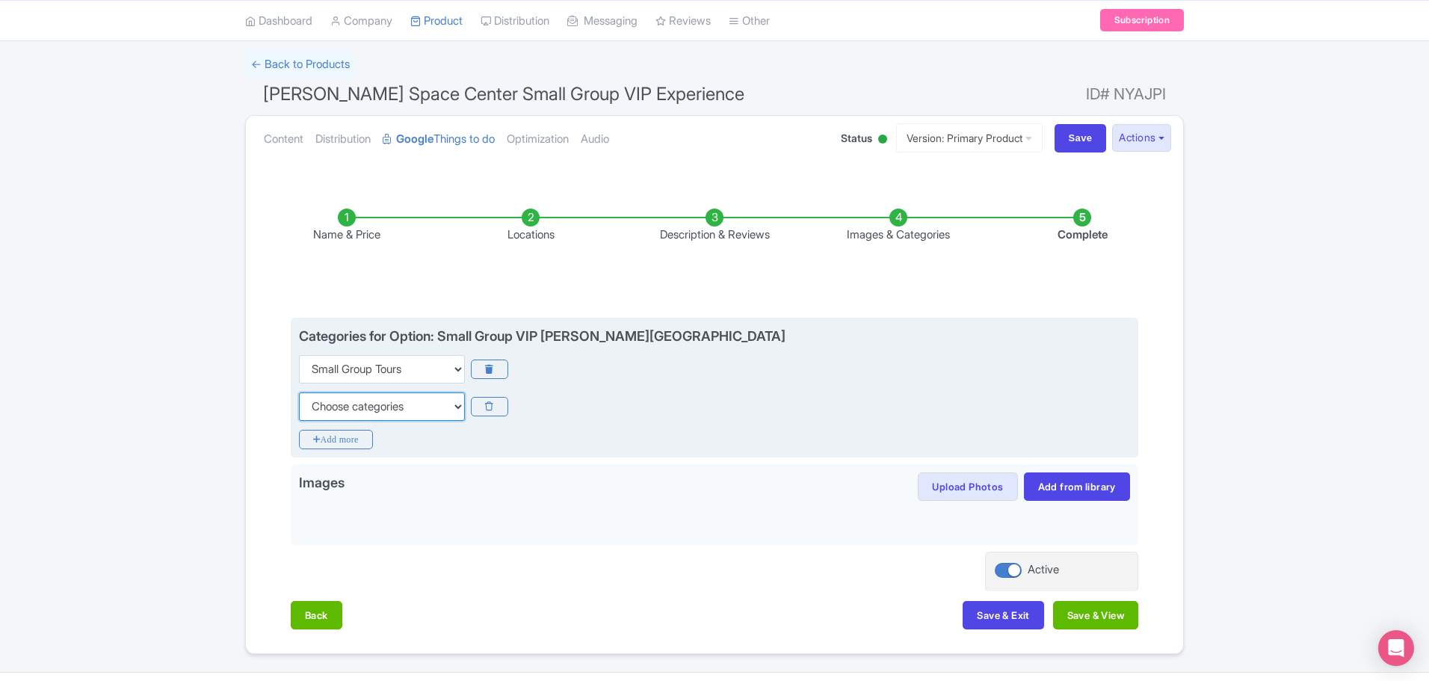
select select "day-trips"
click at [299, 392] on select "Choose categories Adults Only Animals Audio Guide Beaches Bike Tours Boat Tours…" at bounding box center [382, 406] width 166 height 28
click at [308, 437] on icon "Add more" at bounding box center [336, 439] width 74 height 19
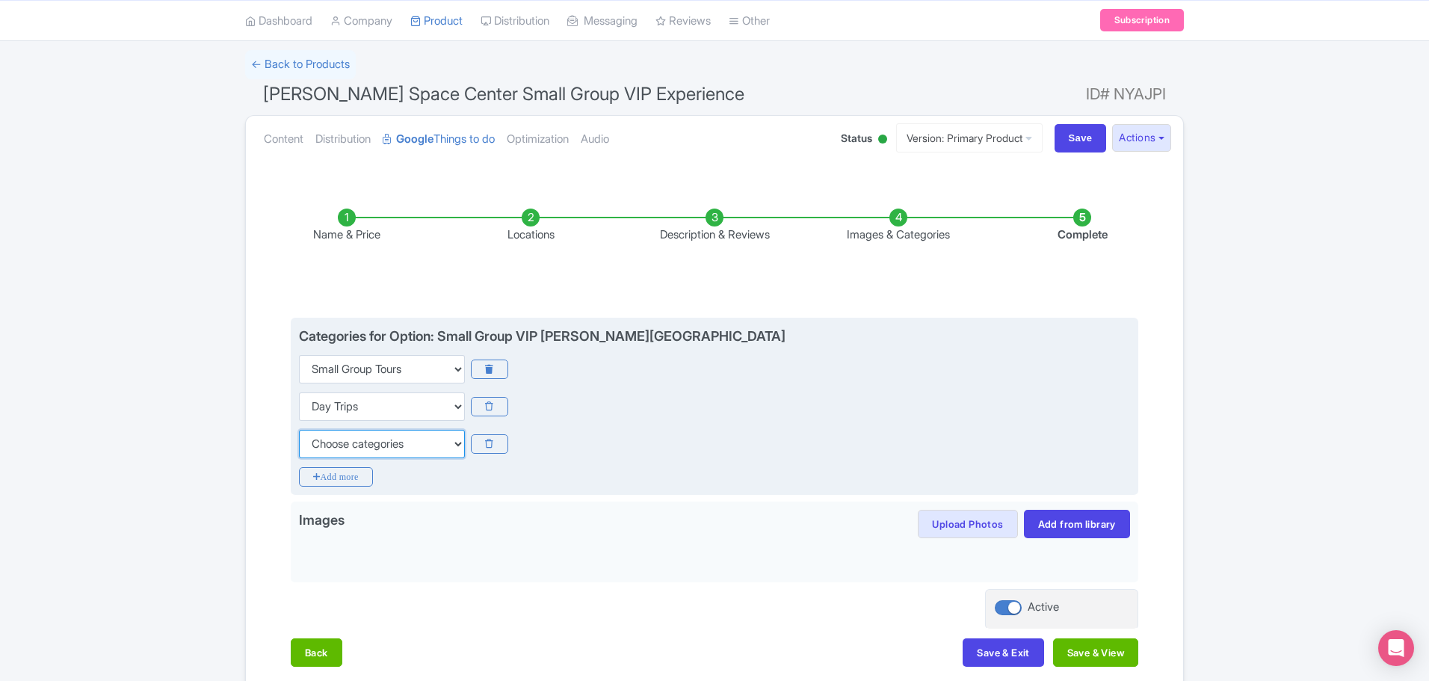
click at [406, 443] on select "Choose categories Adults Only Animals Audio Guide Beaches Bike Tours Boat Tours…" at bounding box center [382, 444] width 166 height 28
select select "family-friendly"
click at [299, 430] on select "Choose categories Adults Only Animals Audio Guide Beaches Bike Tours Boat Tours…" at bounding box center [382, 444] width 166 height 28
click at [497, 470] on div "Categories for Option: Small Group VIP Kennedy Space Center Choose categories A…" at bounding box center [715, 407] width 848 height 178
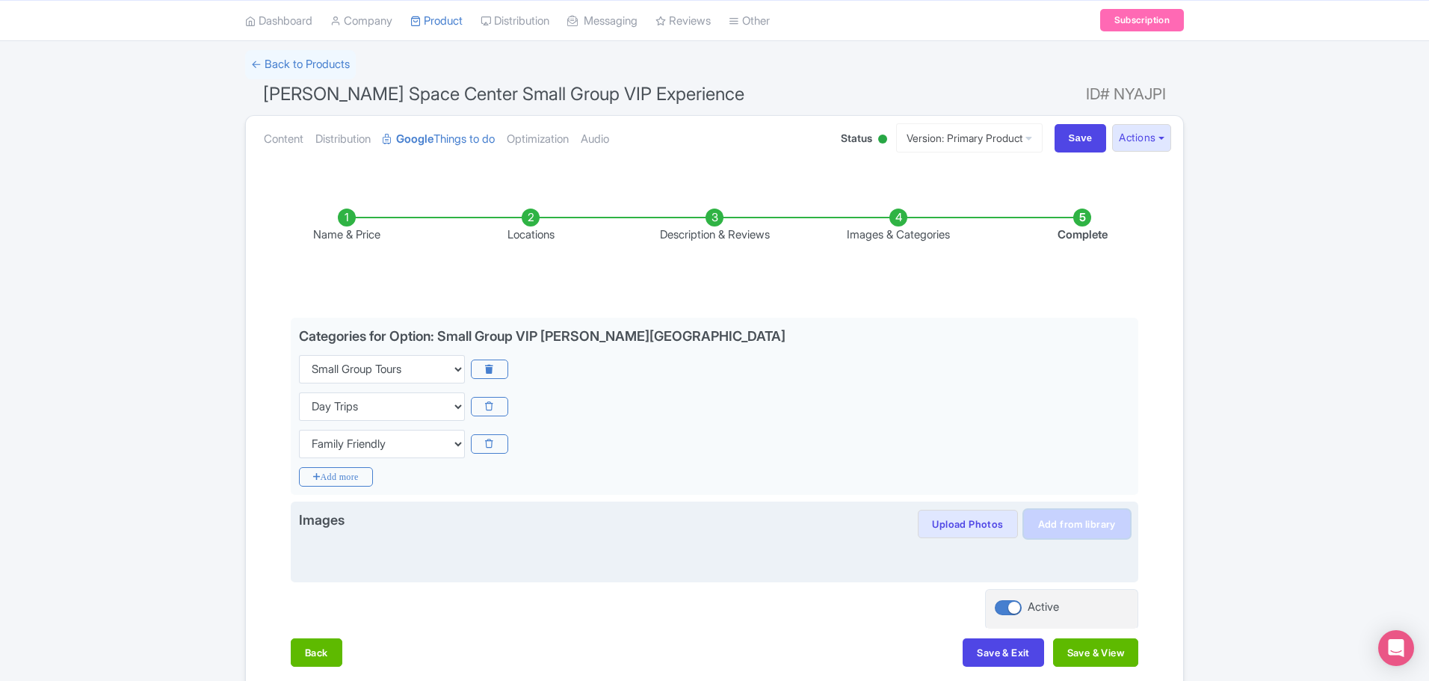
click at [1097, 527] on link "Add from library" at bounding box center [1077, 524] width 106 height 28
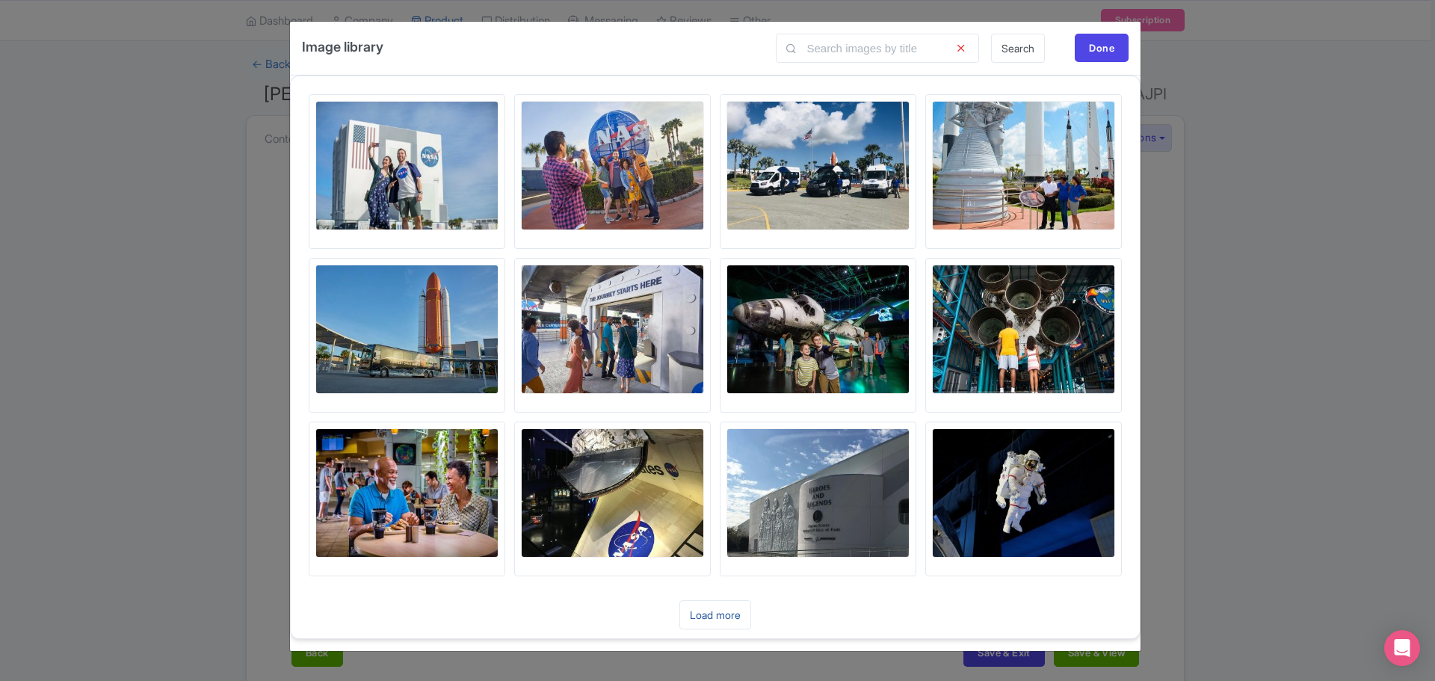
click at [727, 614] on link "Load more" at bounding box center [715, 614] width 72 height 29
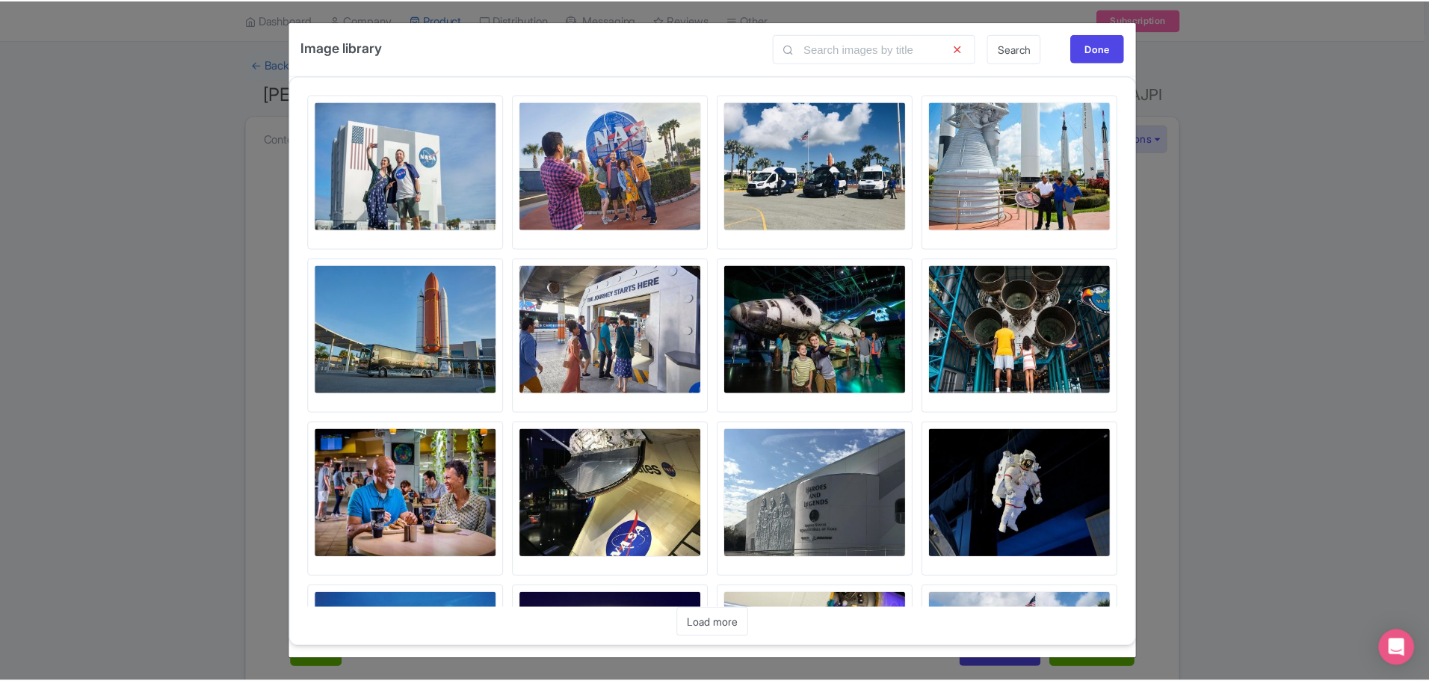
scroll to position [448, 0]
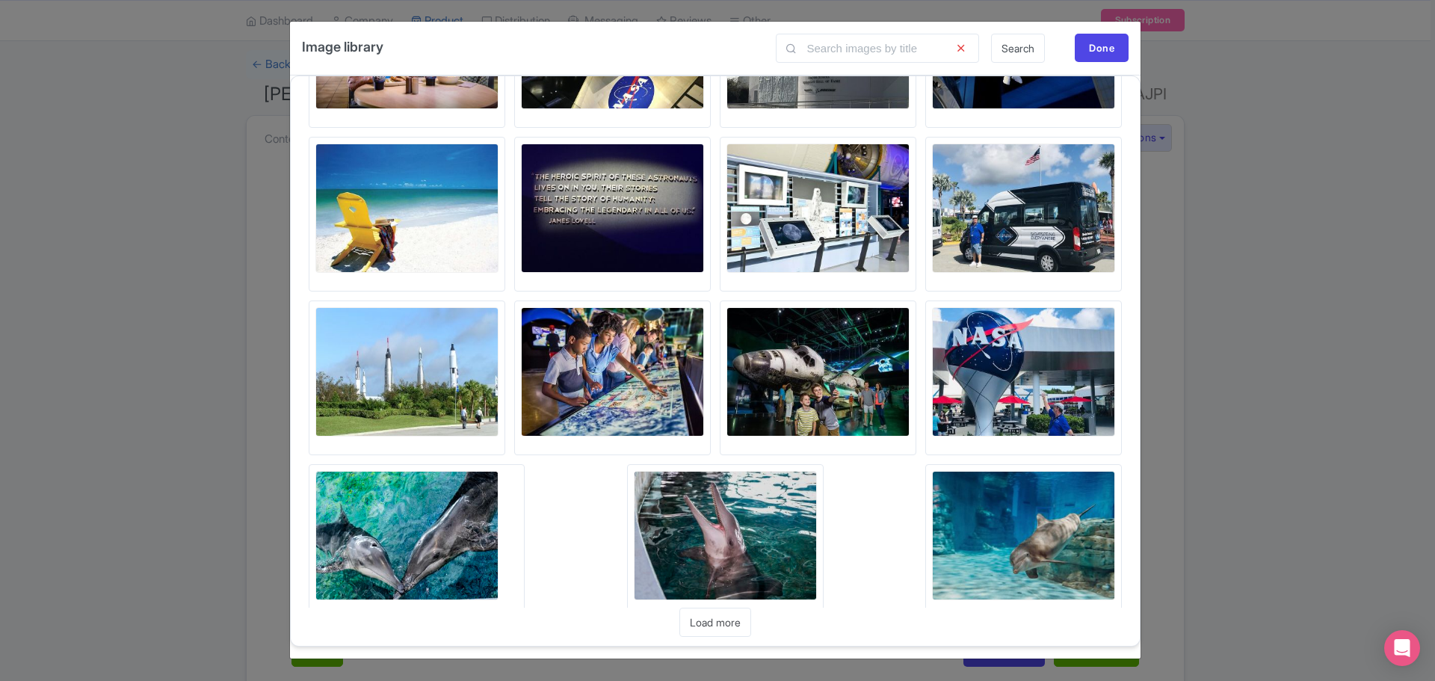
click at [1005, 259] on img at bounding box center [1023, 208] width 183 height 129
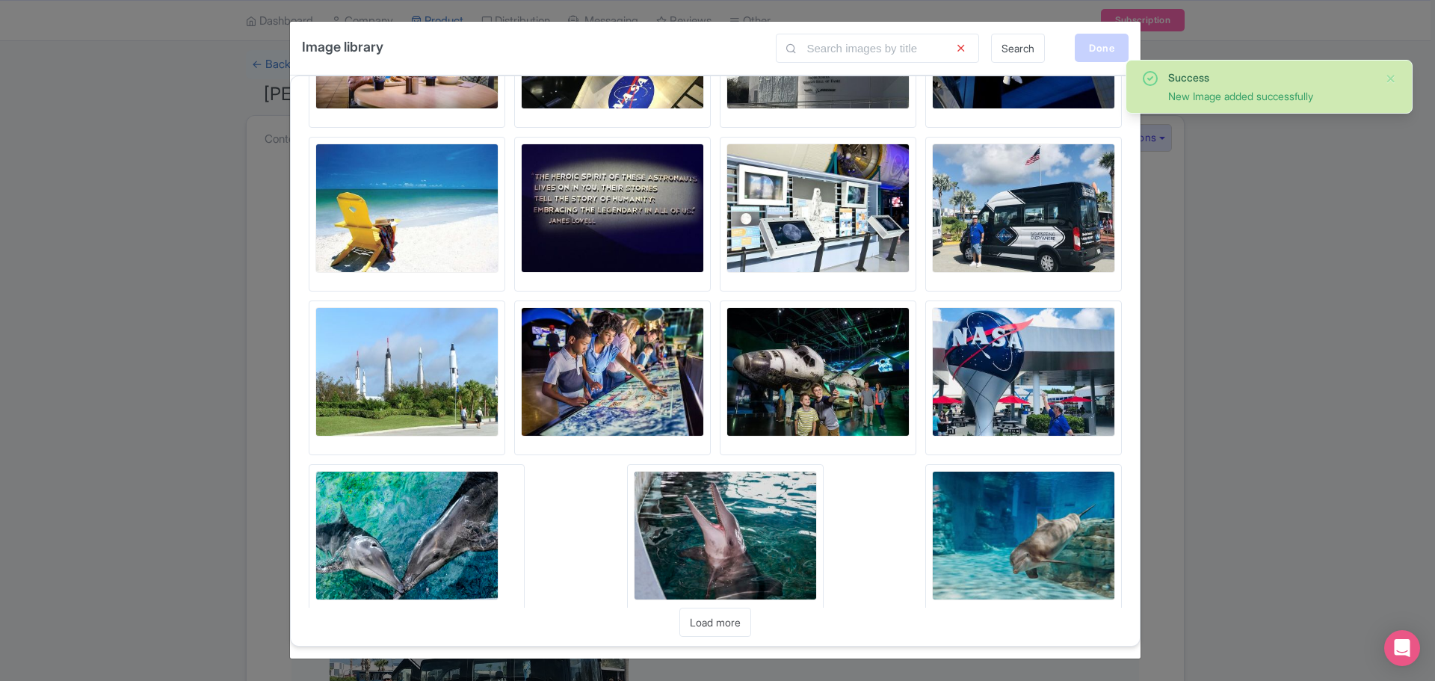
click at [1098, 46] on div "Done" at bounding box center [1102, 48] width 54 height 28
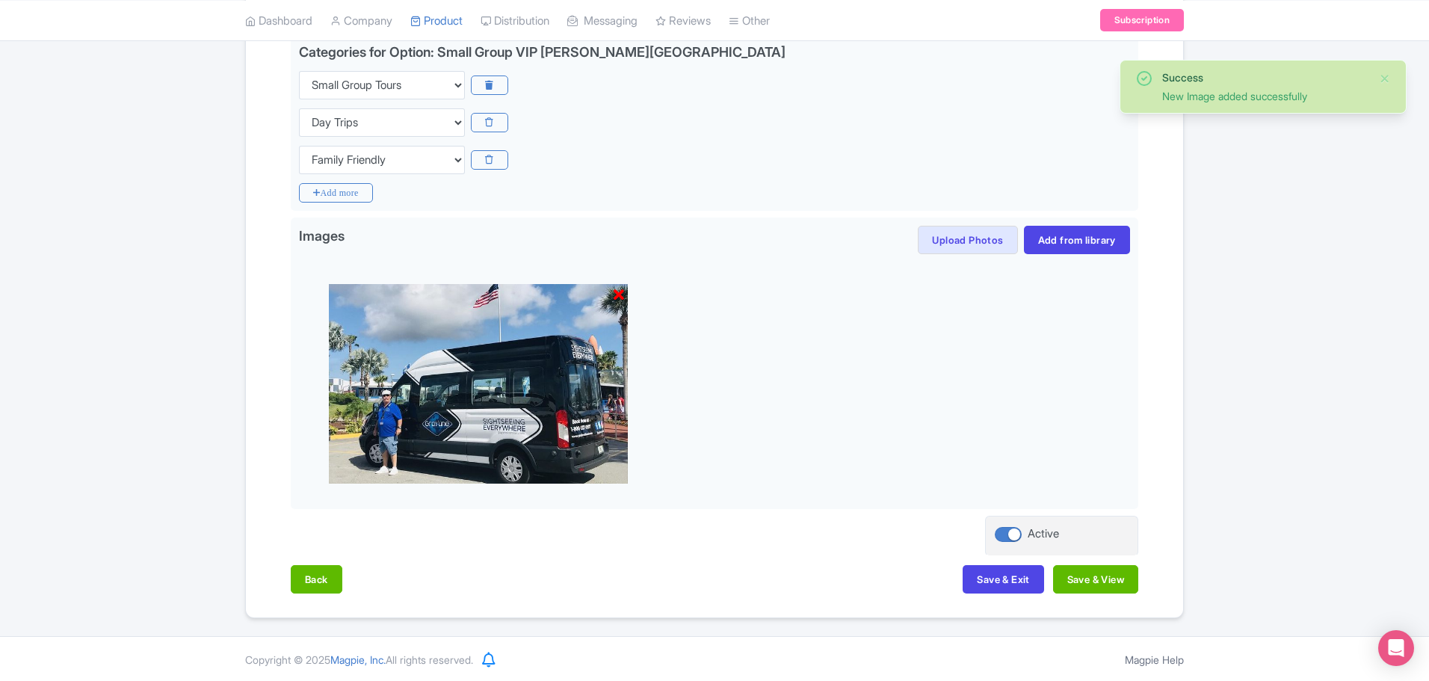
scroll to position [376, 0]
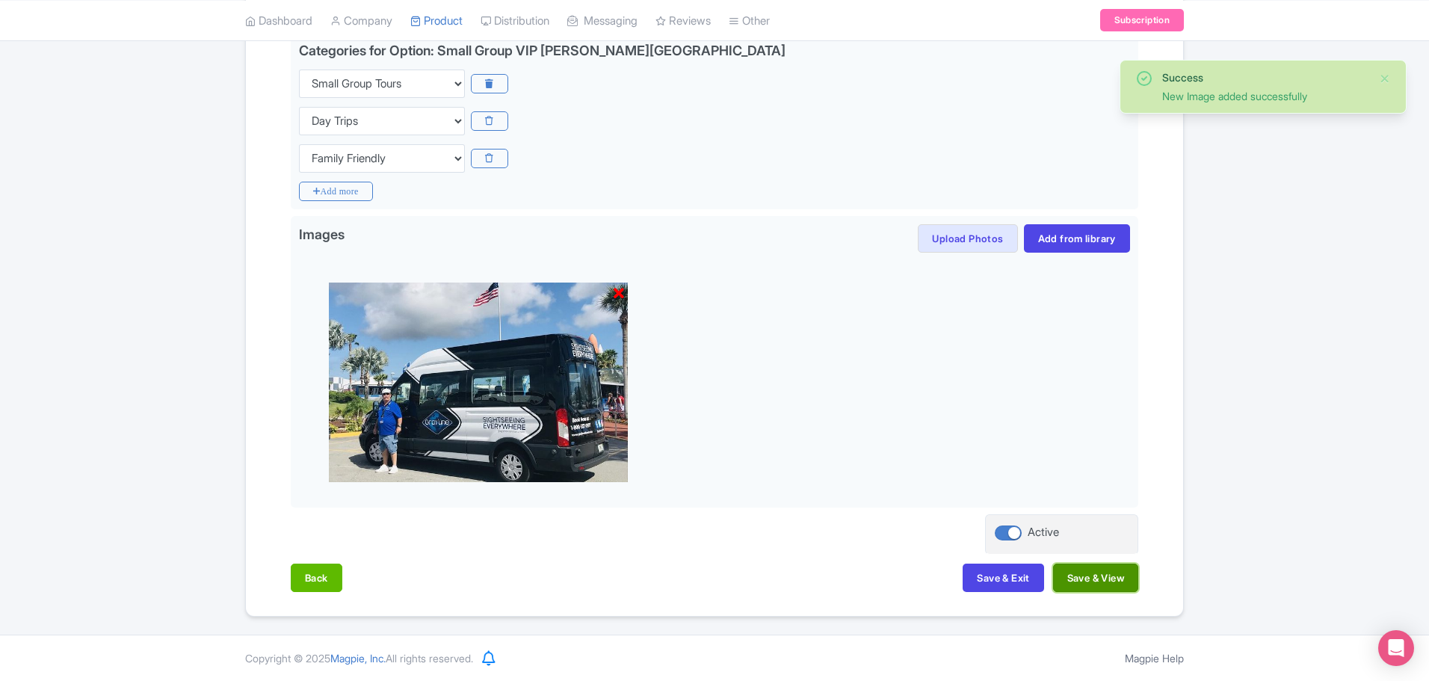
click at [1089, 581] on button "Save & View" at bounding box center [1095, 578] width 85 height 28
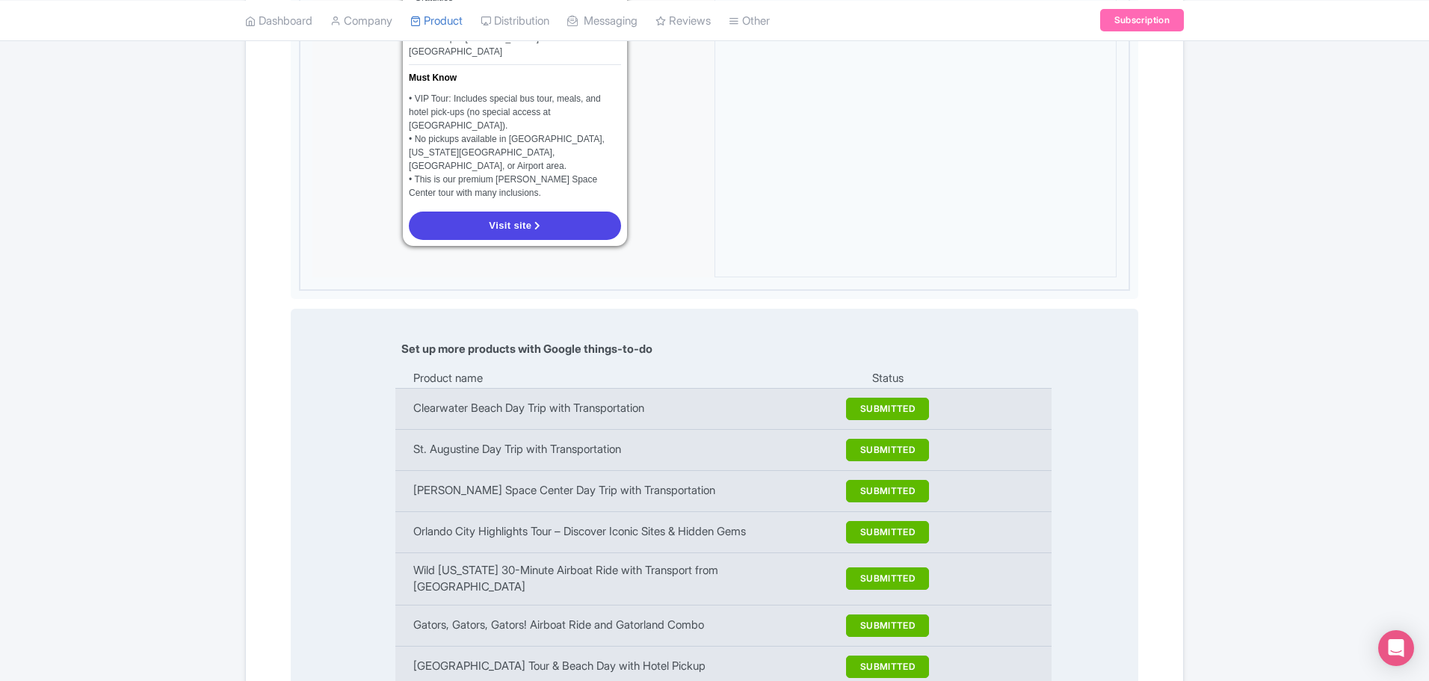
scroll to position [1796, 0]
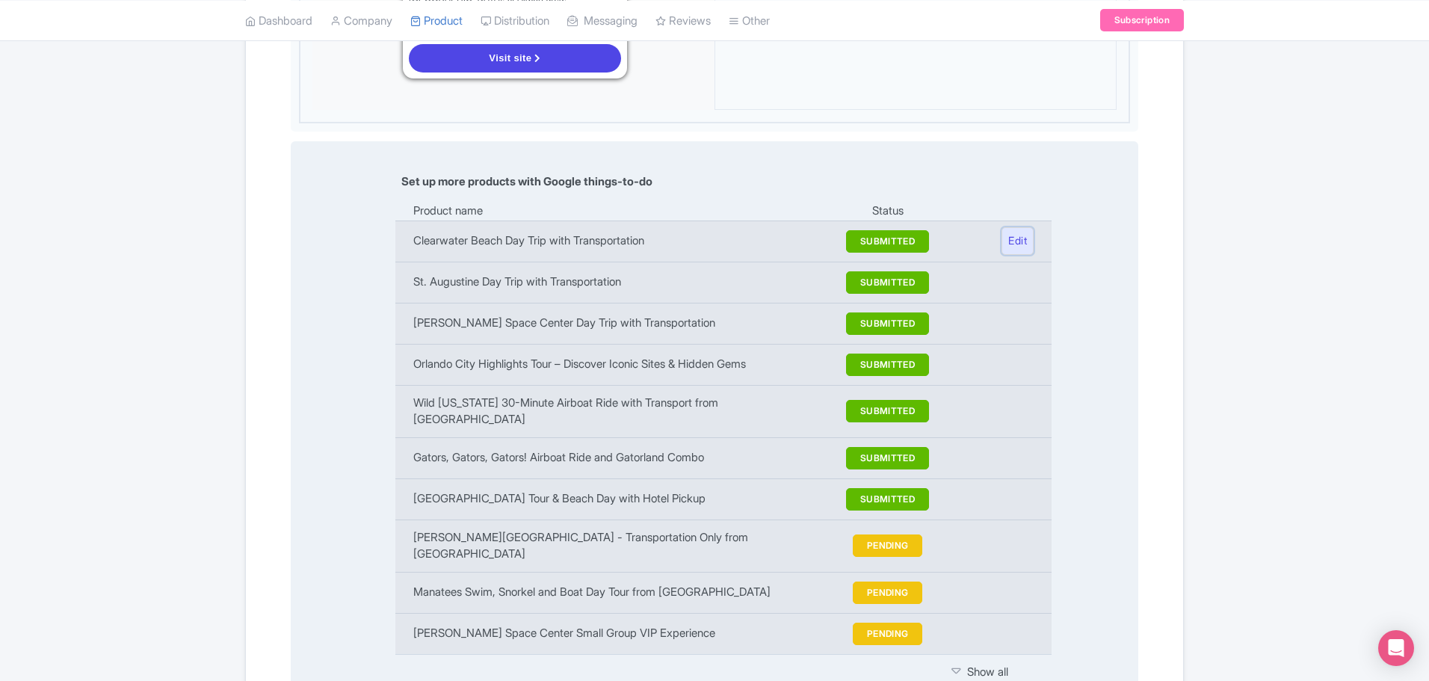
click at [1019, 227] on link "Edit" at bounding box center [1018, 241] width 32 height 28
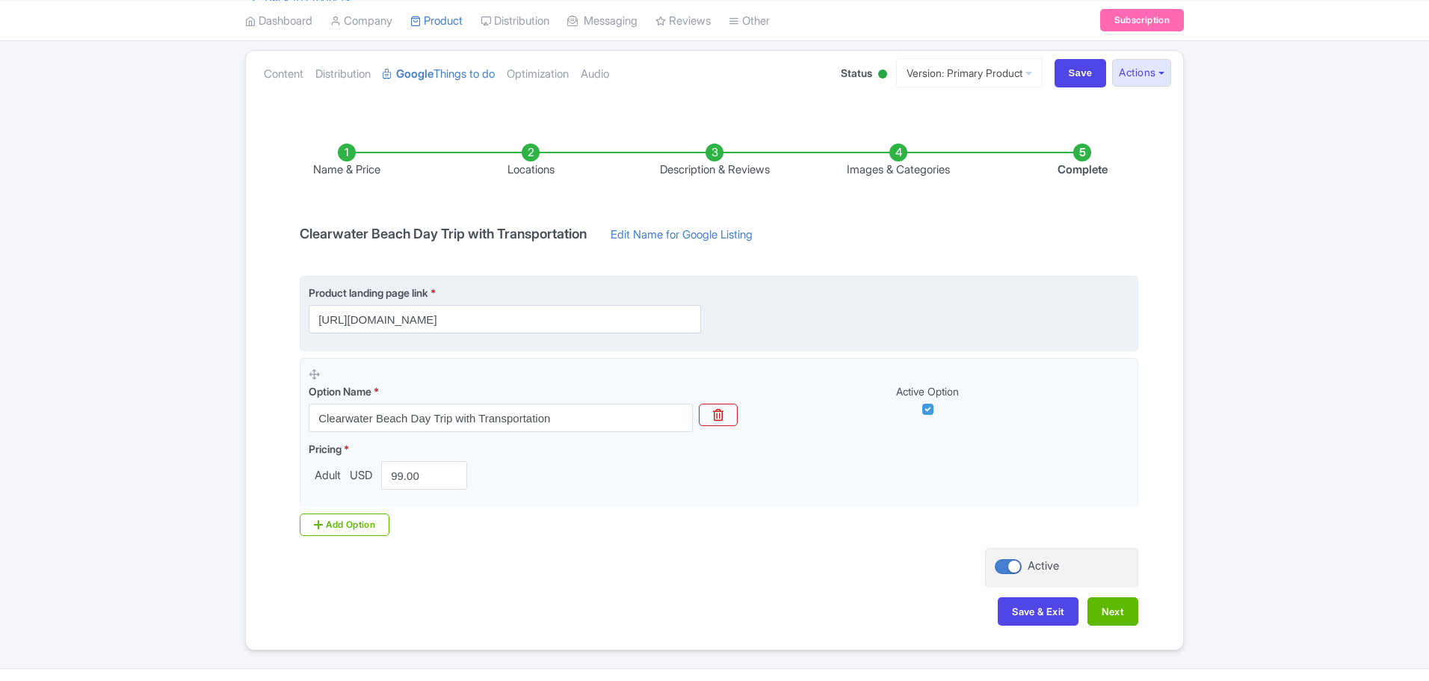
scroll to position [189, 0]
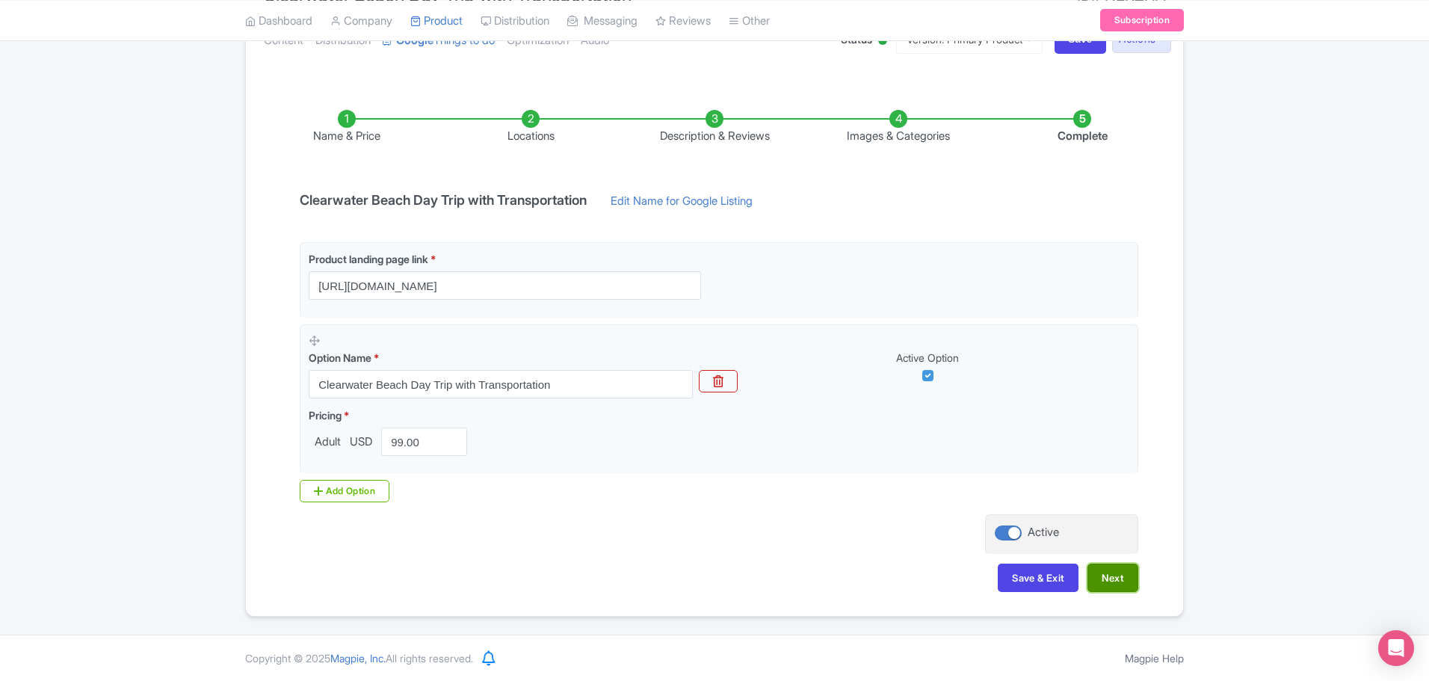
click at [1110, 576] on button "Next" at bounding box center [1113, 578] width 51 height 28
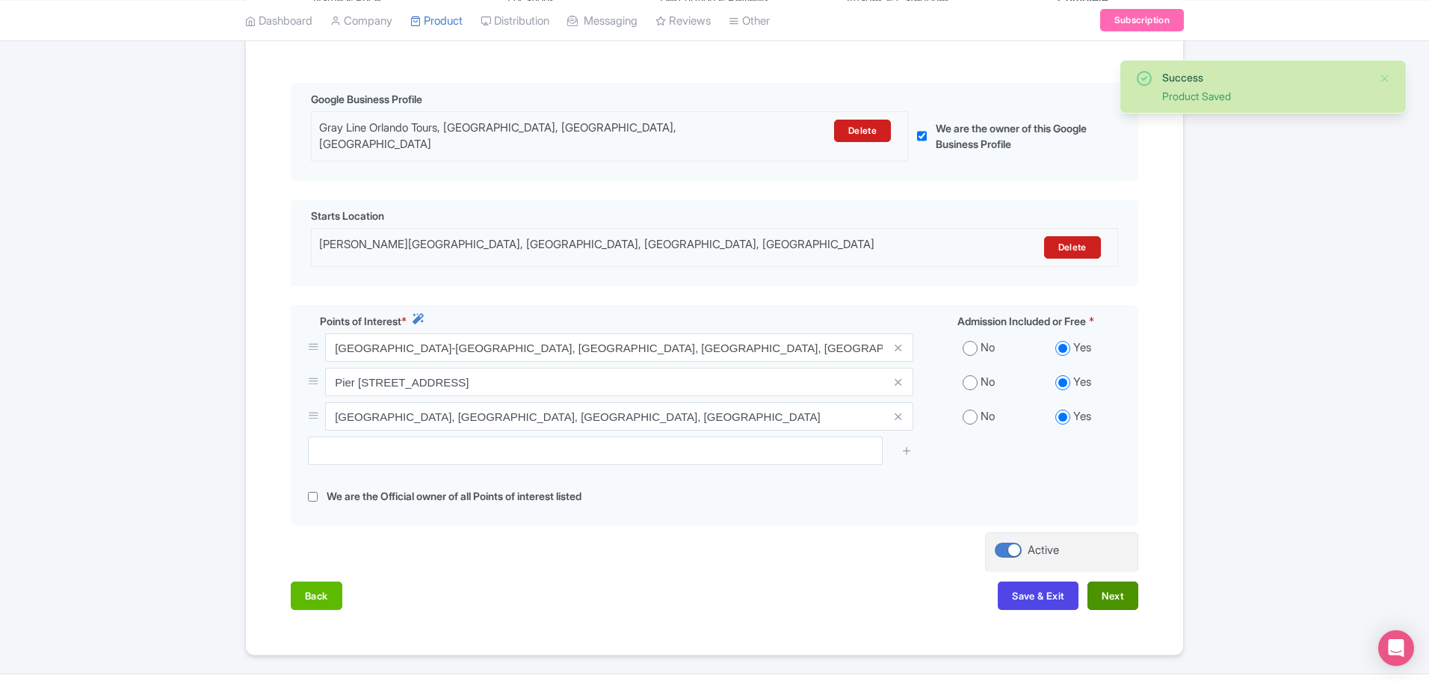
scroll to position [353, 0]
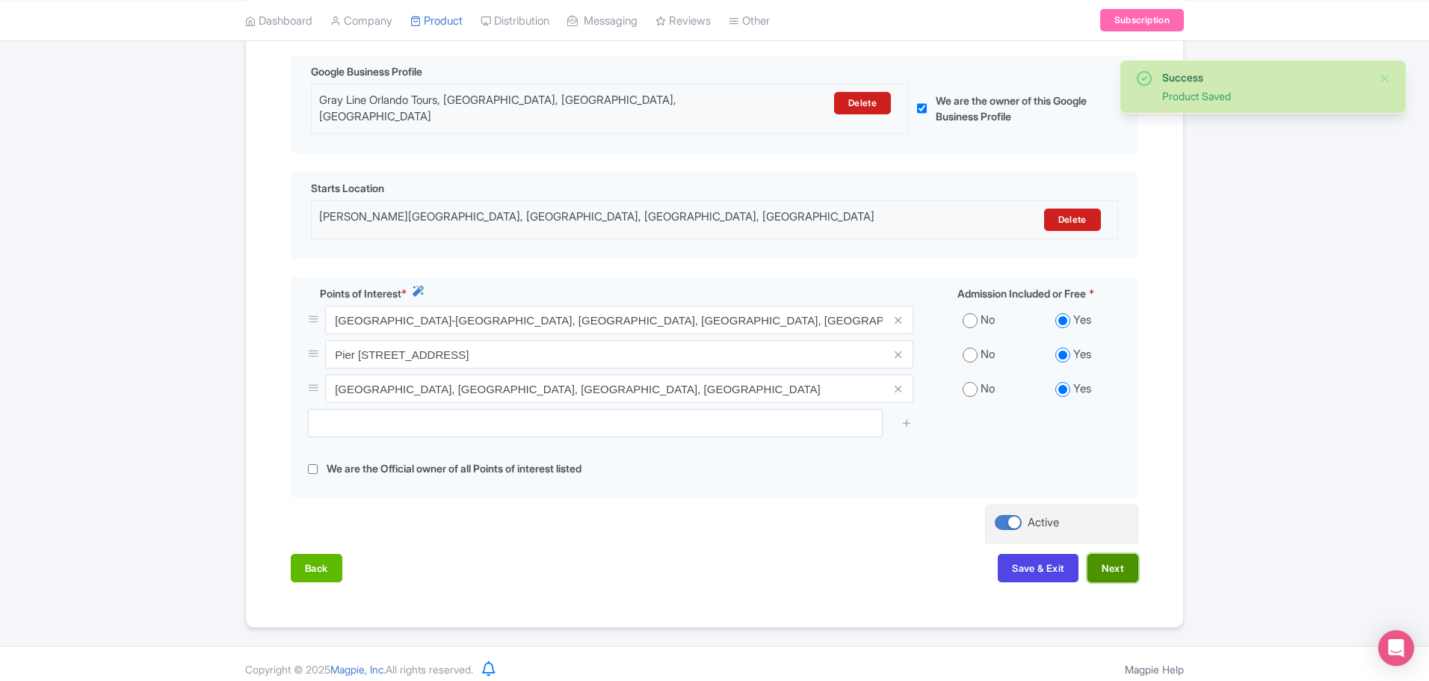
click at [1106, 562] on button "Next" at bounding box center [1113, 568] width 51 height 28
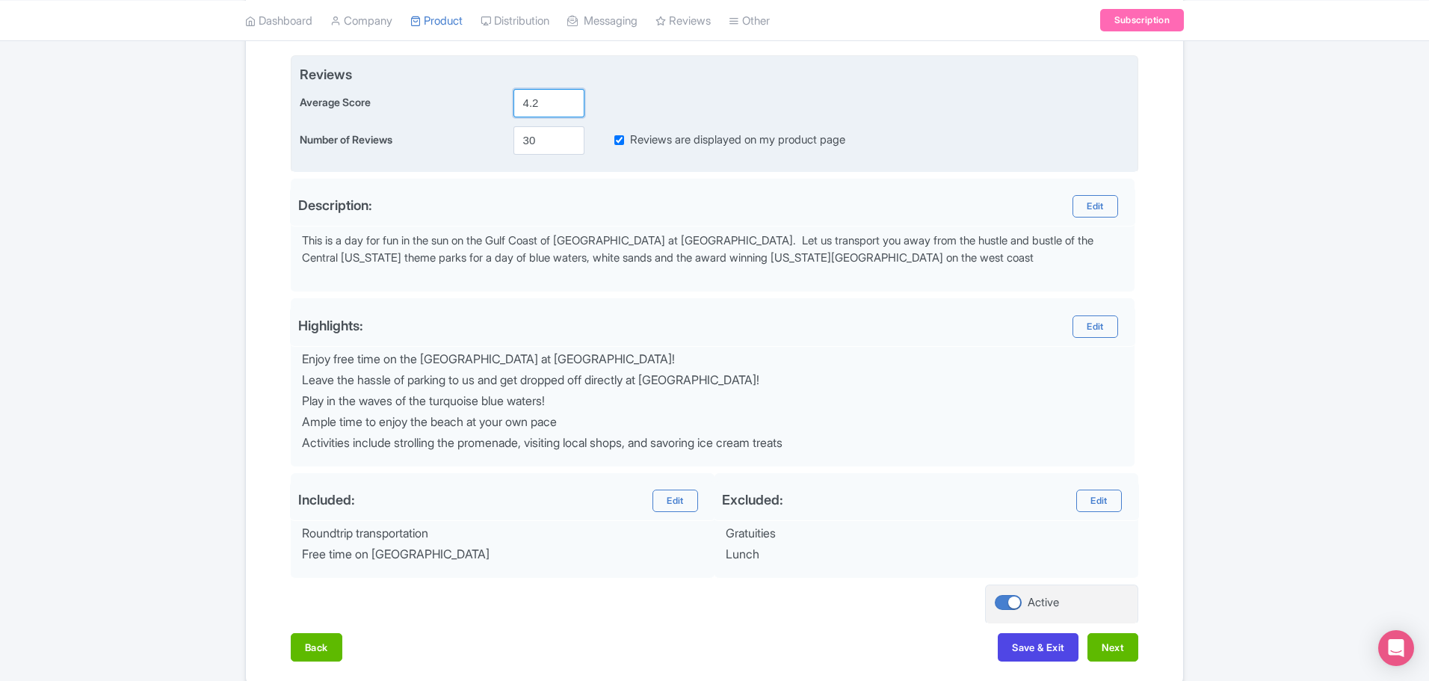
click at [558, 111] on input "4.2" at bounding box center [549, 103] width 71 height 28
type input "4.3"
drag, startPoint x: 545, startPoint y: 129, endPoint x: 540, endPoint y: 138, distance: 11.0
click at [546, 129] on input "30" at bounding box center [549, 140] width 71 height 28
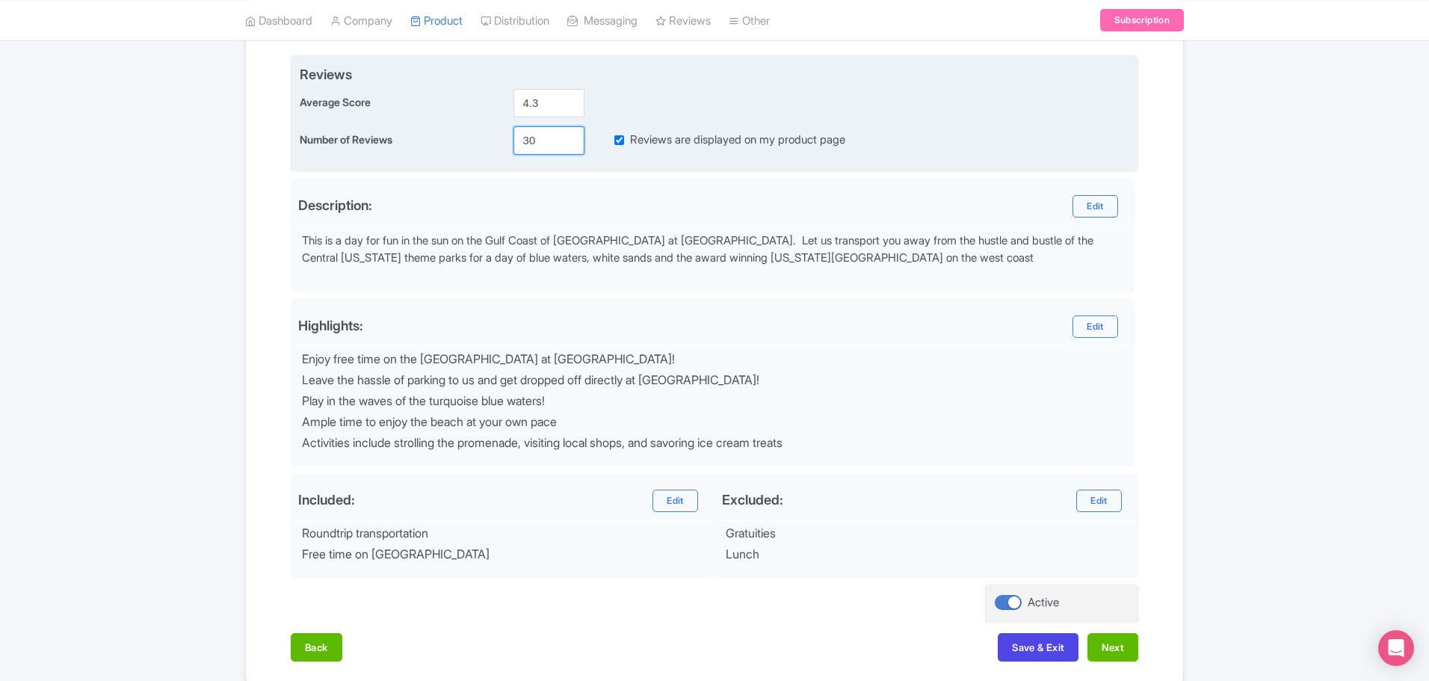
click at [540, 138] on input "30" at bounding box center [549, 140] width 71 height 28
drag, startPoint x: 540, startPoint y: 140, endPoint x: 502, endPoint y: 141, distance: 38.2
click at [502, 141] on div "Number of Reviews 3032 Reviews are displayed on my product page" at bounding box center [715, 140] width 830 height 28
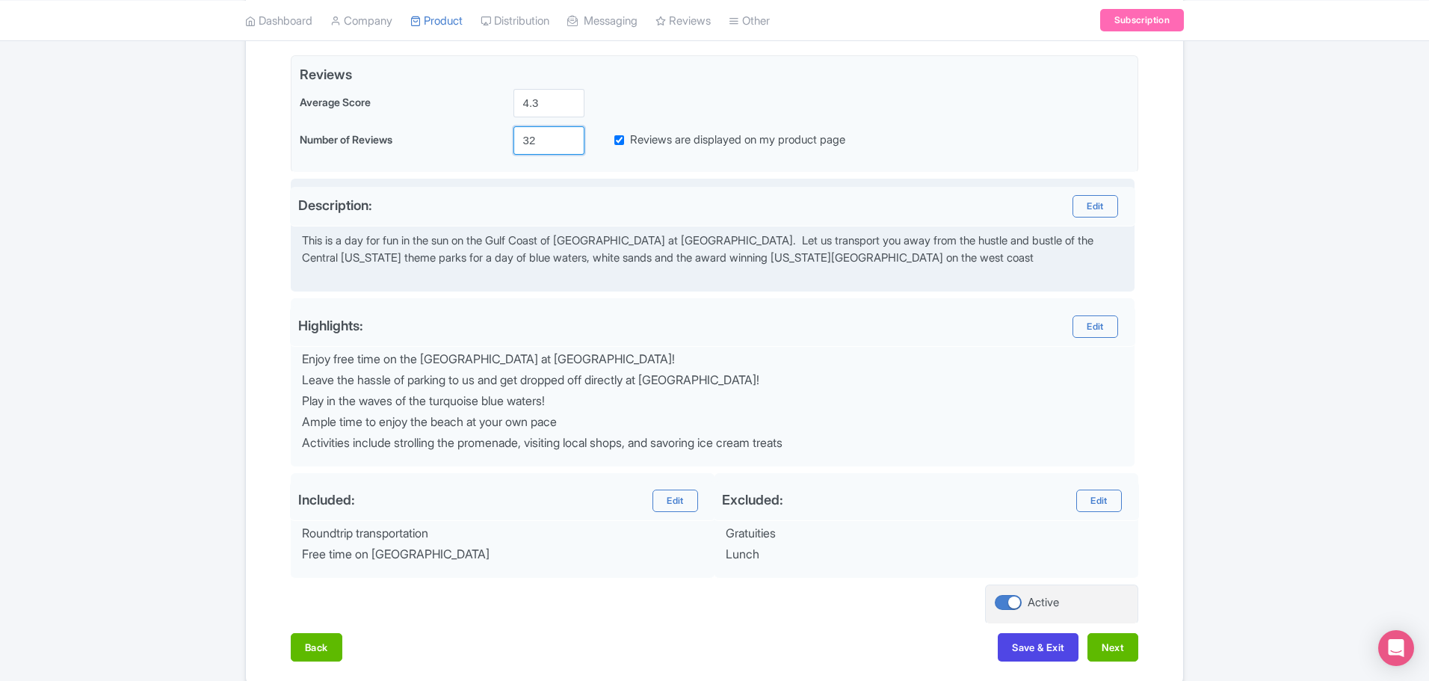
type input "32"
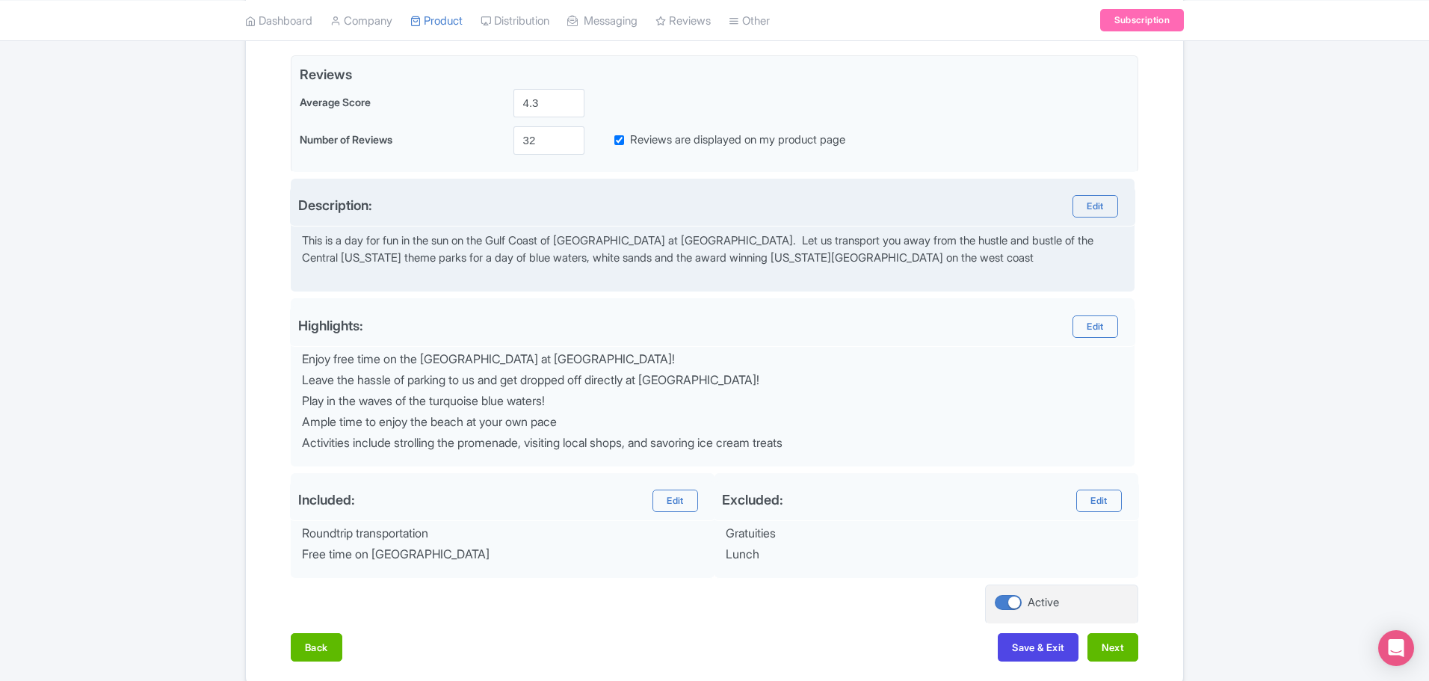
drag, startPoint x: 662, startPoint y: 229, endPoint x: 670, endPoint y: 226, distance: 9.0
click at [663, 229] on div "Description: Edit This is a day for fun in the sun on the Gulf Coast of [GEOGRA…" at bounding box center [713, 236] width 844 height 114
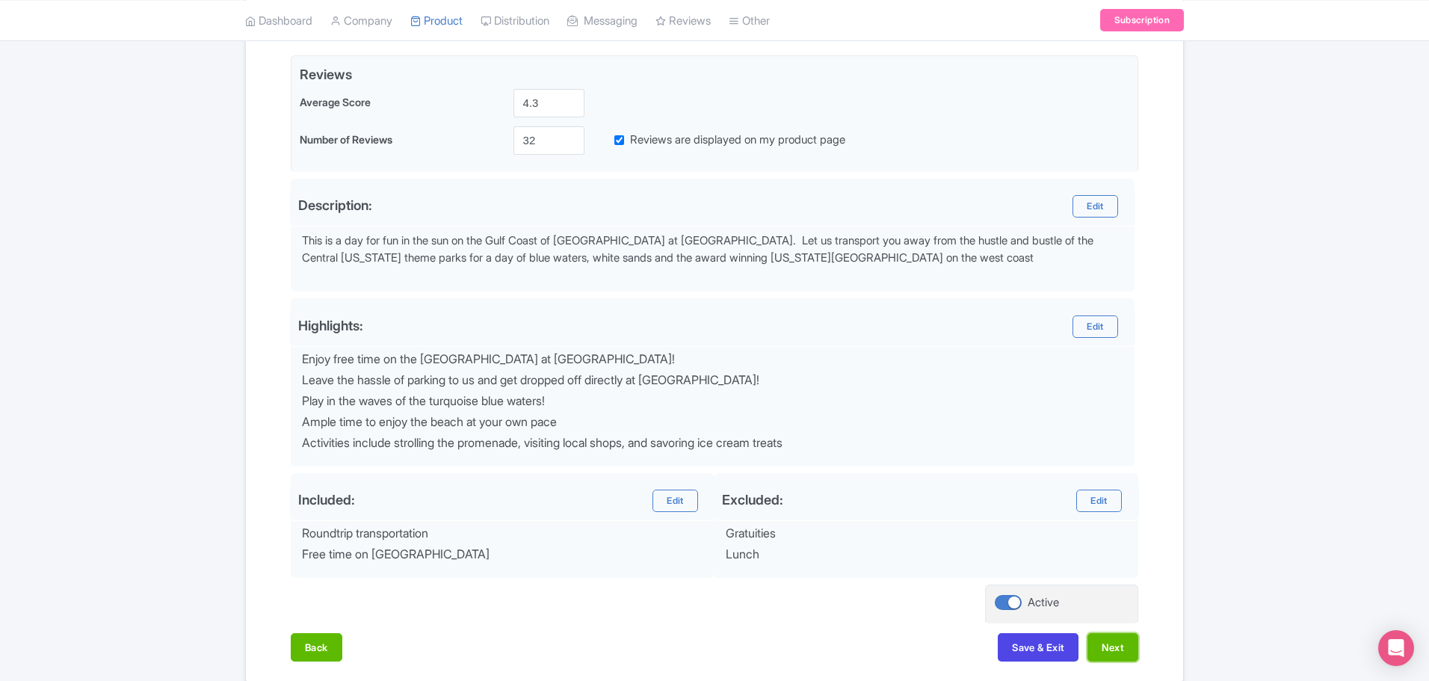
drag, startPoint x: 1125, startPoint y: 652, endPoint x: 1161, endPoint y: 527, distance: 129.9
click at [1159, 530] on div "Name & Price Locations Description & Reviews Images & Categories Complete Edit …" at bounding box center [714, 296] width 919 height 760
click at [1168, 516] on div "Name & Price Locations Description & Reviews Images & Categories Complete Edit …" at bounding box center [714, 296] width 919 height 760
drag, startPoint x: 1052, startPoint y: 620, endPoint x: 1050, endPoint y: 628, distance: 7.8
click at [1052, 621] on div "Active" at bounding box center [1061, 605] width 153 height 40
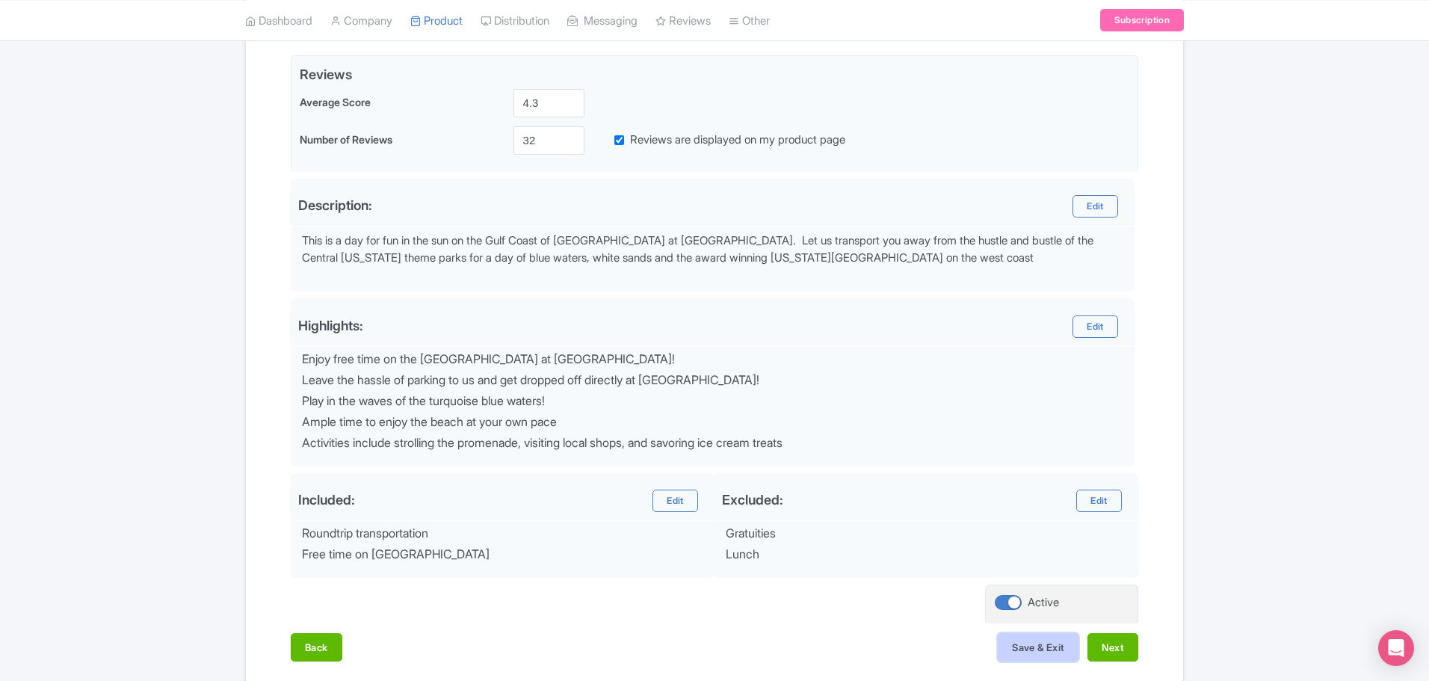
click at [1042, 644] on button "Save & Exit" at bounding box center [1038, 647] width 81 height 28
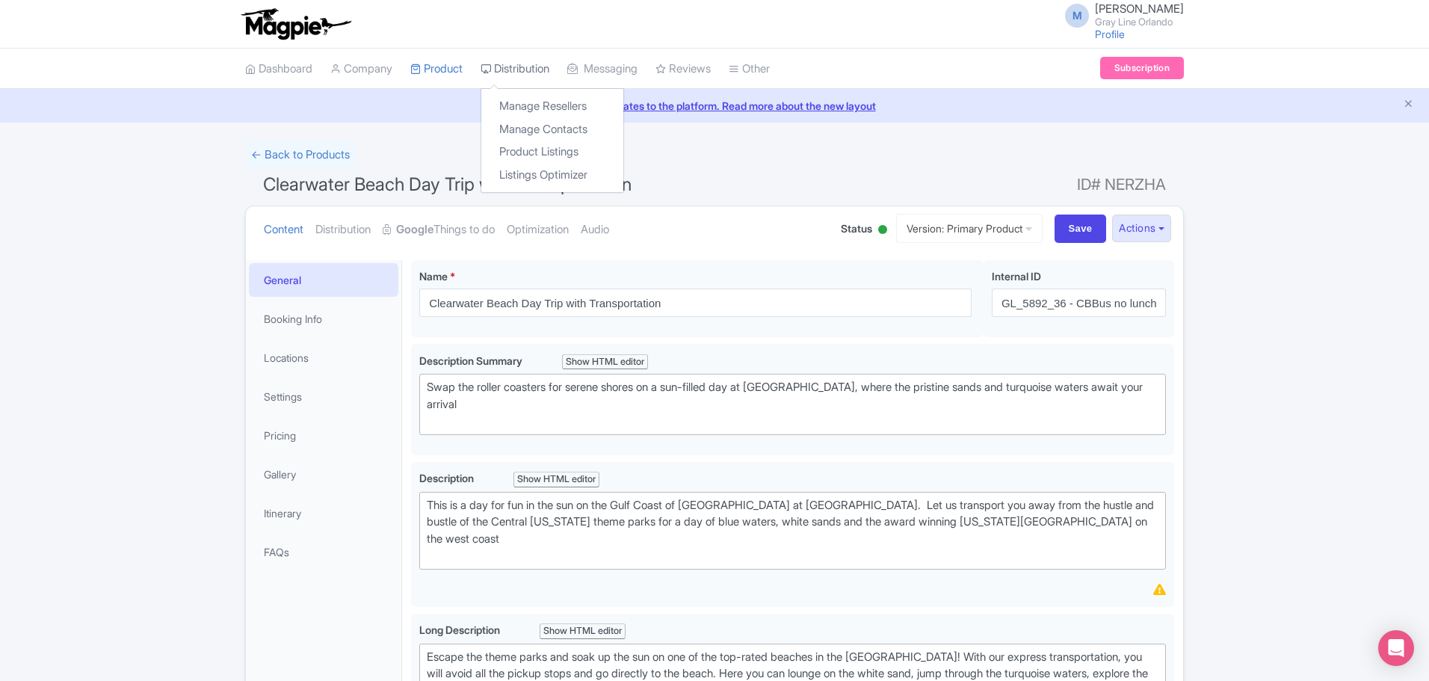
click at [514, 70] on link "Distribution" at bounding box center [515, 69] width 69 height 41
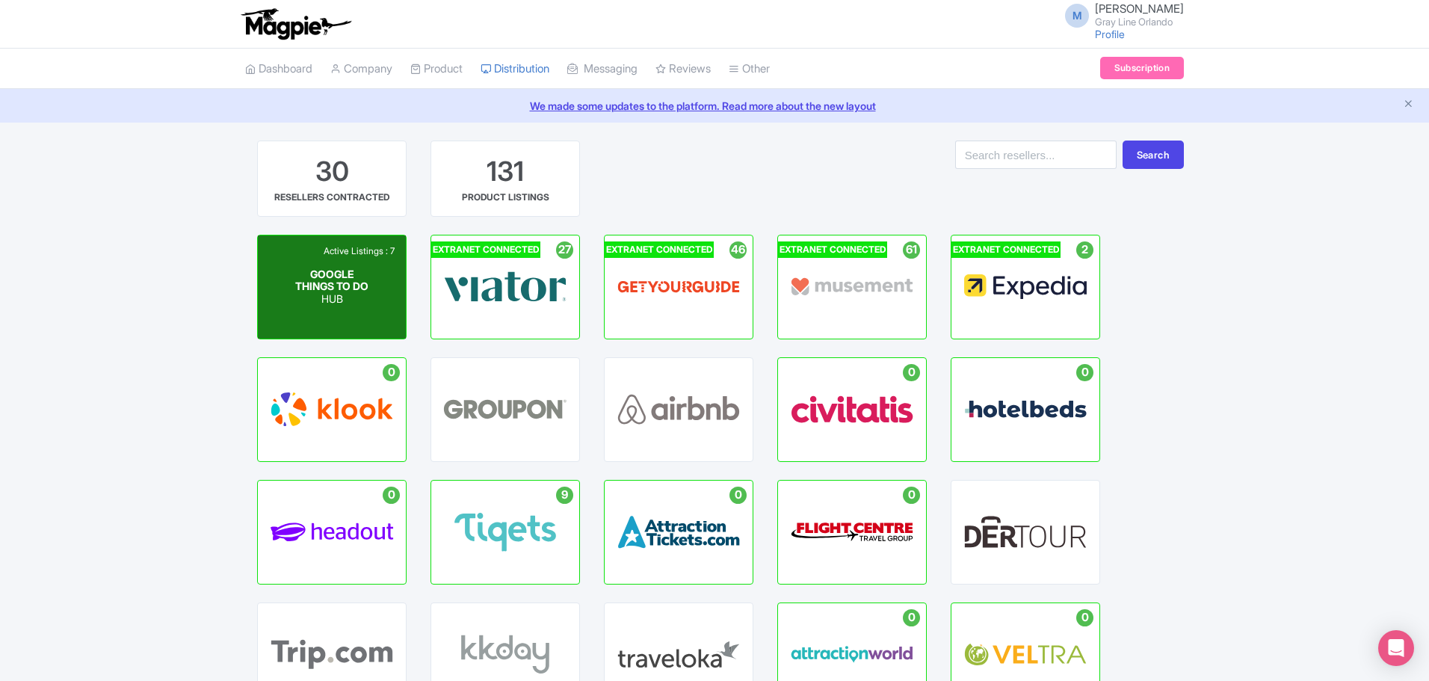
click at [351, 327] on div "Active Listings : 7 GOOGLE THINGS TO DO HUB" at bounding box center [332, 286] width 148 height 103
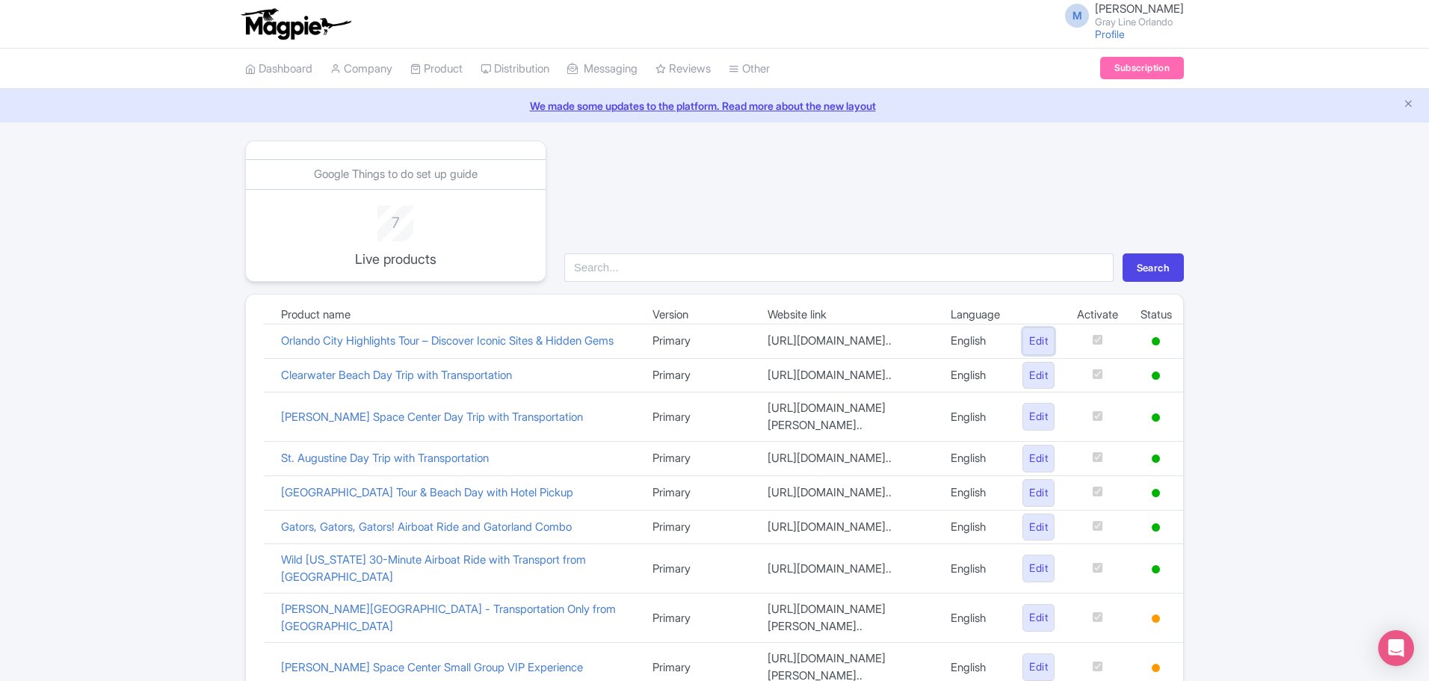
click at [1028, 351] on link "Edit" at bounding box center [1039, 341] width 32 height 28
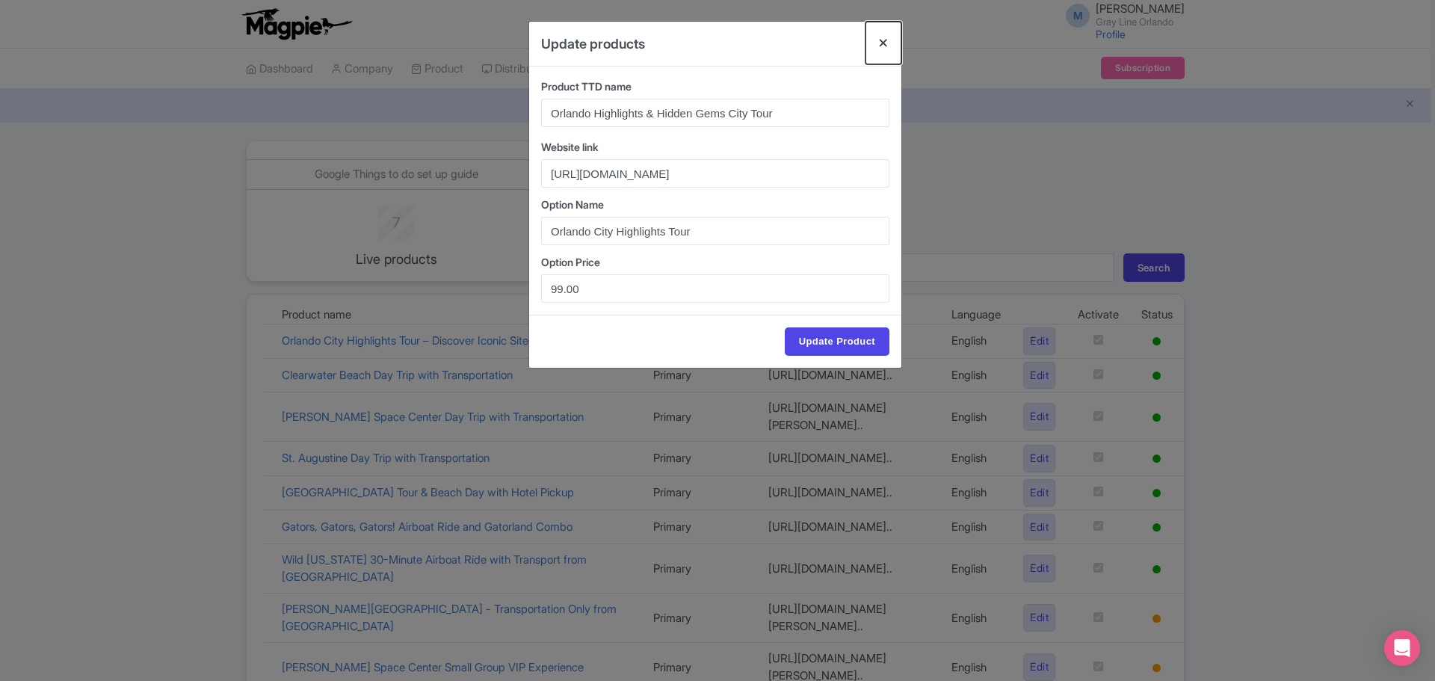
click at [890, 50] on button "Close" at bounding box center [884, 43] width 36 height 43
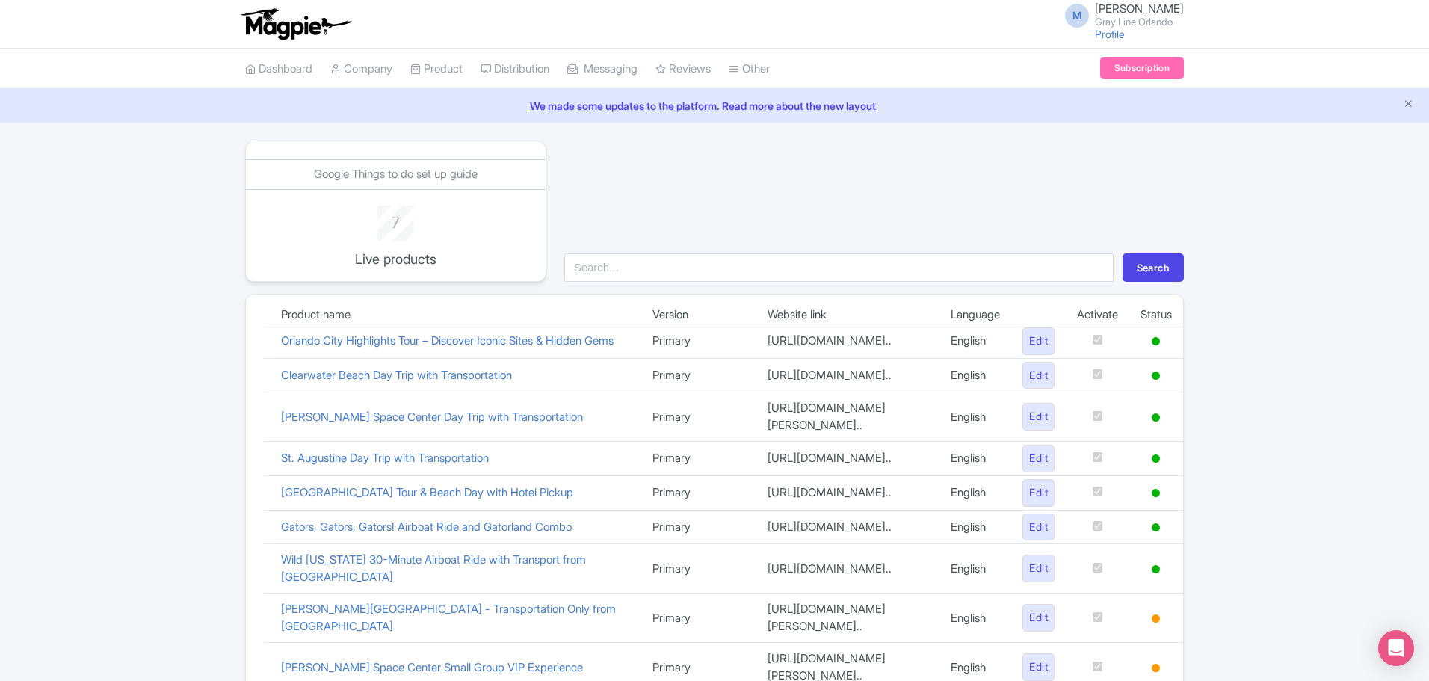
click at [499, 332] on td "Orlando City Highlights Tour – Discover Iconic Sites & Hidden Gems" at bounding box center [455, 341] width 371 height 34
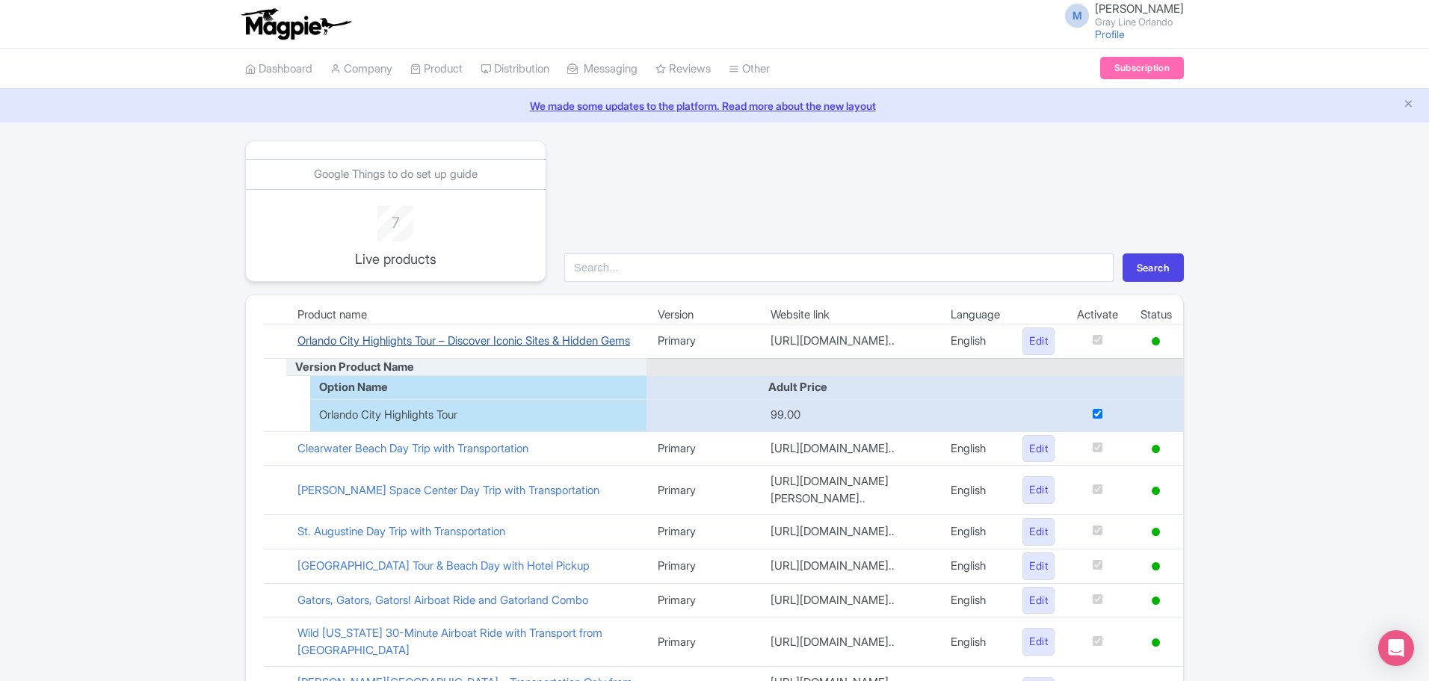
click at [495, 345] on link "Orlando City Highlights Tour – Discover Iconic Sites & Hidden Gems" at bounding box center [463, 340] width 333 height 14
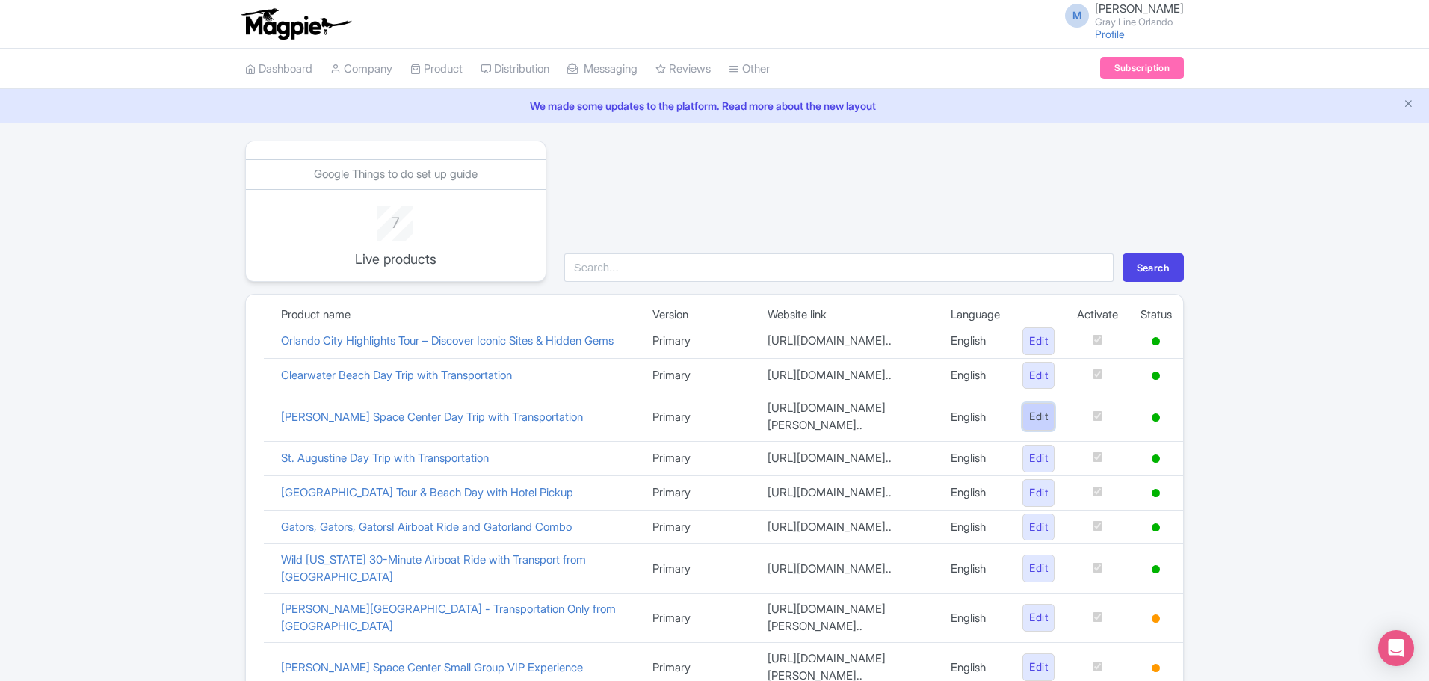
click at [1035, 430] on link "Edit" at bounding box center [1039, 417] width 32 height 28
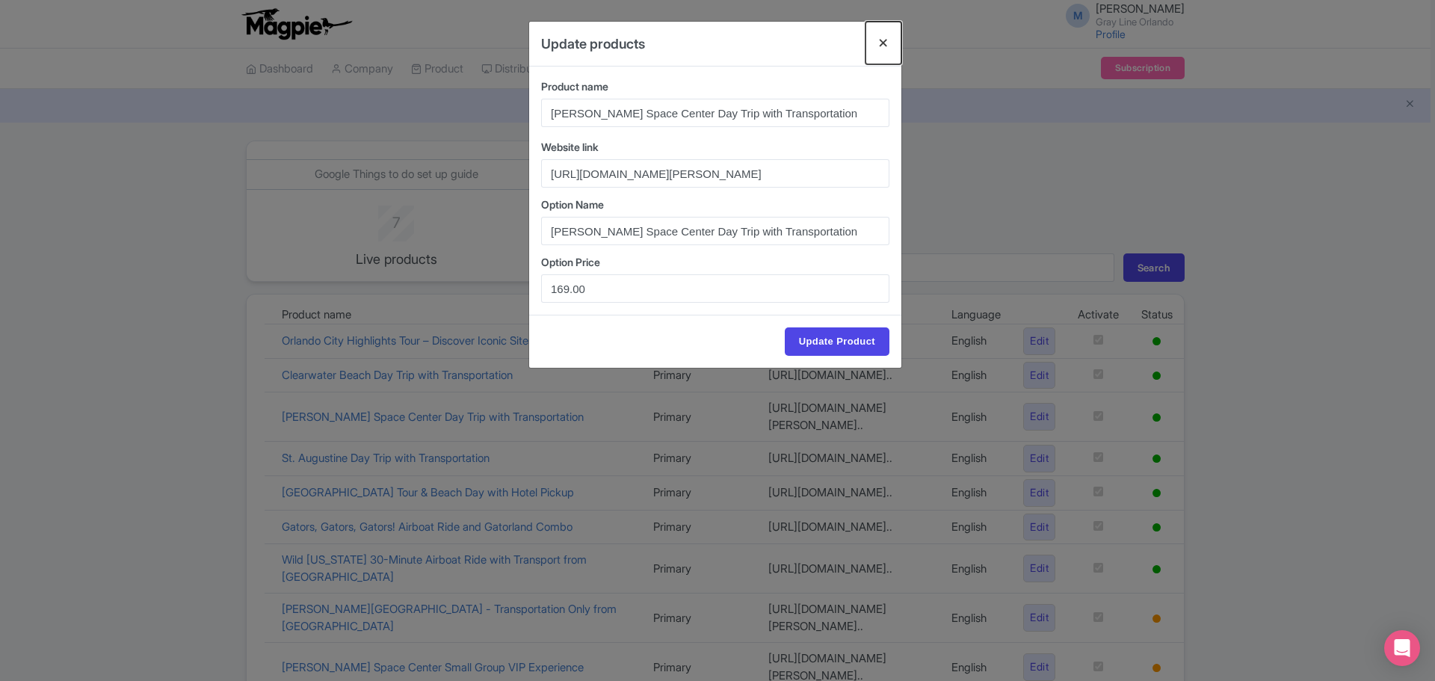
click at [880, 39] on button "Close" at bounding box center [884, 43] width 36 height 43
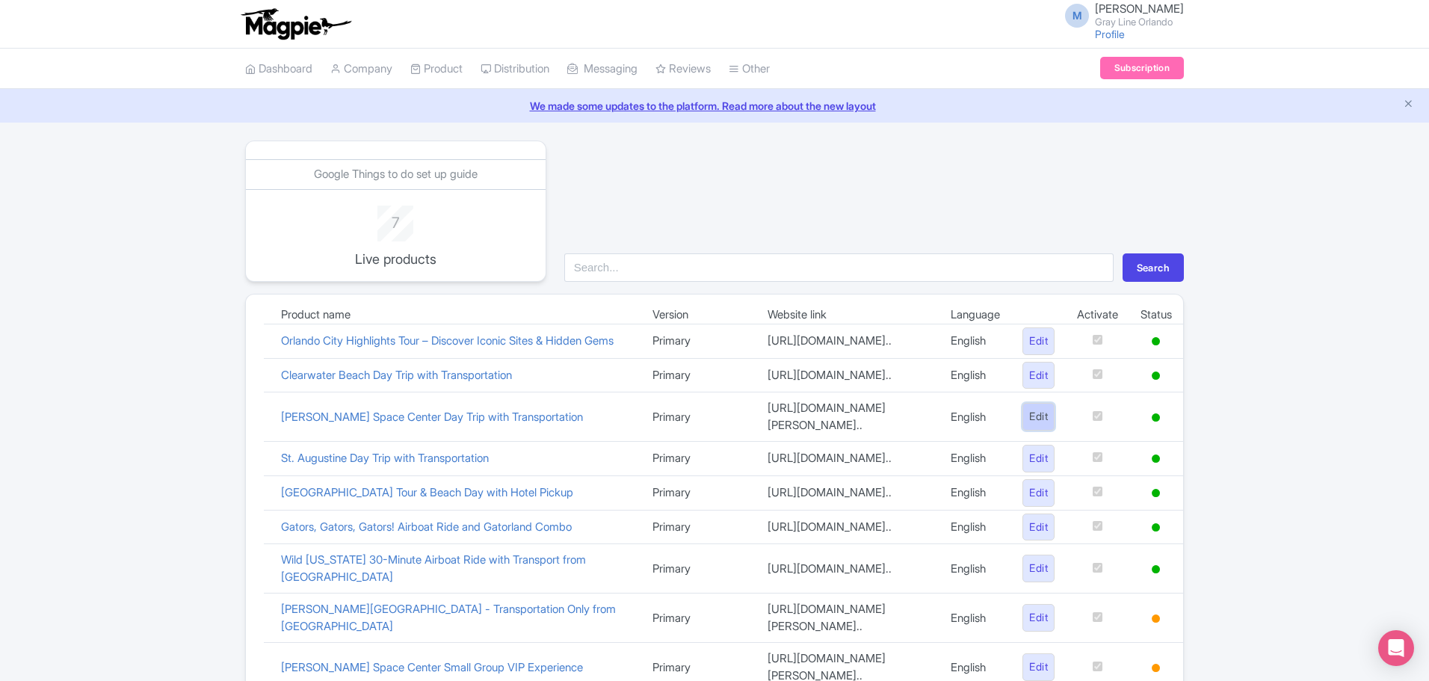
click at [1043, 426] on link "Edit" at bounding box center [1039, 417] width 32 height 28
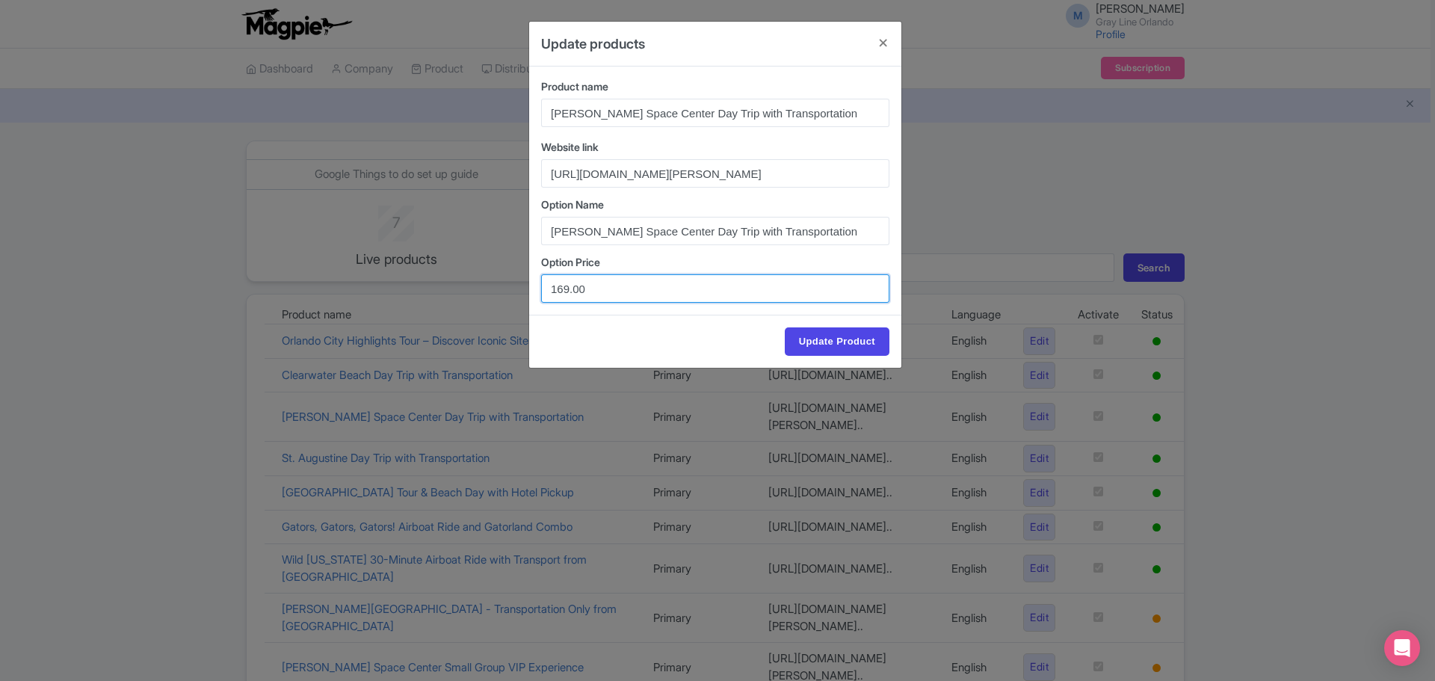
click at [602, 295] on input "169.00" at bounding box center [715, 288] width 348 height 28
click at [601, 295] on input "169.00" at bounding box center [715, 288] width 348 height 28
type input "174"
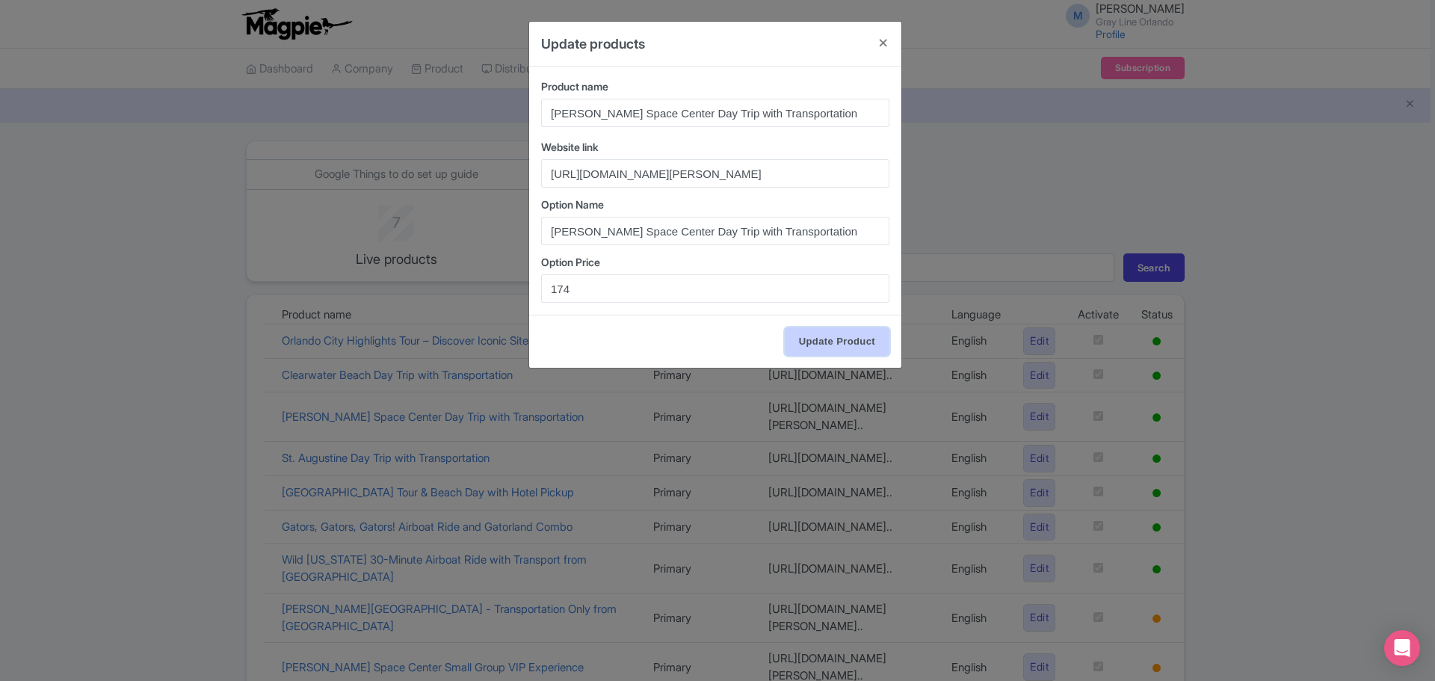
click at [847, 345] on input "Update Product" at bounding box center [837, 341] width 105 height 28
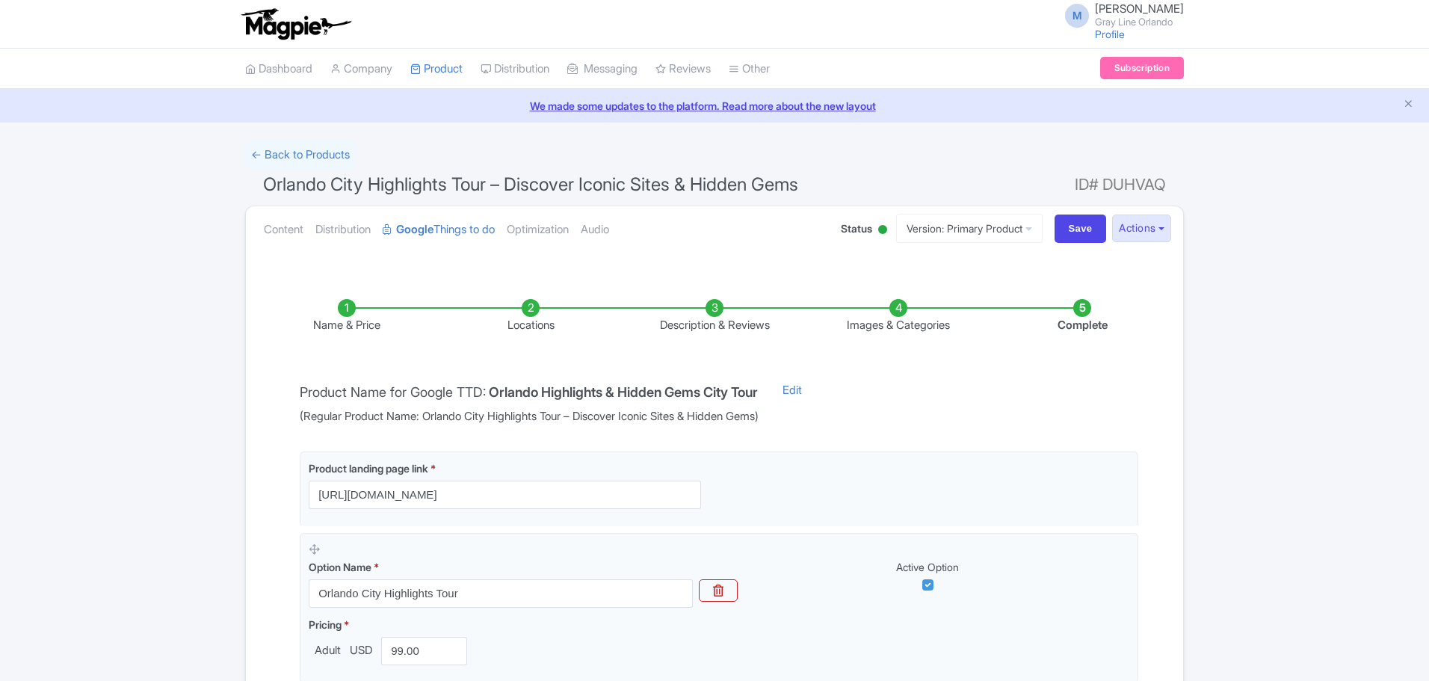
scroll to position [209, 0]
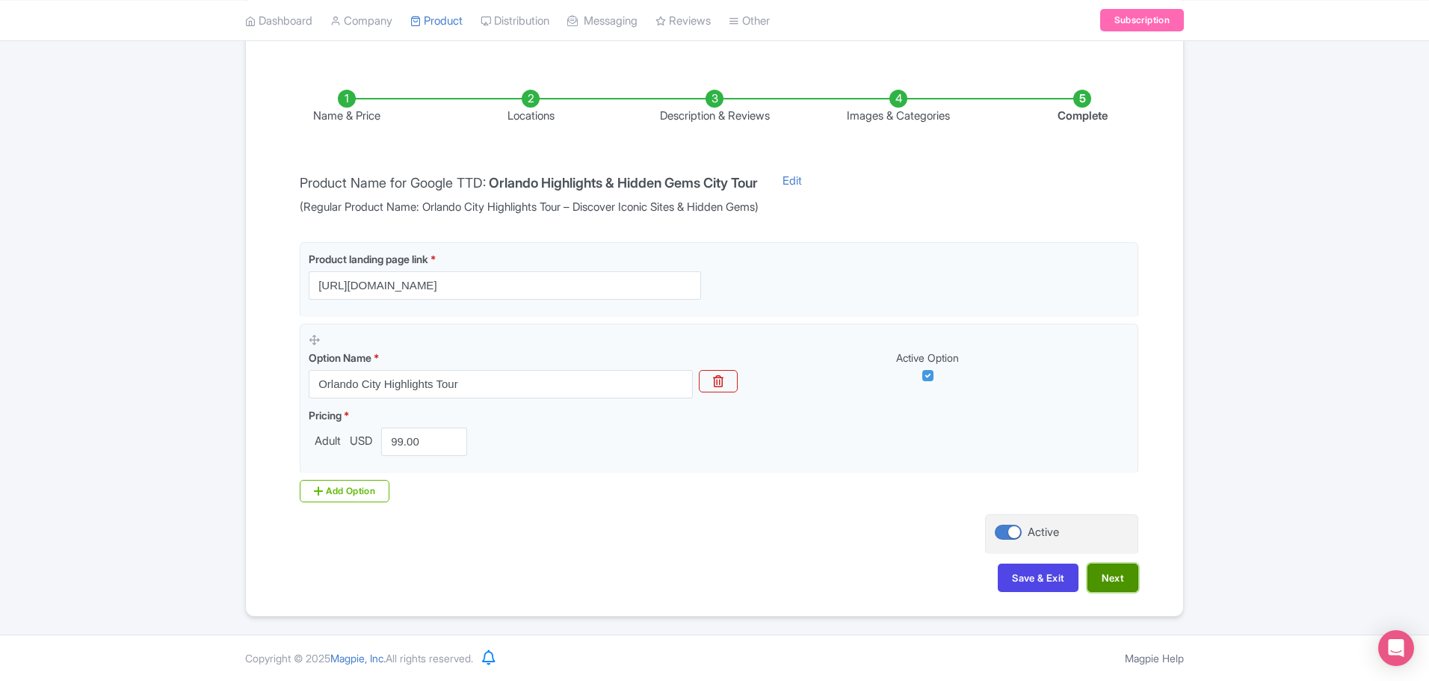
click at [1108, 579] on button "Next" at bounding box center [1113, 578] width 51 height 28
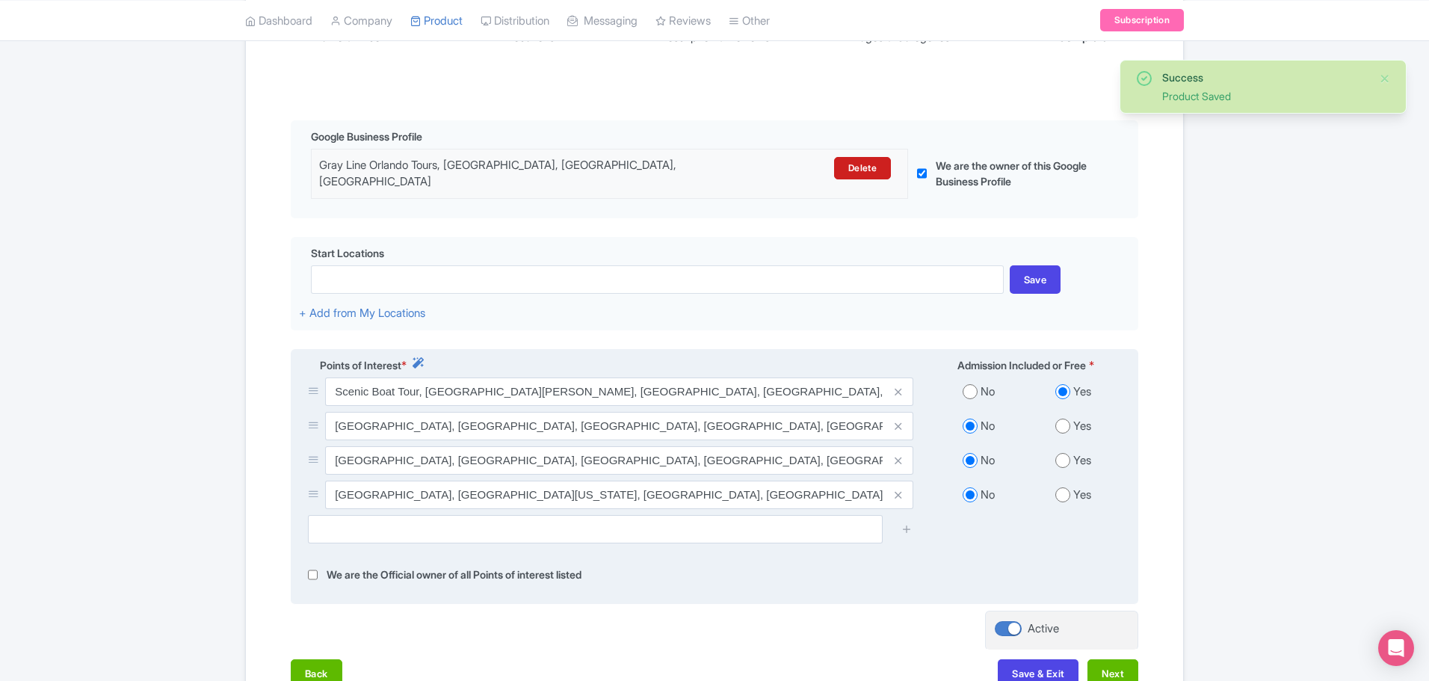
scroll to position [393, 0]
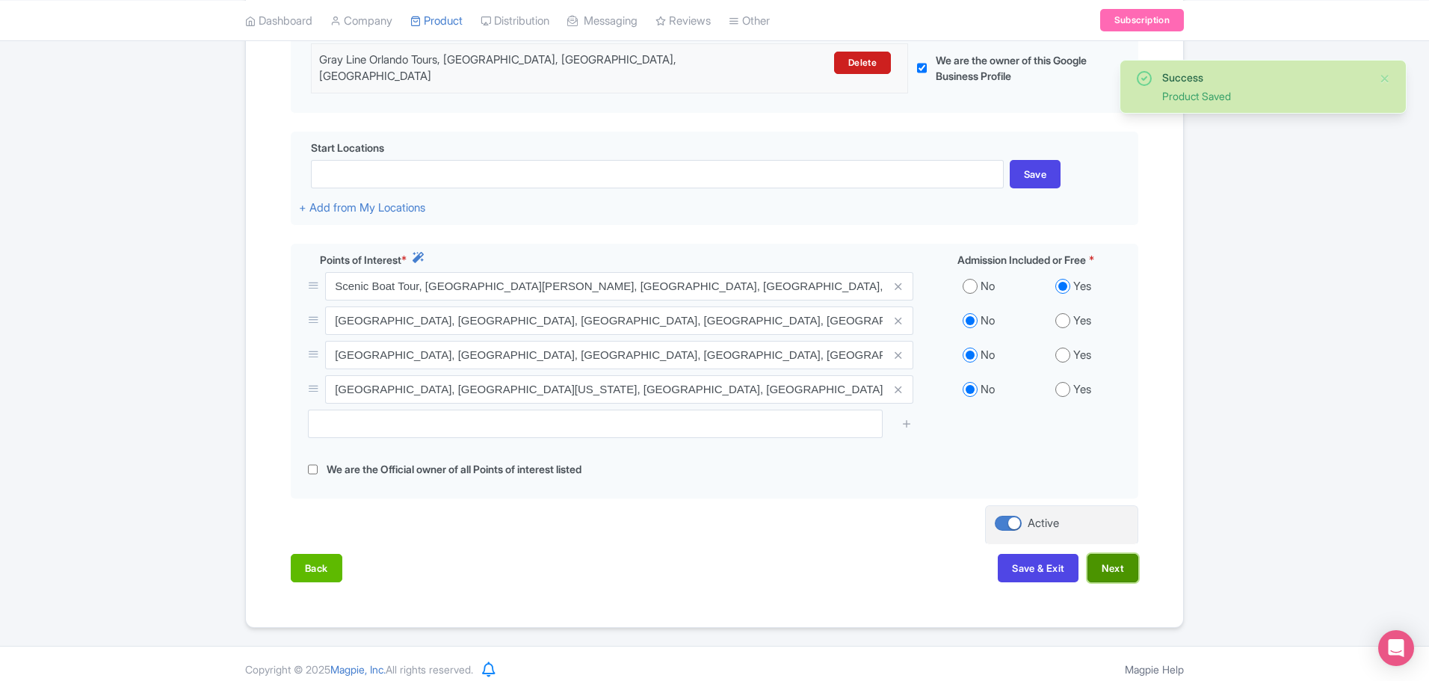
click at [1109, 566] on button "Next" at bounding box center [1113, 568] width 51 height 28
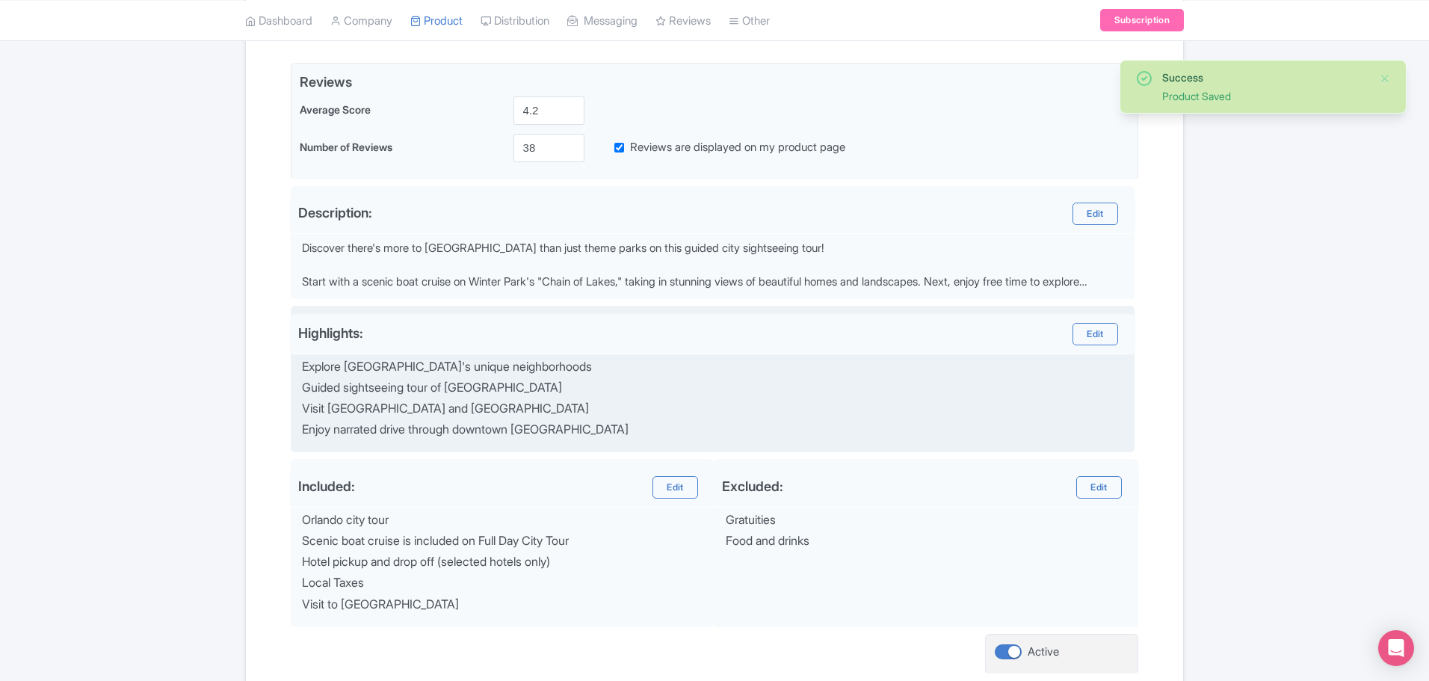
scroll to position [318, 0]
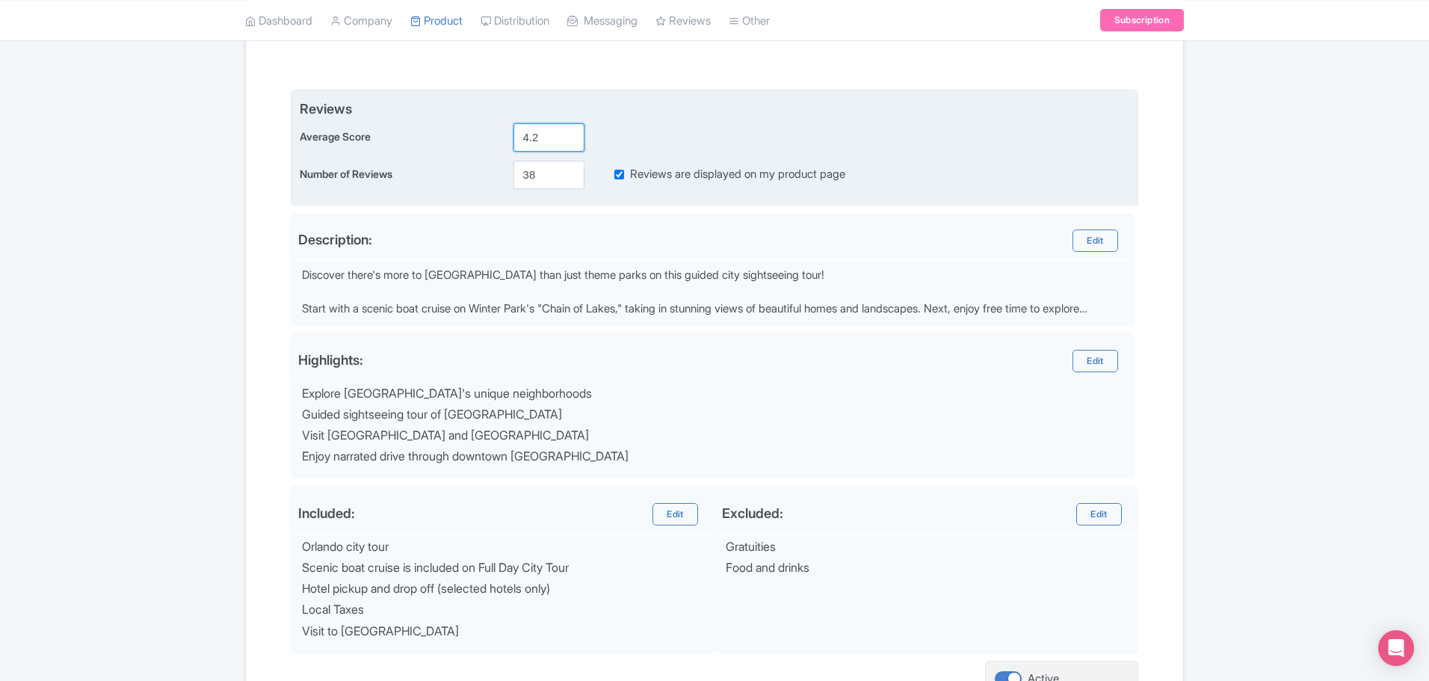
drag, startPoint x: 552, startPoint y: 136, endPoint x: 533, endPoint y: 139, distance: 19.7
click at [533, 139] on input "4.2" at bounding box center [549, 137] width 71 height 28
type input "4.3"
click at [539, 173] on input "38" at bounding box center [549, 175] width 71 height 28
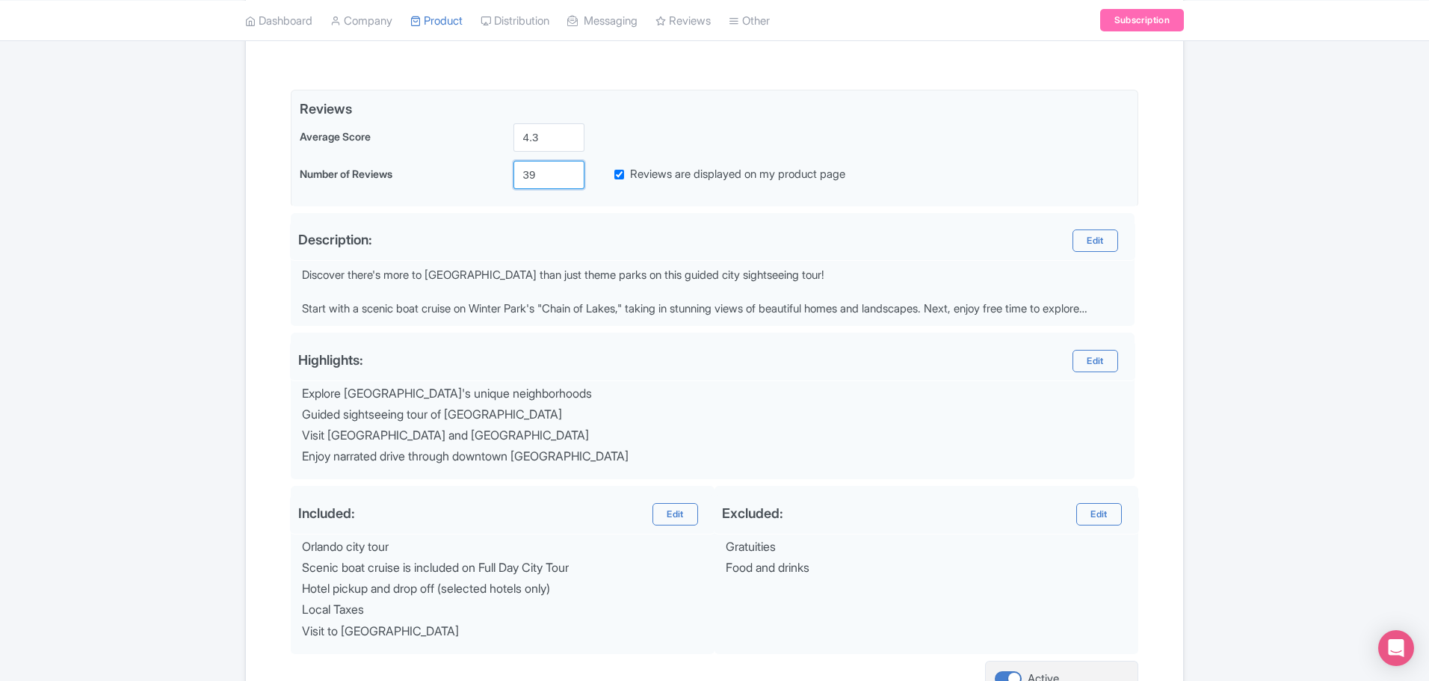
type input "39"
click at [1304, 522] on div "Success Product Saved ← Back to Products Orlando City Highlights Tour – Discove…" at bounding box center [714, 292] width 1429 height 941
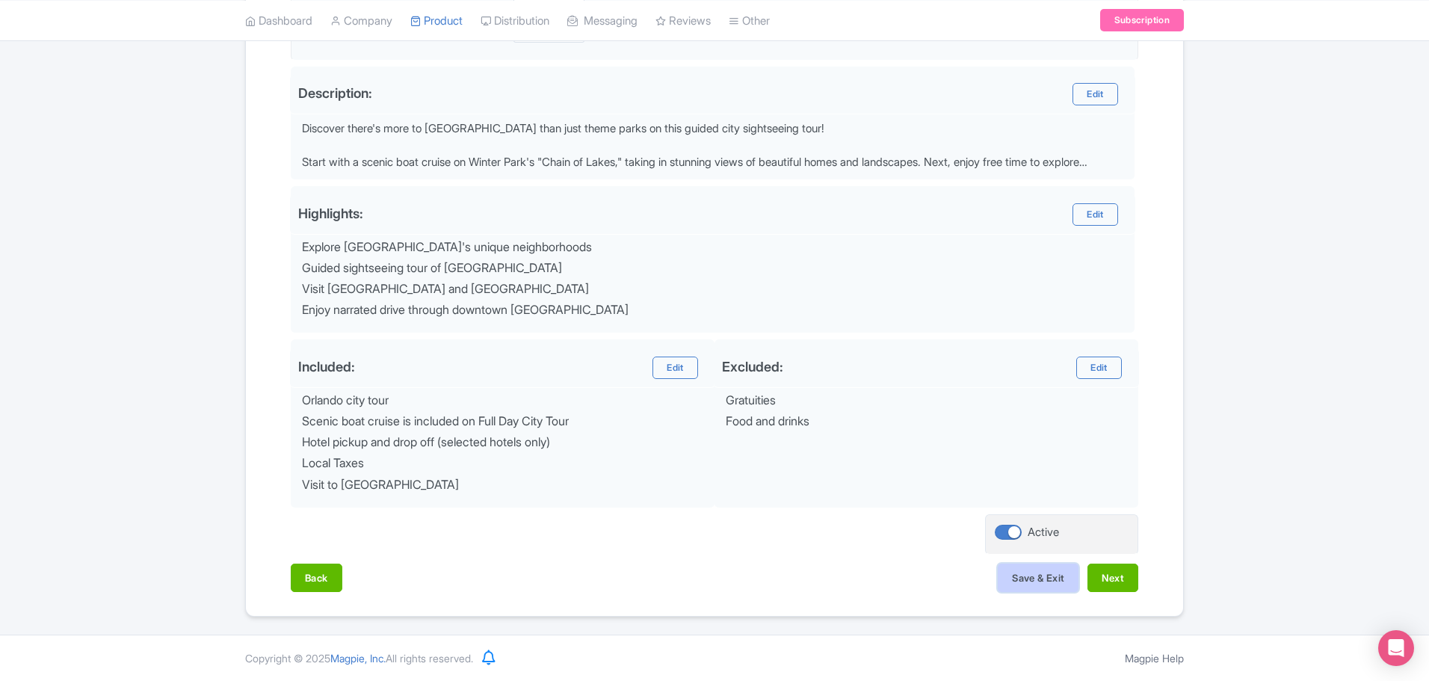
drag, startPoint x: 1028, startPoint y: 576, endPoint x: 1037, endPoint y: 577, distance: 9.8
click at [1028, 575] on button "Save & Exit" at bounding box center [1038, 578] width 81 height 28
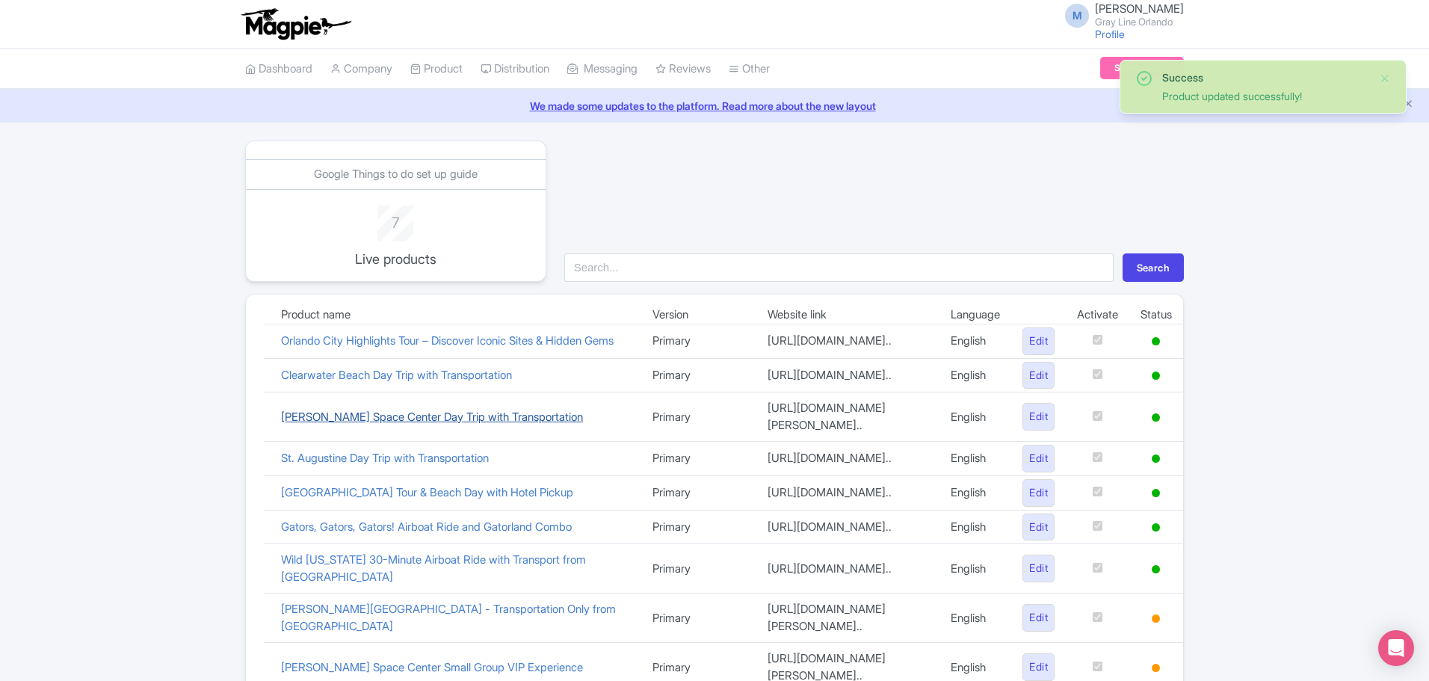
click at [329, 424] on link "[PERSON_NAME] Space Center Day Trip with Transportation" at bounding box center [432, 417] width 302 height 14
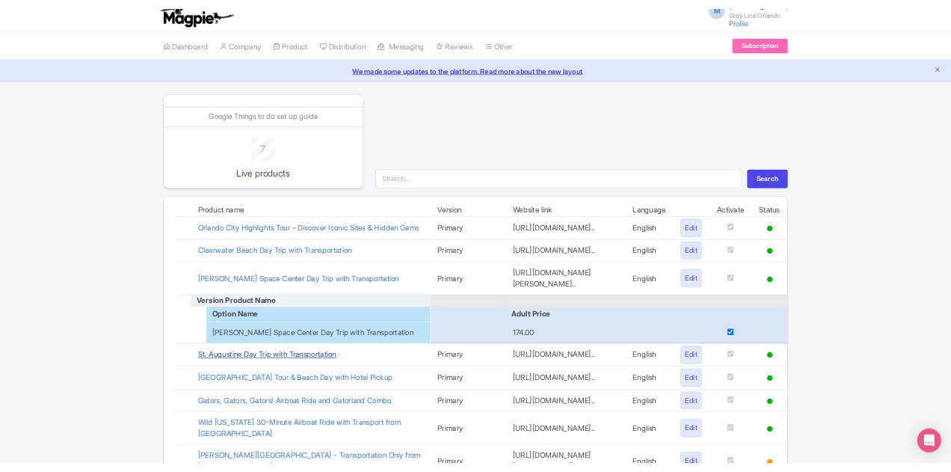
scroll to position [224, 0]
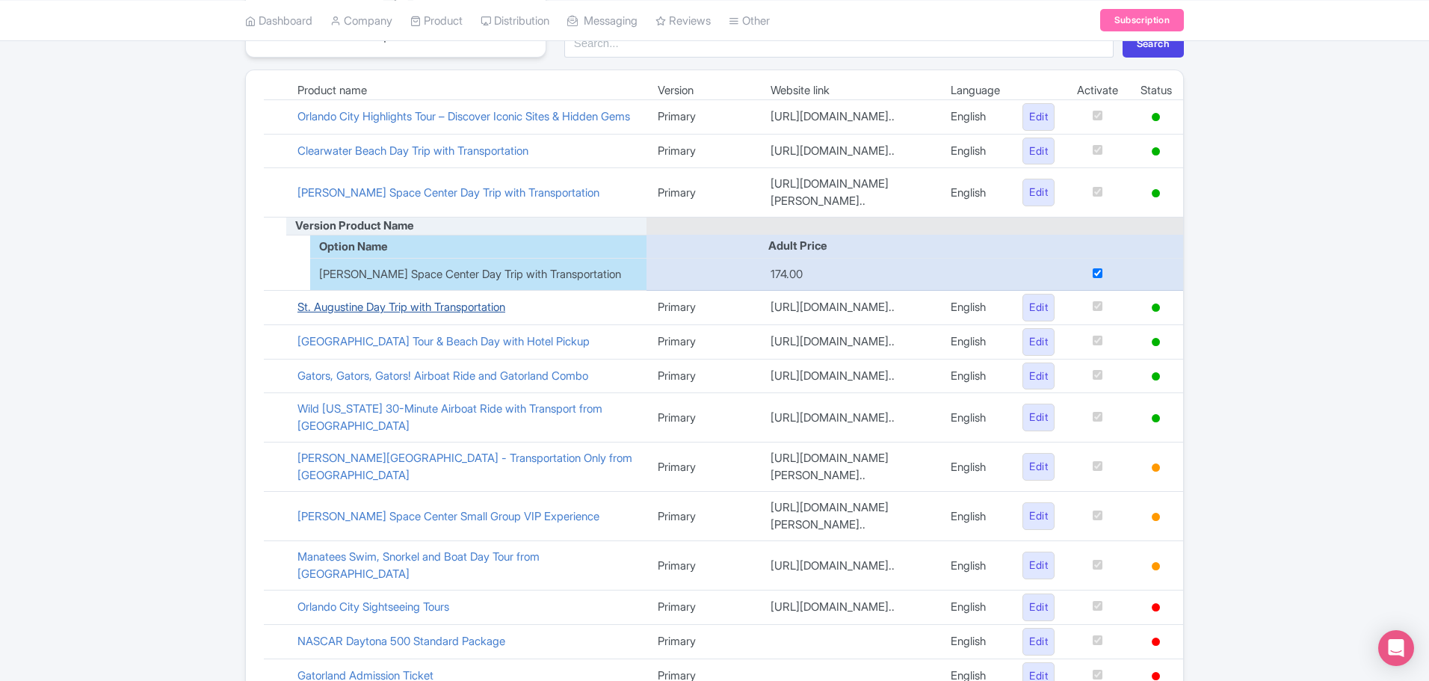
click at [469, 311] on link "St. Augustine Day Trip with Transportation" at bounding box center [401, 307] width 208 height 14
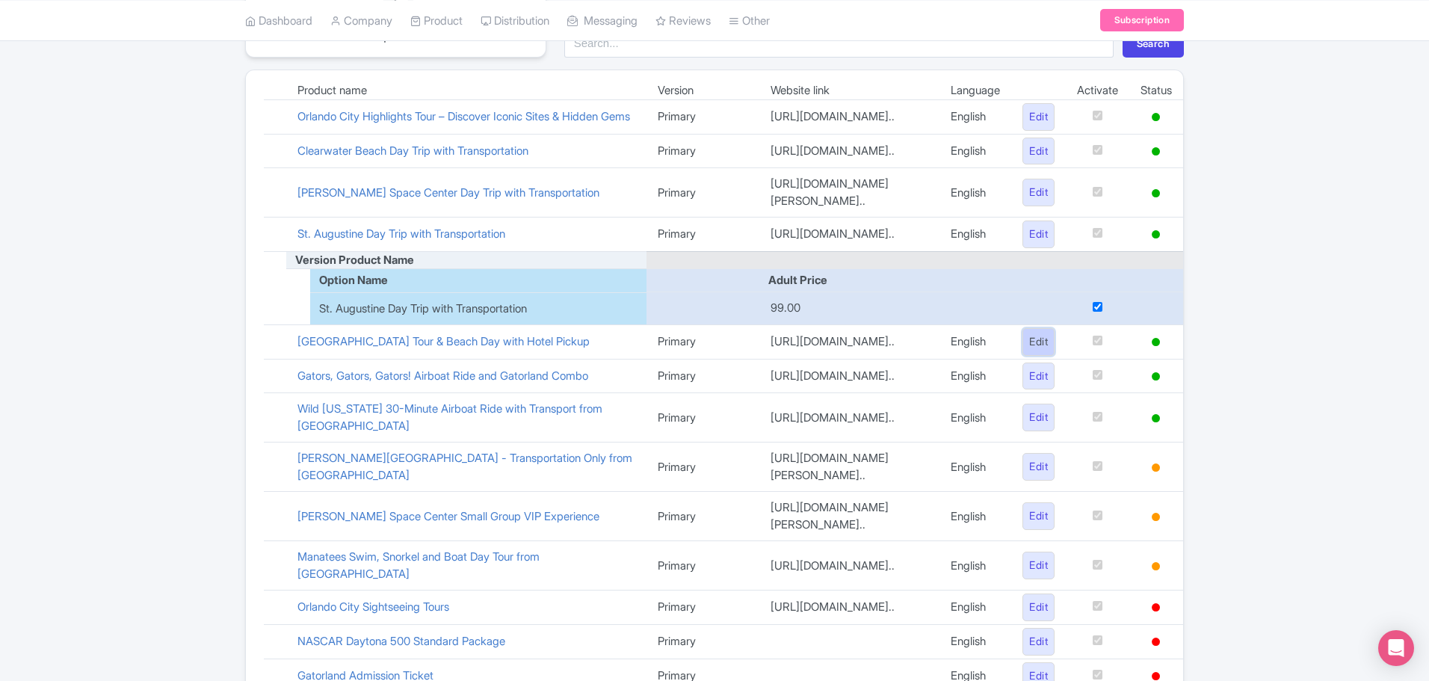
click at [1048, 352] on link "Edit" at bounding box center [1039, 342] width 32 height 28
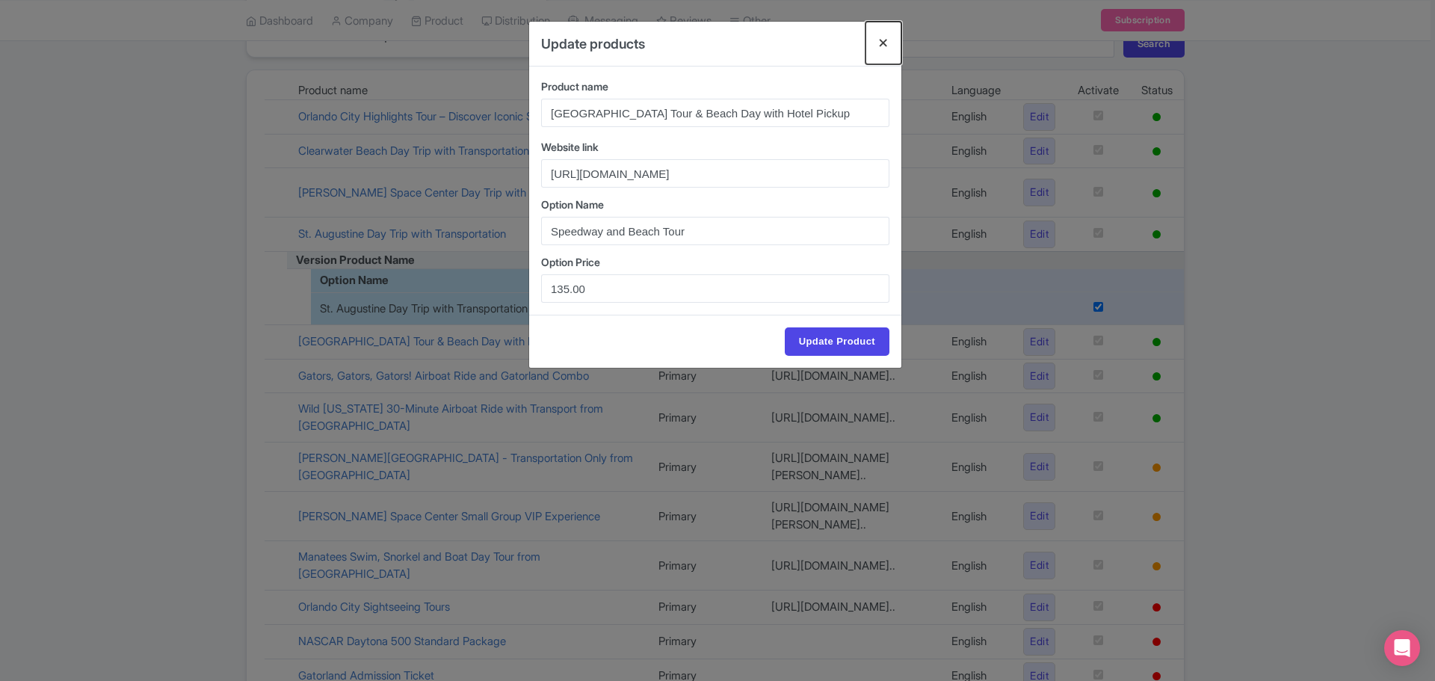
click at [885, 43] on button "Close" at bounding box center [884, 43] width 36 height 43
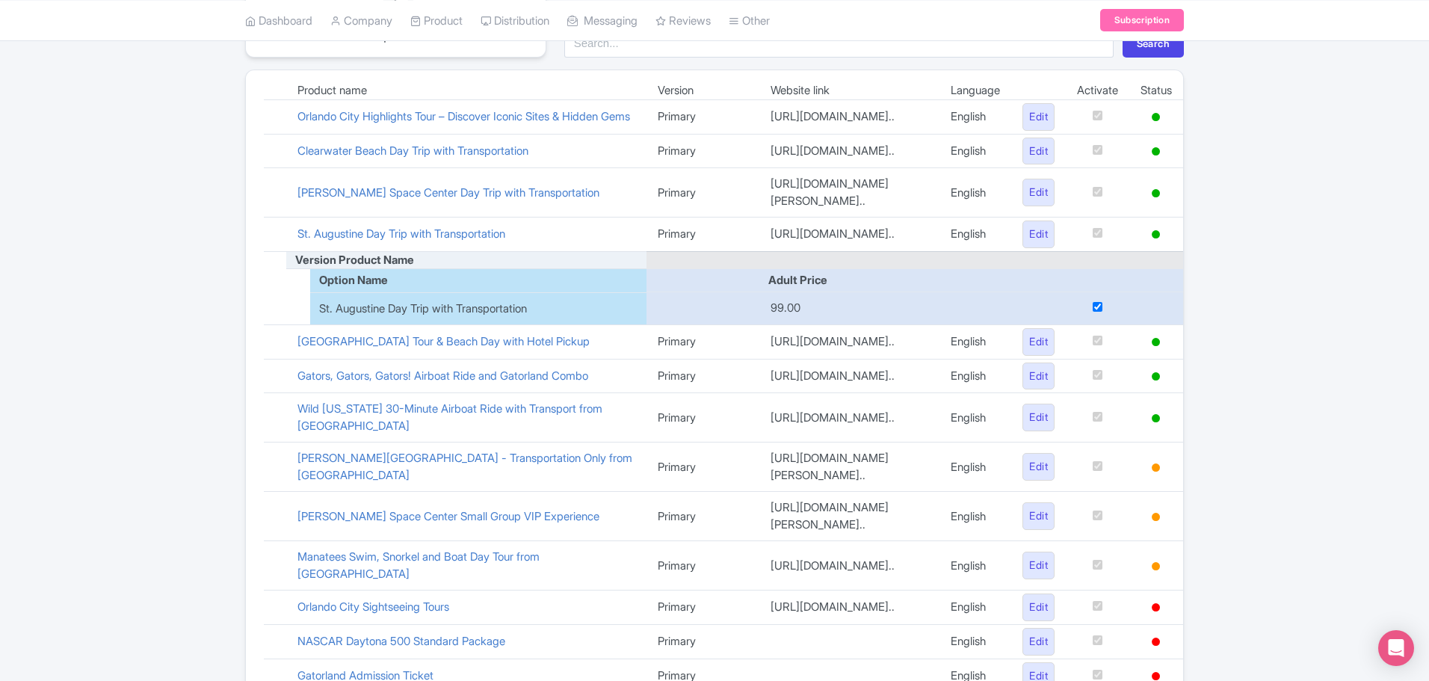
click at [1339, 280] on div "Success Product updated successfully! Google Things to do set up guide 7 Live p…" at bounding box center [714, 563] width 1429 height 1295
click at [428, 383] on link "Gators, Gators, Gators! Airboat Ride and Gatorland Combo" at bounding box center [442, 376] width 291 height 14
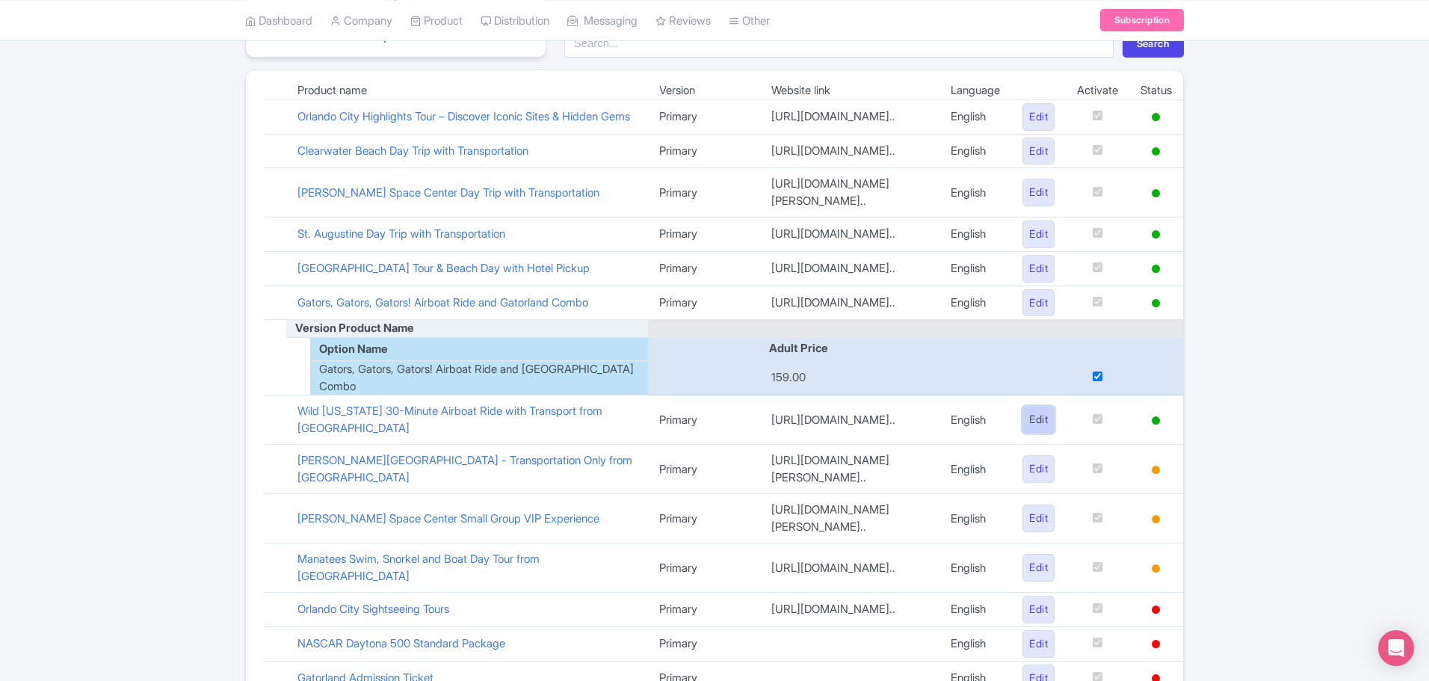
click at [1043, 434] on link "Edit" at bounding box center [1039, 420] width 32 height 28
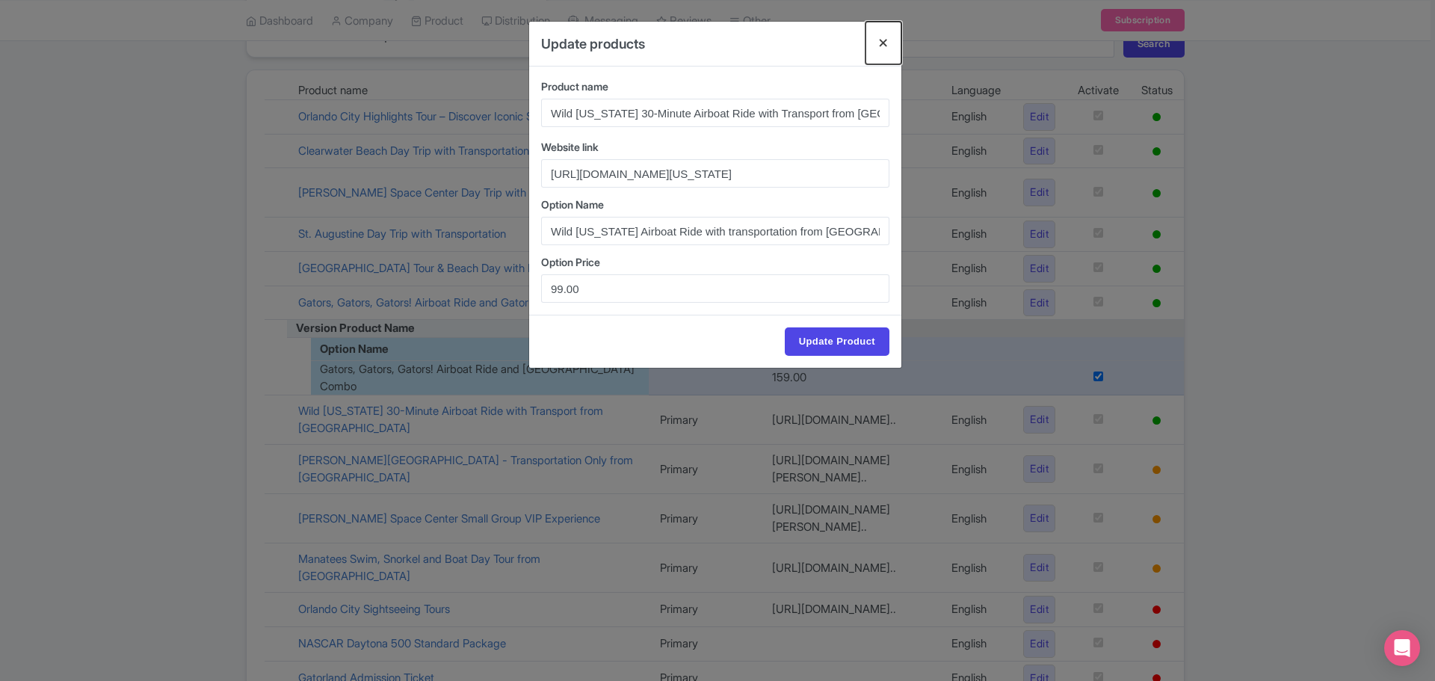
click at [876, 42] on button "Close" at bounding box center [884, 43] width 36 height 43
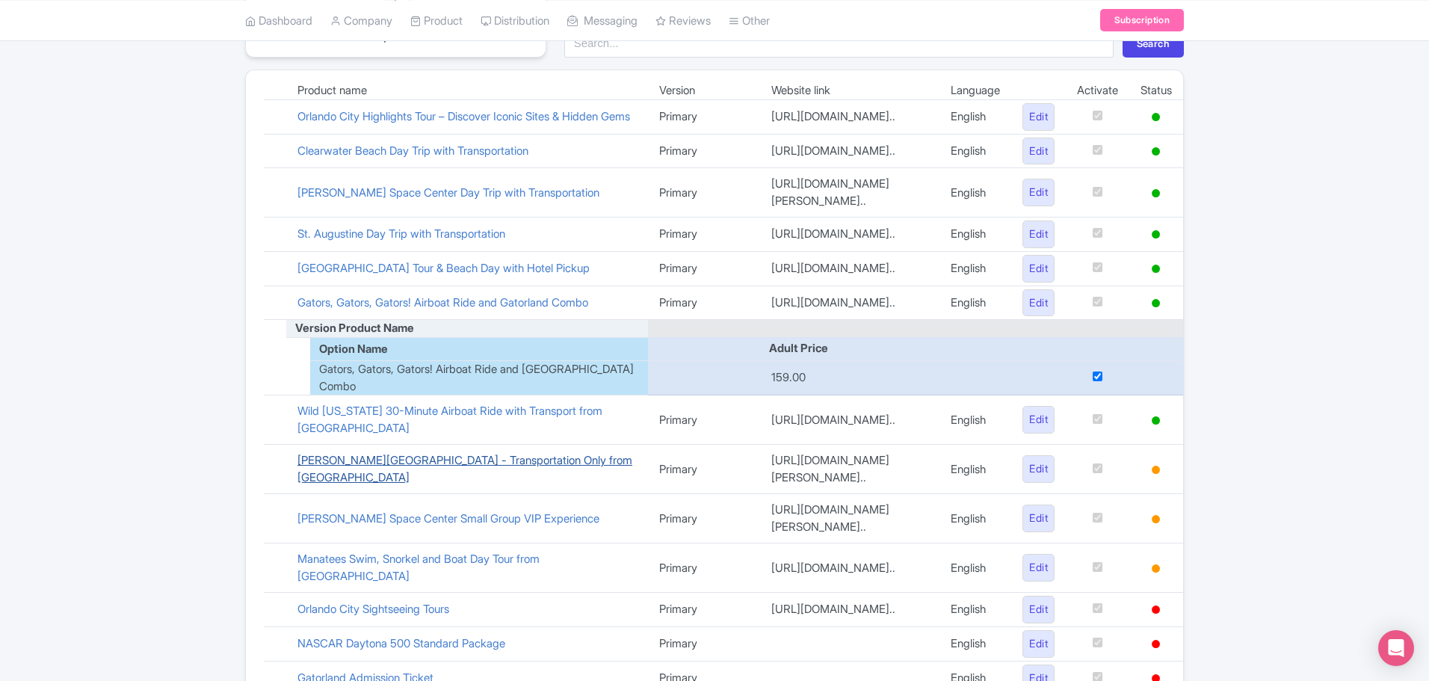
click at [499, 484] on link "Kennedy Space Center - Transportation Only from Orlando" at bounding box center [464, 468] width 335 height 31
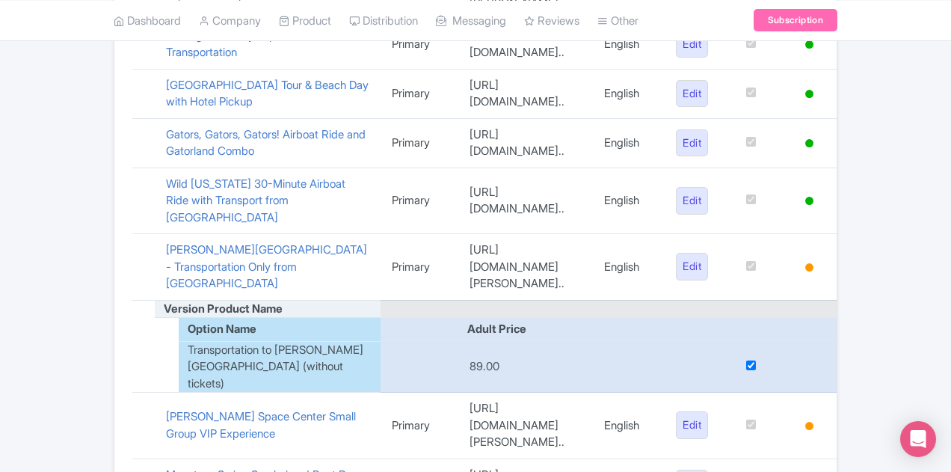
scroll to position [448, 0]
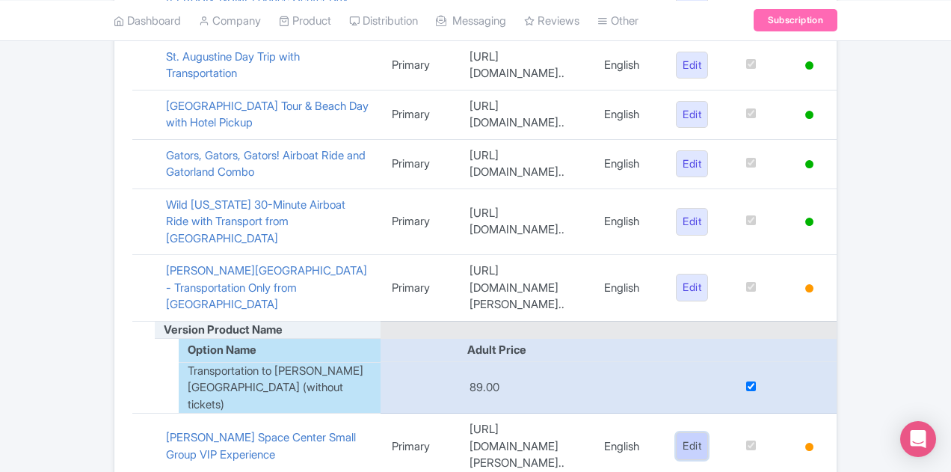
click at [708, 432] on link "Edit" at bounding box center [692, 446] width 32 height 28
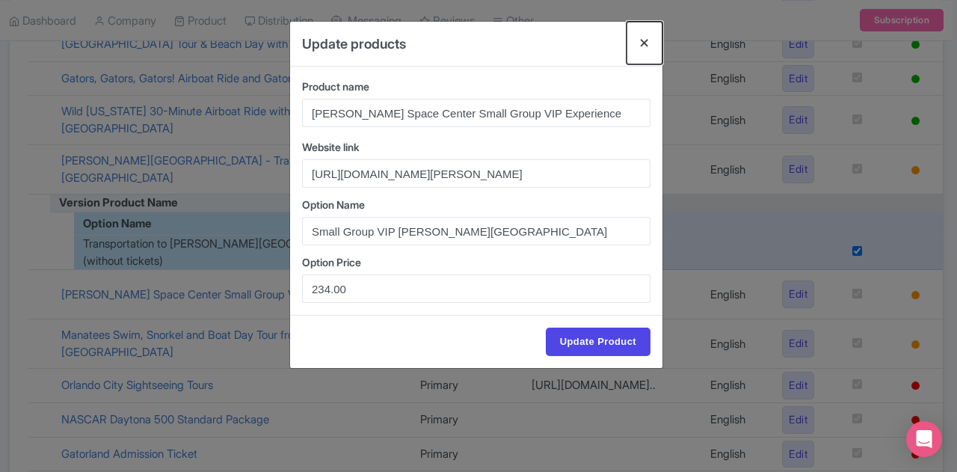
click at [652, 41] on button "Close" at bounding box center [644, 43] width 36 height 43
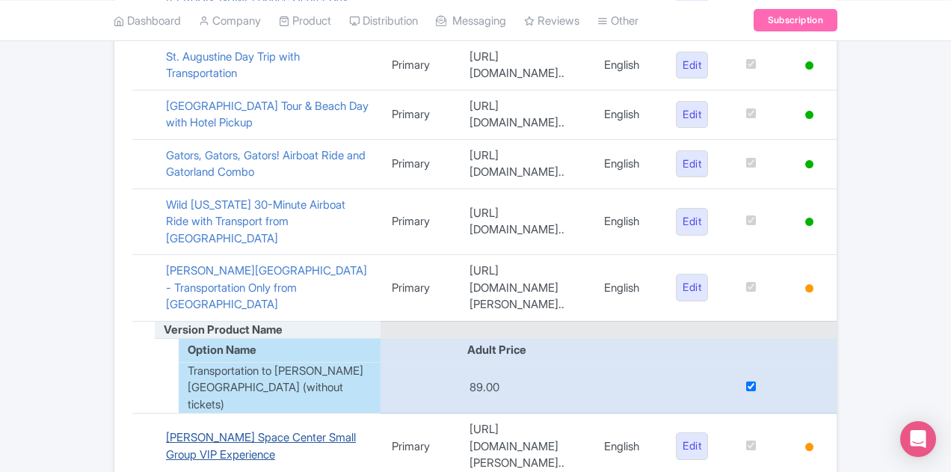
click at [276, 430] on link "Kennedy Space Center Small Group VIP Experience" at bounding box center [261, 445] width 190 height 31
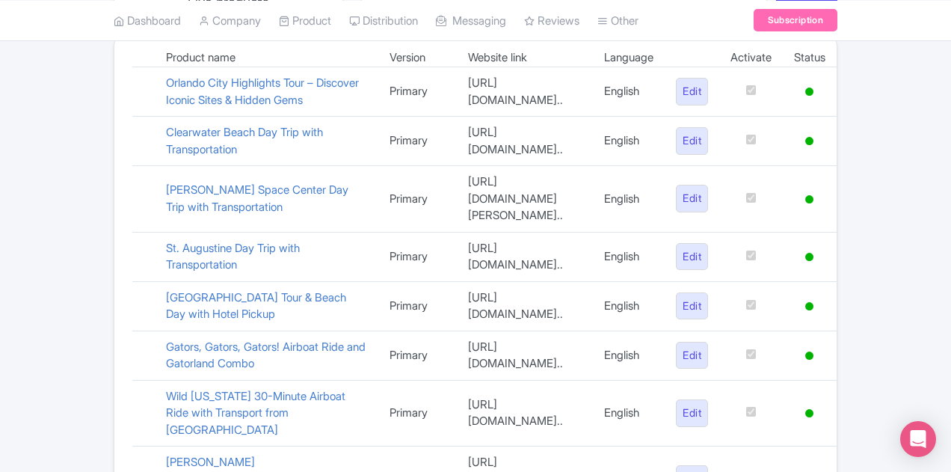
scroll to position [224, 0]
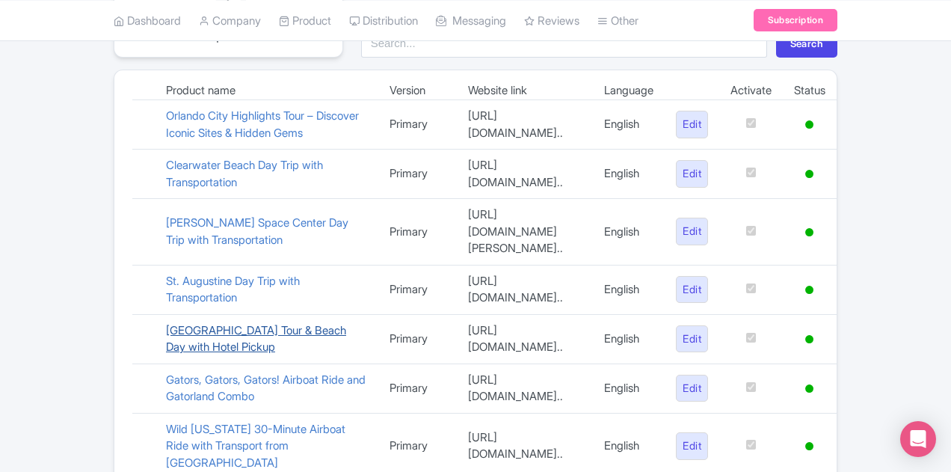
click at [213, 323] on link "Daytona Speedway Tour & Beach Day with Hotel Pickup" at bounding box center [256, 338] width 180 height 31
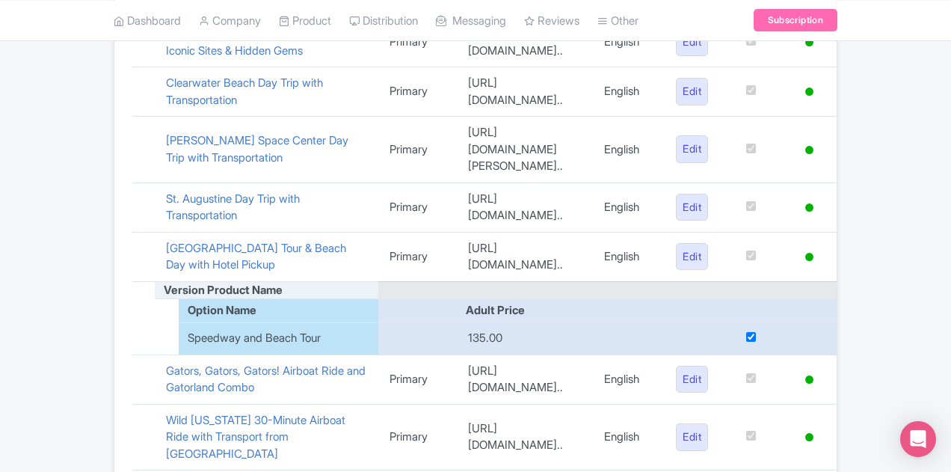
scroll to position [374, 0]
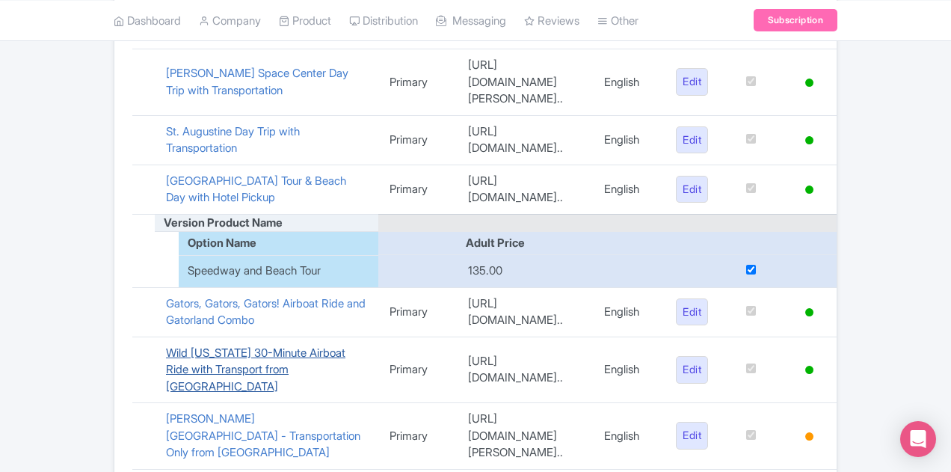
click at [256, 345] on link "Wild Florida 30-Minute Airboat Ride with Transport from Orlando" at bounding box center [255, 369] width 179 height 48
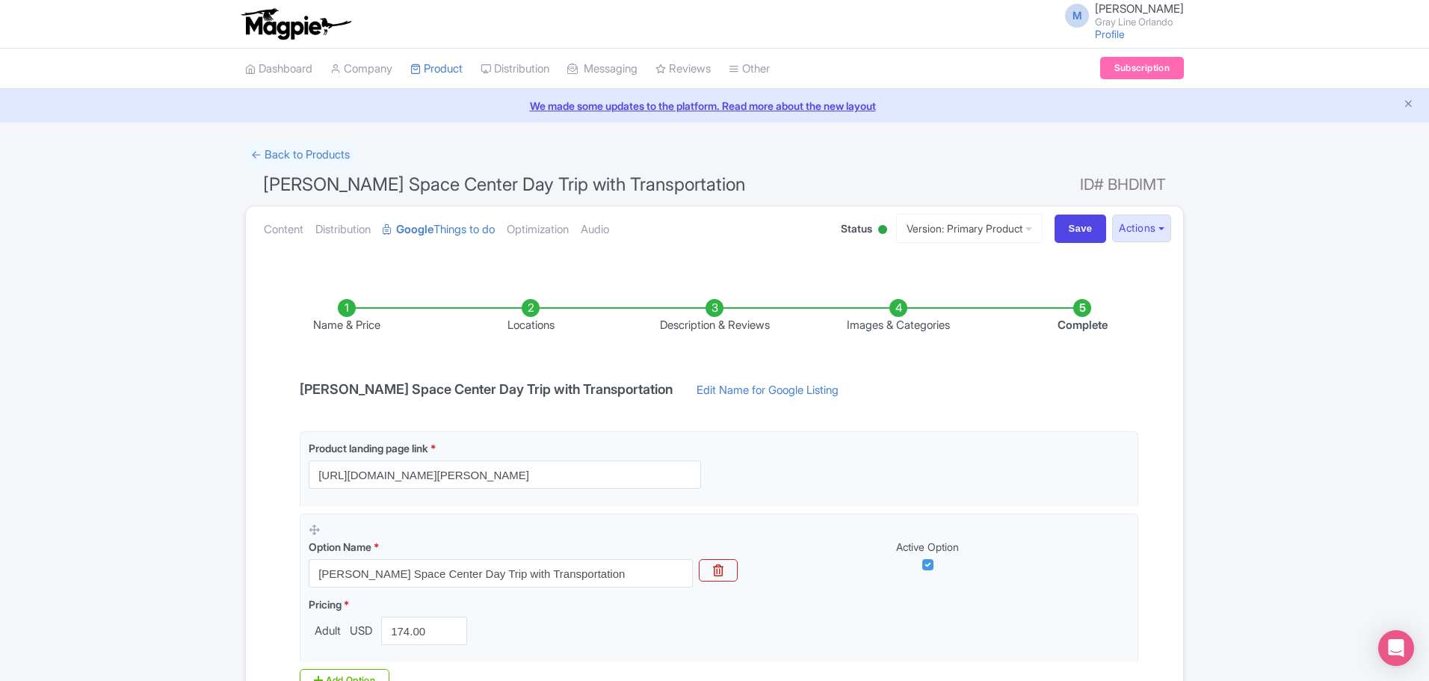
scroll to position [189, 0]
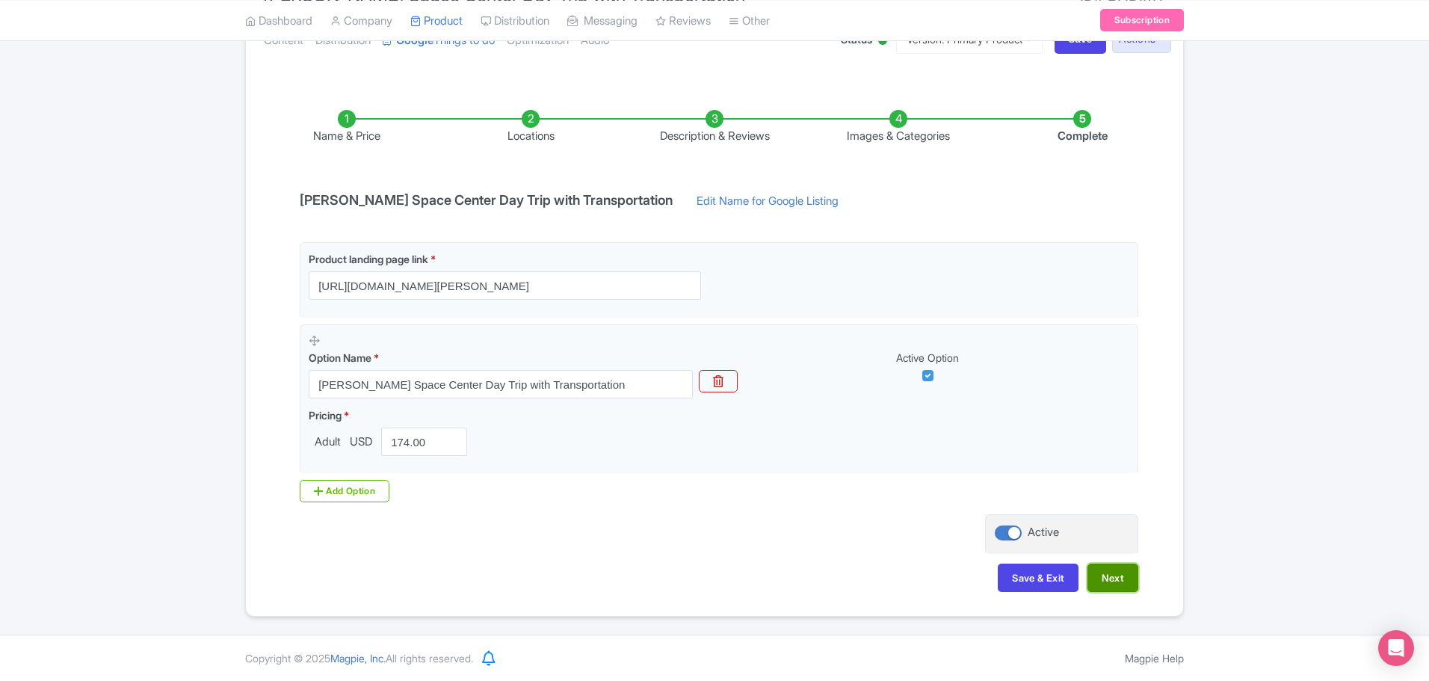
click at [1135, 576] on button "Next" at bounding box center [1113, 578] width 51 height 28
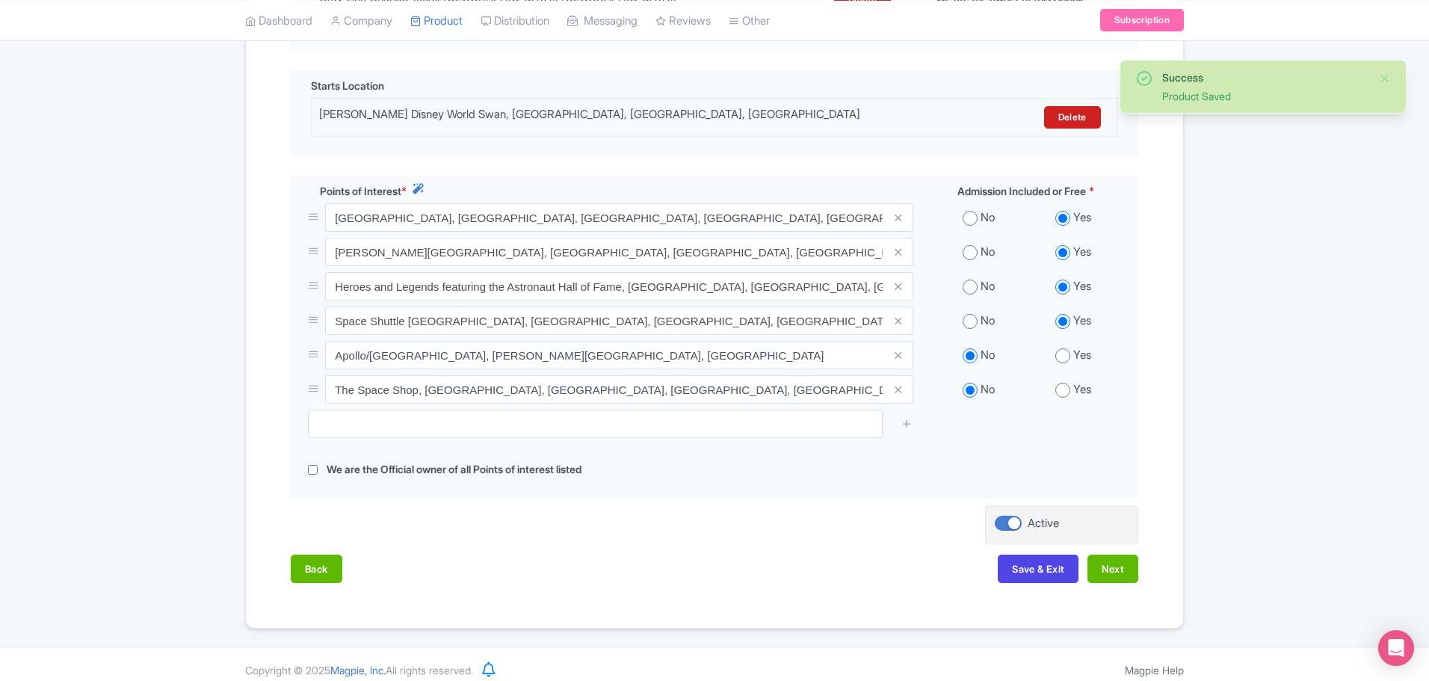
scroll to position [456, 0]
drag, startPoint x: 1135, startPoint y: 576, endPoint x: 1132, endPoint y: 562, distance: 13.8
click at [1135, 575] on div "Back Save & Exit Next" at bounding box center [715, 575] width 848 height 43
click at [1131, 561] on button "Next" at bounding box center [1113, 568] width 51 height 28
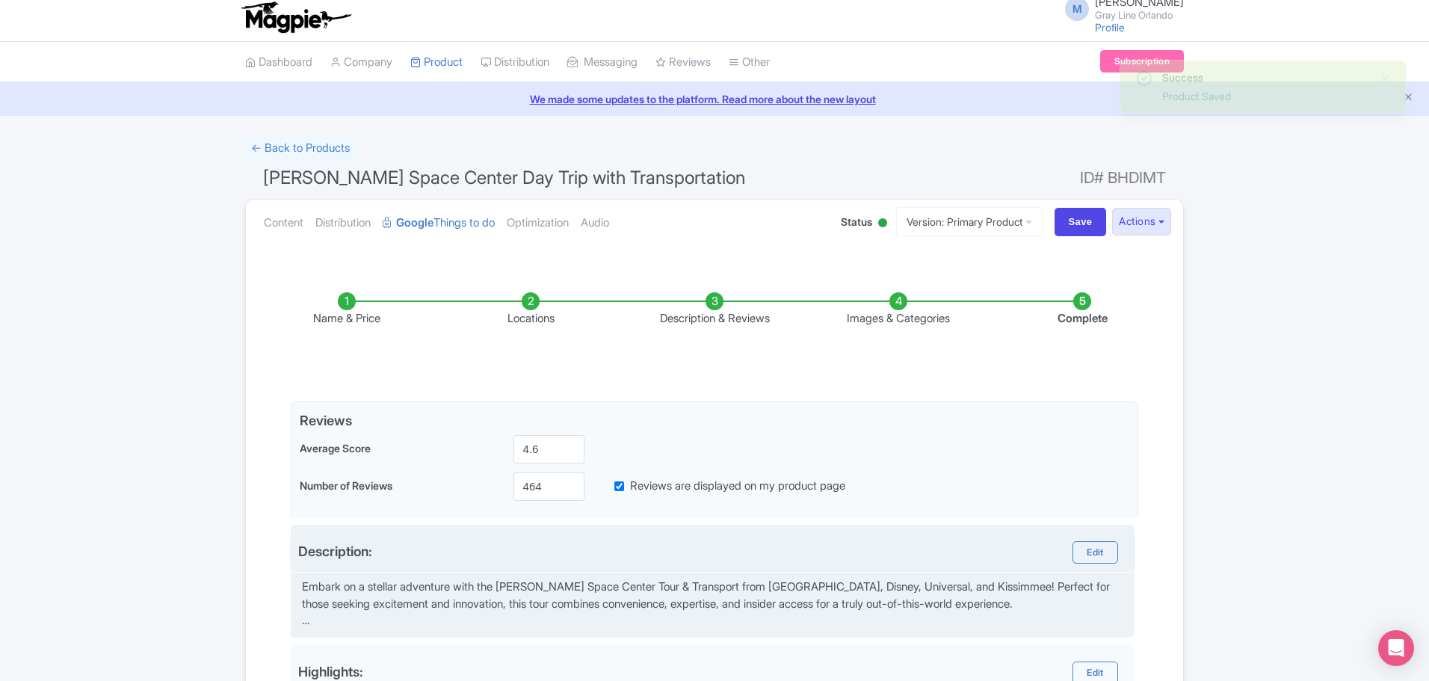
scroll to position [0, 0]
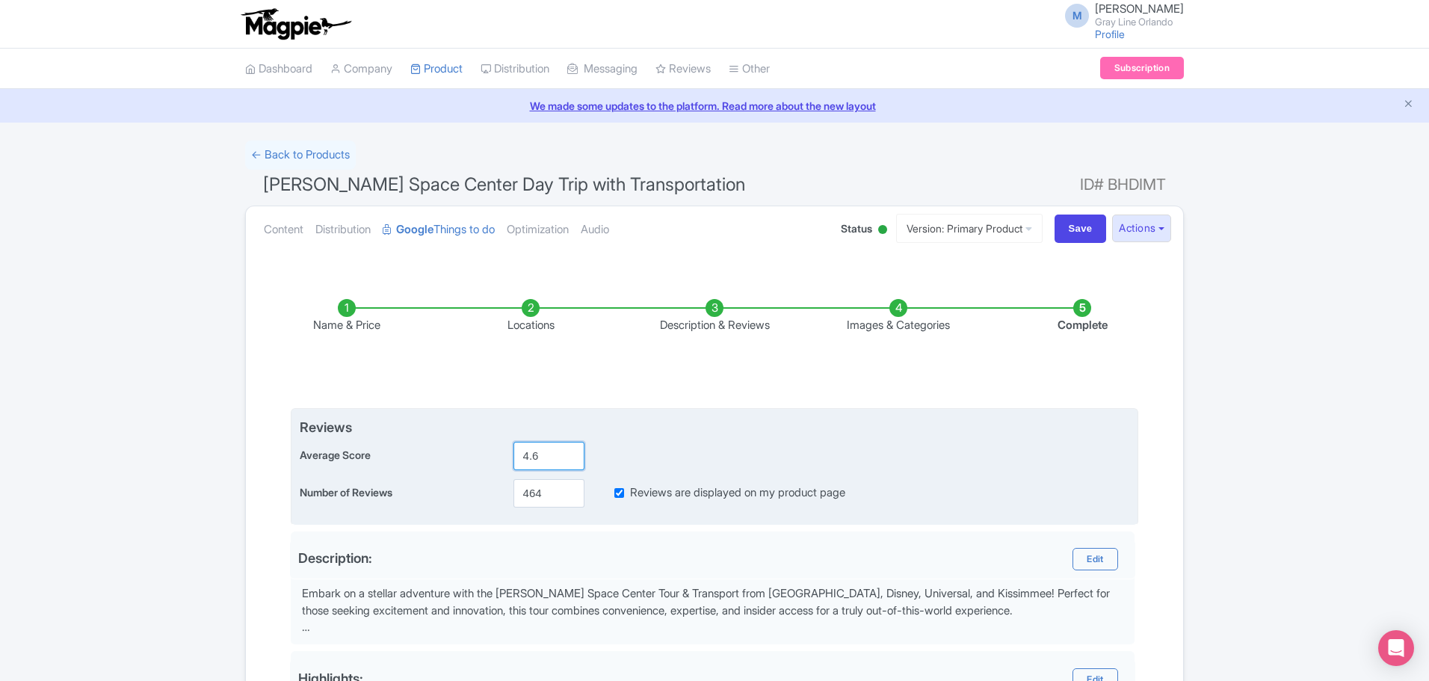
click at [534, 461] on input "4.6" at bounding box center [549, 456] width 71 height 28
type input "4.7"
click at [534, 495] on input "464" at bounding box center [549, 493] width 71 height 28
click at [535, 495] on input "464" at bounding box center [549, 493] width 71 height 28
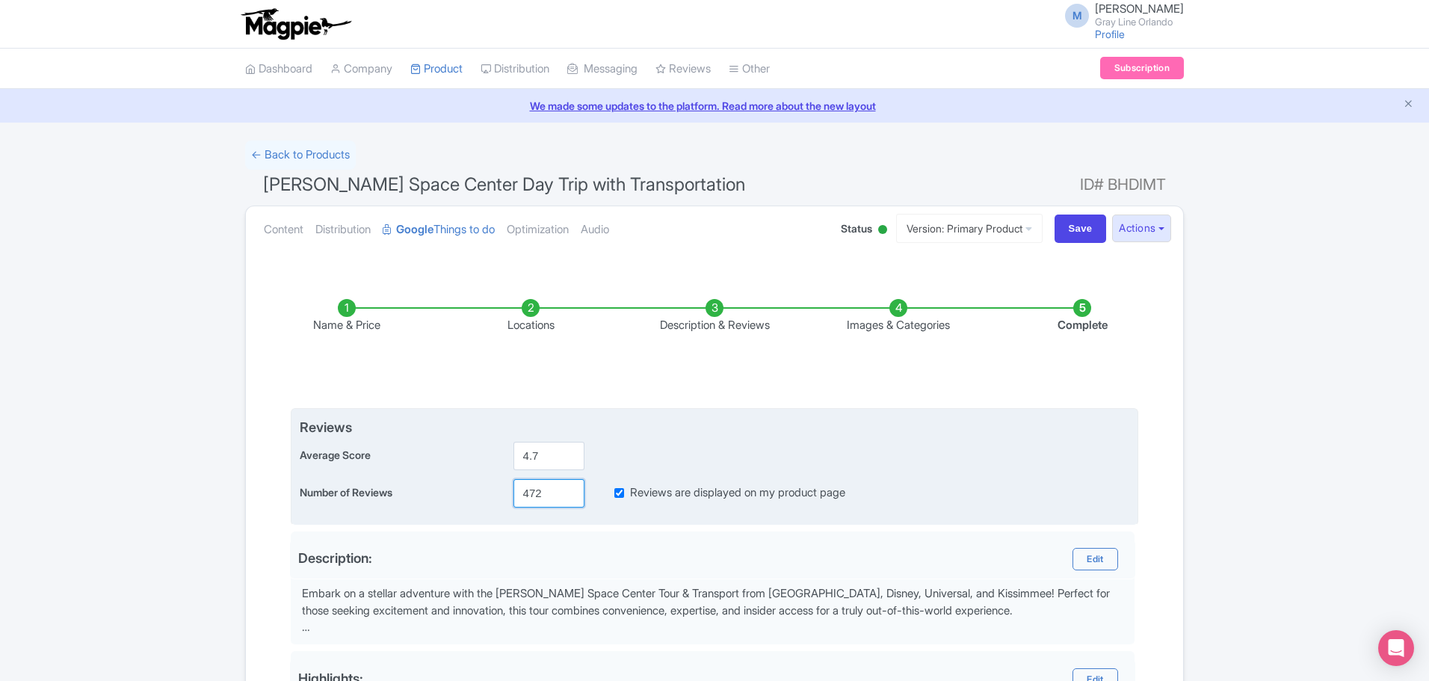
type input "472"
click at [694, 490] on label "Reviews are displayed on my product page" at bounding box center [737, 492] width 215 height 17
click at [624, 490] on input "Reviews are displayed on my product page" at bounding box center [619, 492] width 10 height 17
drag, startPoint x: 805, startPoint y: 493, endPoint x: 845, endPoint y: 507, distance: 42.1
click at [806, 493] on label "Reviews are displayed on my product page" at bounding box center [737, 492] width 215 height 17
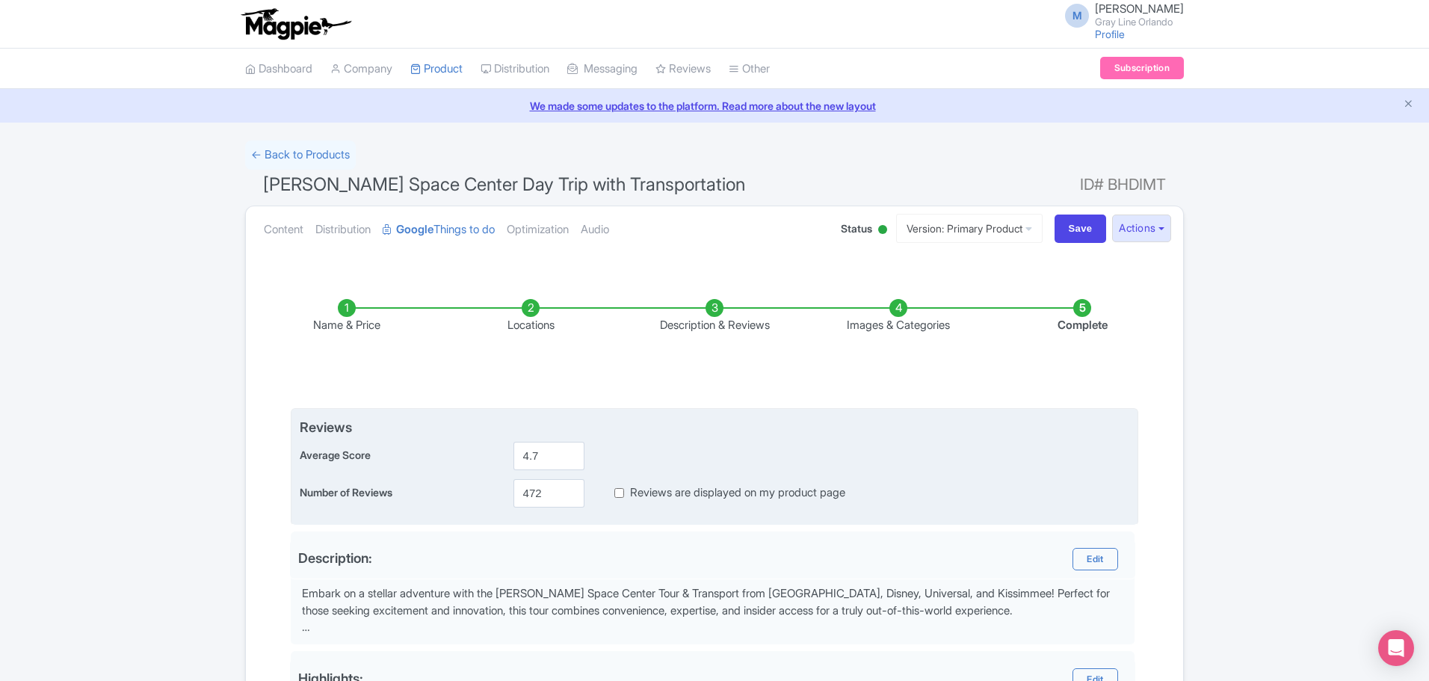
click at [624, 493] on input "Reviews are displayed on my product page" at bounding box center [619, 492] width 10 height 17
checkbox input "true"
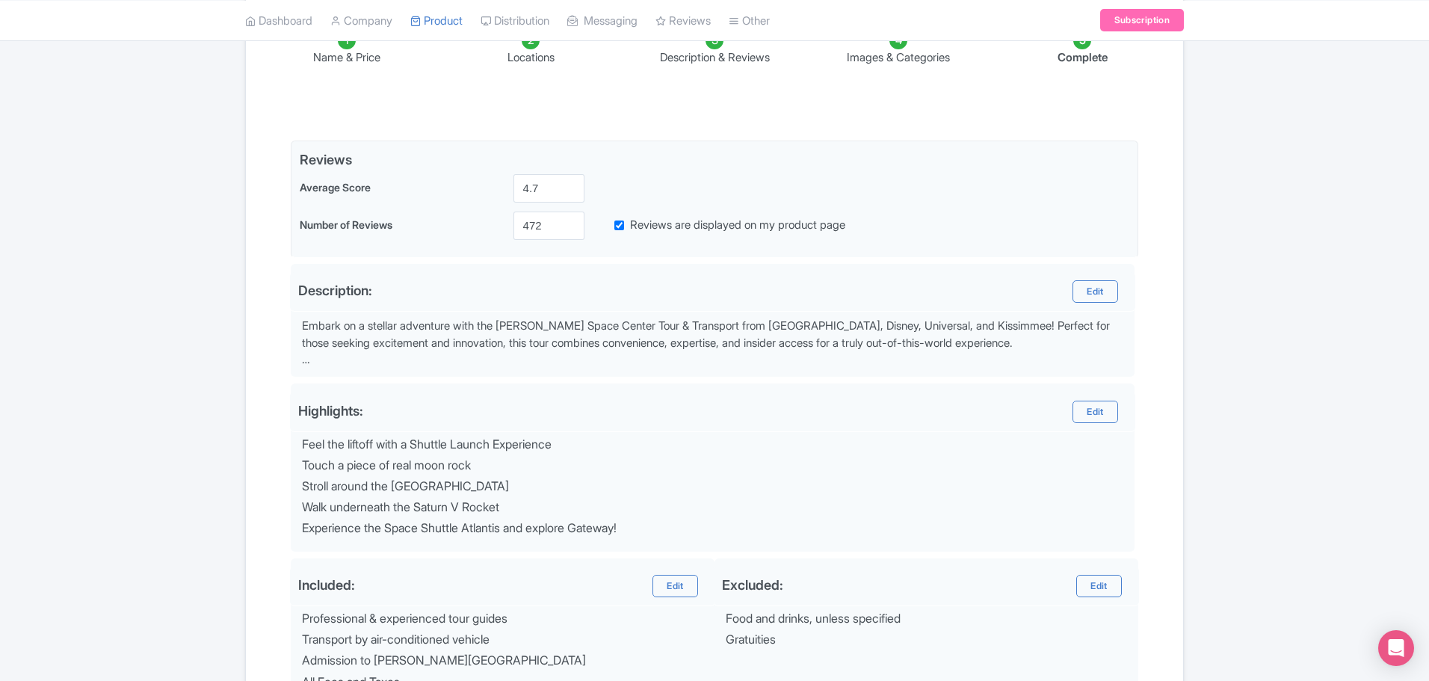
scroll to position [465, 0]
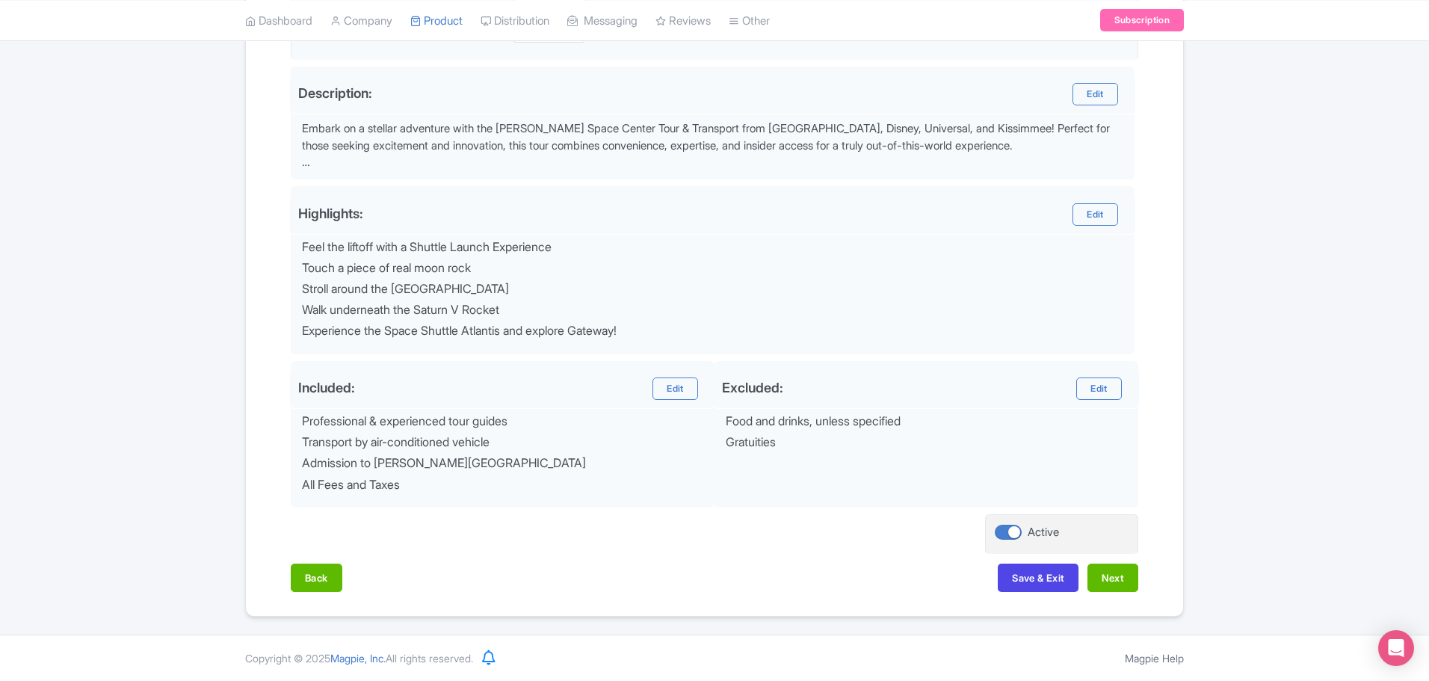
click at [1061, 592] on div "Back Save & Exit Next" at bounding box center [715, 585] width 848 height 43
click at [1062, 576] on button "Save & Exit" at bounding box center [1038, 578] width 81 height 28
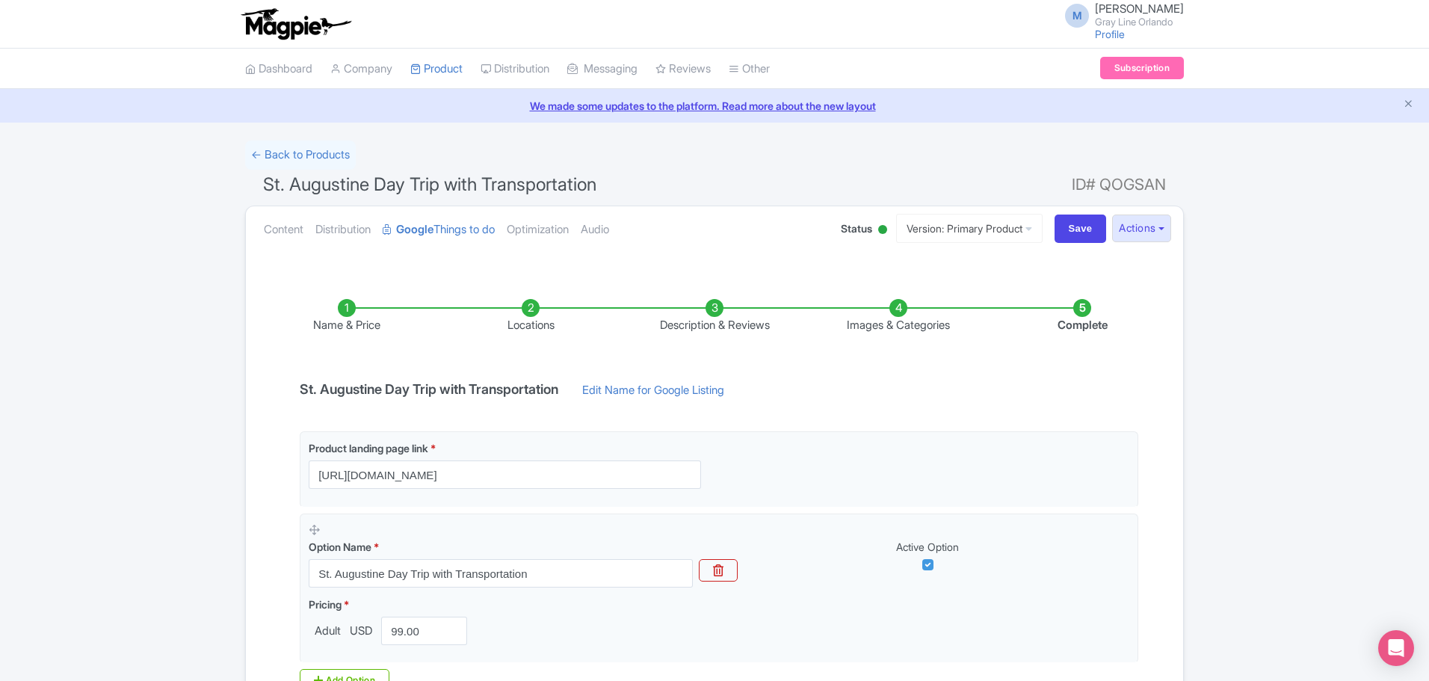
scroll to position [189, 0]
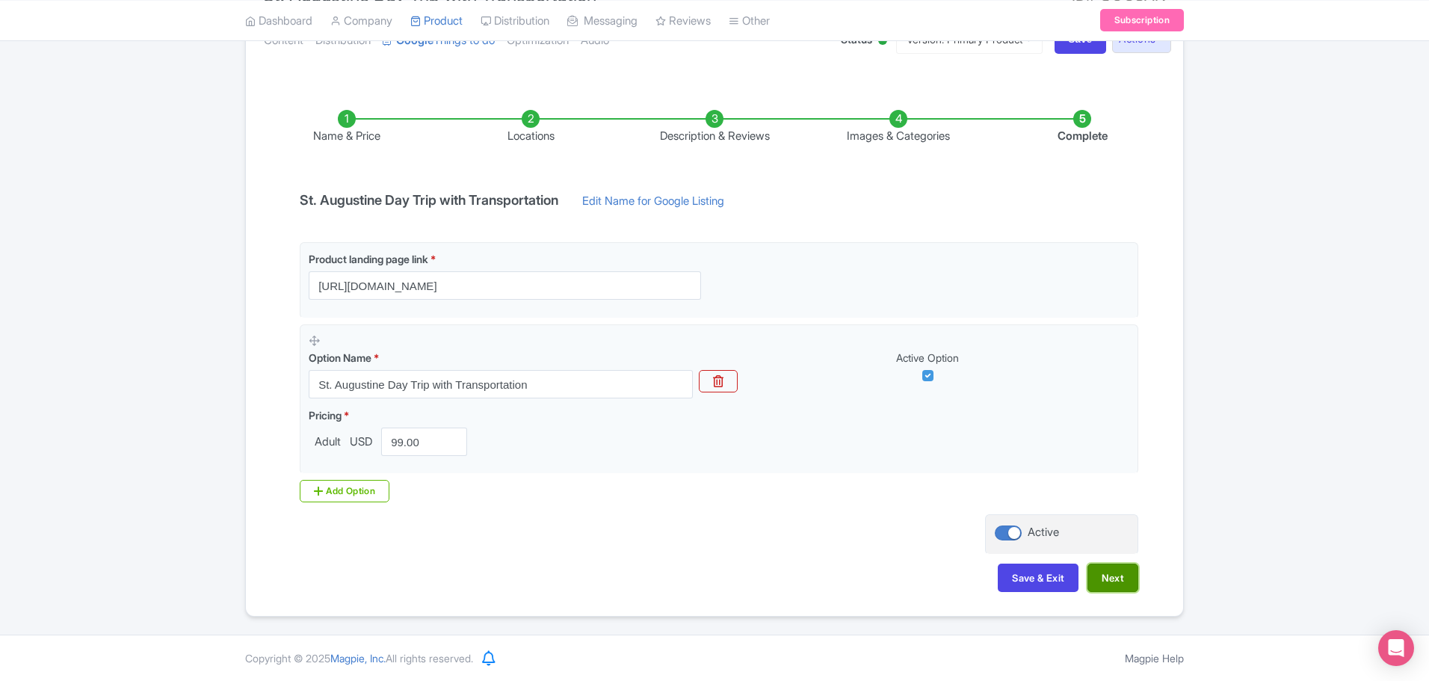
click at [1101, 579] on button "Next" at bounding box center [1113, 578] width 51 height 28
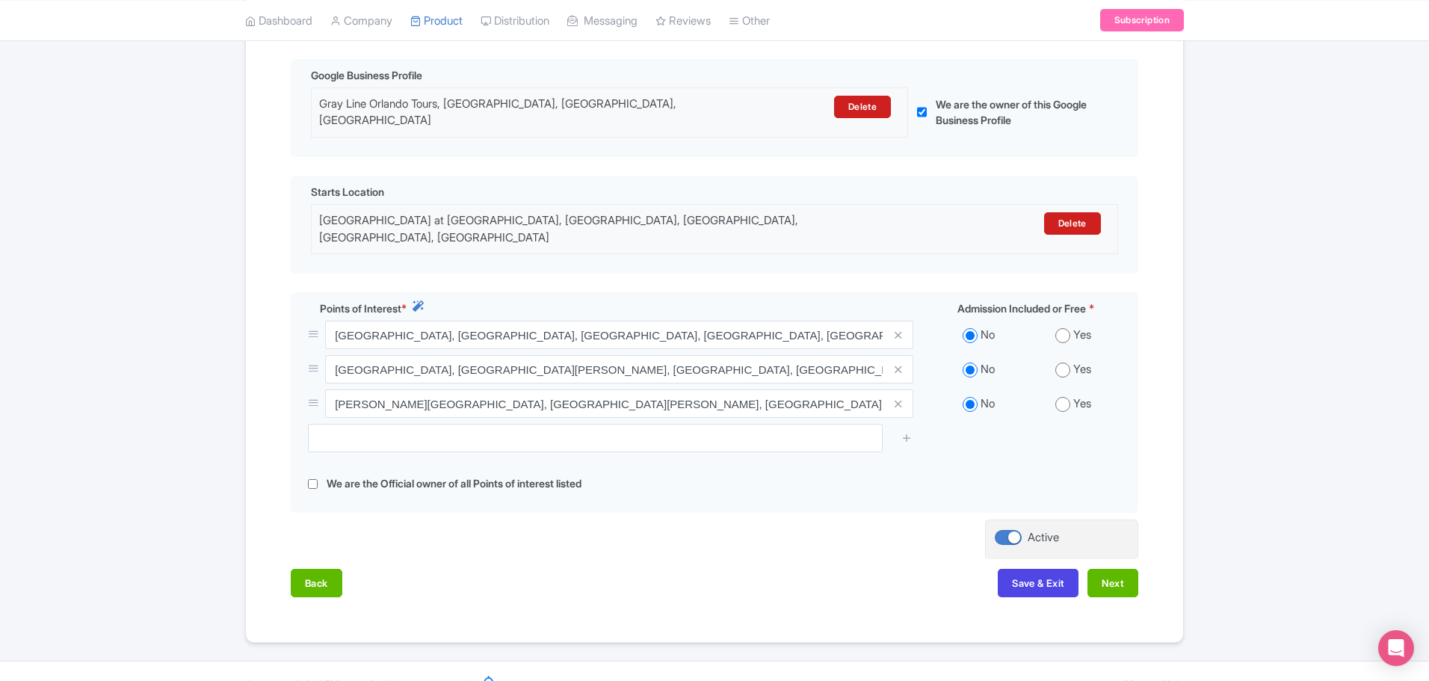
scroll to position [353, 0]
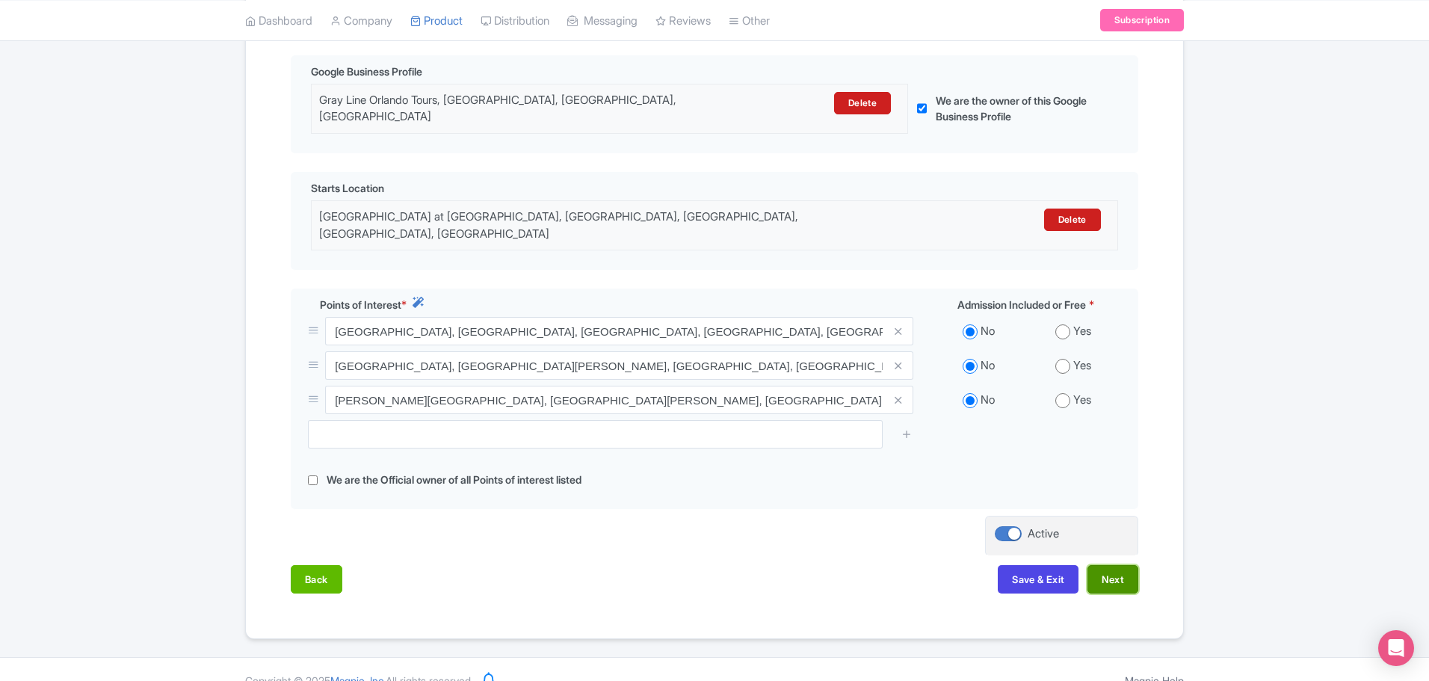
click at [1118, 565] on button "Next" at bounding box center [1113, 579] width 51 height 28
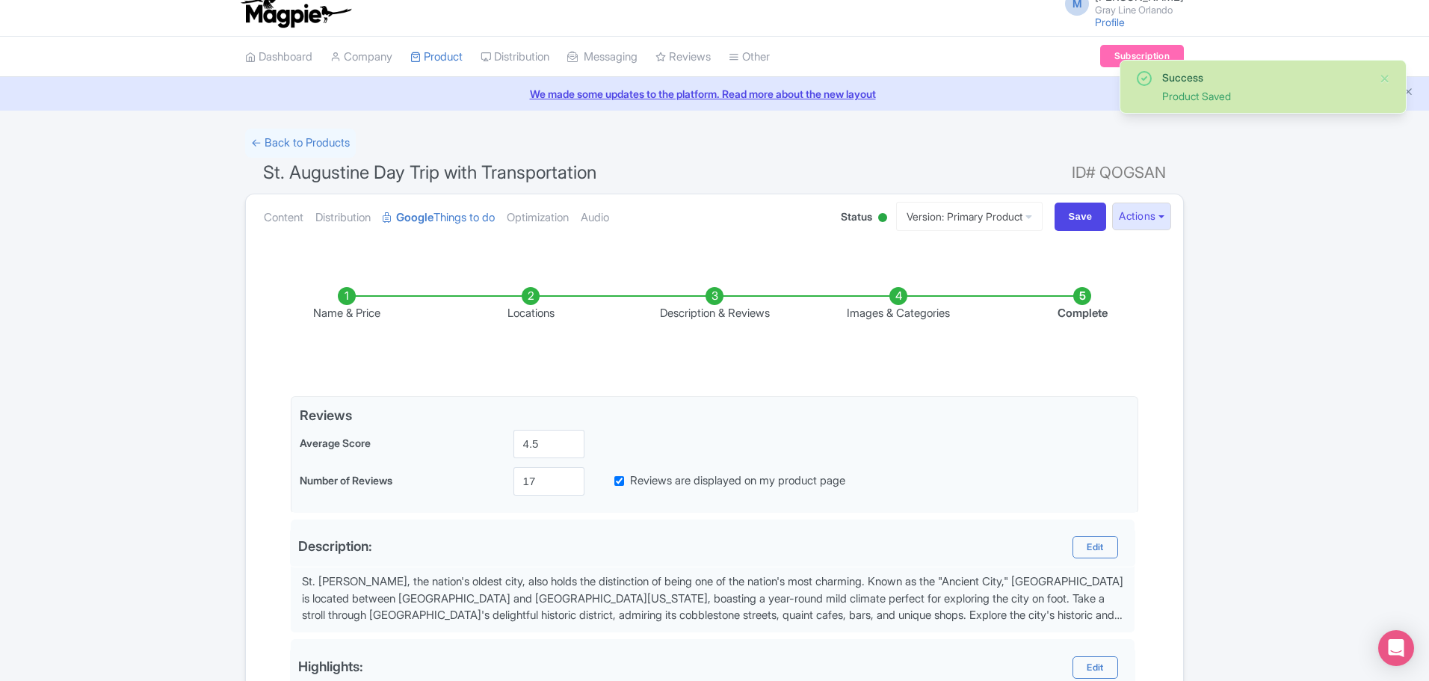
scroll to position [0, 0]
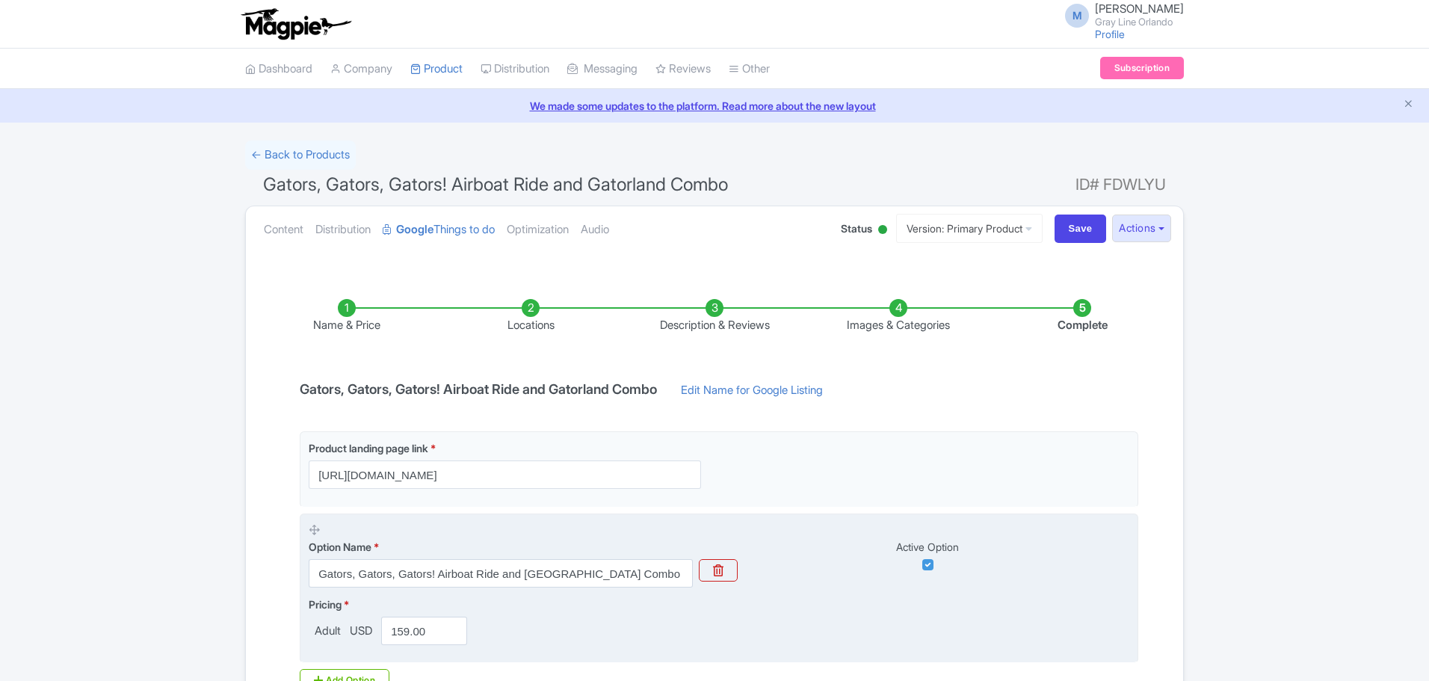
scroll to position [189, 0]
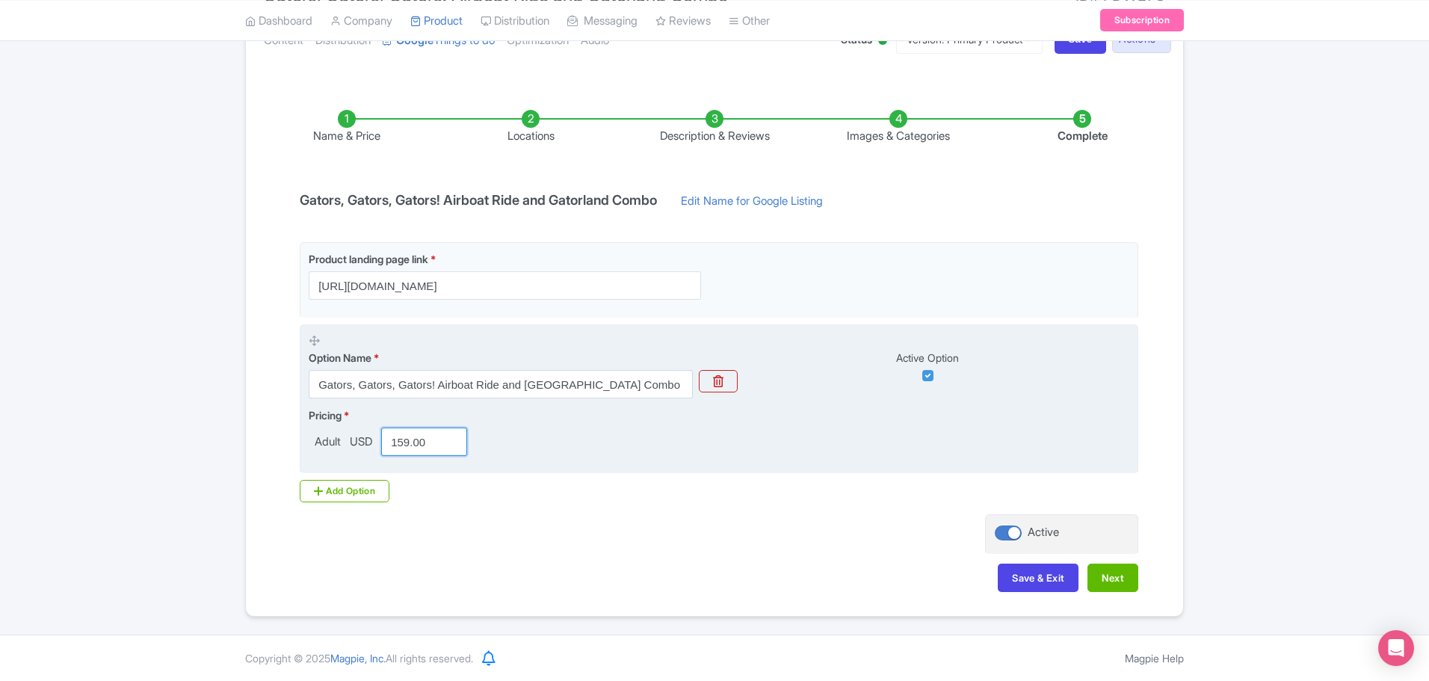
click at [419, 451] on input "159.00" at bounding box center [424, 442] width 86 height 28
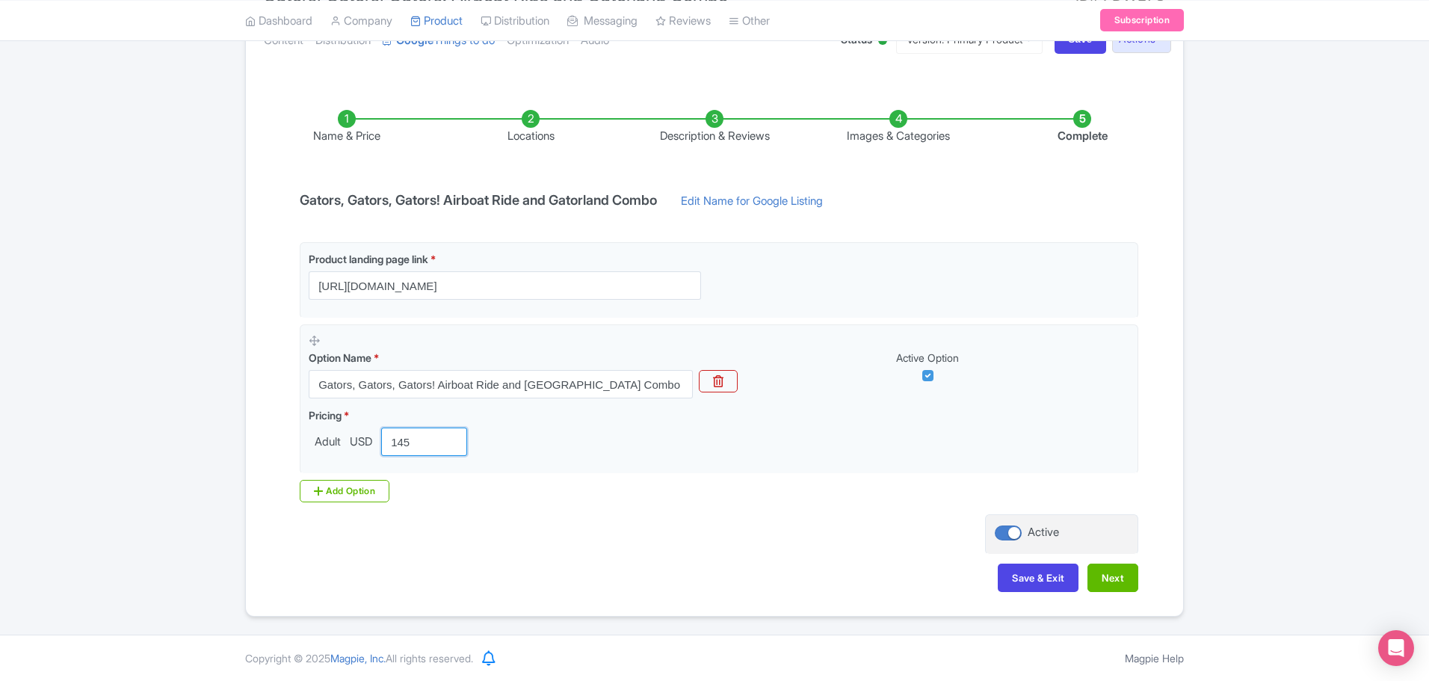
type input "145"
click at [590, 499] on div "Product landing page link * https://graylineorlando.com/tours/gators-gators-gat…" at bounding box center [715, 372] width 848 height 260
click at [1117, 582] on button "Next" at bounding box center [1113, 578] width 51 height 28
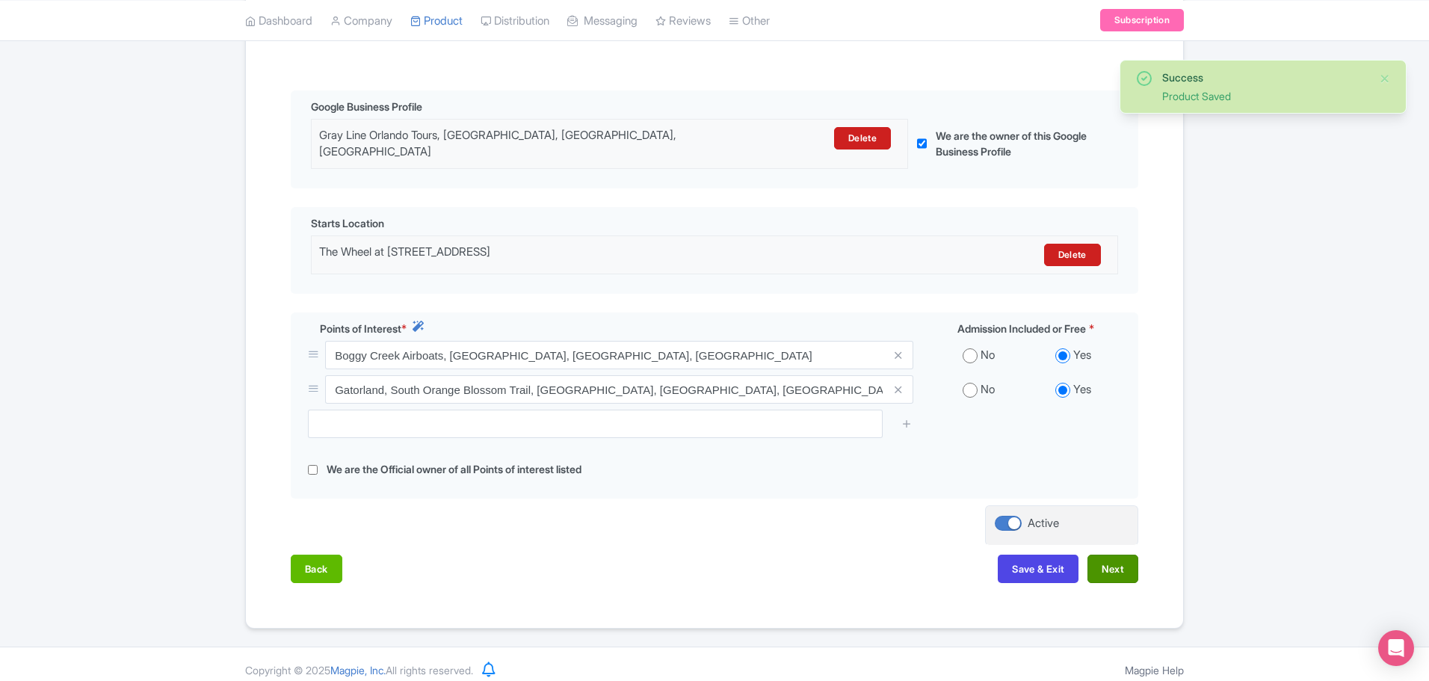
scroll to position [318, 0]
click at [1100, 567] on button "Next" at bounding box center [1113, 568] width 51 height 28
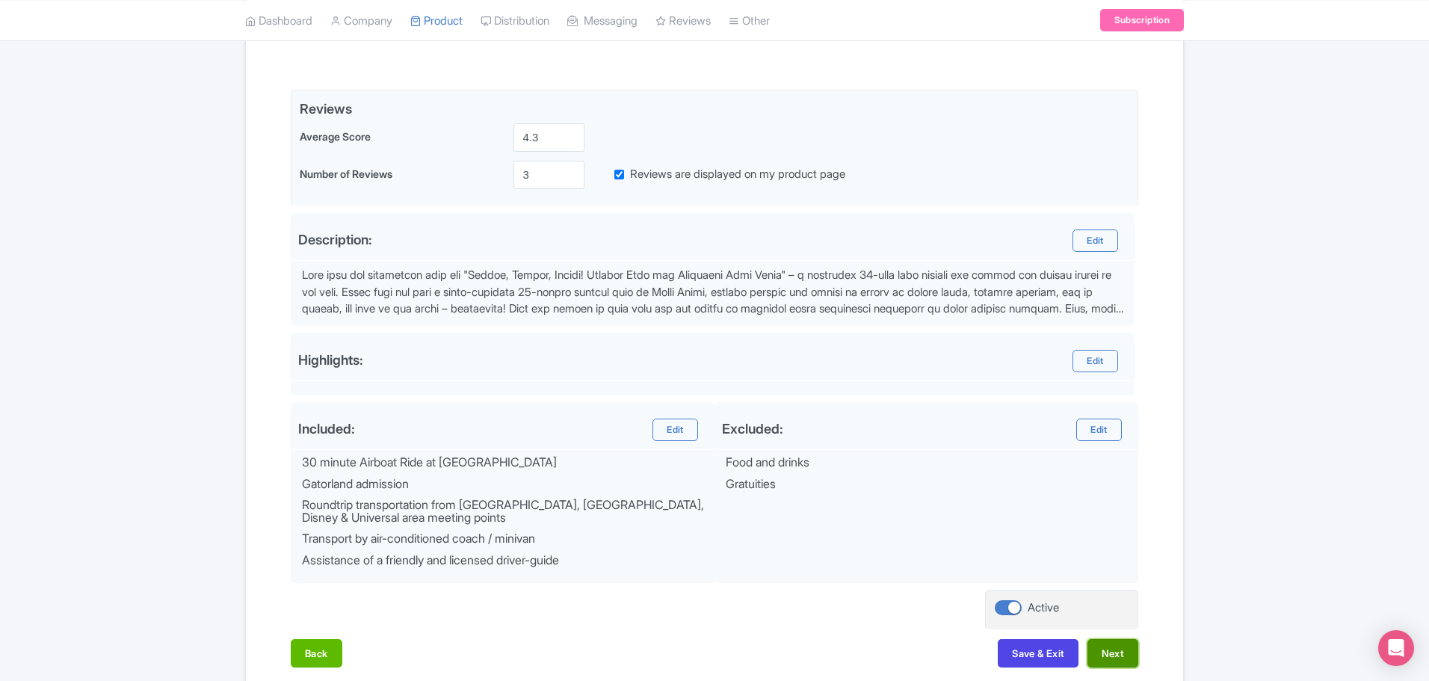
click at [1114, 650] on button "Next" at bounding box center [1113, 653] width 51 height 28
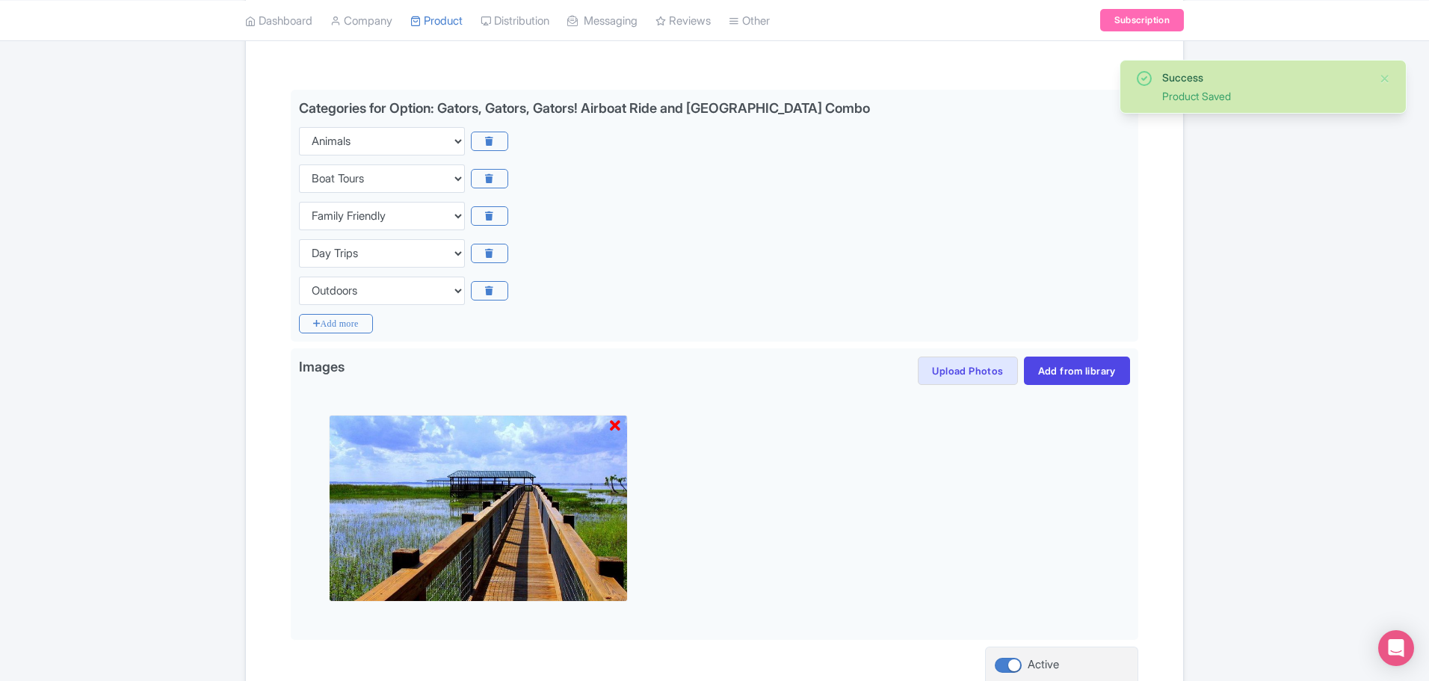
scroll to position [451, 0]
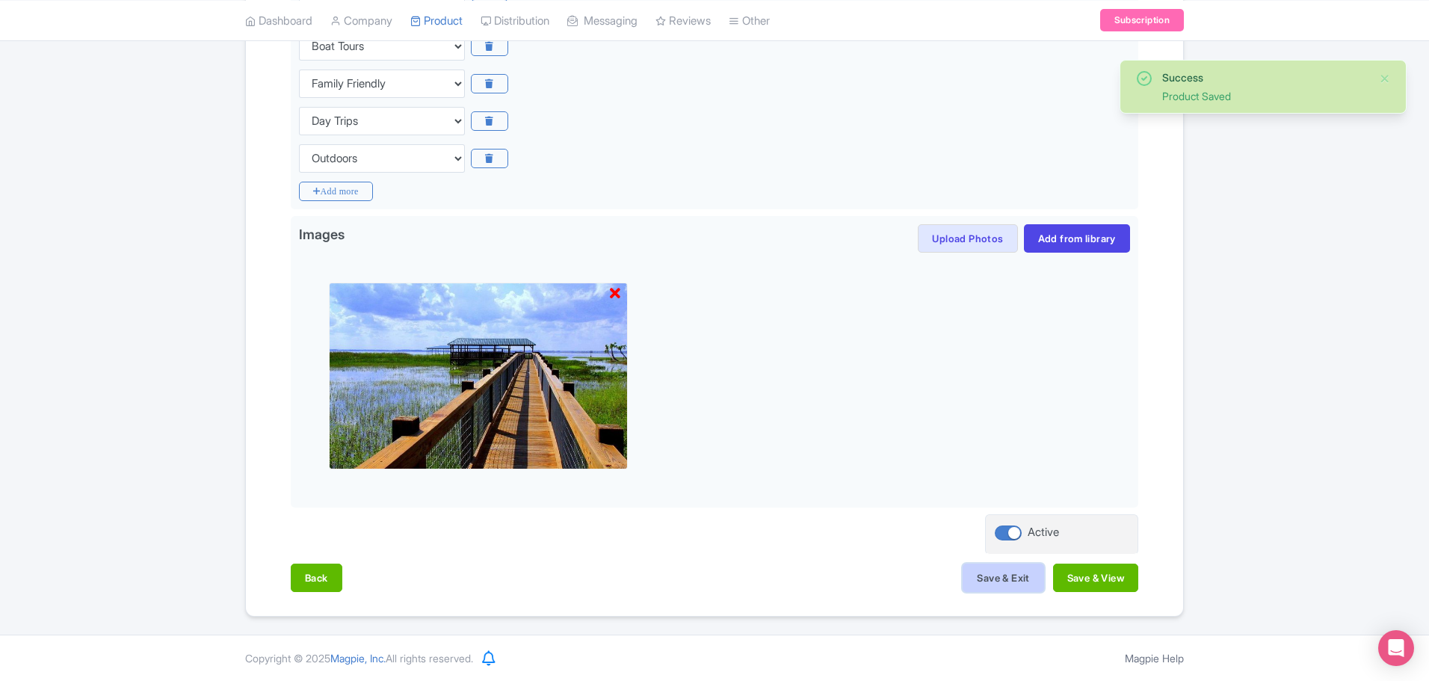
click at [1016, 573] on button "Save & Exit" at bounding box center [1003, 578] width 81 height 28
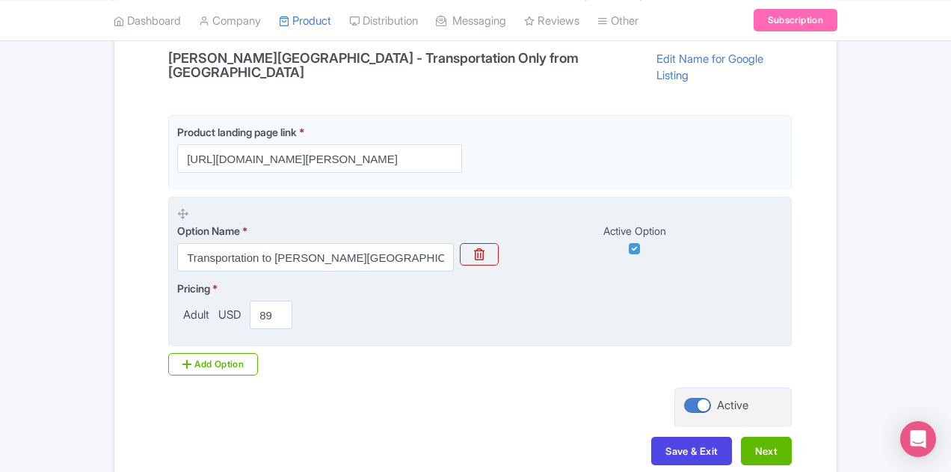
scroll to position [394, 0]
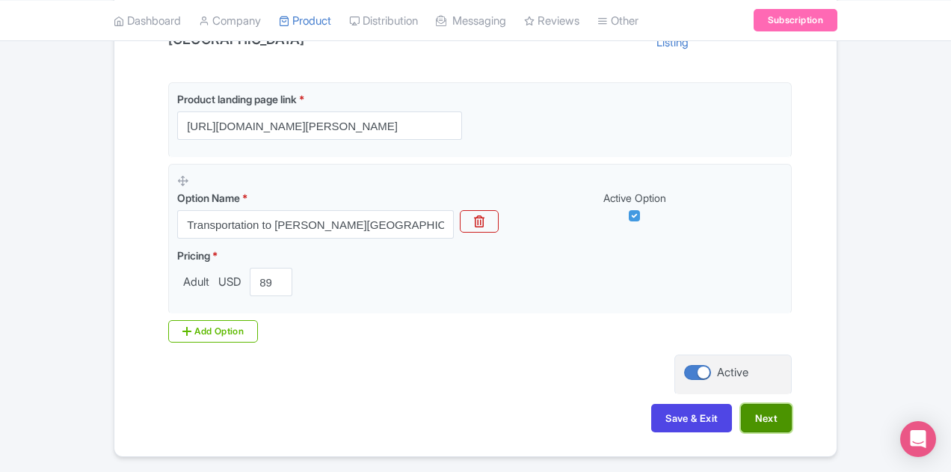
click at [792, 404] on button "Next" at bounding box center [766, 418] width 51 height 28
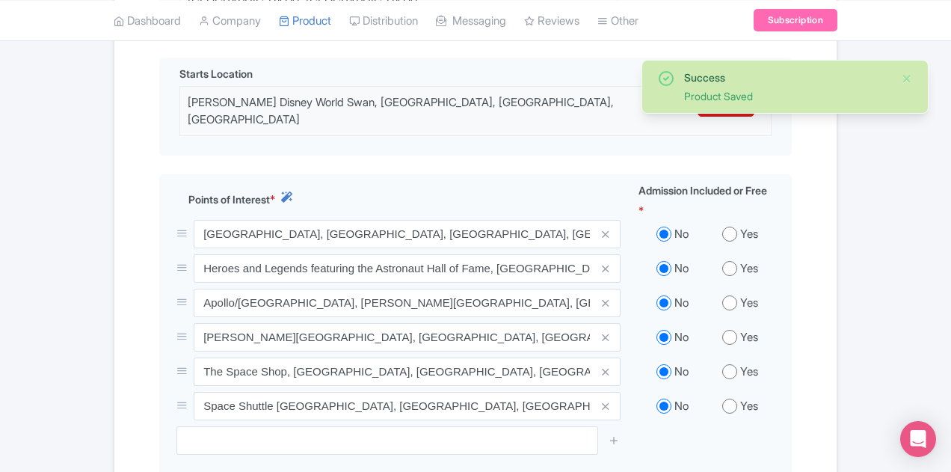
scroll to position [662, 0]
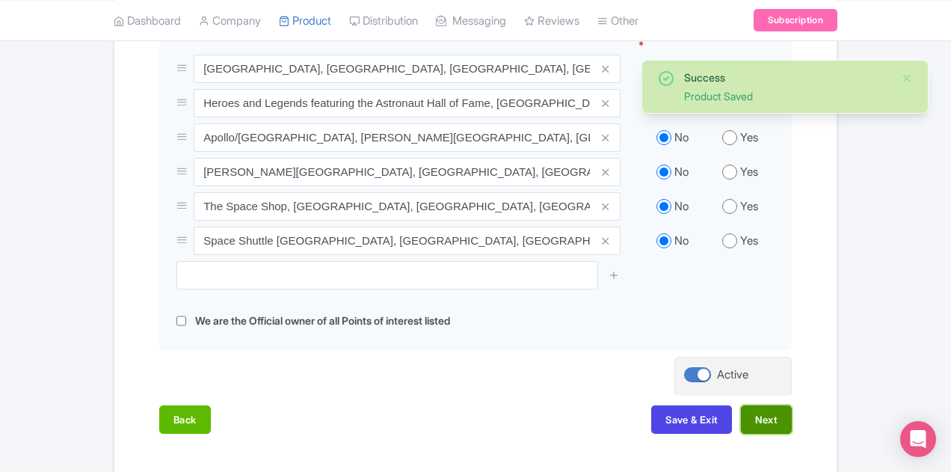
click at [792, 405] on button "Next" at bounding box center [766, 419] width 51 height 28
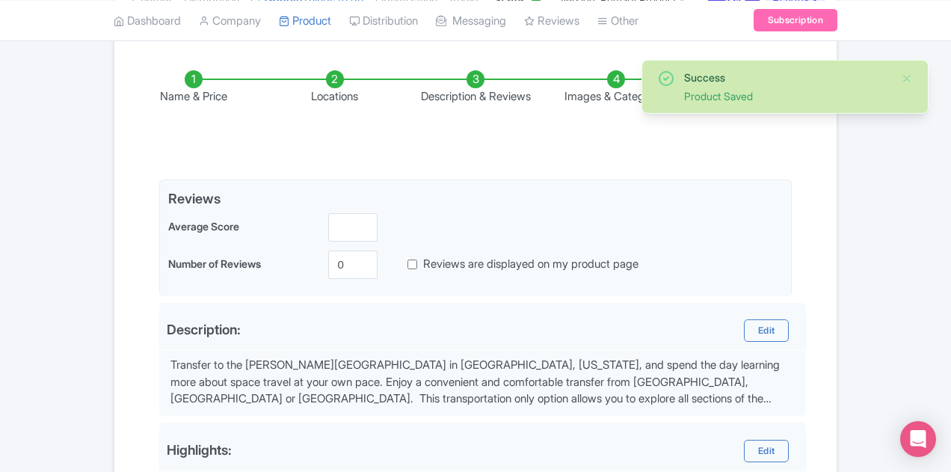
scroll to position [211, 0]
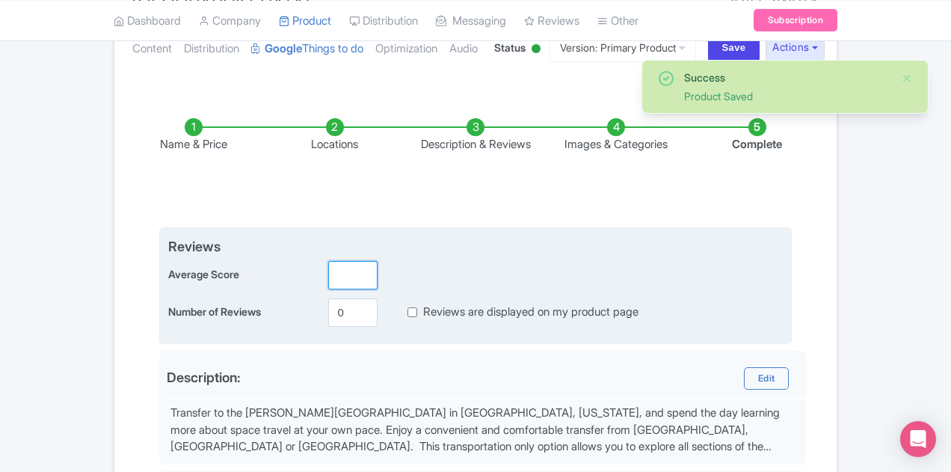
click at [328, 261] on input "number" at bounding box center [352, 275] width 49 height 28
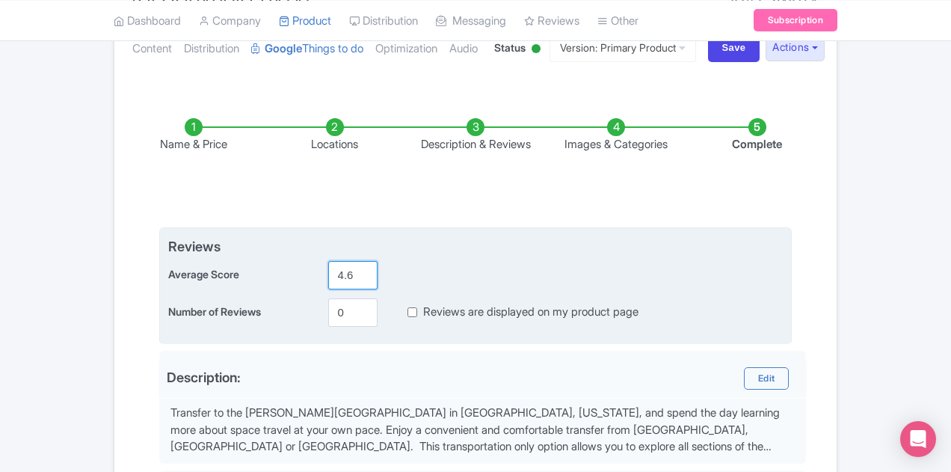
type input "4.6"
click at [328, 298] on input "0" at bounding box center [352, 312] width 49 height 28
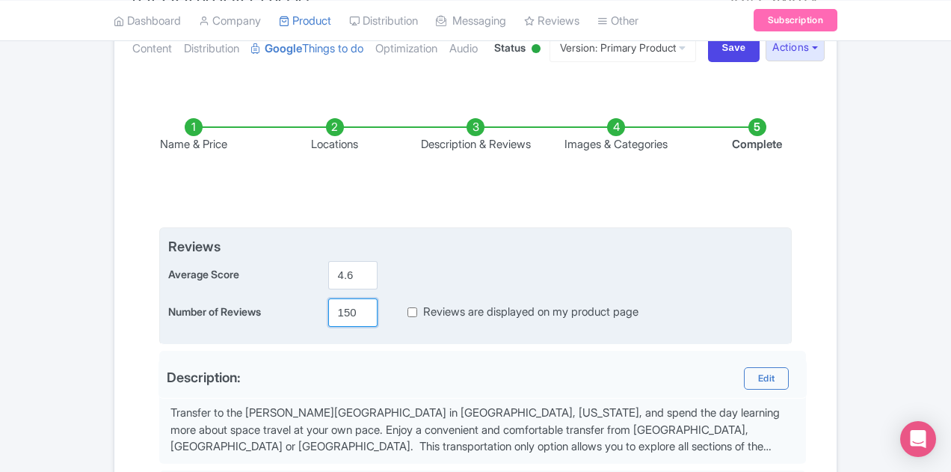
type input "150"
click at [423, 303] on label "Reviews are displayed on my product page" at bounding box center [530, 311] width 215 height 17
click at [407, 303] on input "Reviews are displayed on my product page" at bounding box center [412, 311] width 10 height 17
checkbox input "true"
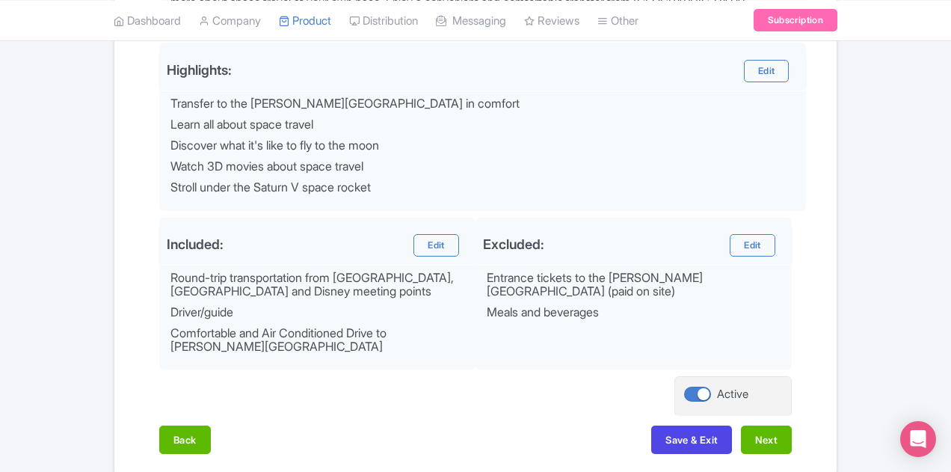
scroll to position [659, 0]
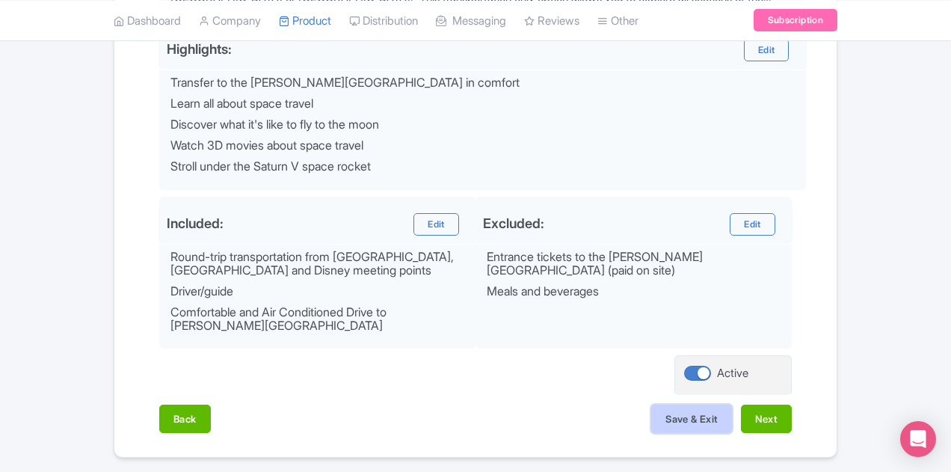
click at [732, 404] on button "Save & Exit" at bounding box center [691, 418] width 81 height 28
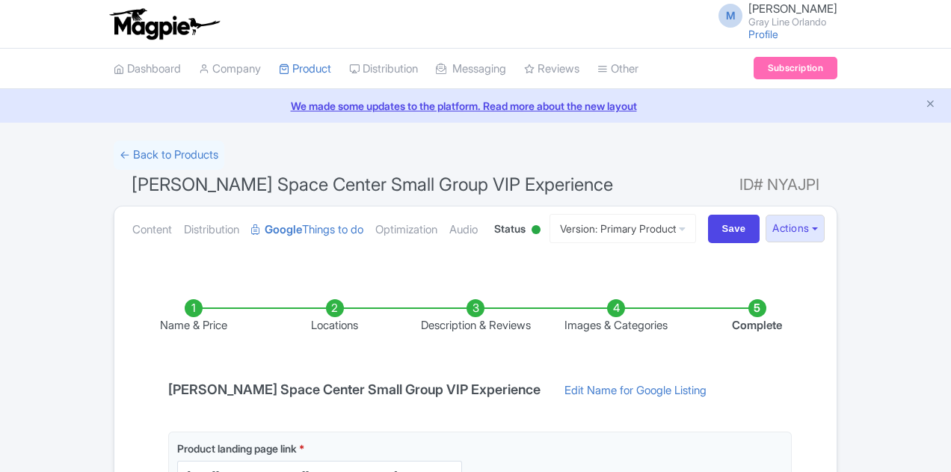
scroll to position [394, 0]
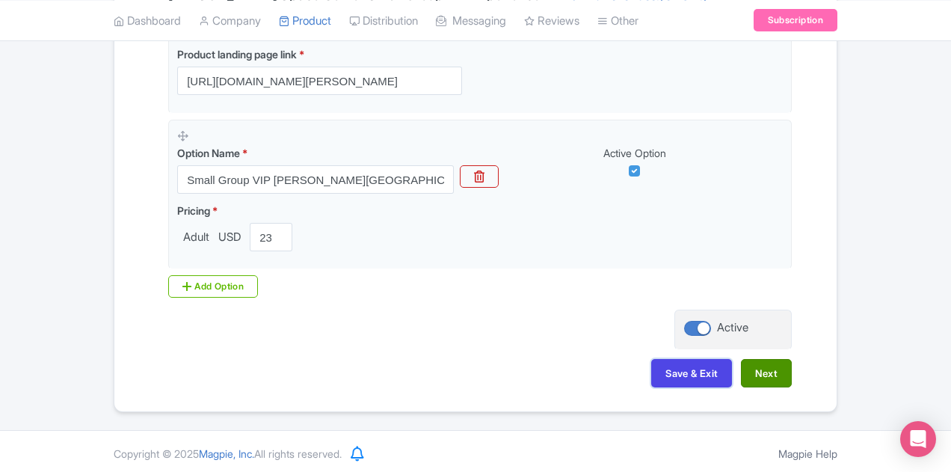
drag, startPoint x: 785, startPoint y: 369, endPoint x: 862, endPoint y: 367, distance: 77.0
click at [792, 373] on div "Save & Exit Next" at bounding box center [475, 380] width 632 height 43
click at [792, 369] on button "Next" at bounding box center [766, 373] width 51 height 28
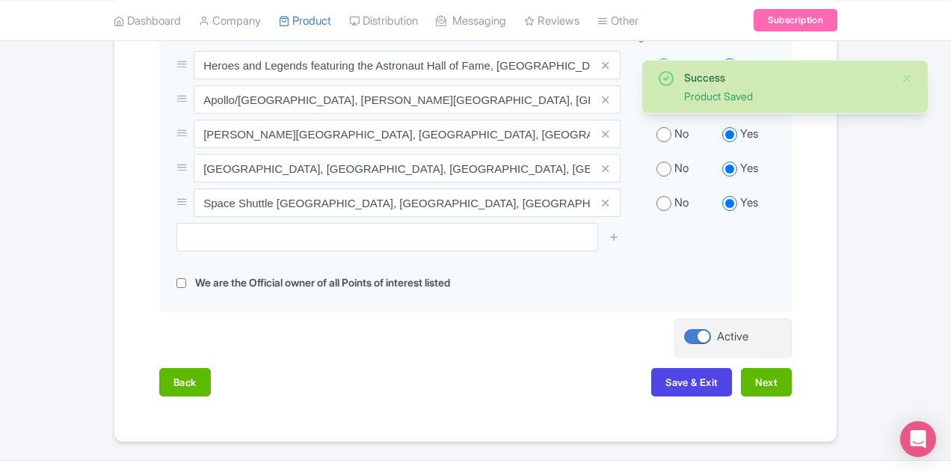
scroll to position [635, 0]
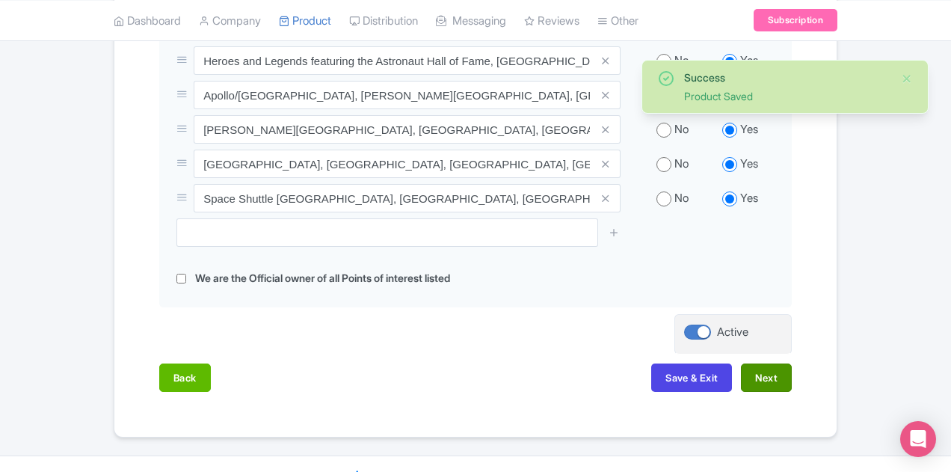
drag, startPoint x: 862, startPoint y: 369, endPoint x: 864, endPoint y: 361, distance: 7.8
click at [792, 369] on div "Back Save & Exit Next" at bounding box center [475, 384] width 632 height 43
click at [792, 363] on button "Next" at bounding box center [766, 377] width 51 height 28
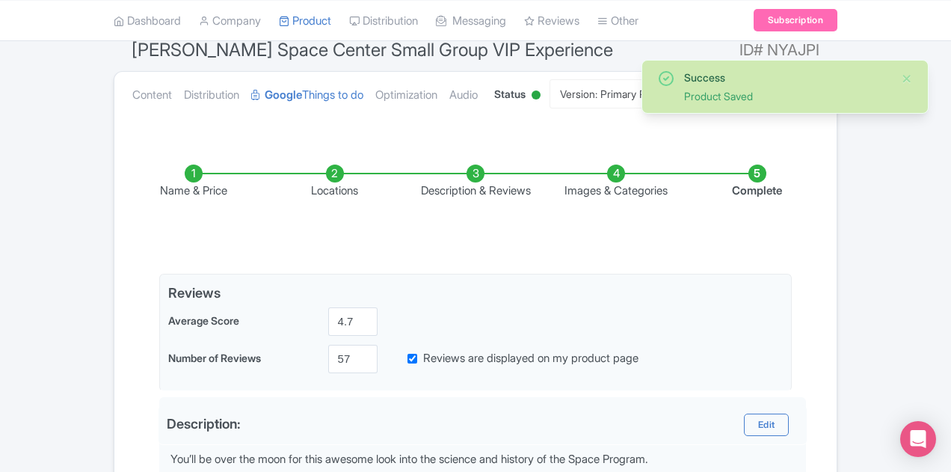
scroll to position [112, 0]
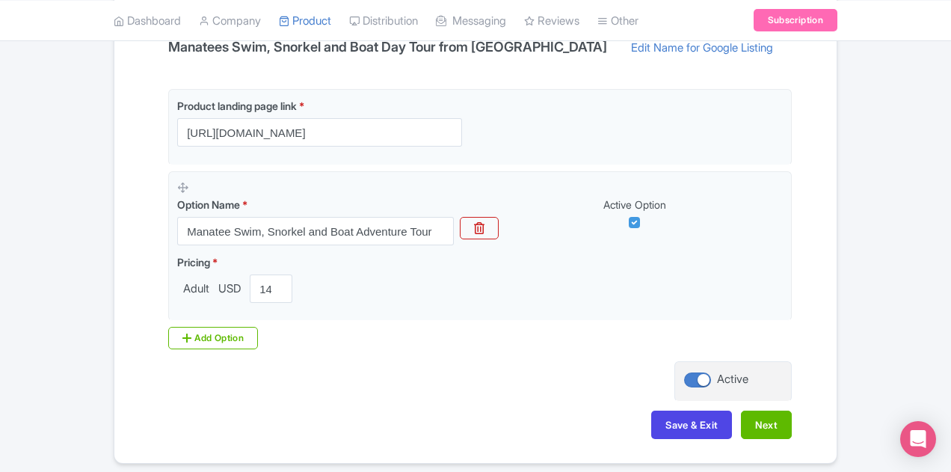
scroll to position [319, 0]
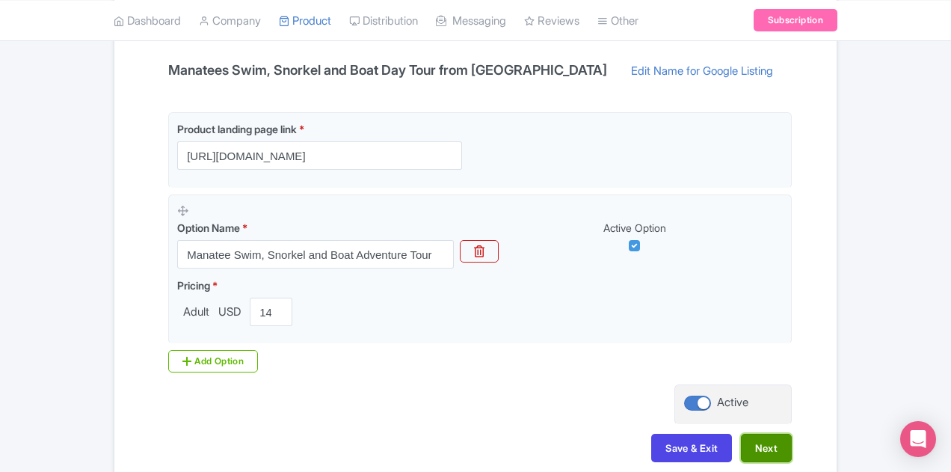
click at [792, 440] on button "Next" at bounding box center [766, 448] width 51 height 28
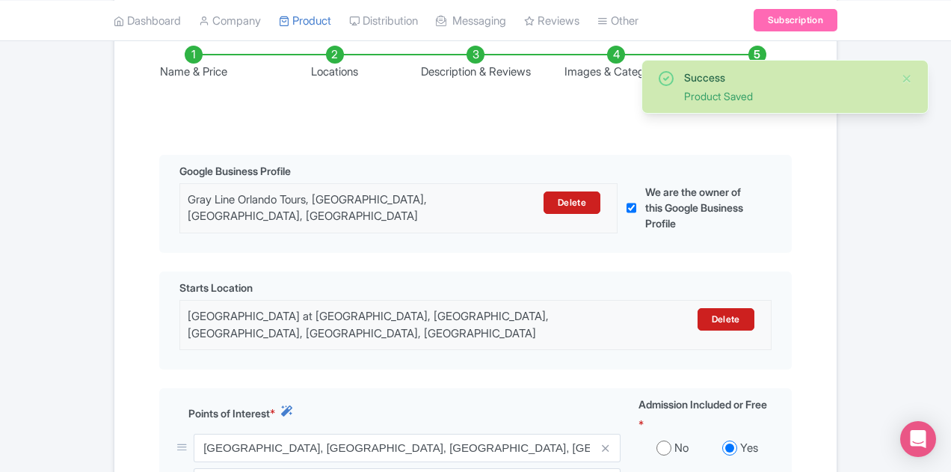
scroll to position [525, 0]
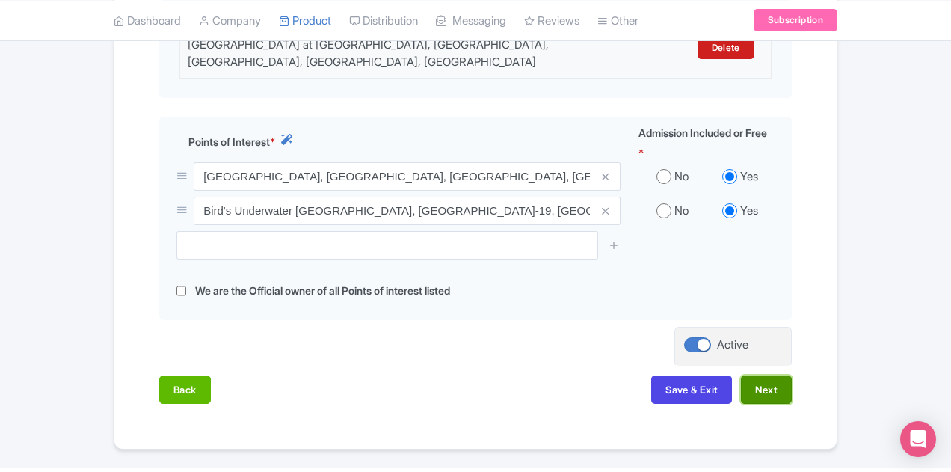
click at [792, 375] on button "Next" at bounding box center [766, 389] width 51 height 28
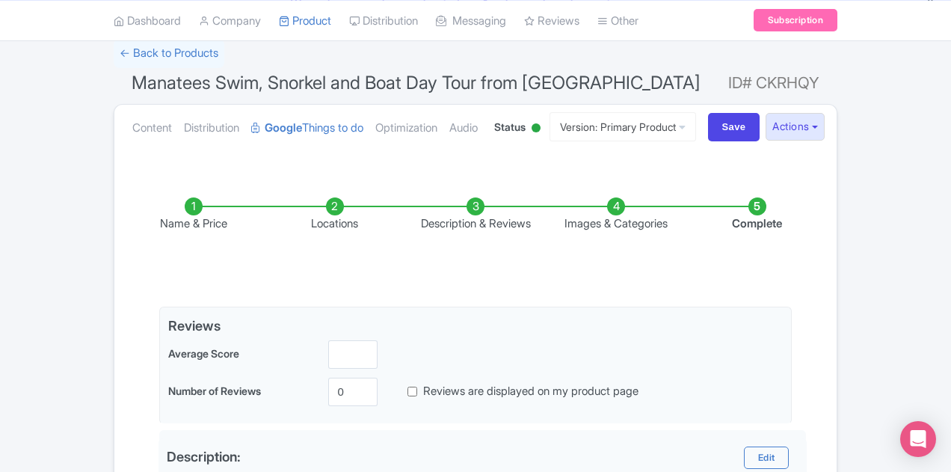
scroll to position [125, 0]
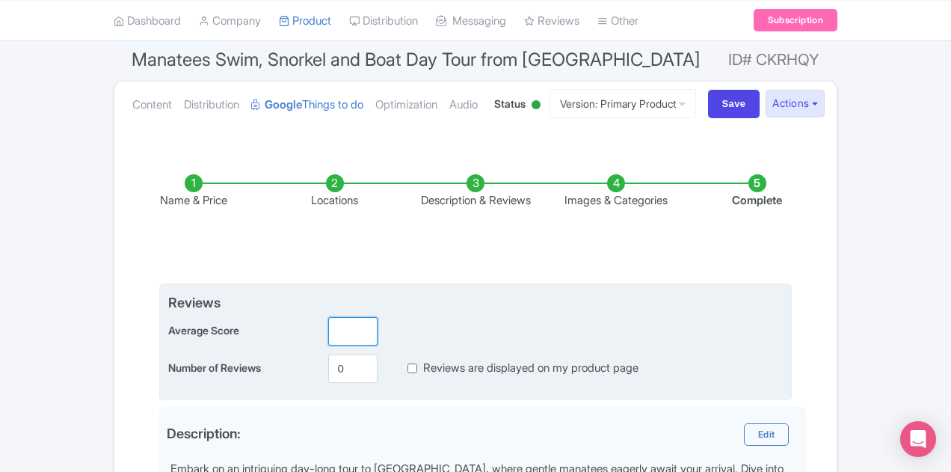
click at [328, 326] on input "number" at bounding box center [352, 331] width 49 height 28
type input "4.8"
click at [407, 366] on input "Reviews are displayed on my product page" at bounding box center [412, 368] width 10 height 17
checkbox input "true"
click at [328, 369] on input "0" at bounding box center [352, 368] width 49 height 28
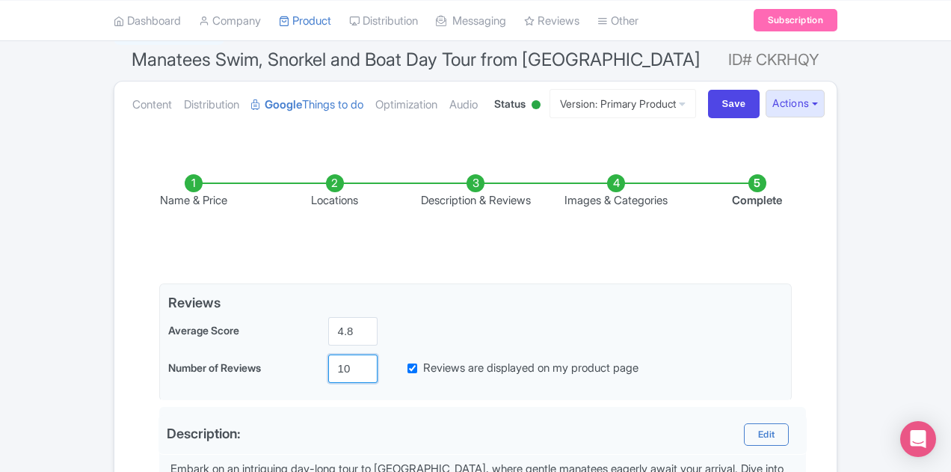
type input "10"
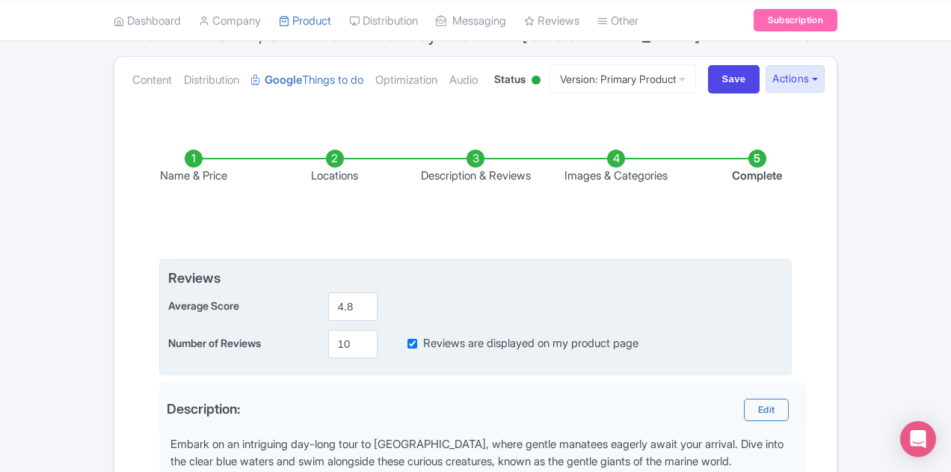
scroll to position [723, 0]
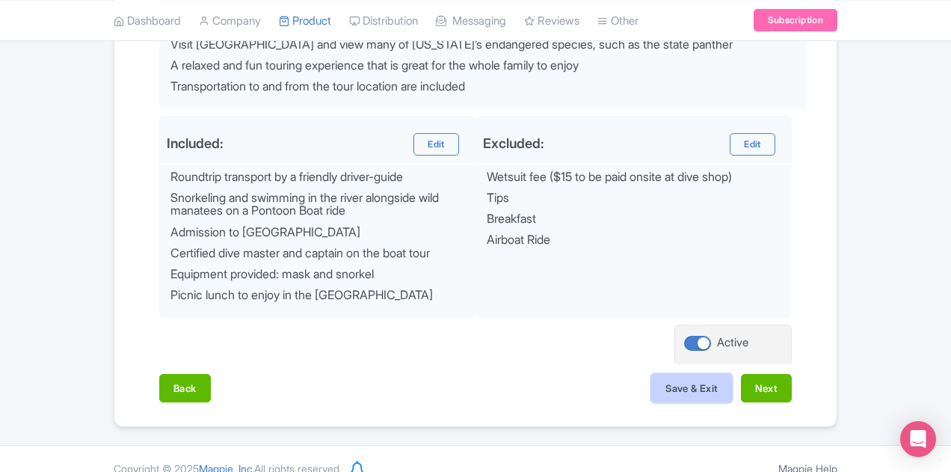
click at [732, 376] on button "Save & Exit" at bounding box center [691, 388] width 81 height 28
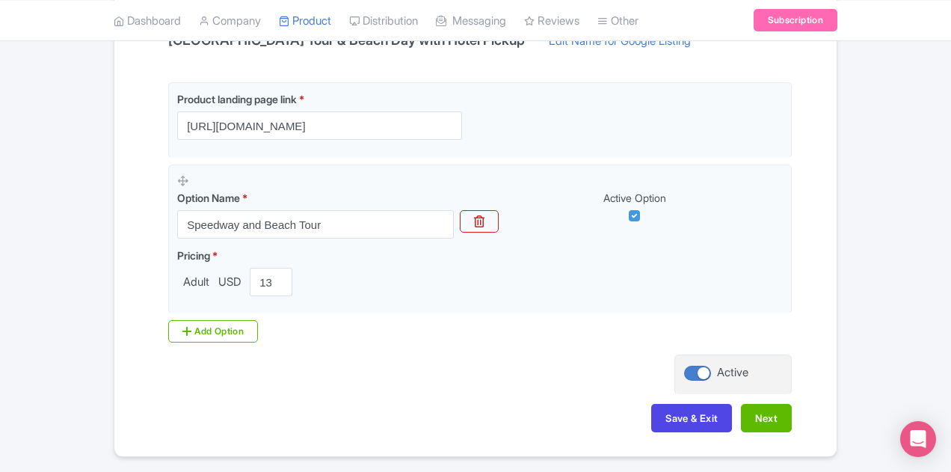
scroll to position [394, 0]
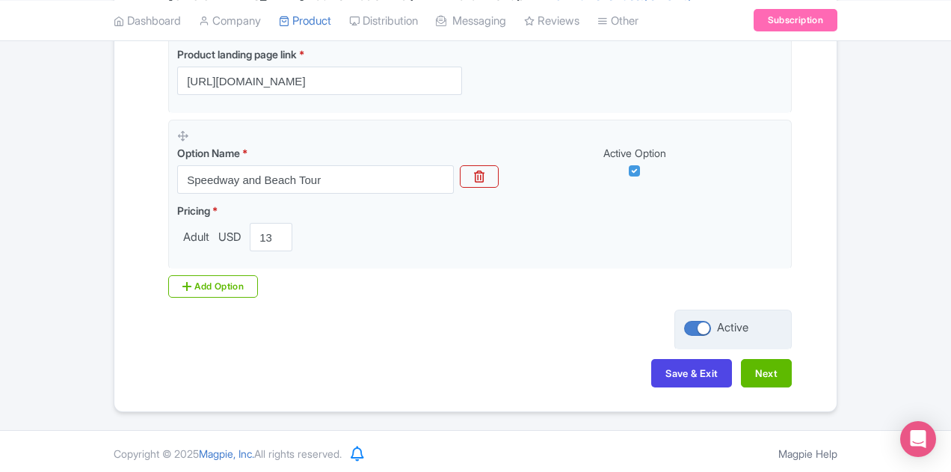
click at [711, 326] on div at bounding box center [697, 328] width 27 height 15
click at [694, 326] on input "Active" at bounding box center [689, 328] width 10 height 10
checkbox input "false"
click at [732, 368] on button "Save & Exit" at bounding box center [691, 373] width 81 height 28
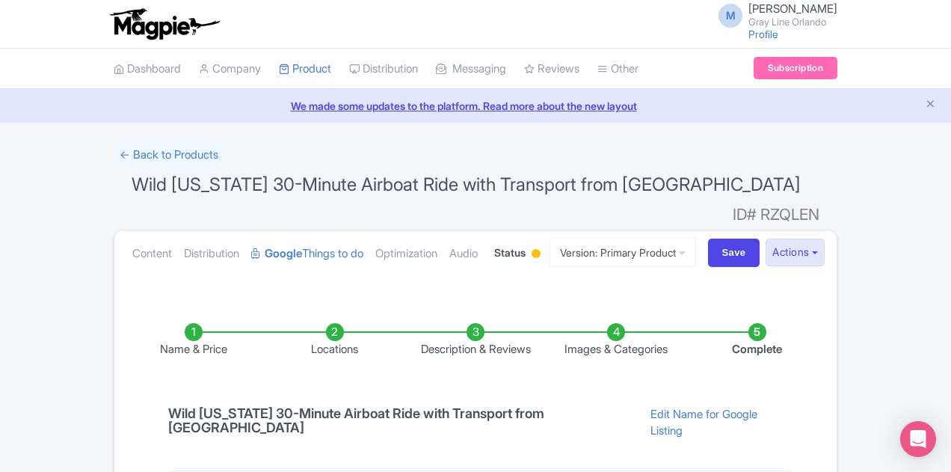
scroll to position [394, 0]
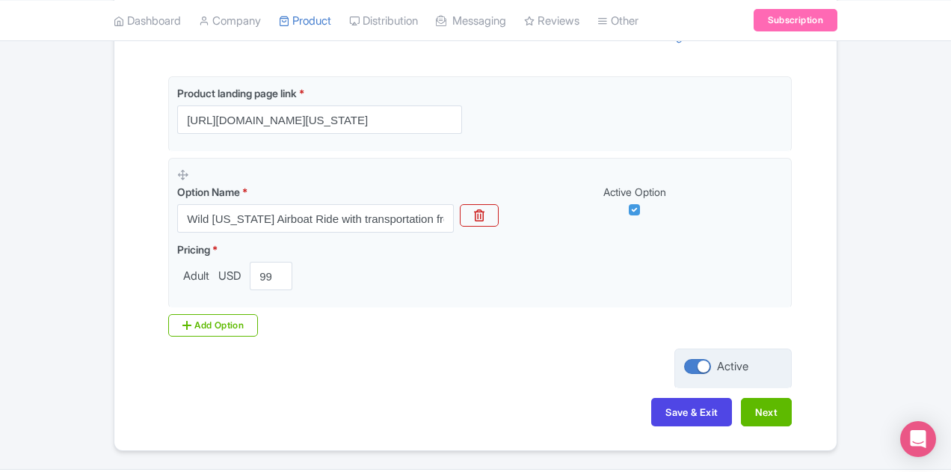
click at [711, 359] on div at bounding box center [697, 366] width 27 height 15
click at [694, 362] on input "Active" at bounding box center [689, 367] width 10 height 10
checkbox input "false"
click at [732, 398] on button "Save & Exit" at bounding box center [691, 412] width 81 height 28
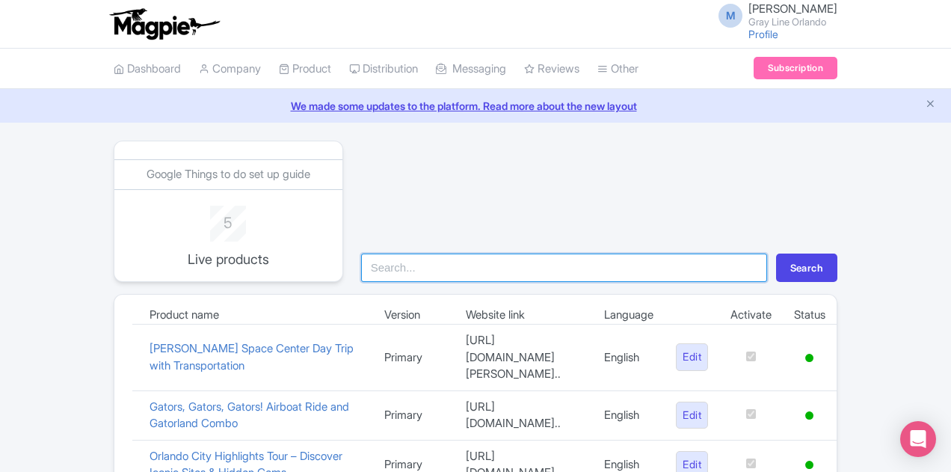
click at [431, 265] on input "search" at bounding box center [564, 267] width 406 height 28
type input "Daytona"
click at [776, 253] on button "Search" at bounding box center [806, 267] width 61 height 28
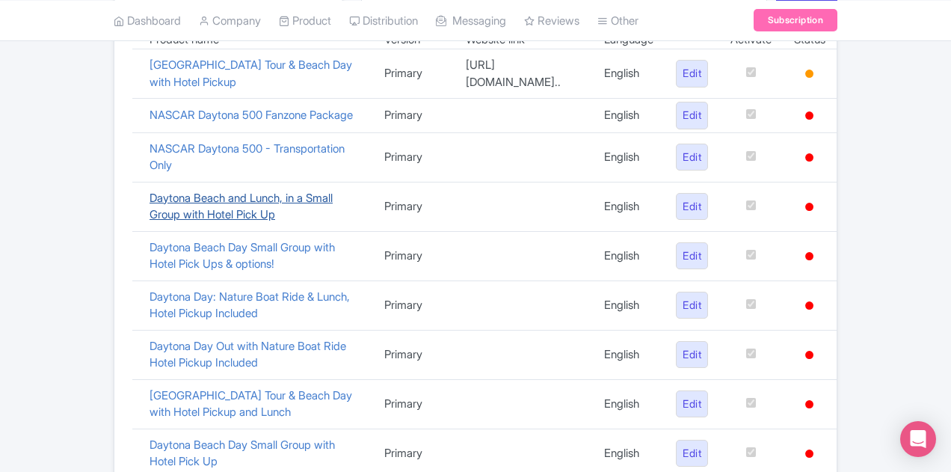
scroll to position [299, 0]
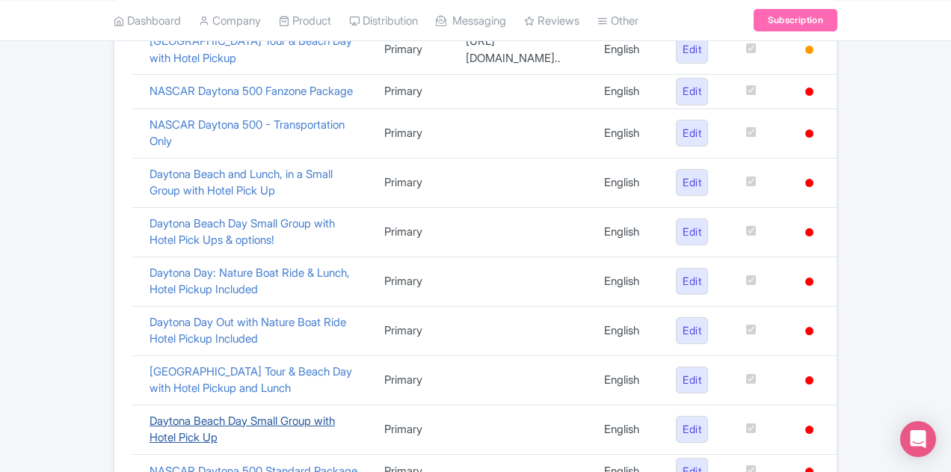
click at [235, 413] on link "Daytona Beach Day Small Group with Hotel Pick Up" at bounding box center [241, 428] width 185 height 31
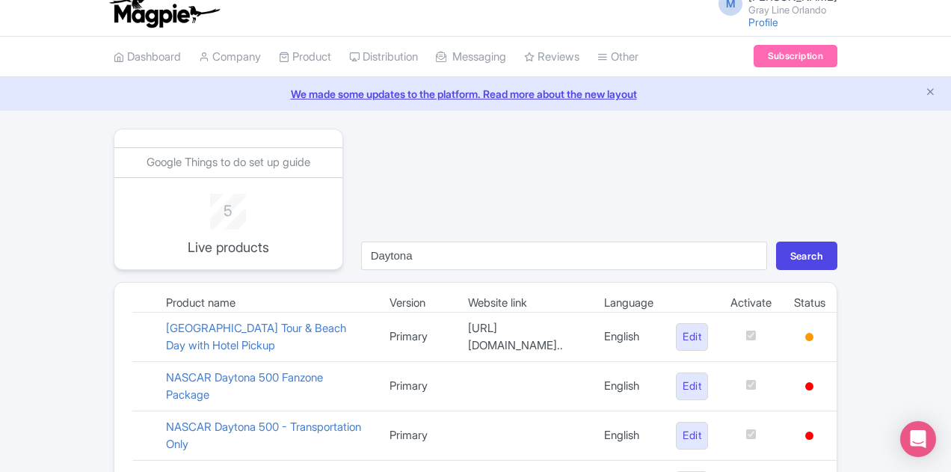
scroll to position [0, 0]
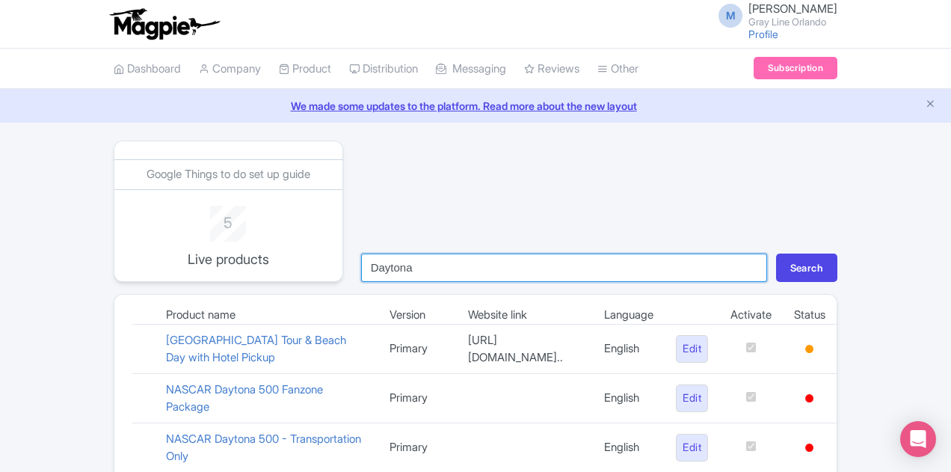
click at [414, 263] on input "Daytona" at bounding box center [564, 267] width 406 height 28
type input "wild"
click at [776, 253] on button "Search" at bounding box center [806, 267] width 61 height 28
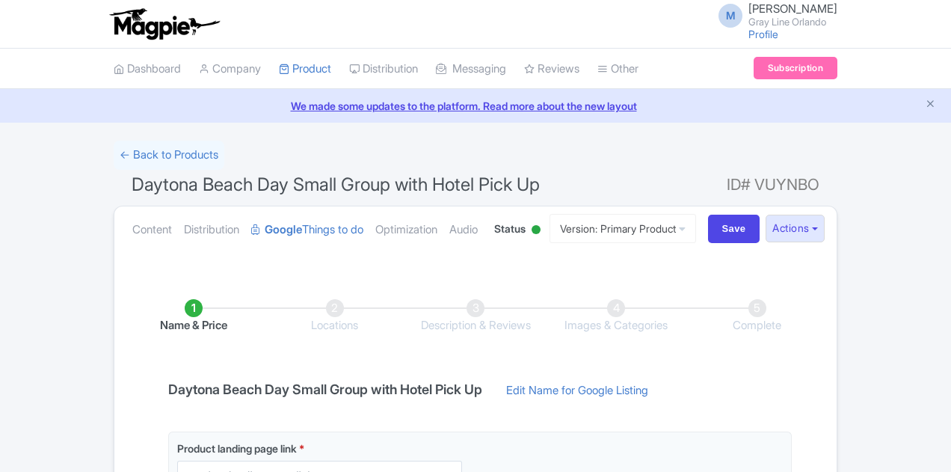
scroll to position [268, 0]
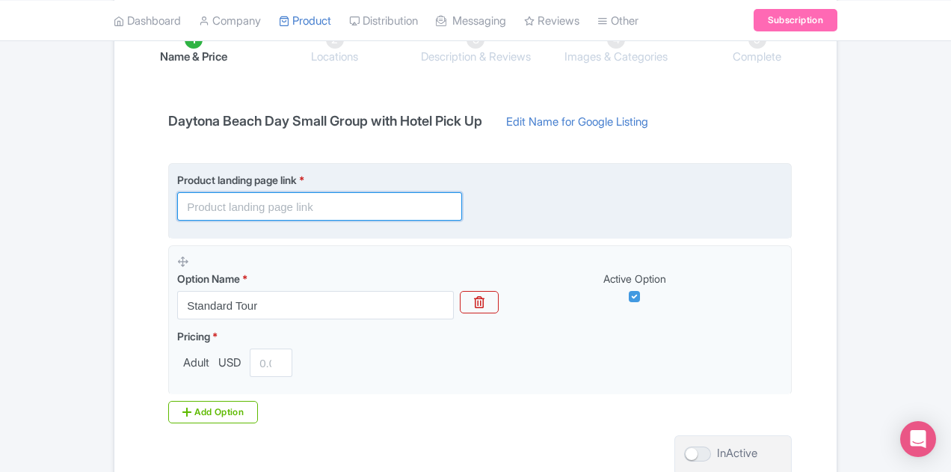
click at [179, 200] on input "text" at bounding box center [319, 206] width 285 height 28
paste input "https://graylineorlando.com/tours/daytona-beach-day-small-group-with-hotel-pick…"
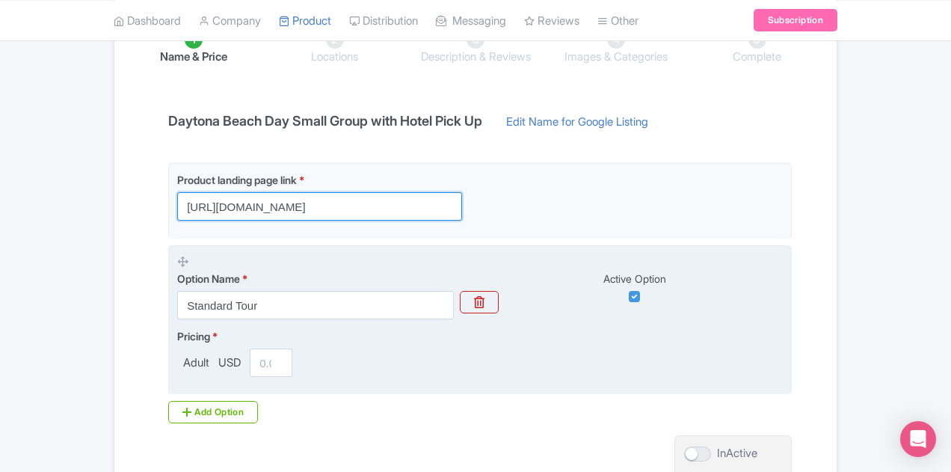
scroll to position [0, 54]
type input "https://graylineorlando.com/tours/daytona-beach-day-small-group-with-hotel-pick…"
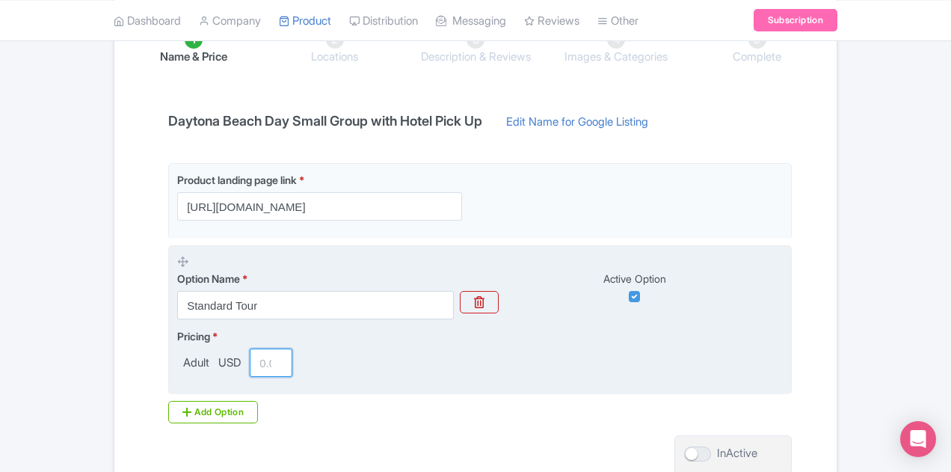
click at [250, 355] on input "number" at bounding box center [271, 362] width 43 height 28
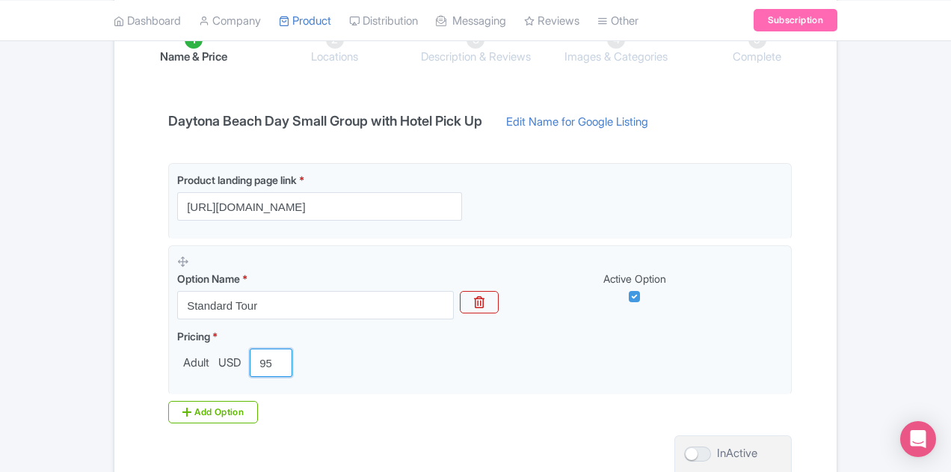
type input "95"
click at [271, 414] on div "Product landing page link * https://graylineorlando.com/tours/daytona-beach-day…" at bounding box center [475, 293] width 632 height 260
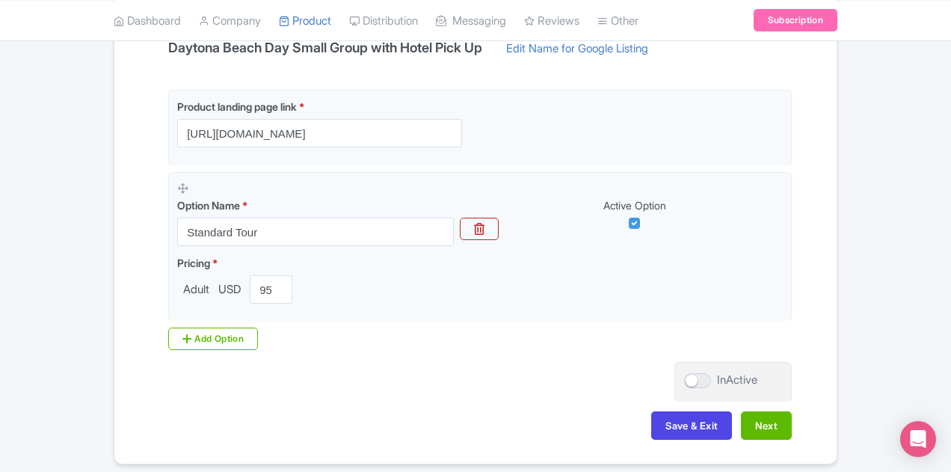
scroll to position [394, 0]
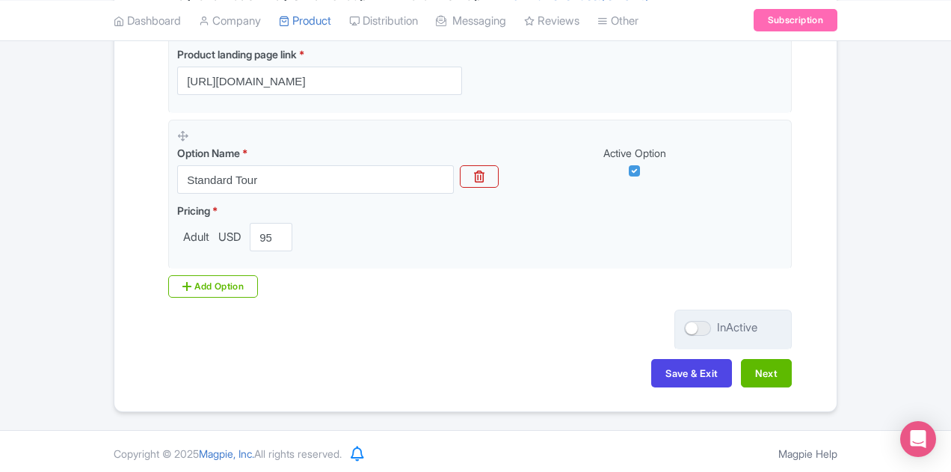
click at [711, 326] on div at bounding box center [697, 328] width 27 height 15
click at [694, 326] on input "InActive" at bounding box center [689, 328] width 10 height 10
checkbox input "true"
click at [792, 376] on button "Next" at bounding box center [766, 373] width 51 height 28
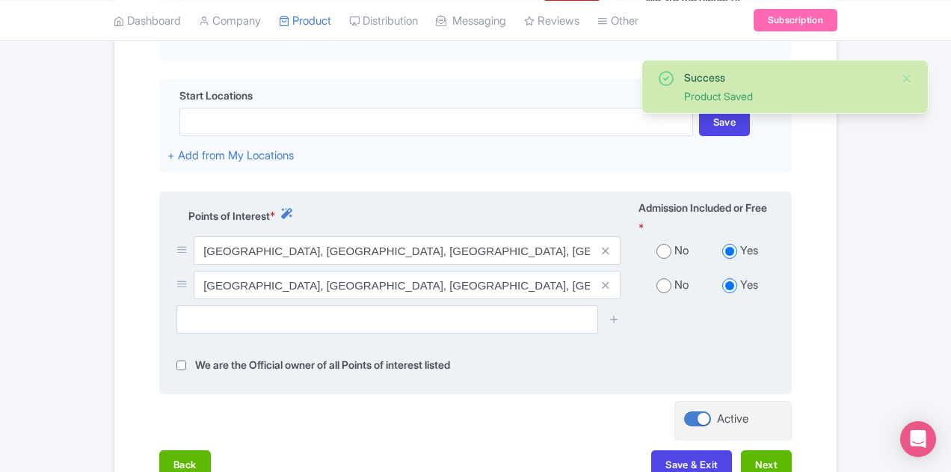
scroll to position [469, 0]
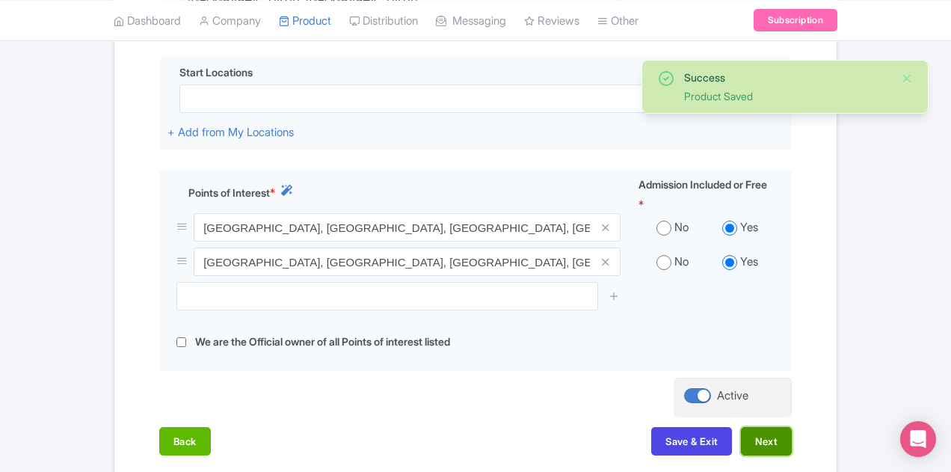
click at [792, 427] on button "Next" at bounding box center [766, 441] width 51 height 28
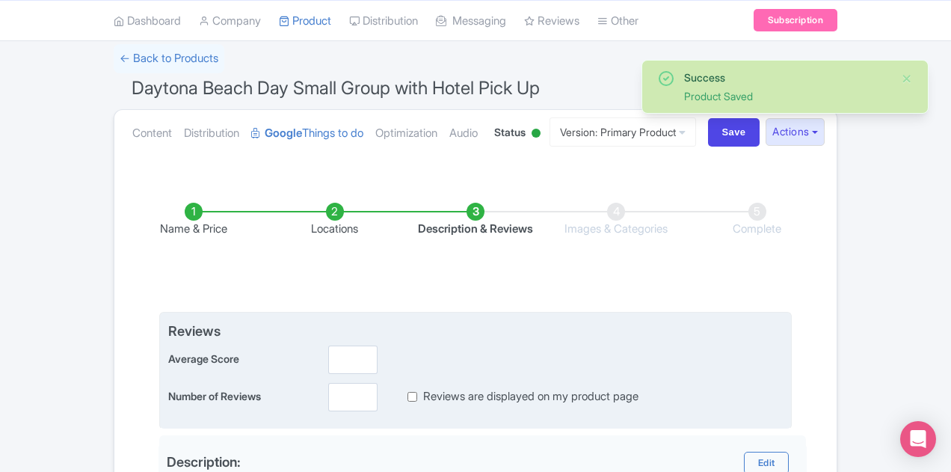
scroll to position [95, 0]
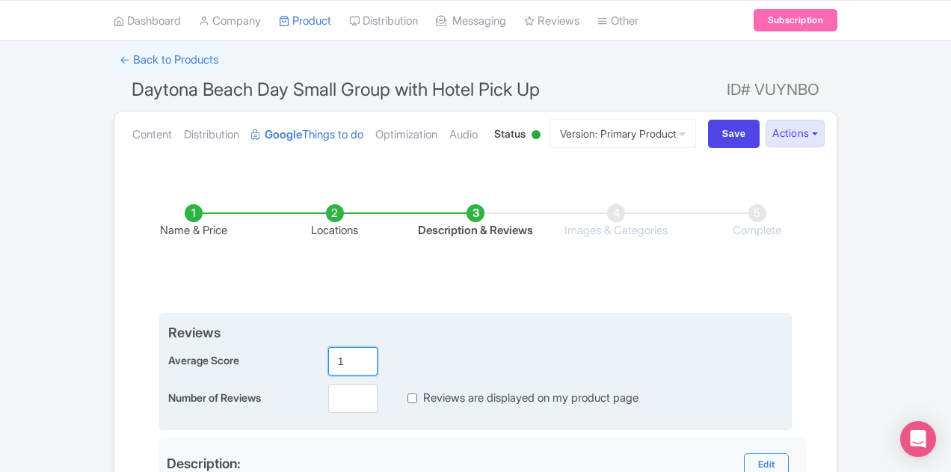
type input "1"
click at [328, 353] on input "1" at bounding box center [352, 361] width 49 height 28
type input "5"
click at [328, 409] on input "number" at bounding box center [352, 398] width 49 height 28
type input "1"
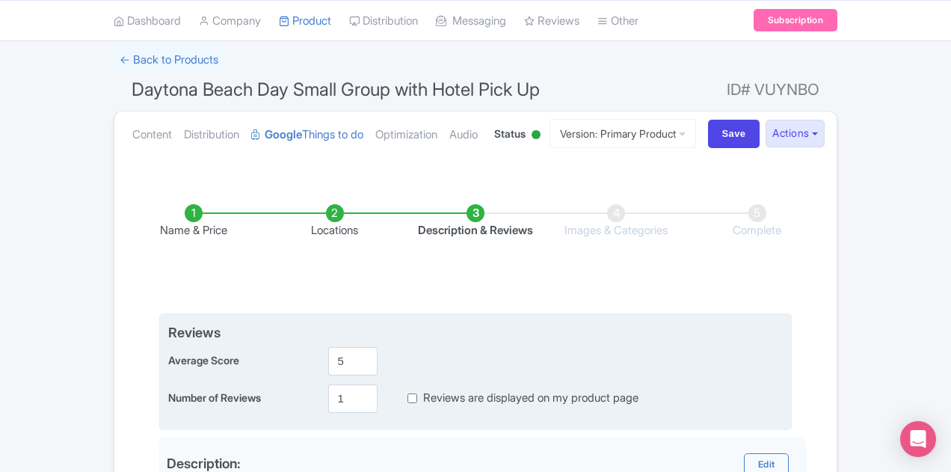
click at [466, 412] on div "Reviews Average Score 5 Number of Reviews 1 Reviews are displayed on my product…" at bounding box center [475, 371] width 632 height 117
click at [480, 393] on label "Reviews are displayed on my product page" at bounding box center [530, 397] width 215 height 17
click at [417, 393] on input "Reviews are displayed on my product page" at bounding box center [412, 397] width 10 height 17
checkbox input "true"
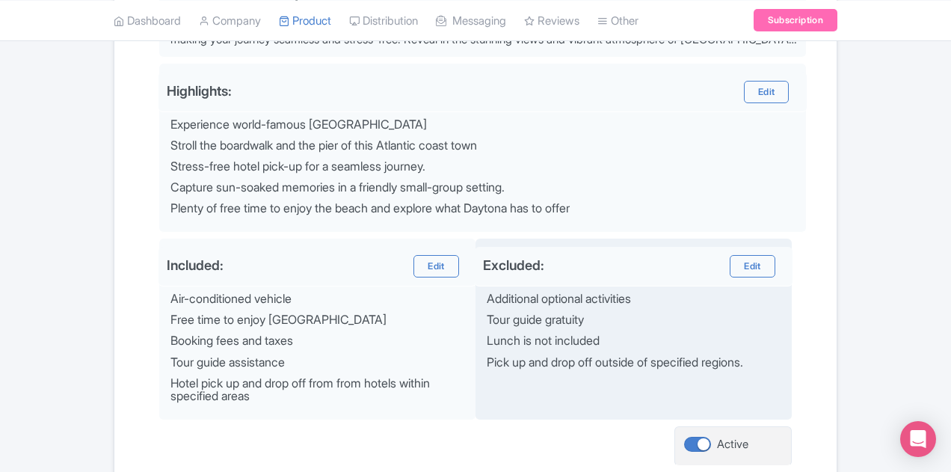
scroll to position [688, 0]
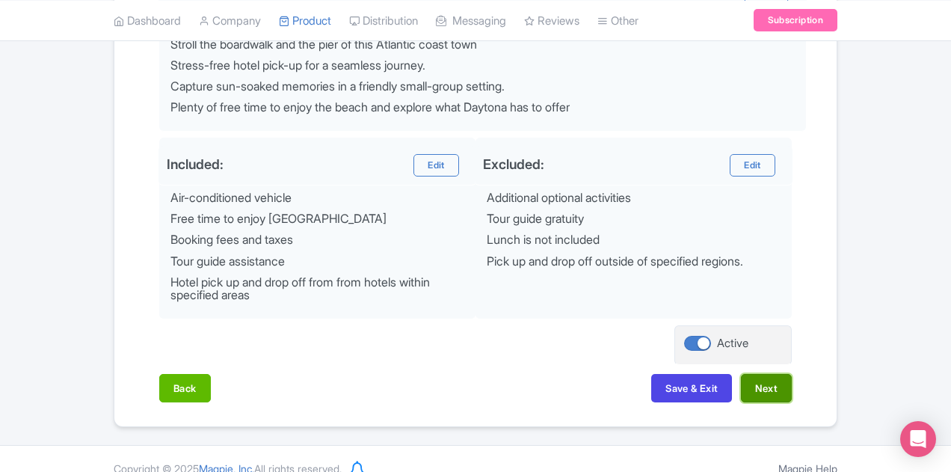
click at [792, 374] on button "Next" at bounding box center [766, 388] width 51 height 28
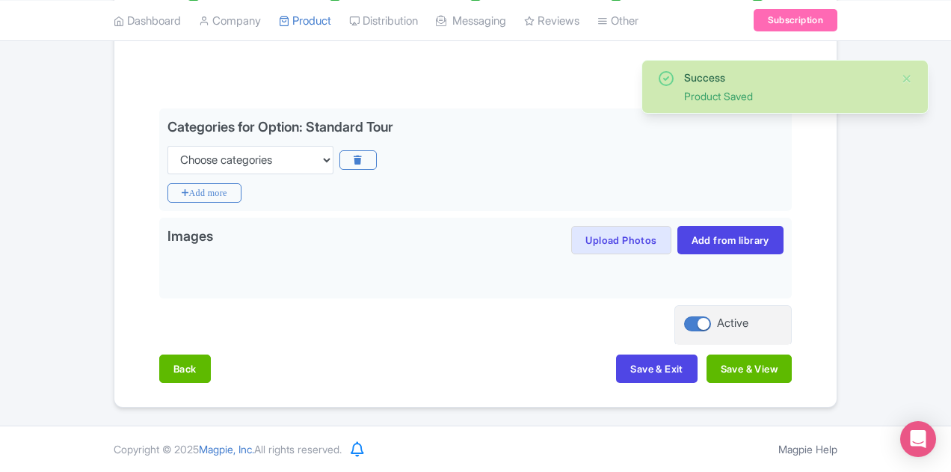
scroll to position [295, 0]
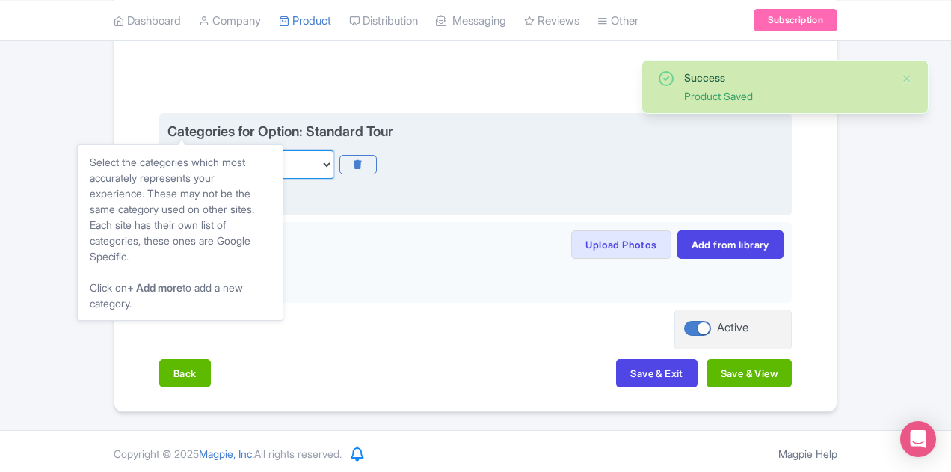
click at [167, 150] on select "Choose categories Adults Only Animals Audio Guide Beaches Bike Tours Boat Tours…" at bounding box center [250, 164] width 166 height 28
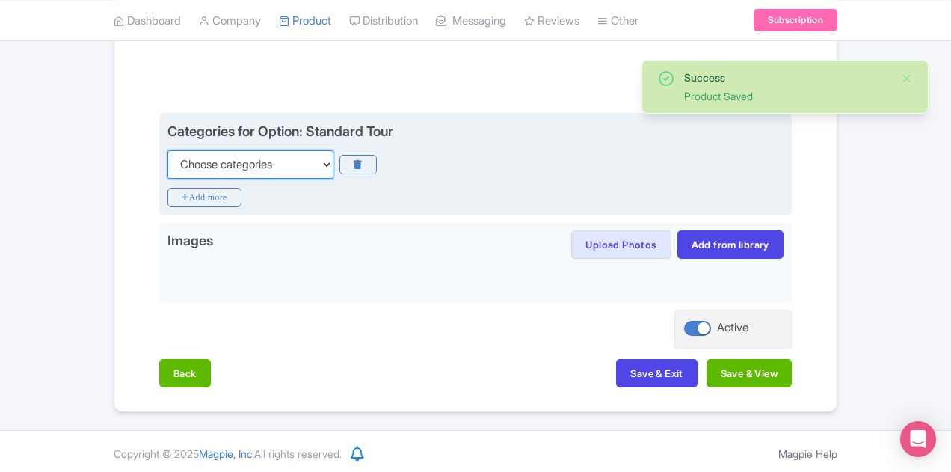
select select "small-group-tours"
click at [167, 150] on select "Choose categories Adults Only Animals Audio Guide Beaches Bike Tours Boat Tours…" at bounding box center [250, 164] width 166 height 28
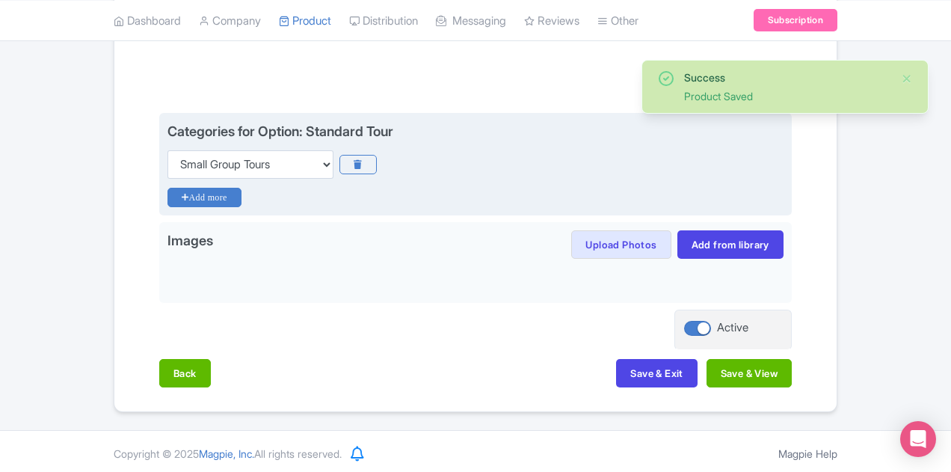
click at [167, 195] on icon "Add more" at bounding box center [204, 197] width 74 height 19
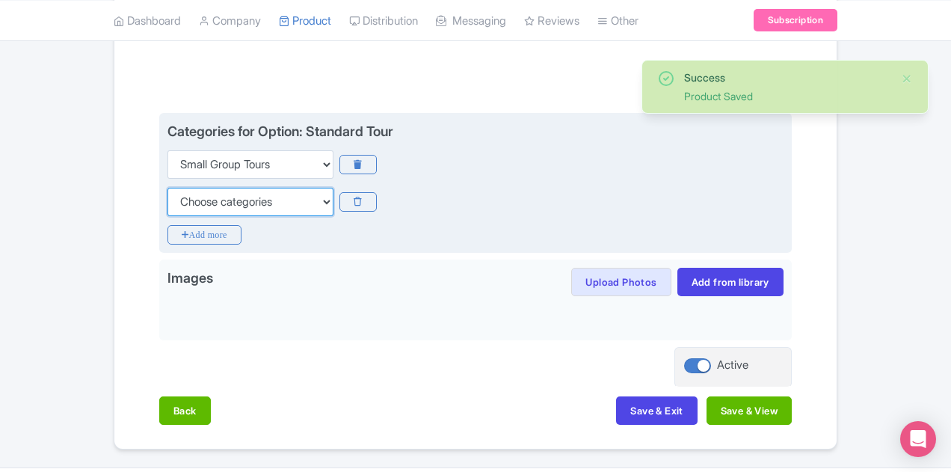
click at [167, 204] on select "Choose categories Adults Only Animals Audio Guide Beaches Bike Tours Boat Tours…" at bounding box center [250, 202] width 166 height 28
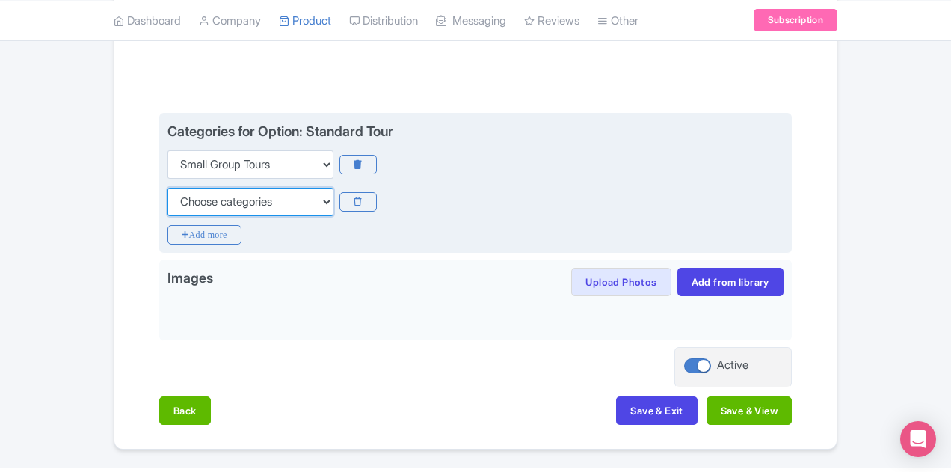
select select "beaches"
click at [167, 188] on select "Choose categories Adults Only Animals Audio Guide Beaches Bike Tours Boat Tours…" at bounding box center [250, 202] width 166 height 28
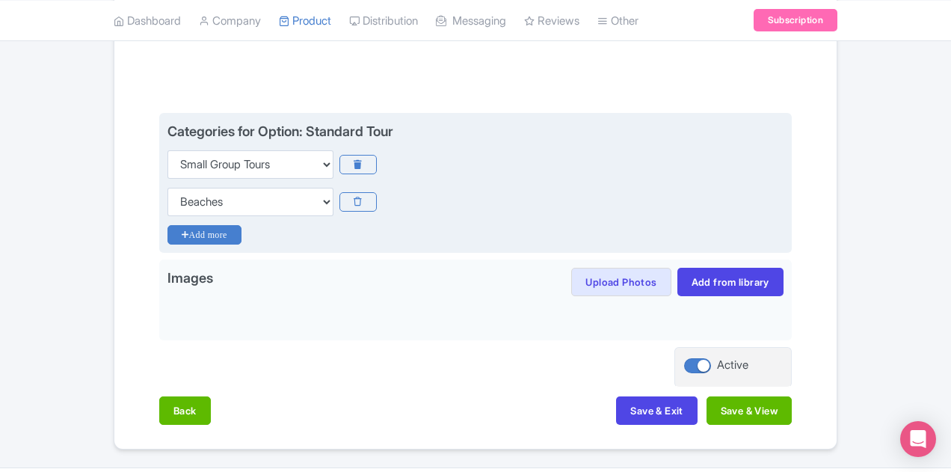
click at [167, 227] on icon "Add more" at bounding box center [204, 234] width 74 height 19
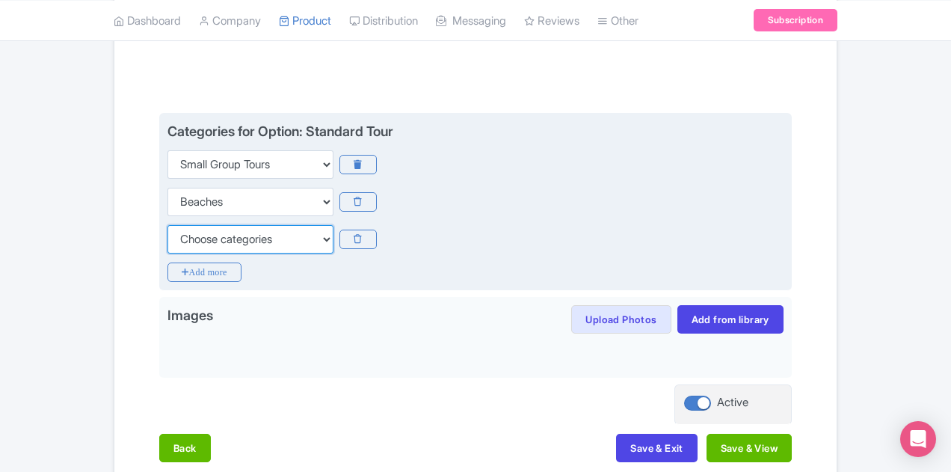
click at [167, 241] on select "Choose categories Adults Only Animals Audio Guide Beaches Bike Tours Boat Tours…" at bounding box center [250, 239] width 166 height 28
select select "day-trips"
click at [167, 225] on select "Choose categories Adults Only Animals Audio Guide Beaches Bike Tours Boat Tours…" at bounding box center [250, 239] width 166 height 28
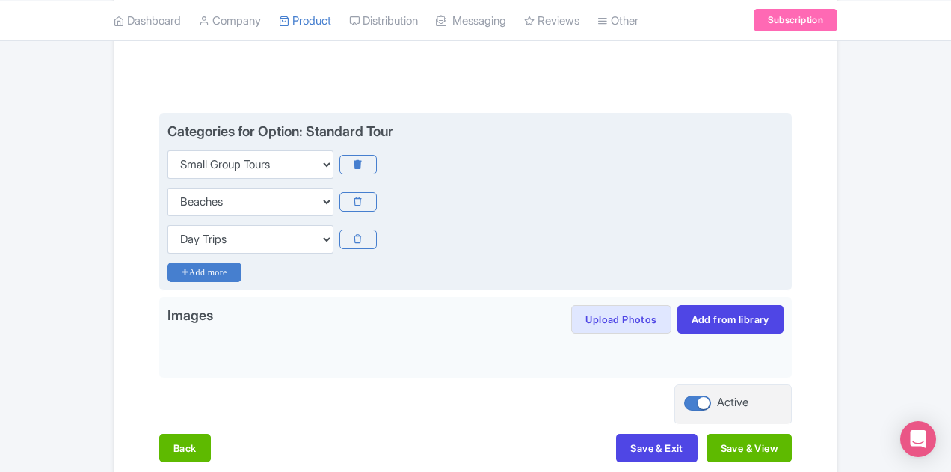
click at [167, 262] on icon "Add more" at bounding box center [204, 271] width 74 height 19
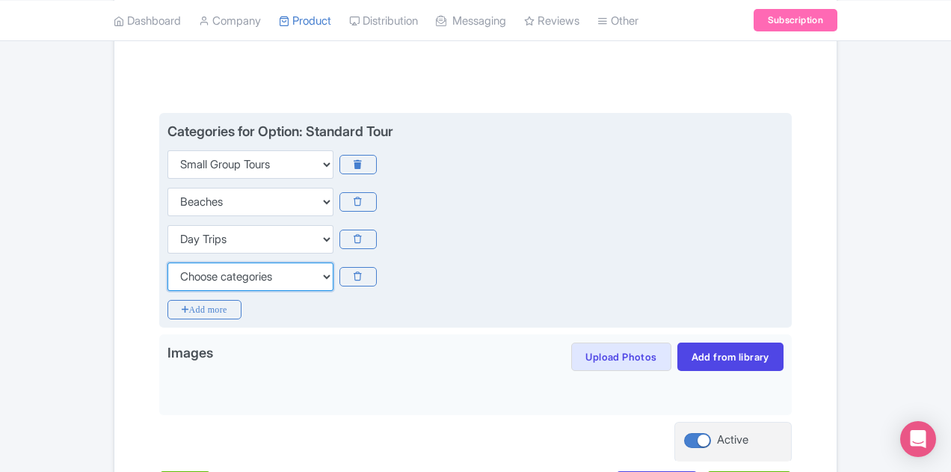
click at [167, 268] on select "Choose categories Adults Only Animals Audio Guide Beaches Bike Tours Boat Tours…" at bounding box center [250, 276] width 166 height 28
select select "family-friendly"
click at [167, 262] on select "Choose categories Adults Only Animals Audio Guide Beaches Bike Tours Boat Tours…" at bounding box center [250, 276] width 166 height 28
drag, startPoint x: 99, startPoint y: 303, endPoint x: 108, endPoint y: 284, distance: 21.4
click at [167, 304] on icon "Add more" at bounding box center [204, 309] width 74 height 19
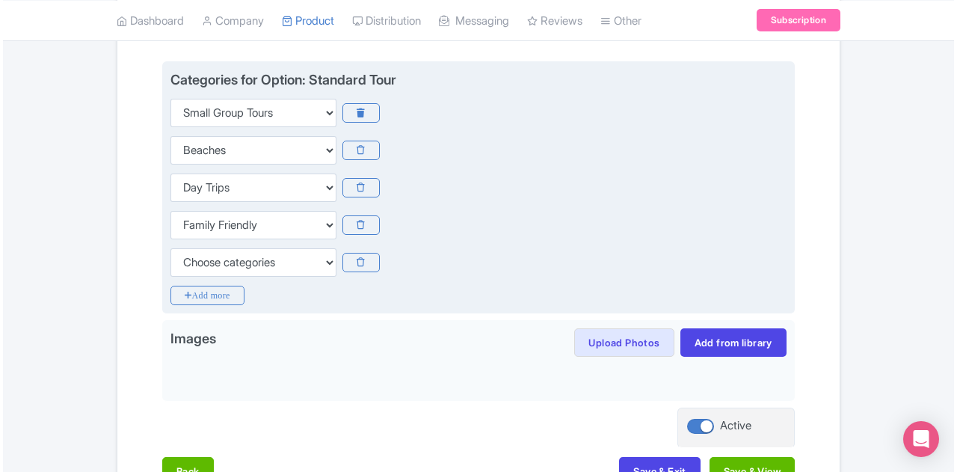
scroll to position [370, 0]
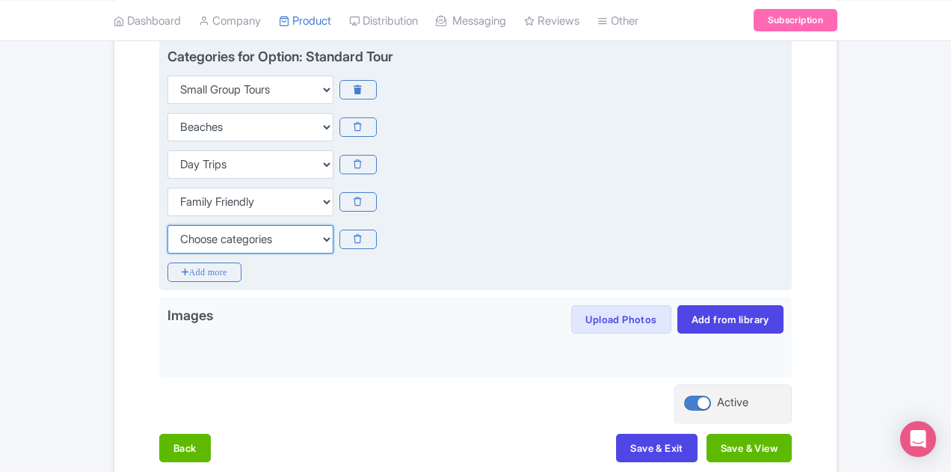
click at [167, 226] on select "Choose categories Adults Only Animals Audio Guide Beaches Bike Tours Boat Tours…" at bounding box center [250, 239] width 166 height 28
select select "outdoors"
click at [167, 225] on select "Choose categories Adults Only Animals Audio Guide Beaches Bike Tours Boat Tours…" at bounding box center [250, 239] width 166 height 28
click at [441, 265] on div "Categories for Option: Standard Tour Choose categories Adults Only Animals Audi…" at bounding box center [475, 164] width 632 height 253
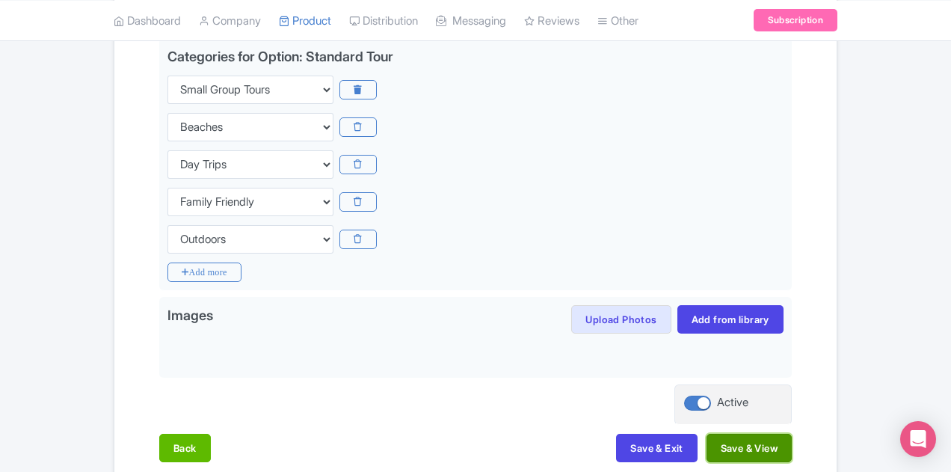
drag, startPoint x: 855, startPoint y: 450, endPoint x: 864, endPoint y: 443, distance: 11.2
click at [792, 449] on button "Save & View" at bounding box center [748, 448] width 85 height 28
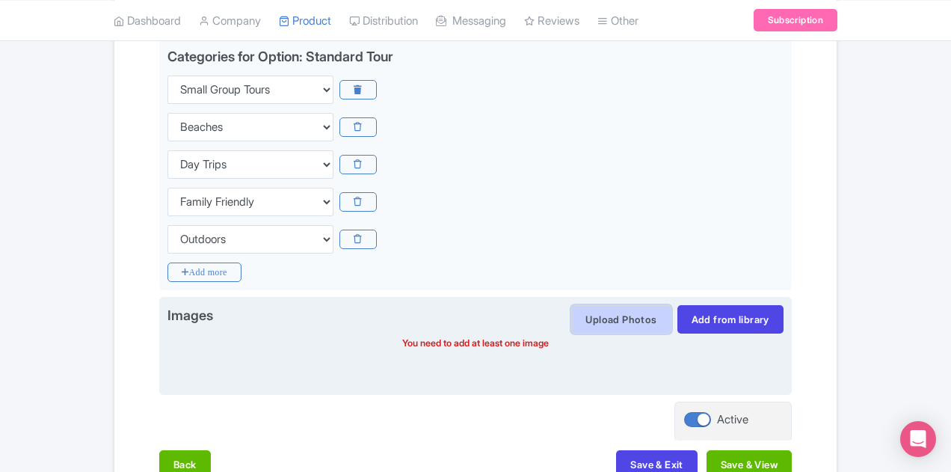
click at [670, 322] on button "Upload Photos" at bounding box center [620, 319] width 99 height 28
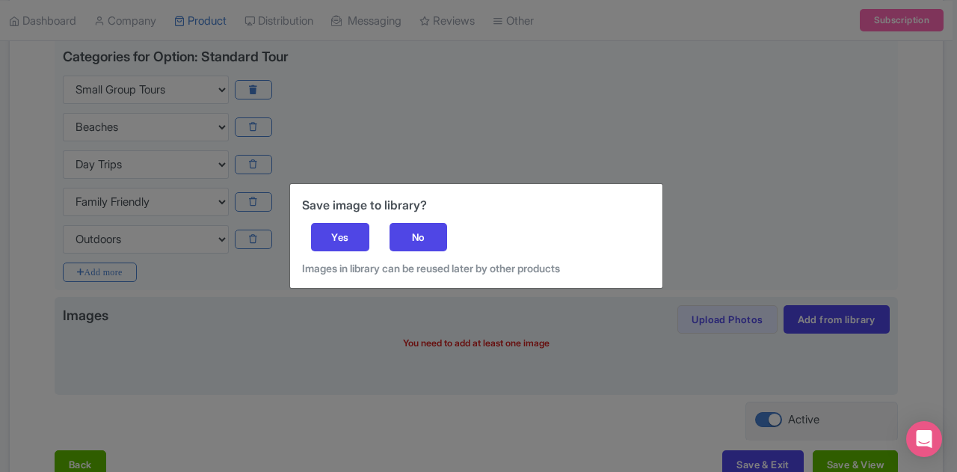
click at [648, 277] on div "Save image to library? Yes No Images in library can be reused later by other pr…" at bounding box center [476, 236] width 372 height 104
click at [655, 307] on div "Save image to library? Yes No Images in library can be reused later by other pr…" at bounding box center [478, 236] width 957 height 472
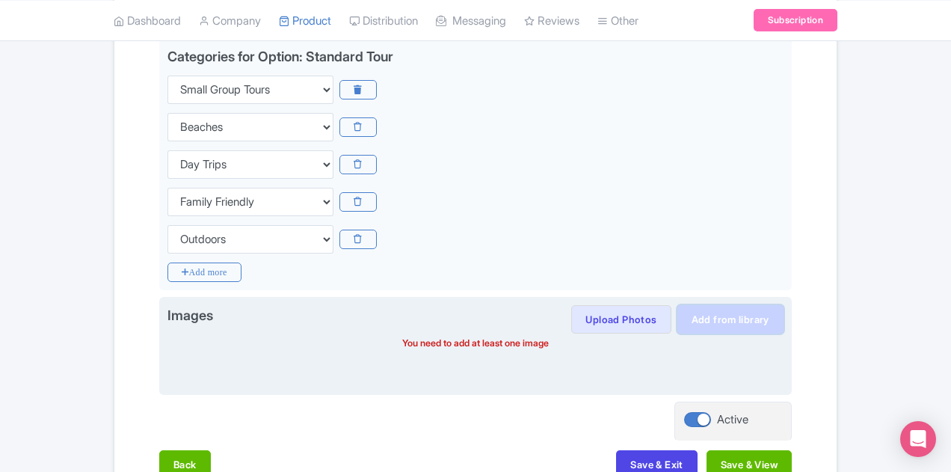
click at [783, 306] on link "Add from library" at bounding box center [730, 319] width 106 height 28
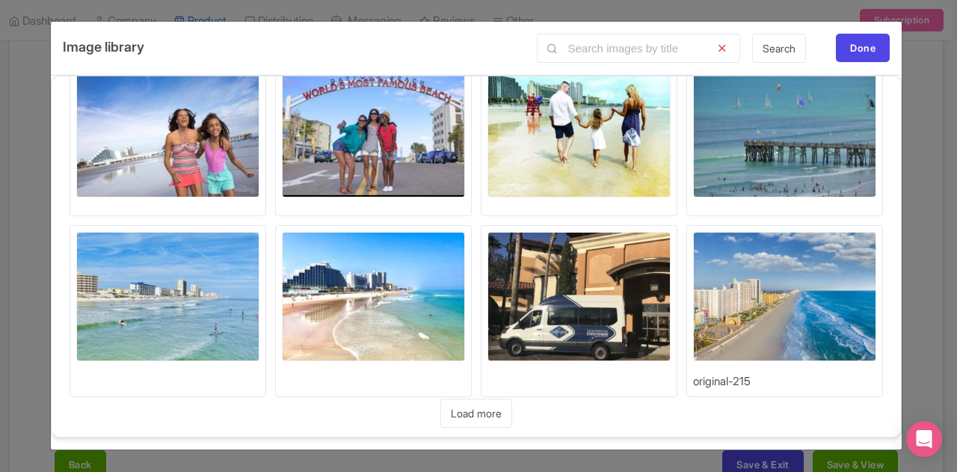
scroll to position [0, 0]
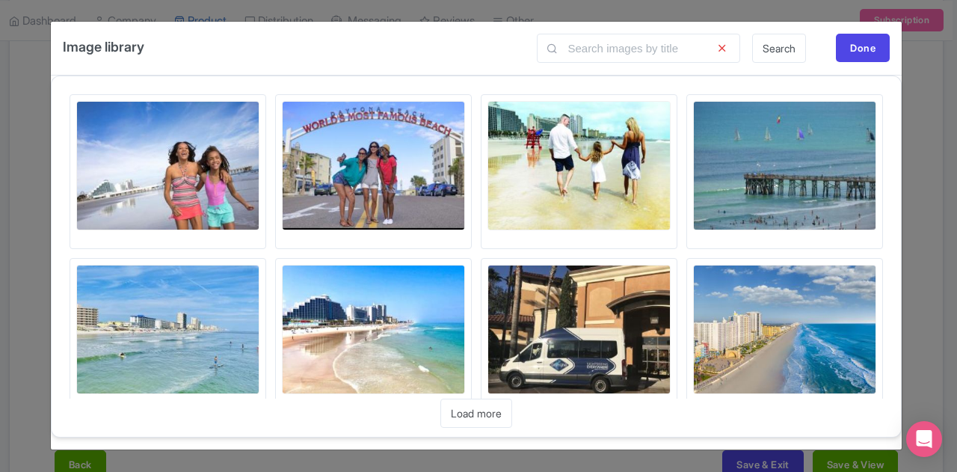
click at [395, 182] on img at bounding box center [373, 165] width 183 height 129
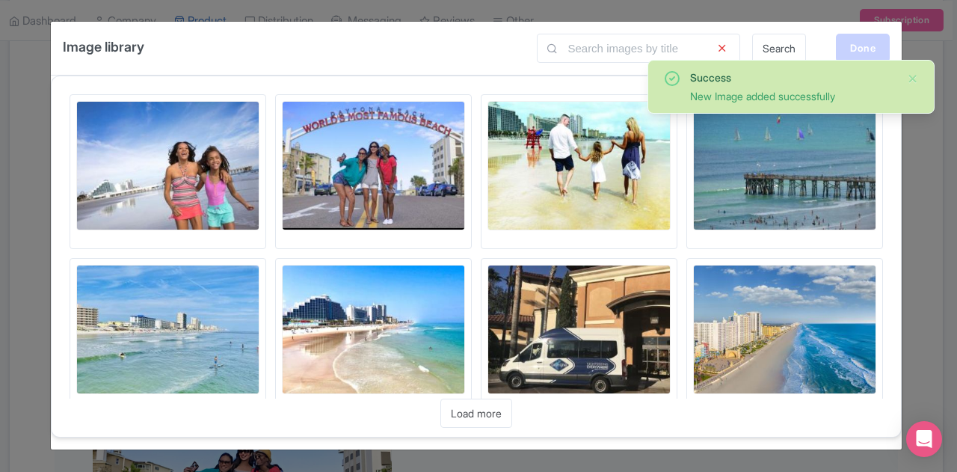
click at [877, 45] on div "Done" at bounding box center [863, 48] width 54 height 28
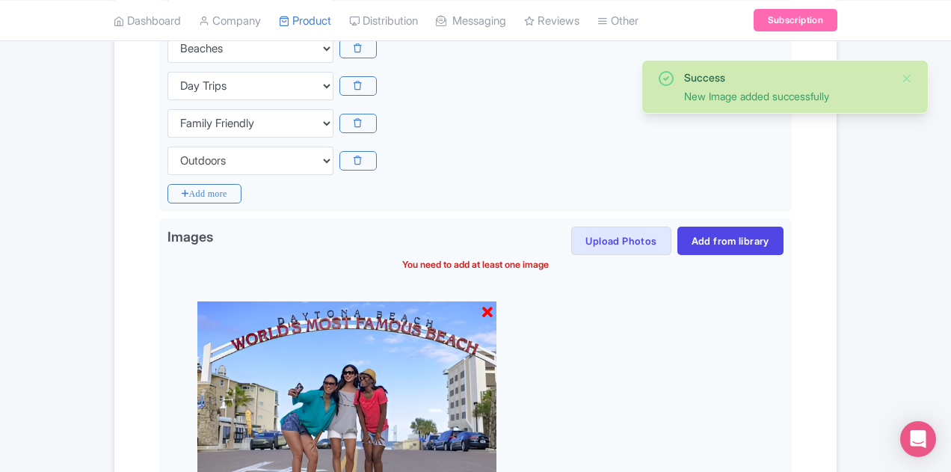
scroll to position [594, 0]
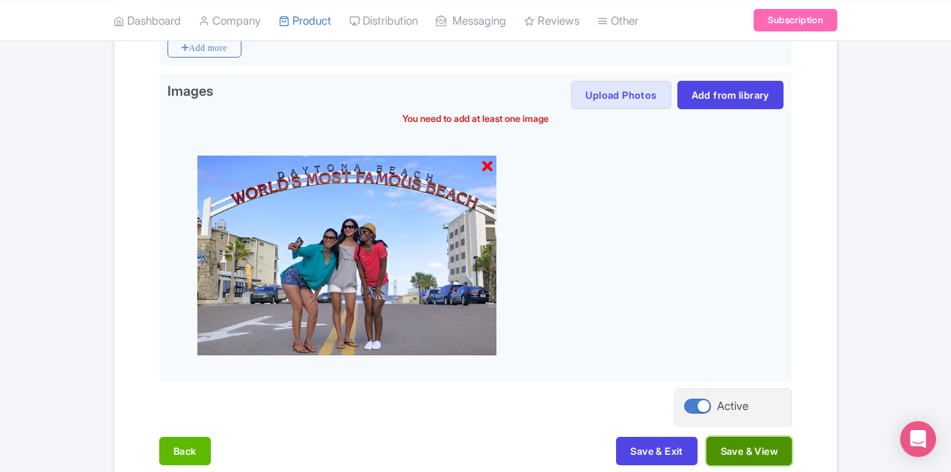
click at [792, 448] on button "Save & View" at bounding box center [748, 451] width 85 height 28
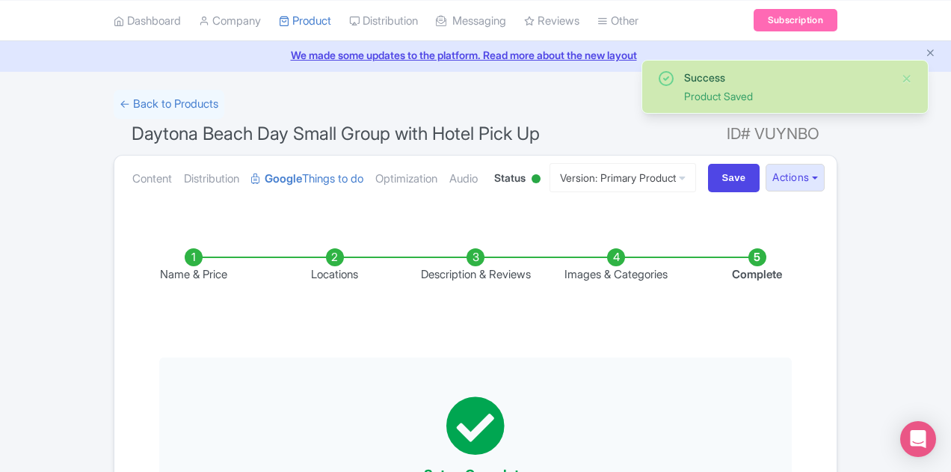
scroll to position [0, 0]
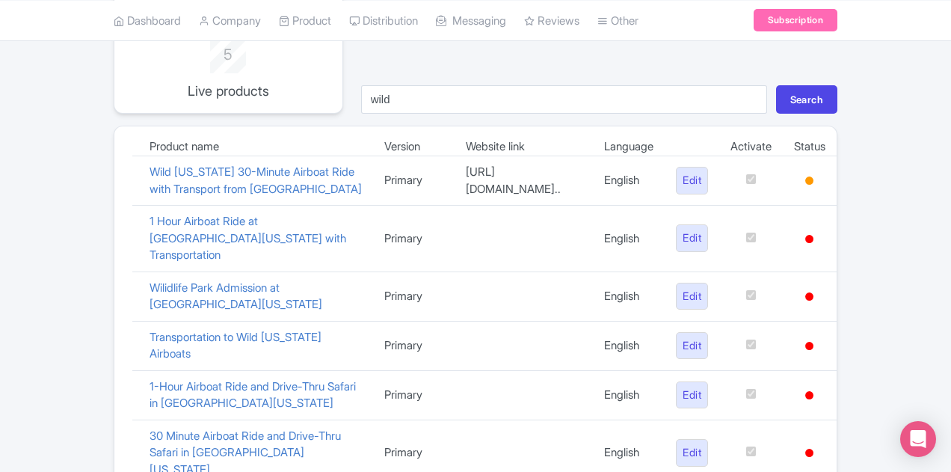
scroll to position [224, 0]
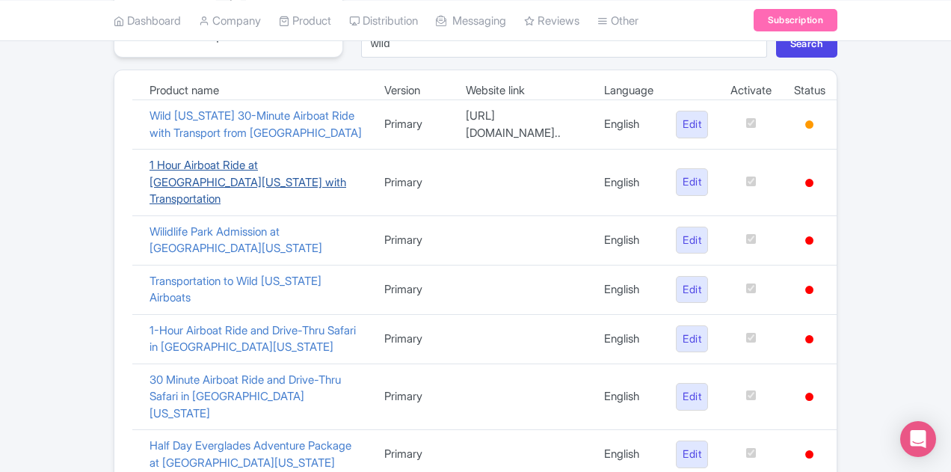
click at [219, 164] on link "1 Hour Airboat Ride at Wild Florida with Transportation" at bounding box center [247, 182] width 197 height 48
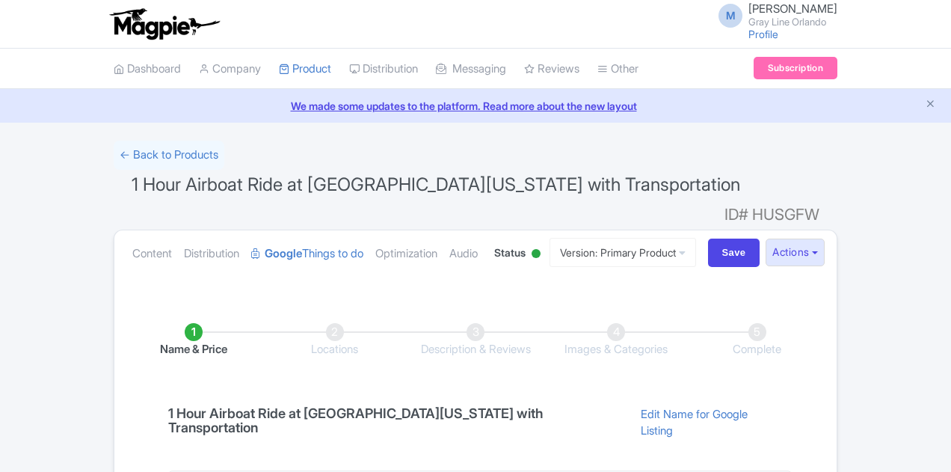
scroll to position [268, 0]
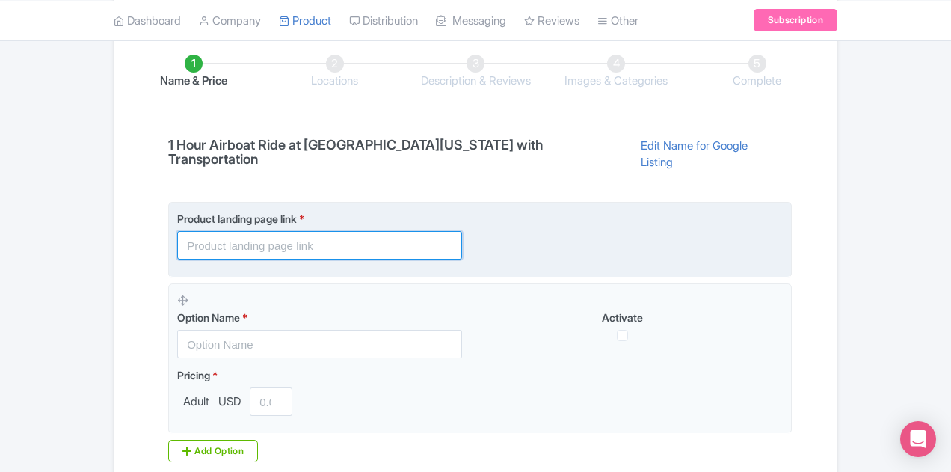
click at [280, 231] on input "text" at bounding box center [319, 245] width 285 height 28
paste input "[URL][DOMAIN_NAME][US_STATE]"
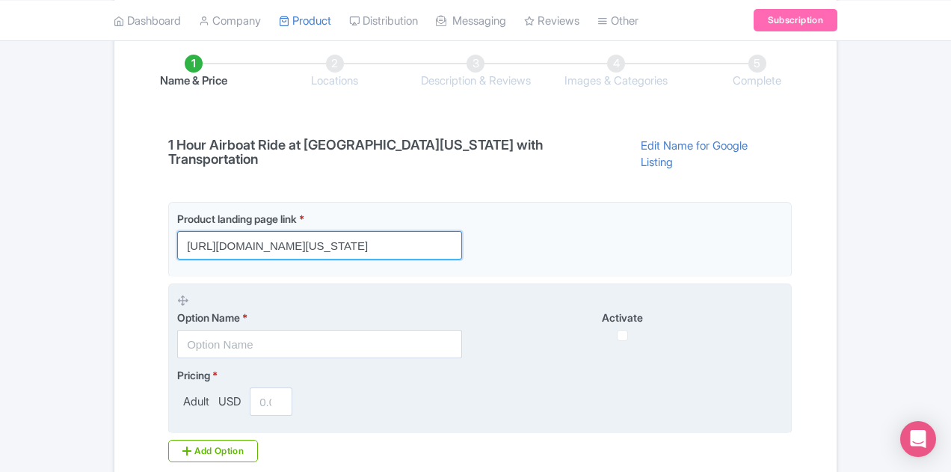
type input "[URL][DOMAIN_NAME][US_STATE]"
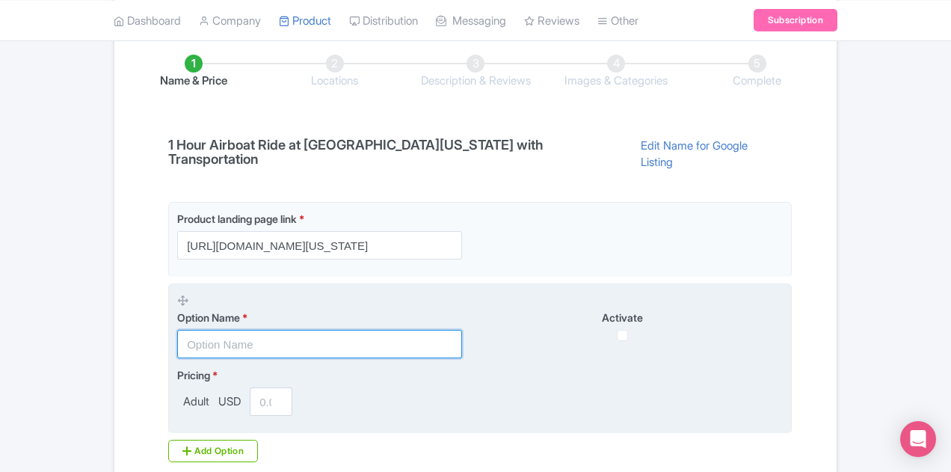
scroll to position [0, 0]
click at [293, 330] on input "text" at bounding box center [319, 344] width 285 height 28
type input "1-Hour Airboat Ride"
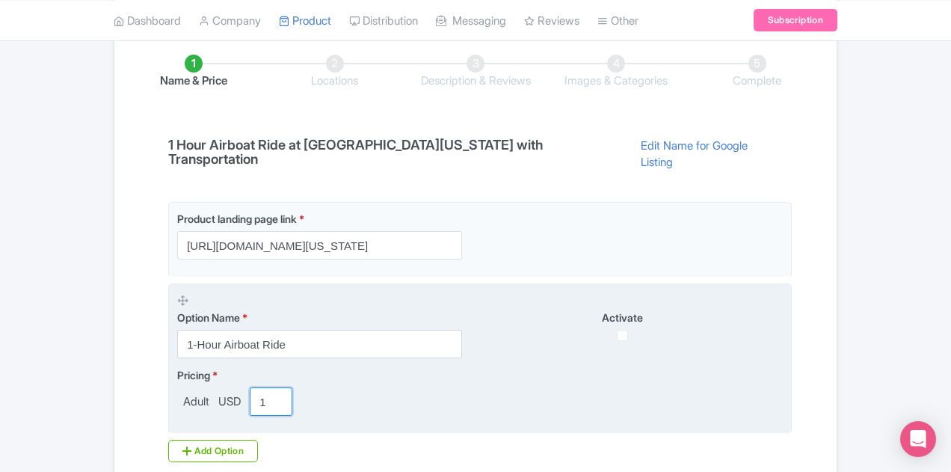
click at [250, 387] on input "1" at bounding box center [271, 401] width 43 height 28
type input "125"
click at [454, 384] on fieldset "Option Name * 1-Hour Airboat Ride Activate Pricing * Adult USD 125" at bounding box center [479, 358] width 623 height 150
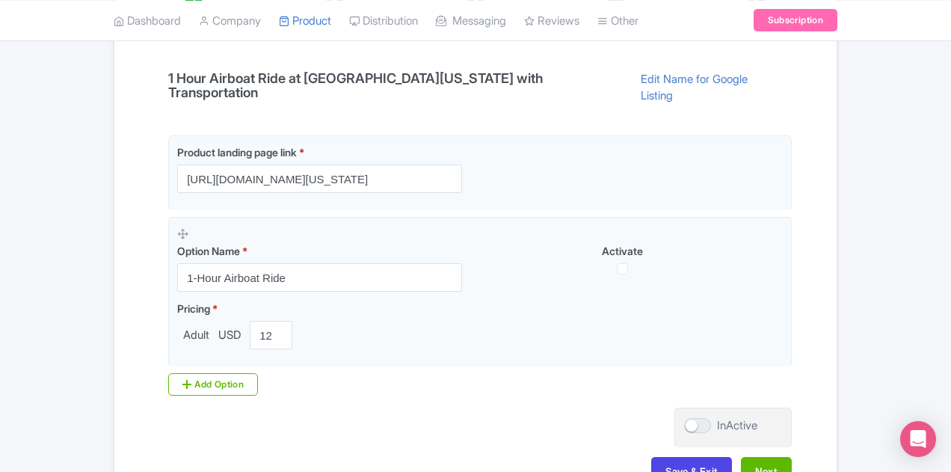
scroll to position [394, 0]
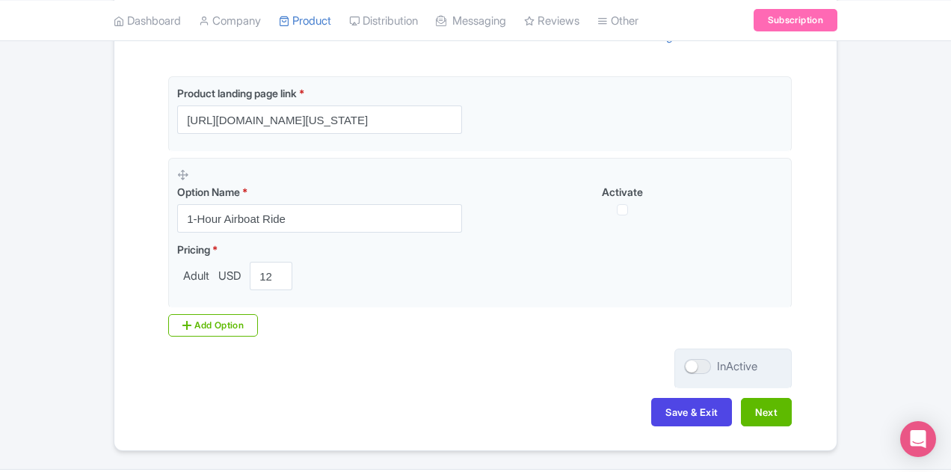
click at [711, 359] on div at bounding box center [697, 366] width 27 height 15
click at [694, 362] on input "InActive" at bounding box center [689, 367] width 10 height 10
checkbox input "true"
click at [792, 398] on button "Next" at bounding box center [766, 412] width 51 height 28
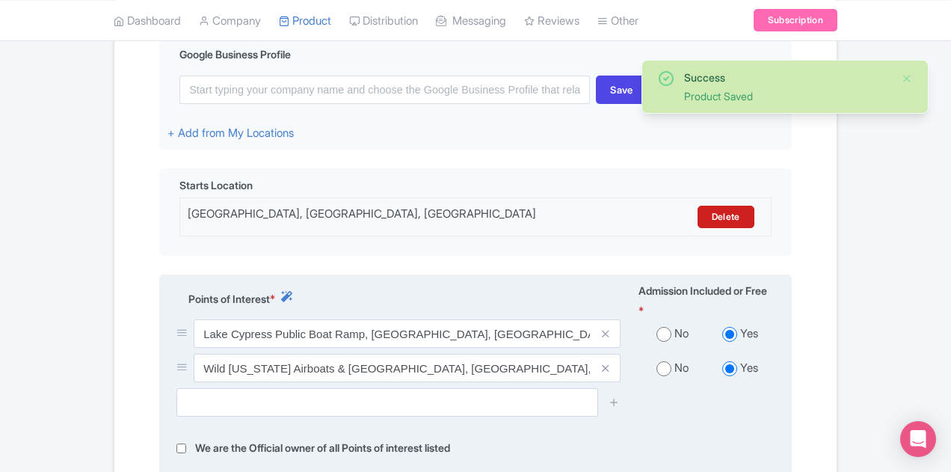
scroll to position [535, 0]
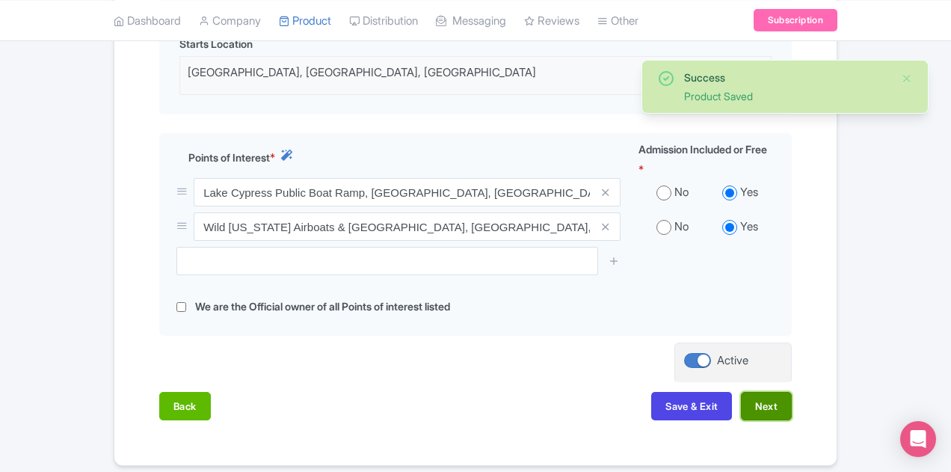
click at [792, 392] on button "Next" at bounding box center [766, 406] width 51 height 28
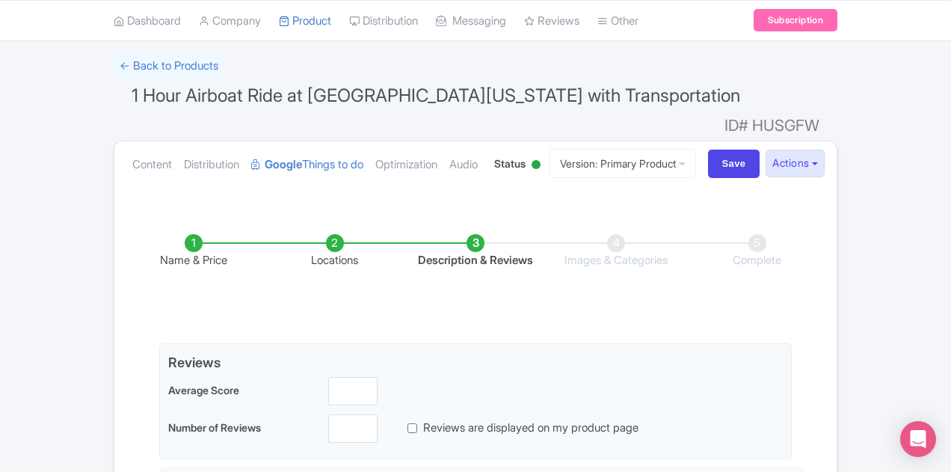
scroll to position [161, 0]
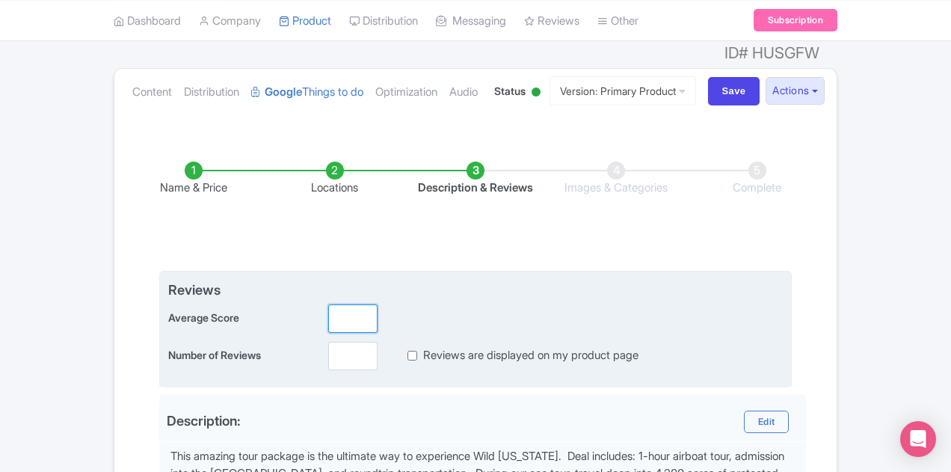
click at [328, 304] on input "number" at bounding box center [352, 318] width 49 height 28
type input "4.8"
click at [328, 342] on input "number" at bounding box center [352, 356] width 49 height 28
type input "59"
click at [407, 347] on input "Reviews are displayed on my product page" at bounding box center [412, 355] width 10 height 17
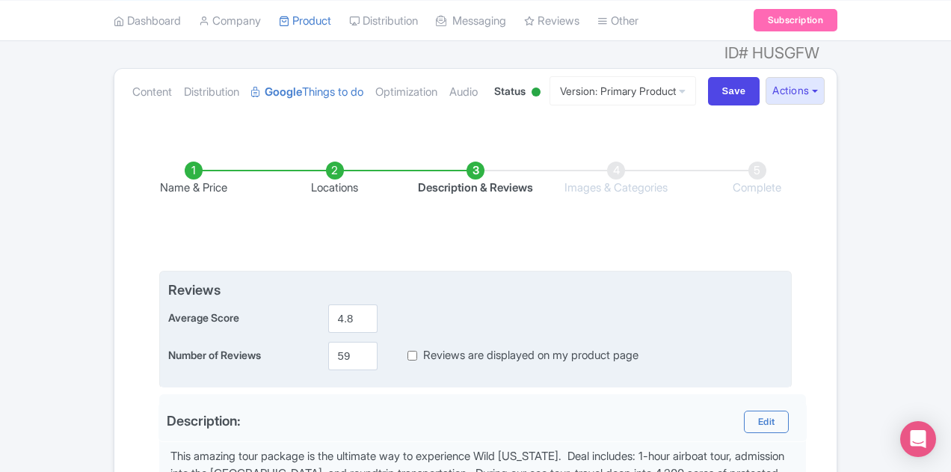
checkbox input "true"
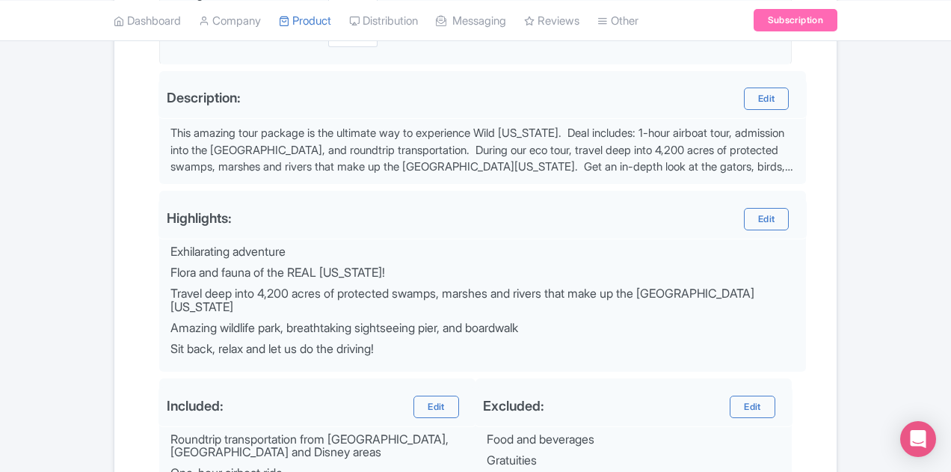
scroll to position [688, 0]
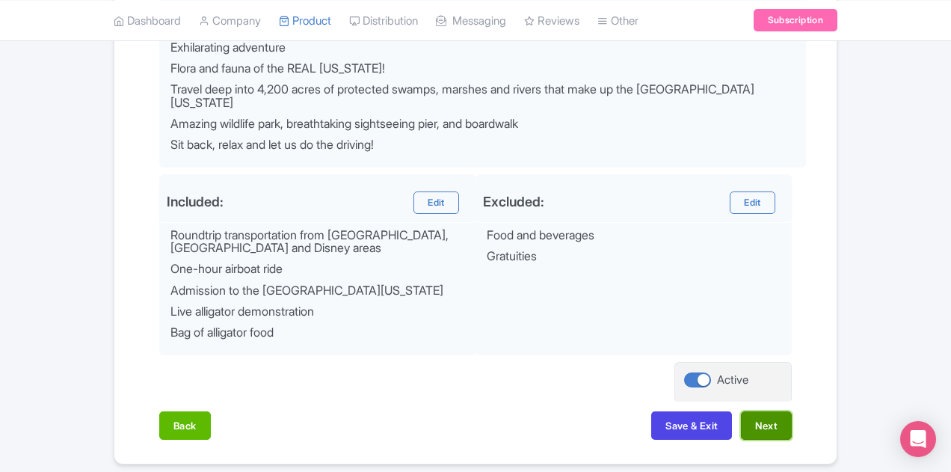
click at [792, 411] on button "Next" at bounding box center [766, 425] width 51 height 28
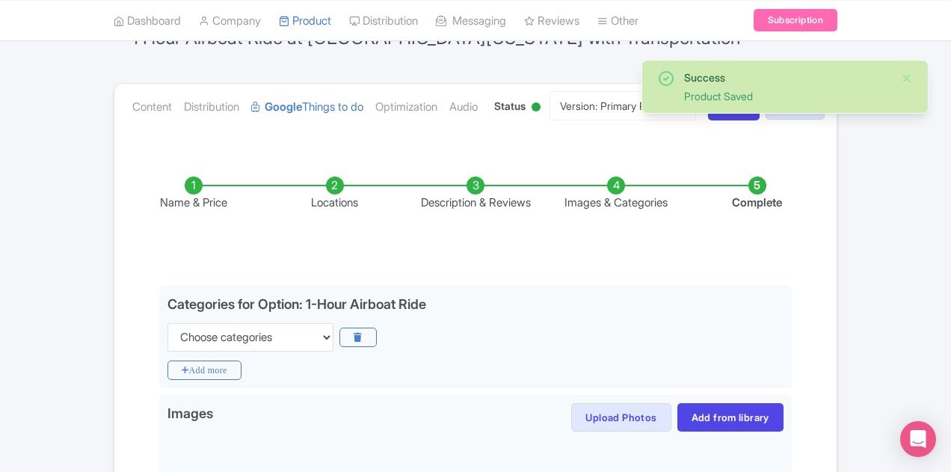
scroll to position [146, 0]
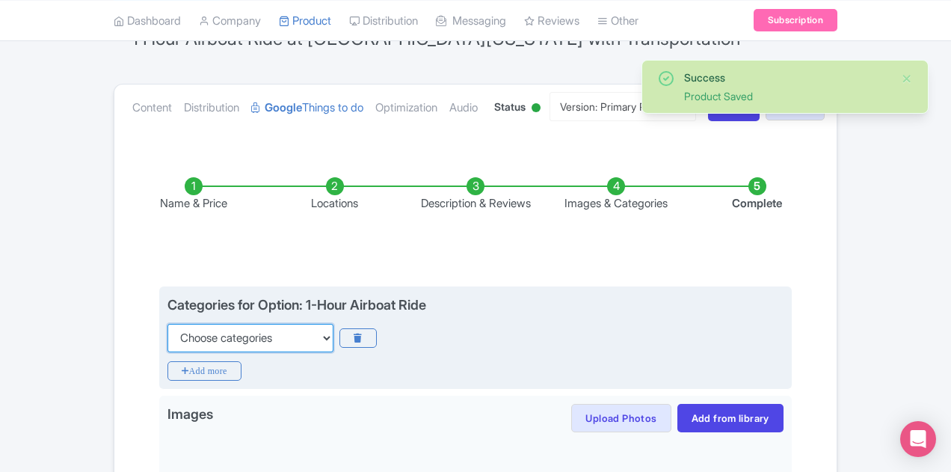
click at [167, 324] on select "Choose categories Adults Only Animals Audio Guide Beaches Bike Tours Boat Tours…" at bounding box center [250, 338] width 166 height 28
select select "animals"
click at [167, 324] on select "Choose categories Adults Only Animals Audio Guide Beaches Bike Tours Boat Tours…" at bounding box center [250, 338] width 166 height 28
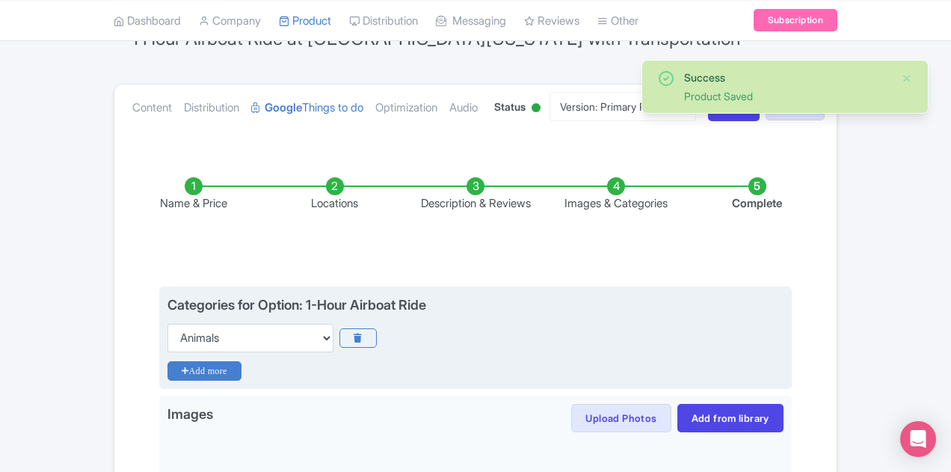
click at [167, 361] on icon "Add more" at bounding box center [204, 370] width 74 height 19
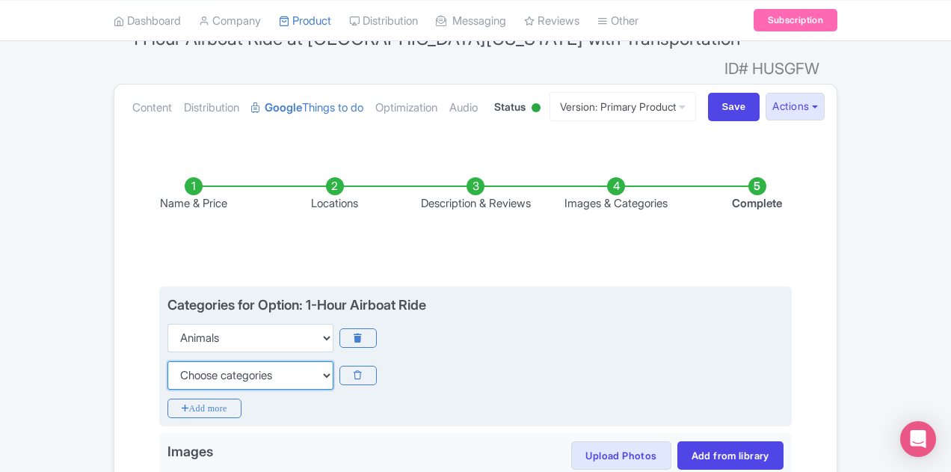
click at [170, 361] on select "Choose categories Adults Only Animals Audio Guide Beaches Bike Tours Boat Tours…" at bounding box center [250, 375] width 166 height 28
select select "day-trips"
click at [167, 361] on select "Choose categories Adults Only Animals Audio Guide Beaches Bike Tours Boat Tours…" at bounding box center [250, 375] width 166 height 28
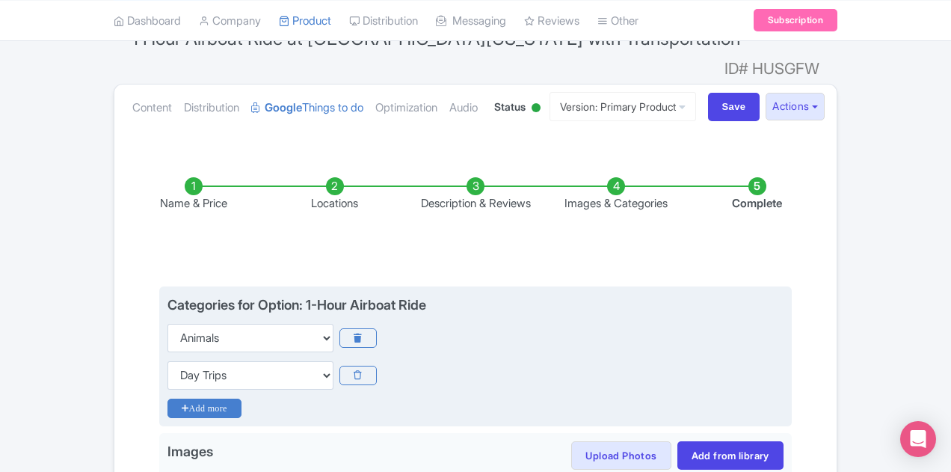
click at [167, 398] on icon "Add more" at bounding box center [204, 407] width 74 height 19
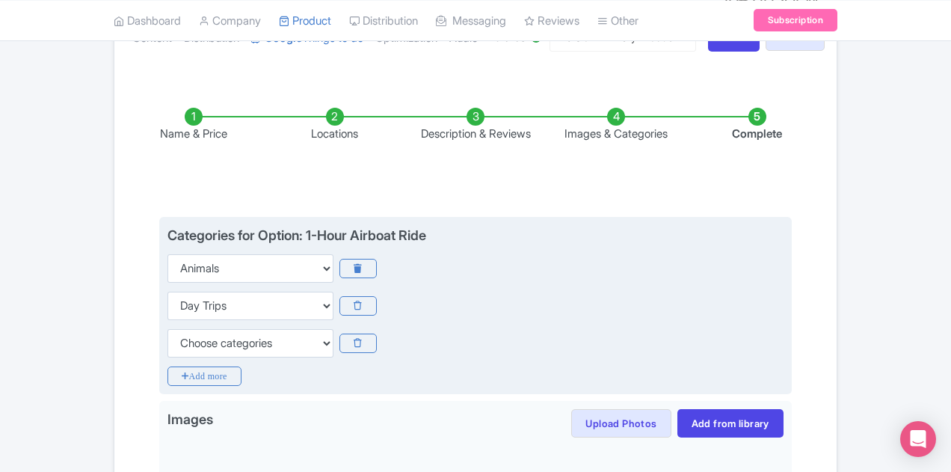
scroll to position [295, 0]
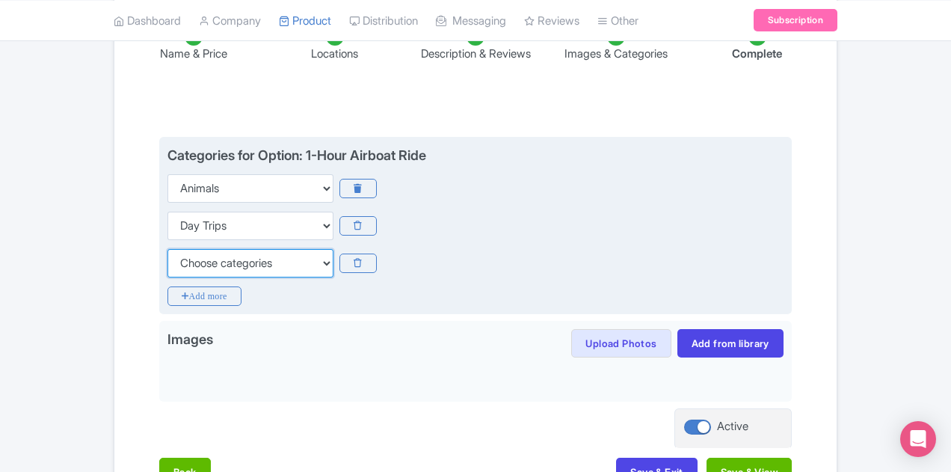
click at [167, 249] on select "Choose categories Adults Only Animals Audio Guide Beaches Bike Tours Boat Tours…" at bounding box center [250, 263] width 166 height 28
select select "outdoors"
click at [167, 249] on select "Choose categories Adults Only Animals Audio Guide Beaches Bike Tours Boat Tours…" at bounding box center [250, 263] width 166 height 28
drag, startPoint x: 91, startPoint y: 271, endPoint x: 97, endPoint y: 255, distance: 17.5
click at [167, 286] on icon "Add more" at bounding box center [204, 295] width 74 height 19
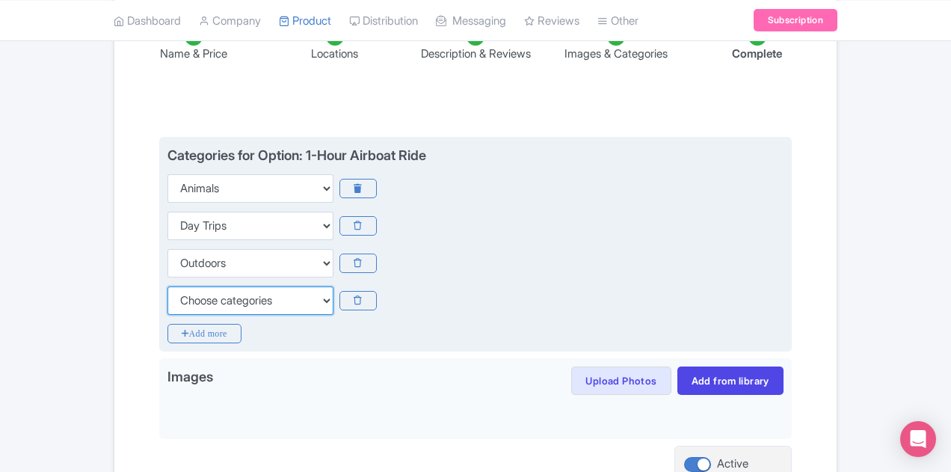
click at [167, 286] on select "Choose categories Adults Only Animals Audio Guide Beaches Bike Tours Boat Tours…" at bounding box center [250, 300] width 166 height 28
select select "guided-tours"
click at [167, 286] on select "Choose categories Adults Only Animals Audio Guide Beaches Bike Tours Boat Tours…" at bounding box center [250, 300] width 166 height 28
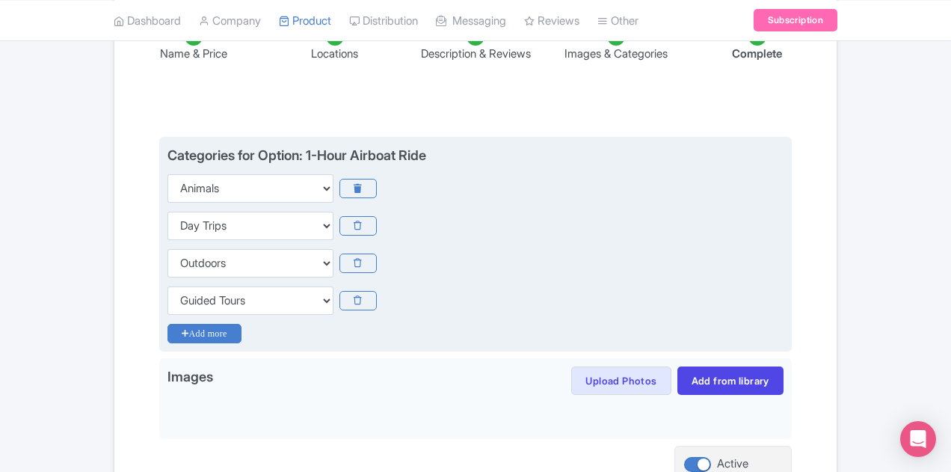
click at [167, 324] on icon "Add more" at bounding box center [204, 333] width 74 height 19
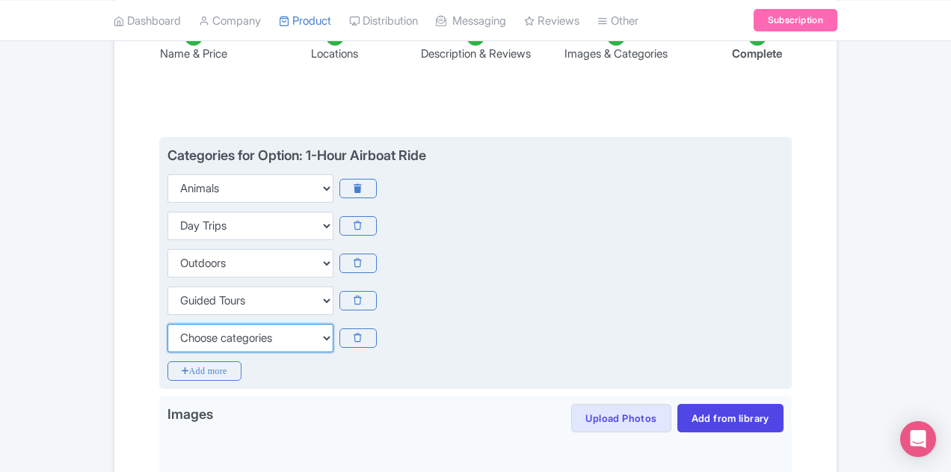
click at [167, 324] on select "Choose categories Adults Only Animals Audio Guide Beaches Bike Tours Boat Tours…" at bounding box center [250, 338] width 166 height 28
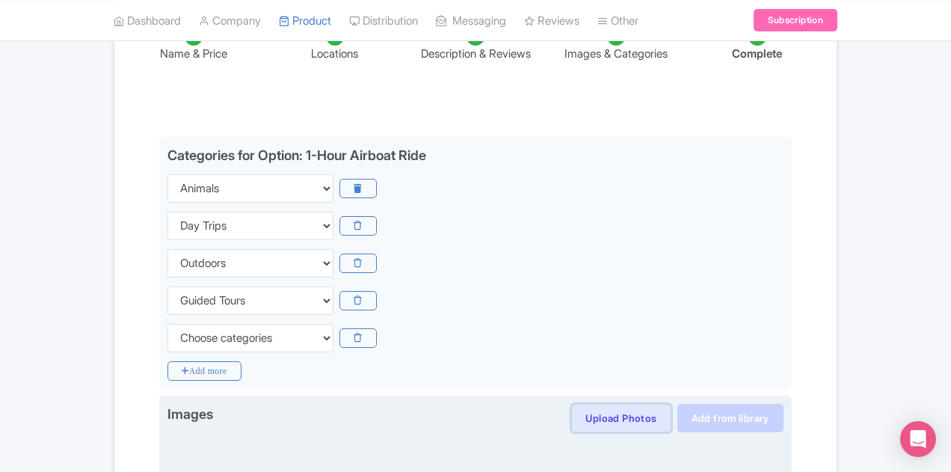
drag, startPoint x: 744, startPoint y: 397, endPoint x: 821, endPoint y: 390, distance: 76.5
click at [783, 404] on div "Upload Photos Save image to library? Yes No Images in library can be reused lat…" at bounding box center [670, 418] width 223 height 28
click at [783, 404] on link "Add from library" at bounding box center [730, 418] width 106 height 28
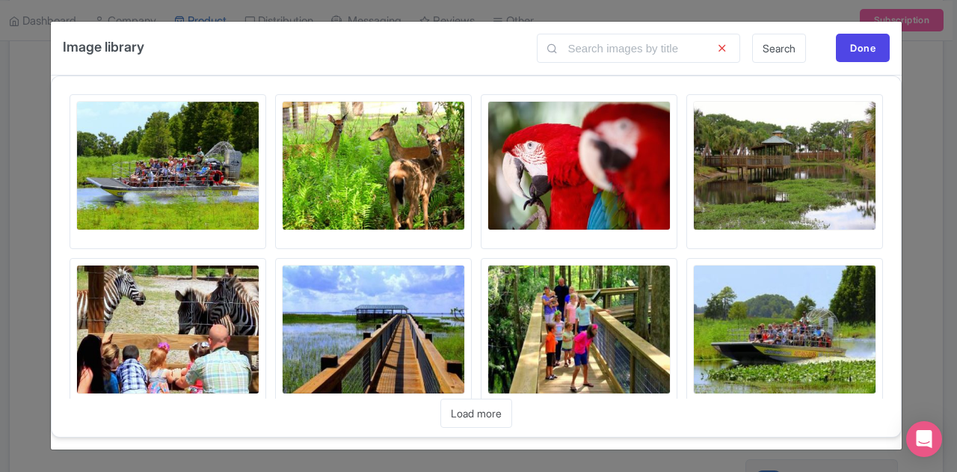
click at [197, 157] on img at bounding box center [167, 165] width 183 height 129
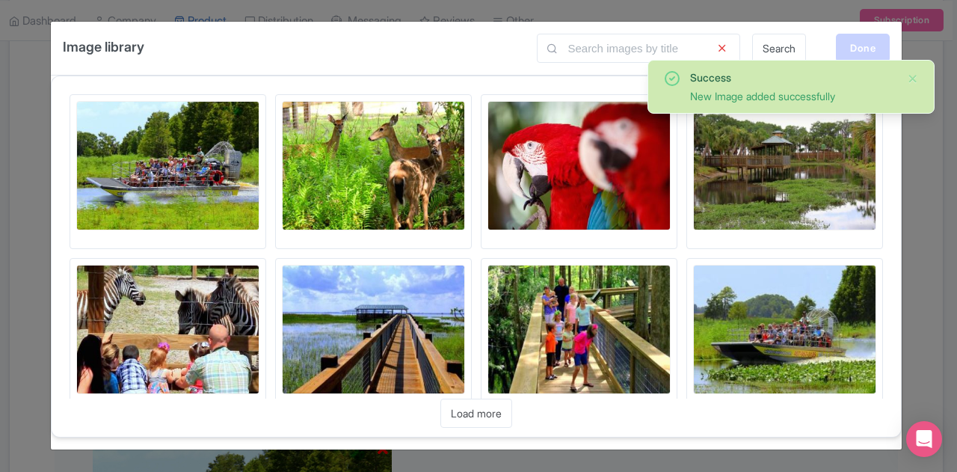
click at [862, 40] on div "Done" at bounding box center [863, 48] width 54 height 28
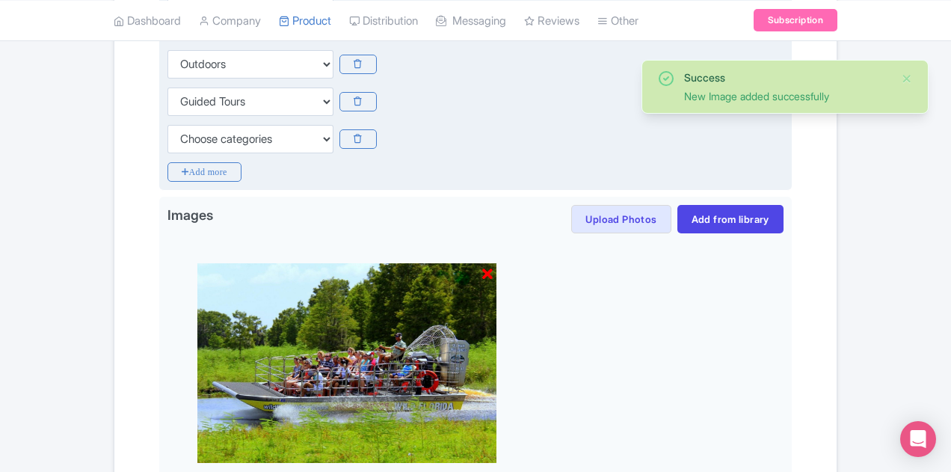
scroll to position [594, 0]
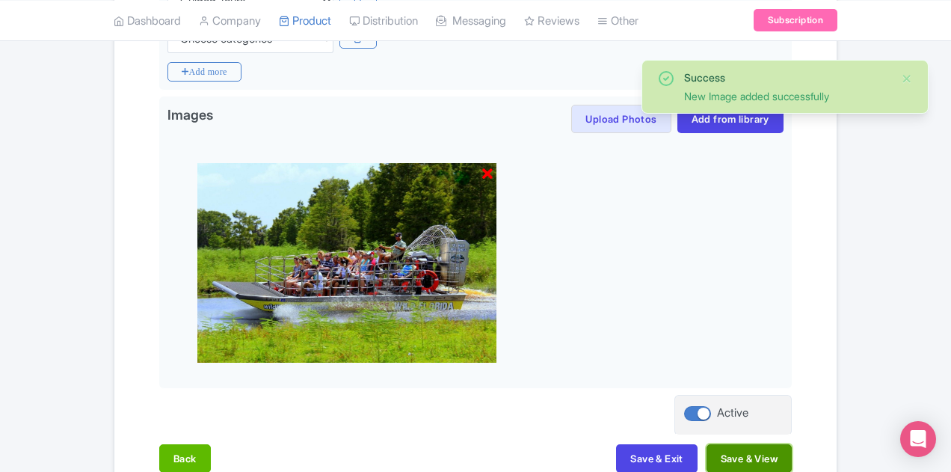
click at [792, 444] on button "Save & View" at bounding box center [748, 458] width 85 height 28
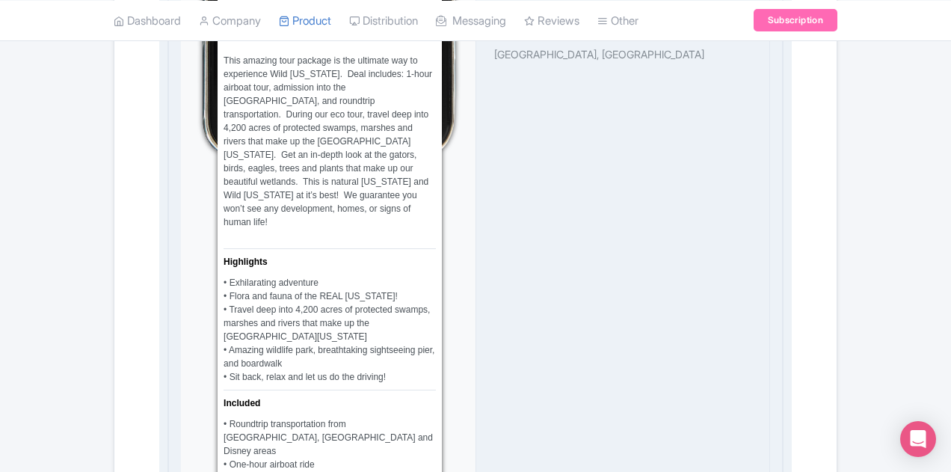
scroll to position [1043, 0]
